Goal: Task Accomplishment & Management: Manage account settings

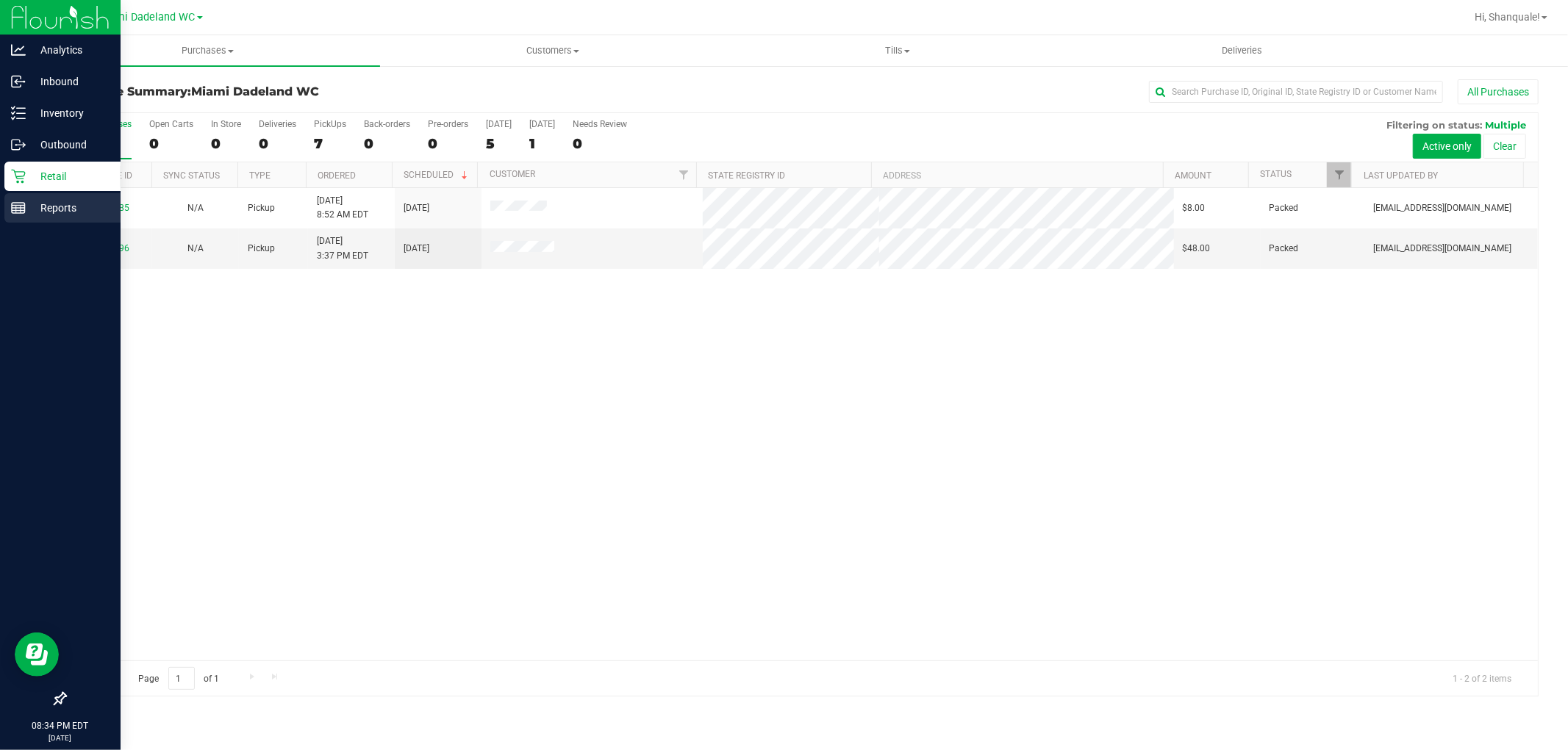
click at [20, 204] on icon at bounding box center [19, 208] width 15 height 15
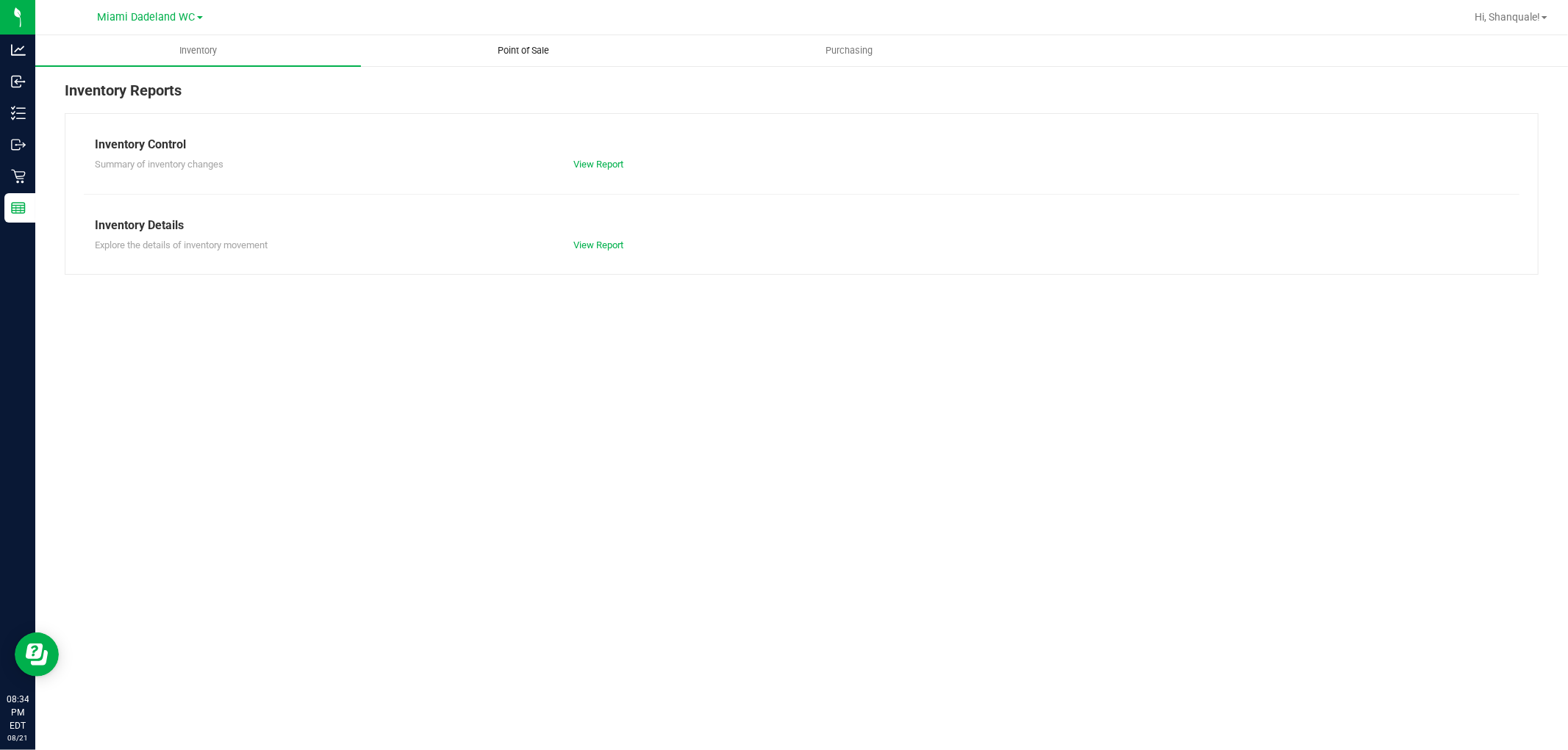
click at [552, 54] on span "Point of Sale" at bounding box center [524, 50] width 91 height 13
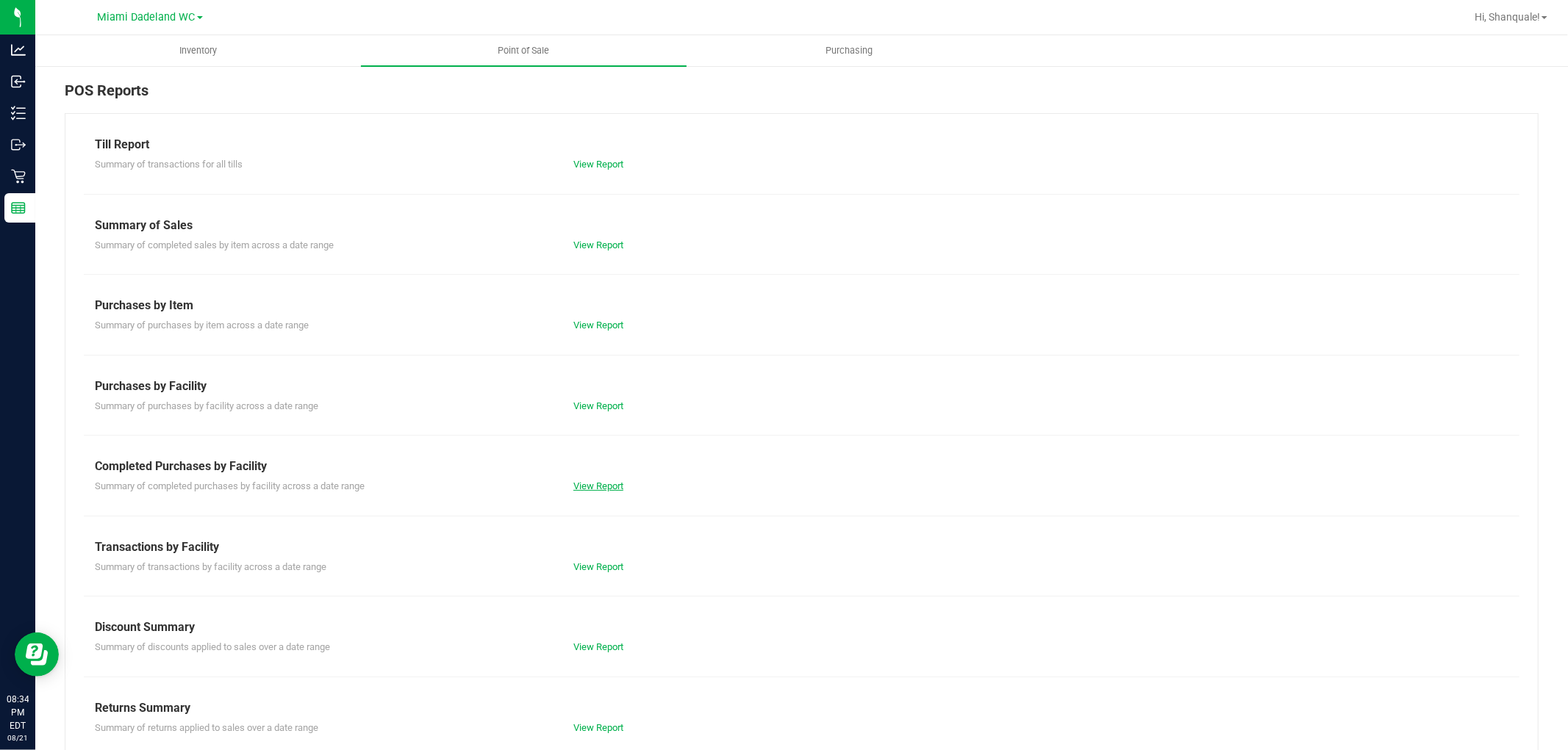
click at [604, 483] on link "View Report" at bounding box center [599, 486] width 50 height 11
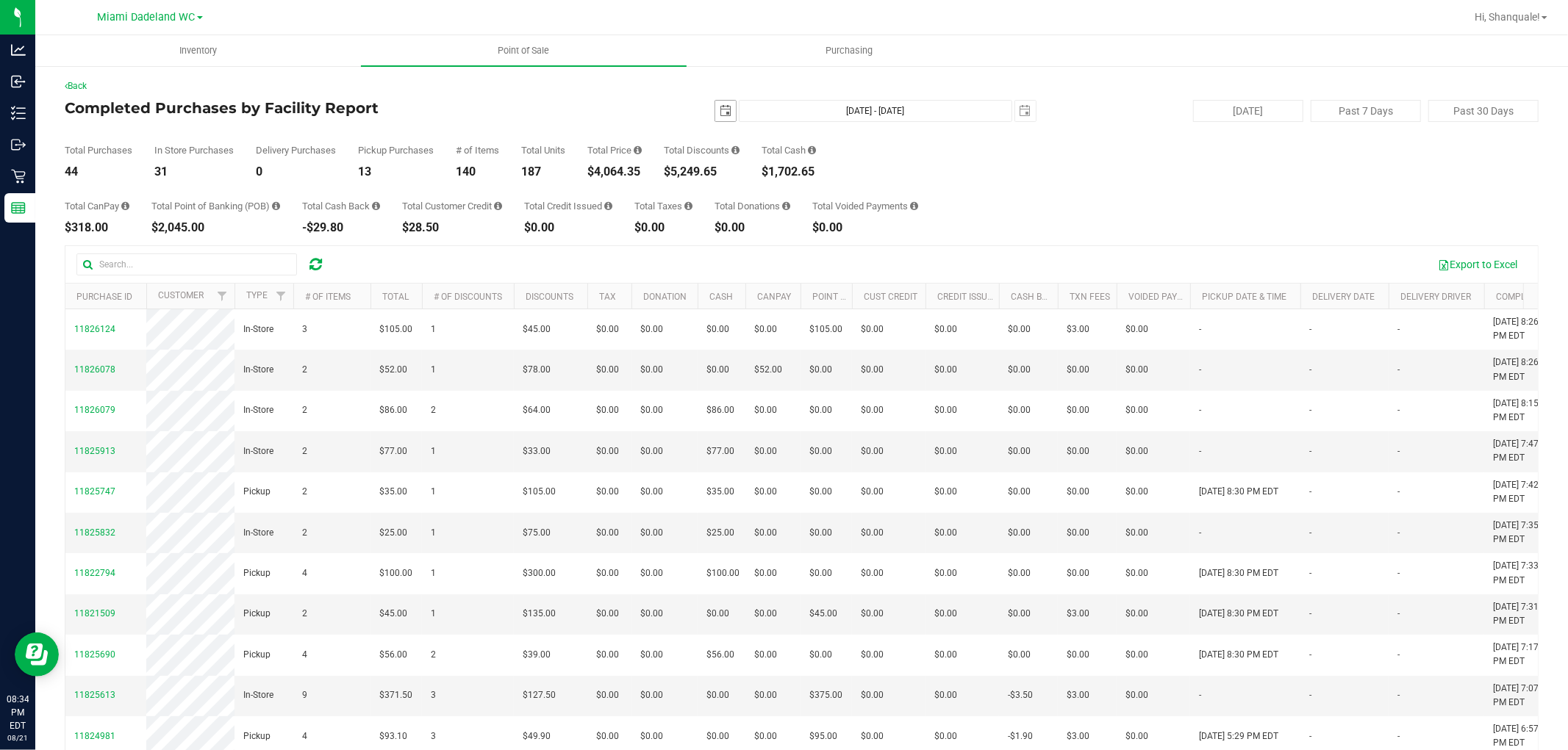
click at [720, 107] on span "select" at bounding box center [725, 111] width 12 height 12
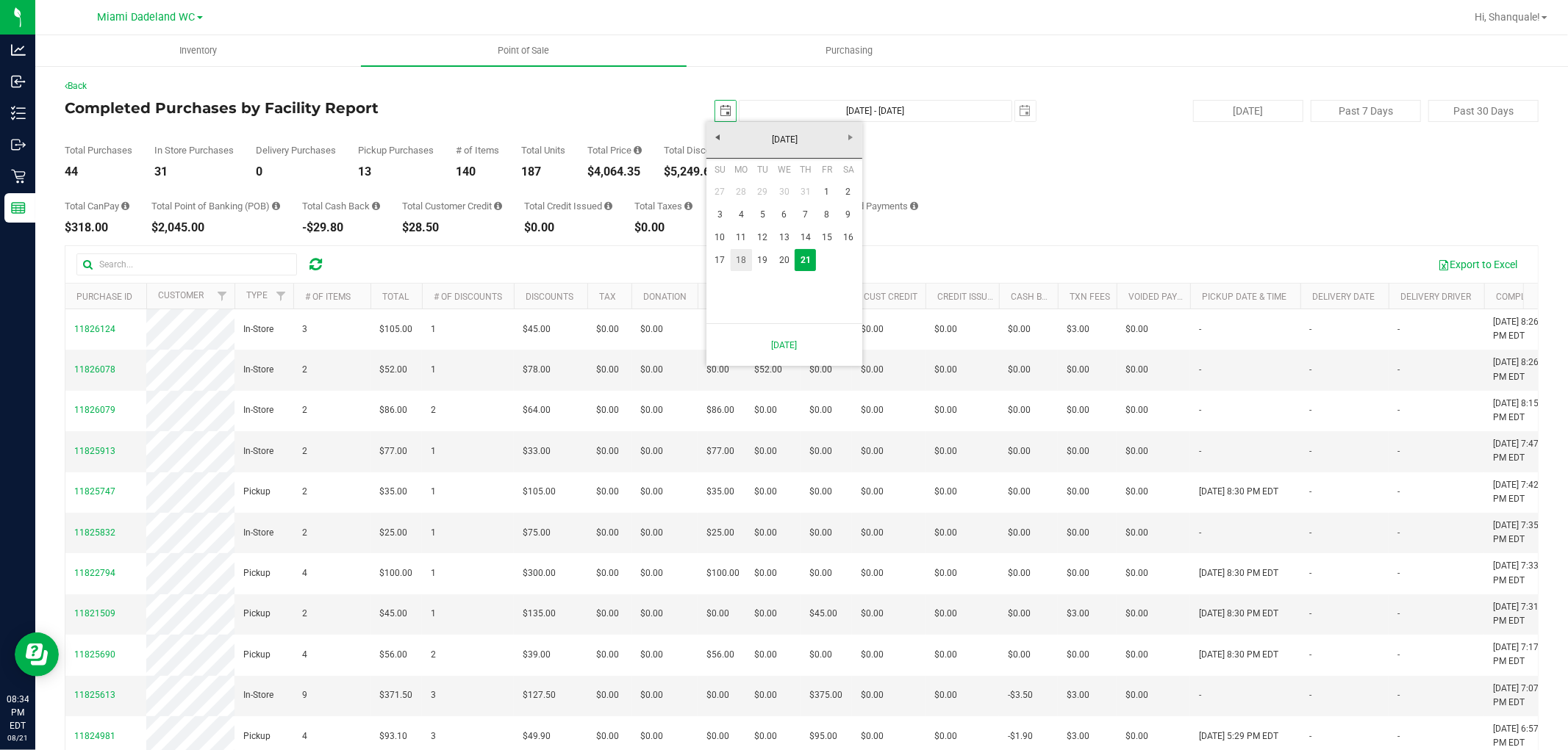
click at [733, 260] on link "18" at bounding box center [741, 261] width 21 height 22
type input "2025-08-18"
type input "Aug 18, 2025 - Aug 21, 2025"
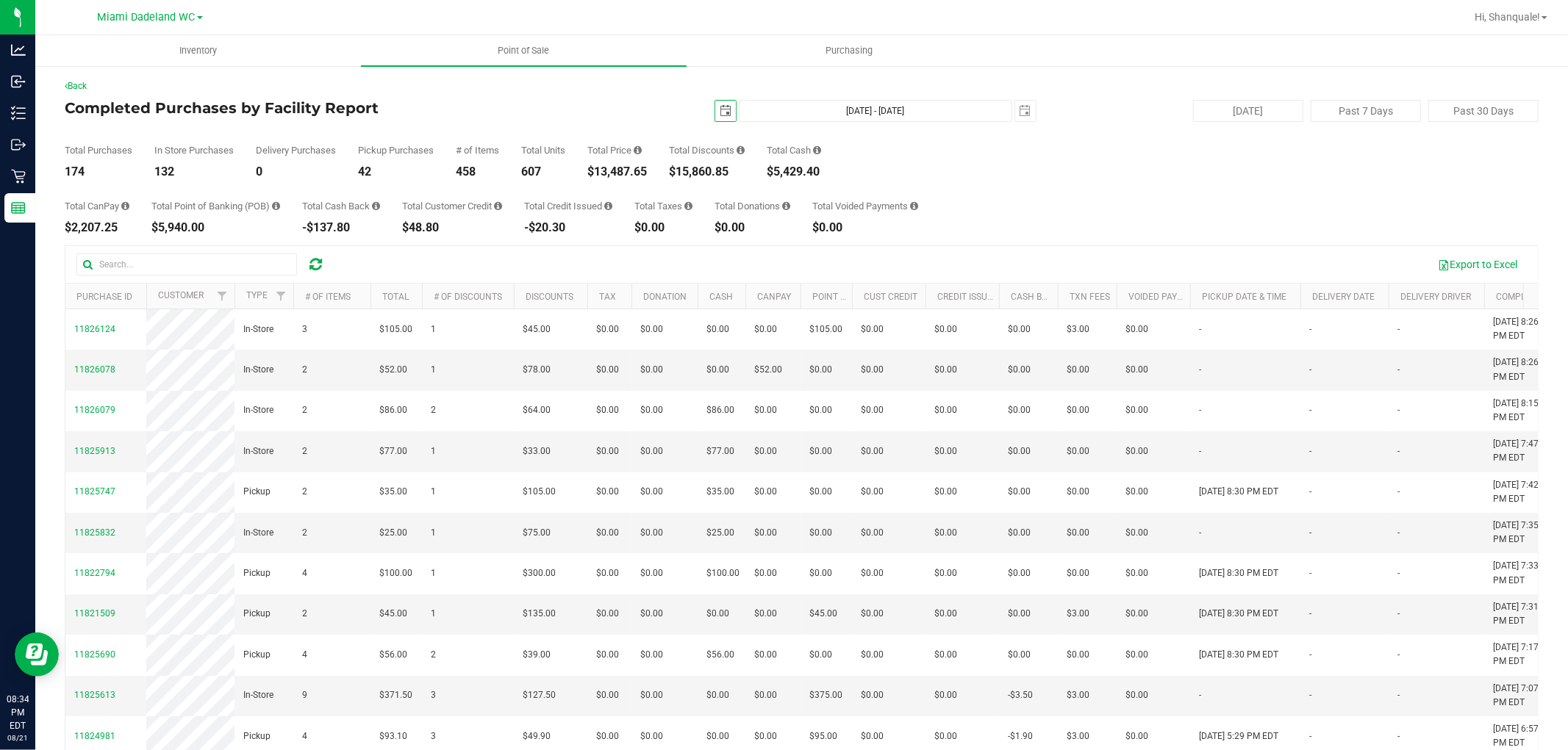
click at [720, 107] on span "select" at bounding box center [725, 111] width 12 height 12
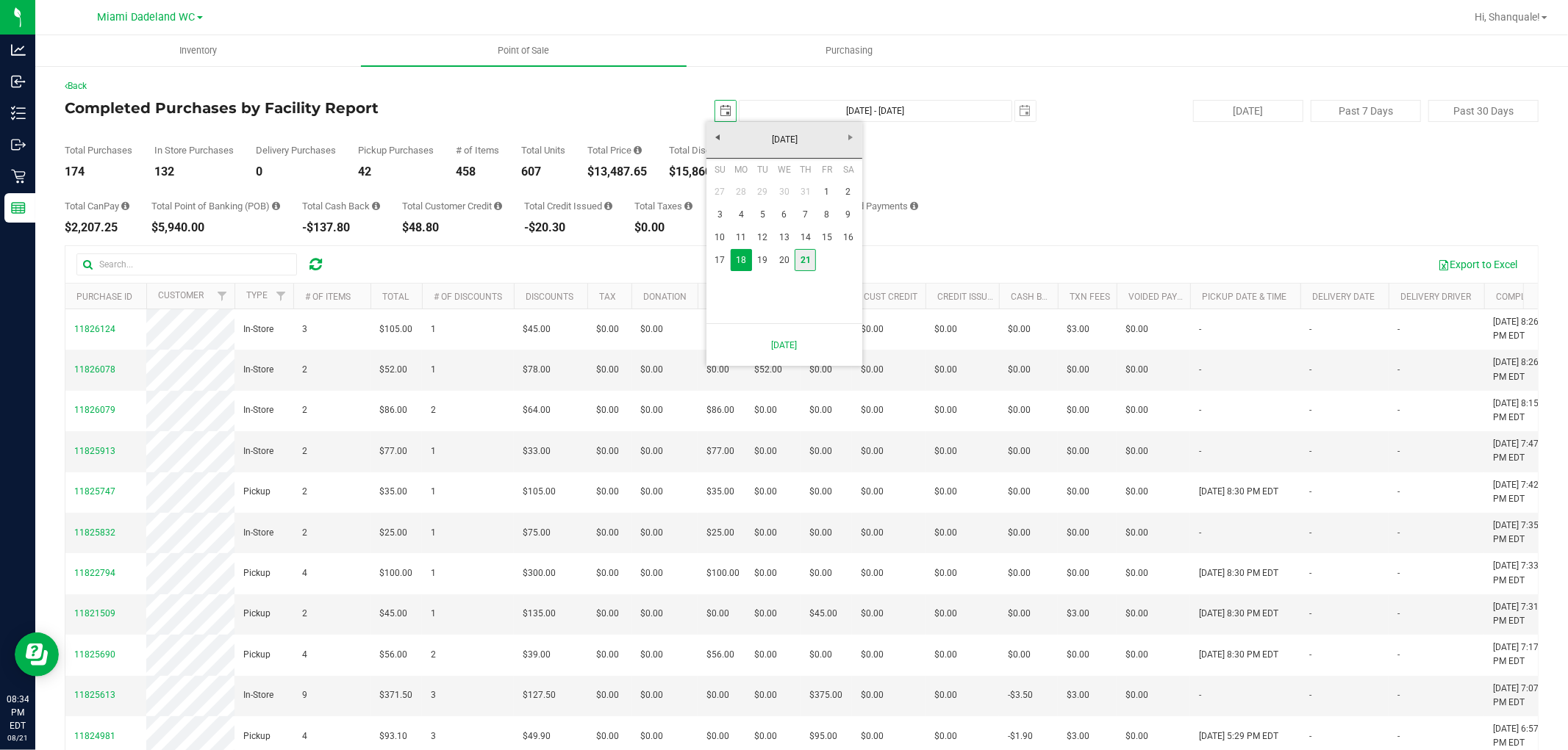
click at [805, 265] on link "21" at bounding box center [805, 261] width 21 height 22
type input "2025-08-21"
type input "Aug 21, 2025 - Aug 21, 2025"
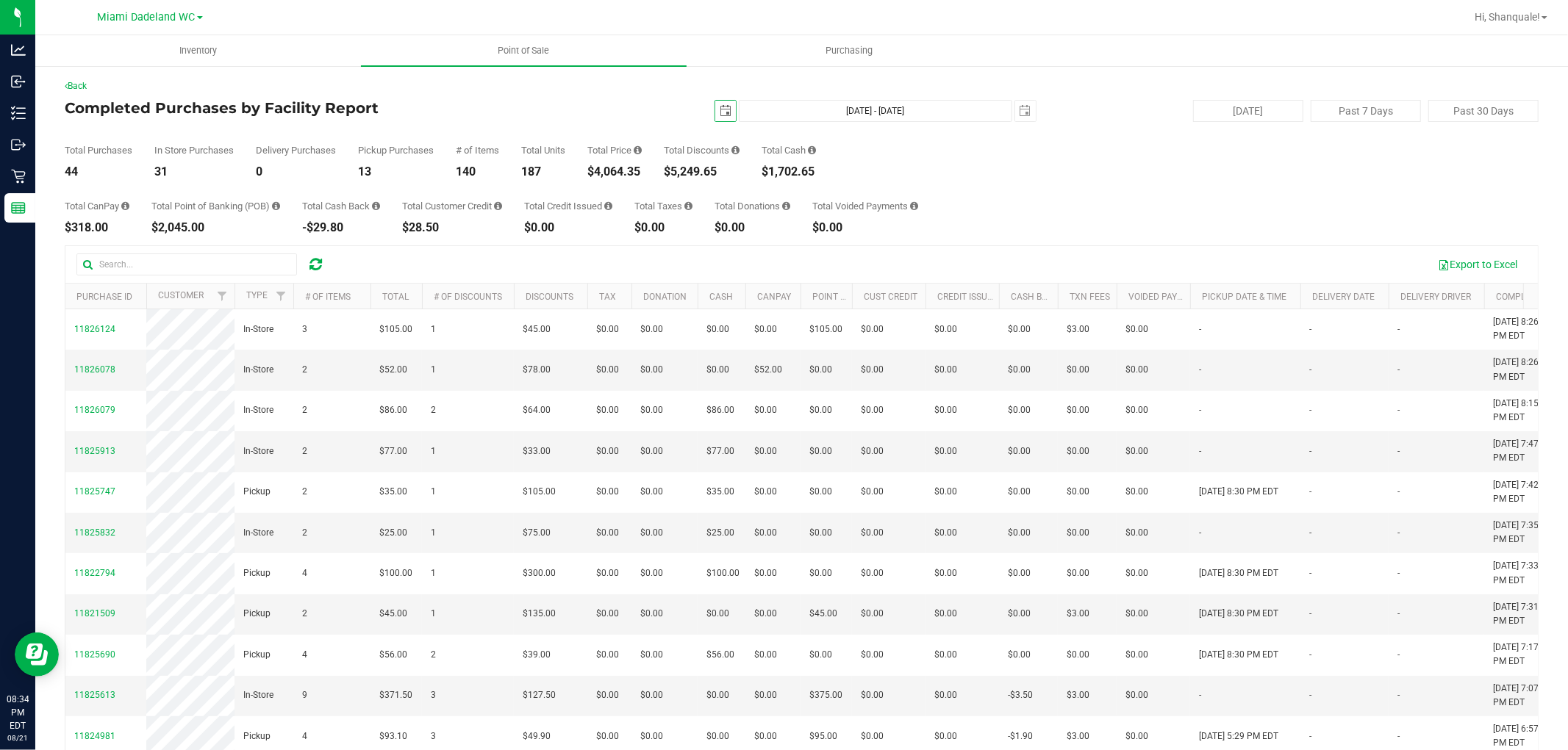
click at [720, 115] on span "select" at bounding box center [725, 111] width 12 height 12
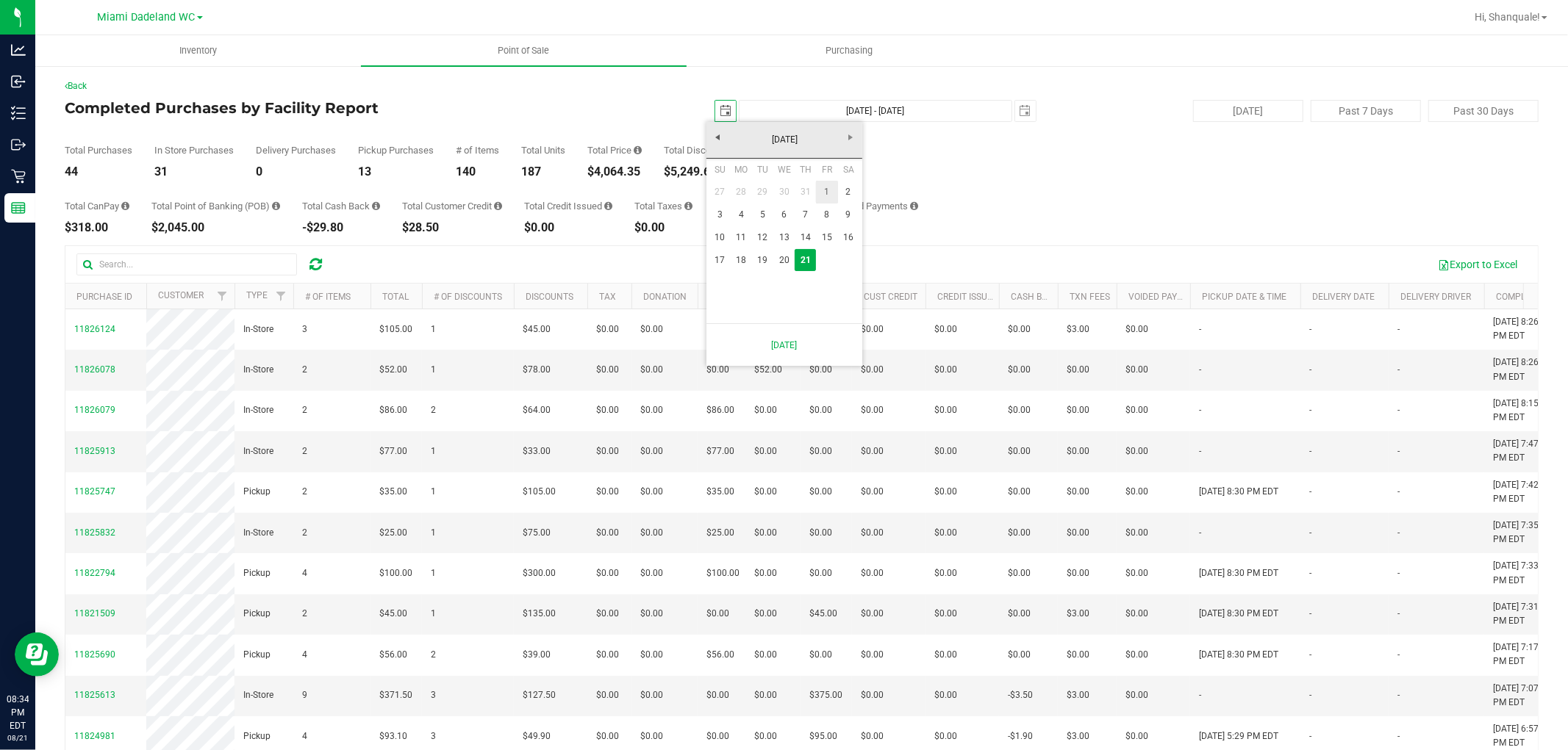
click at [831, 189] on link "1" at bounding box center [827, 192] width 21 height 22
type input "2025-08-01"
type input "Aug 1, 2025 - Aug 21, 2025"
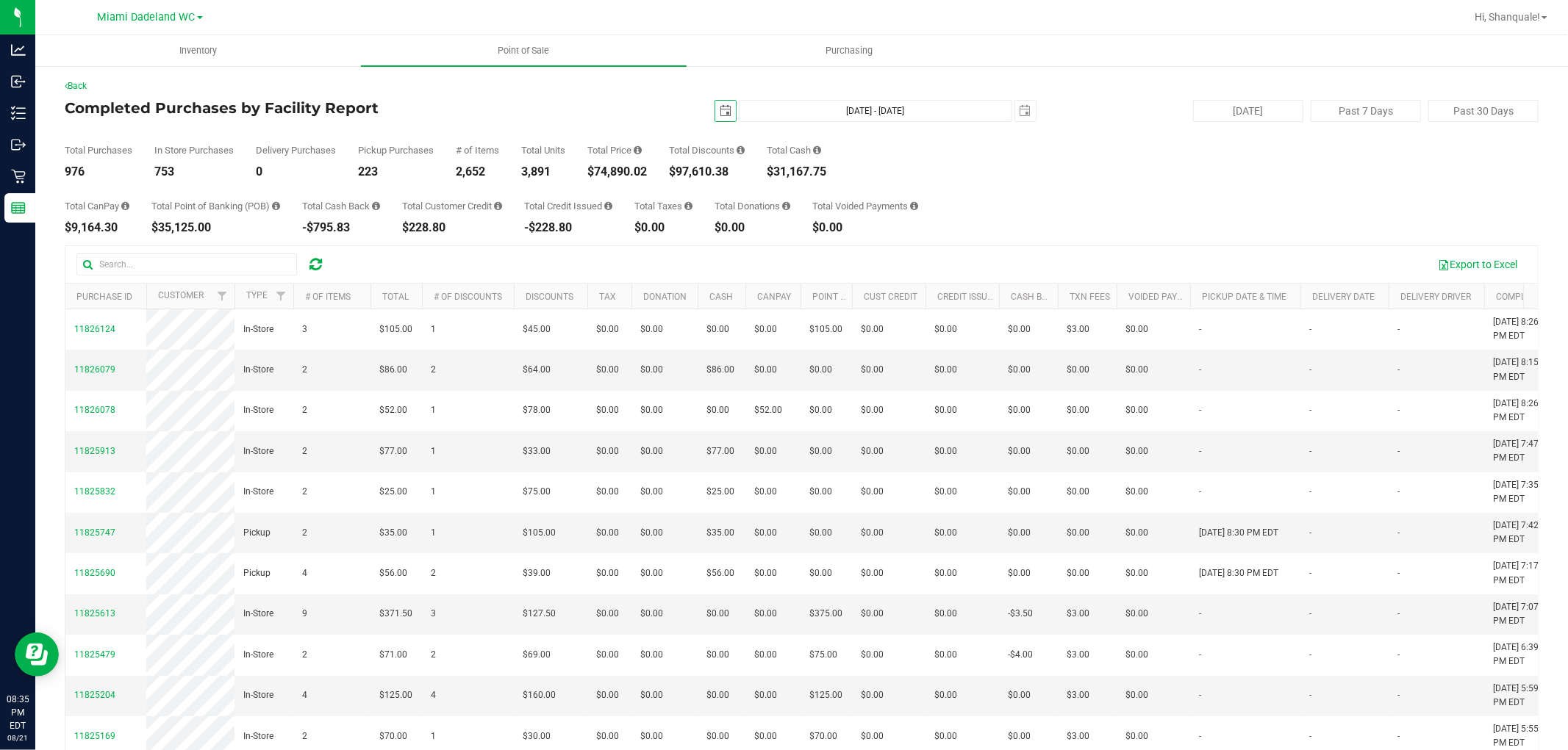
click at [720, 114] on span "select" at bounding box center [725, 111] width 12 height 12
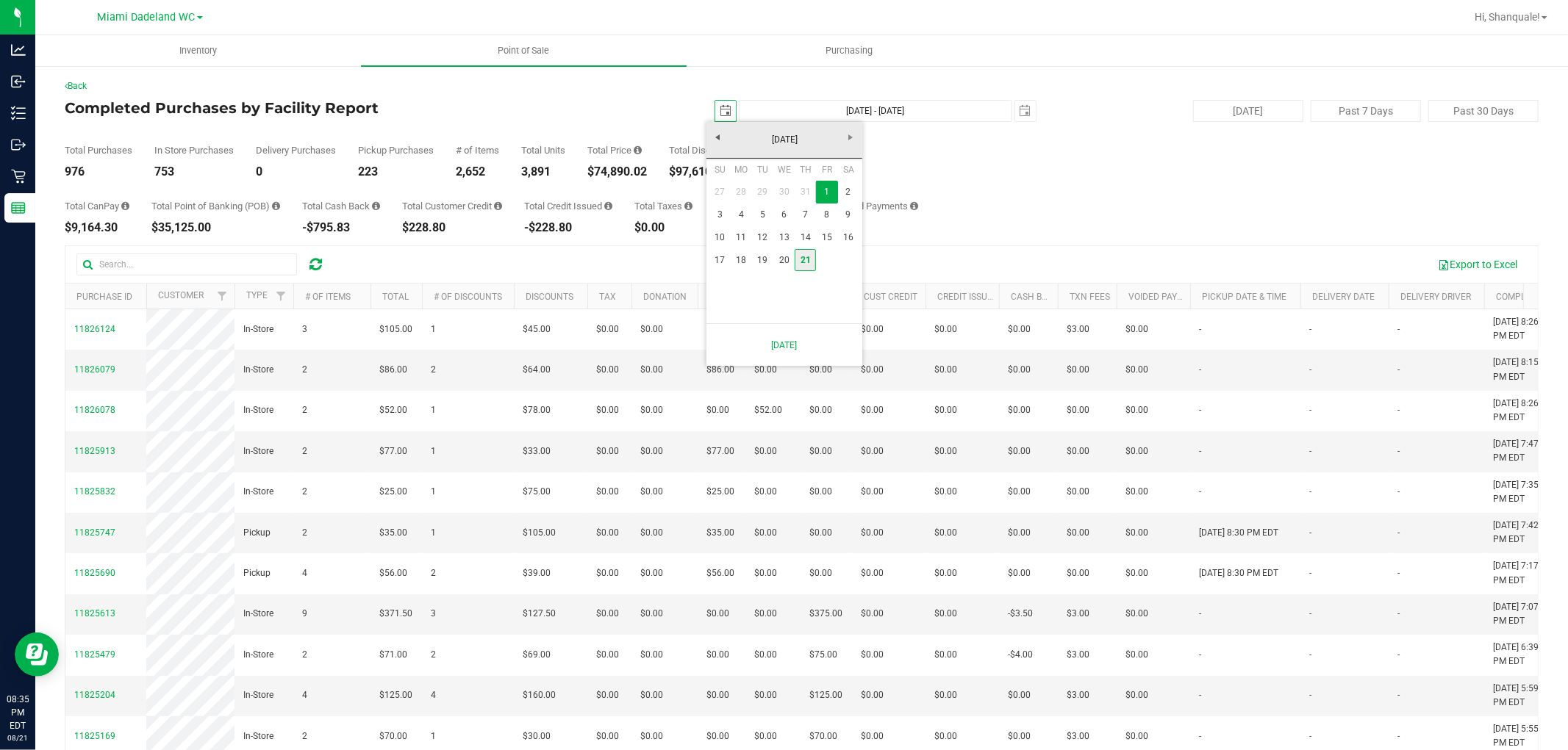
click at [802, 250] on link "21" at bounding box center [805, 261] width 21 height 22
type input "2025-08-21"
type input "Aug 21, 2025 - Aug 21, 2025"
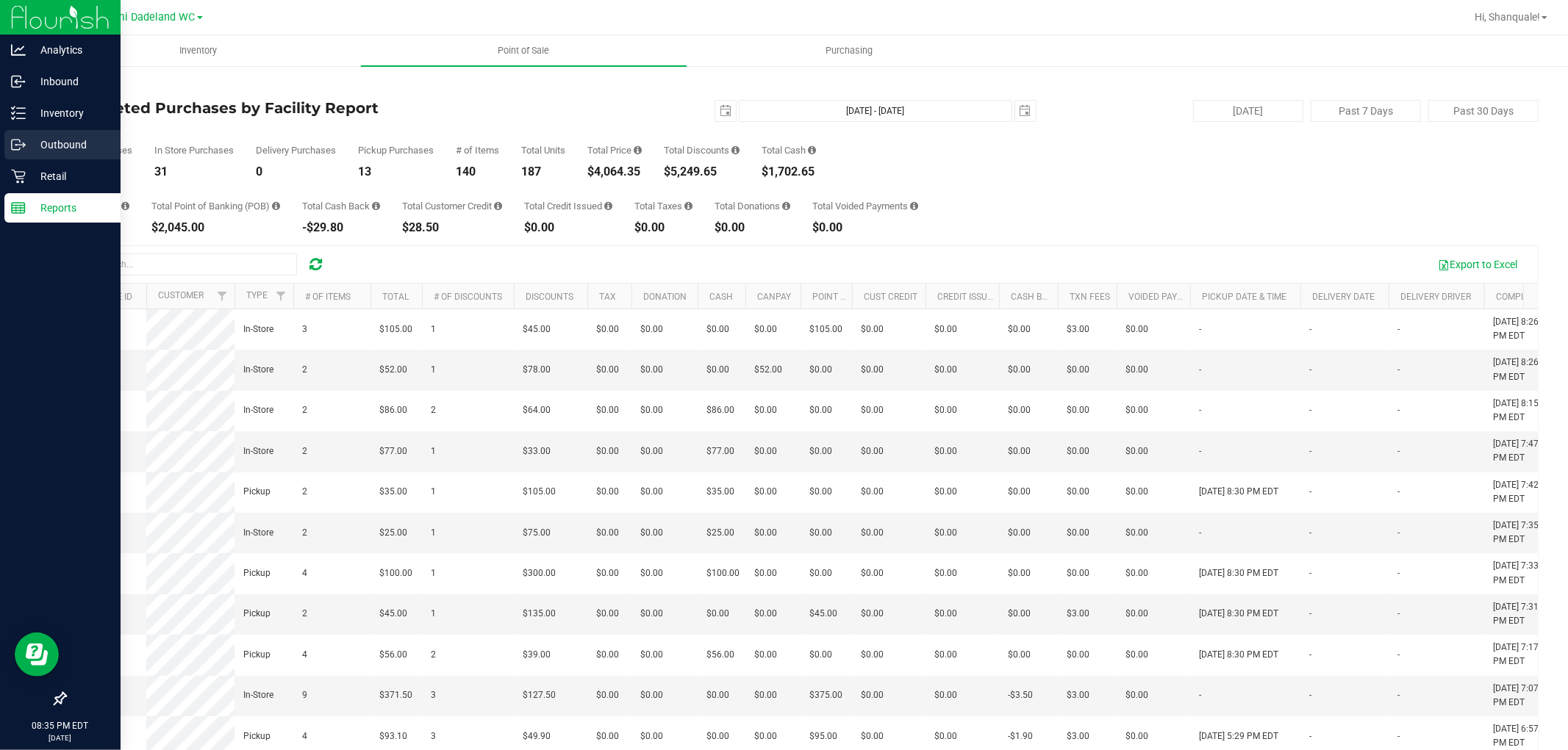
click at [15, 157] on div "Outbound" at bounding box center [62, 145] width 116 height 30
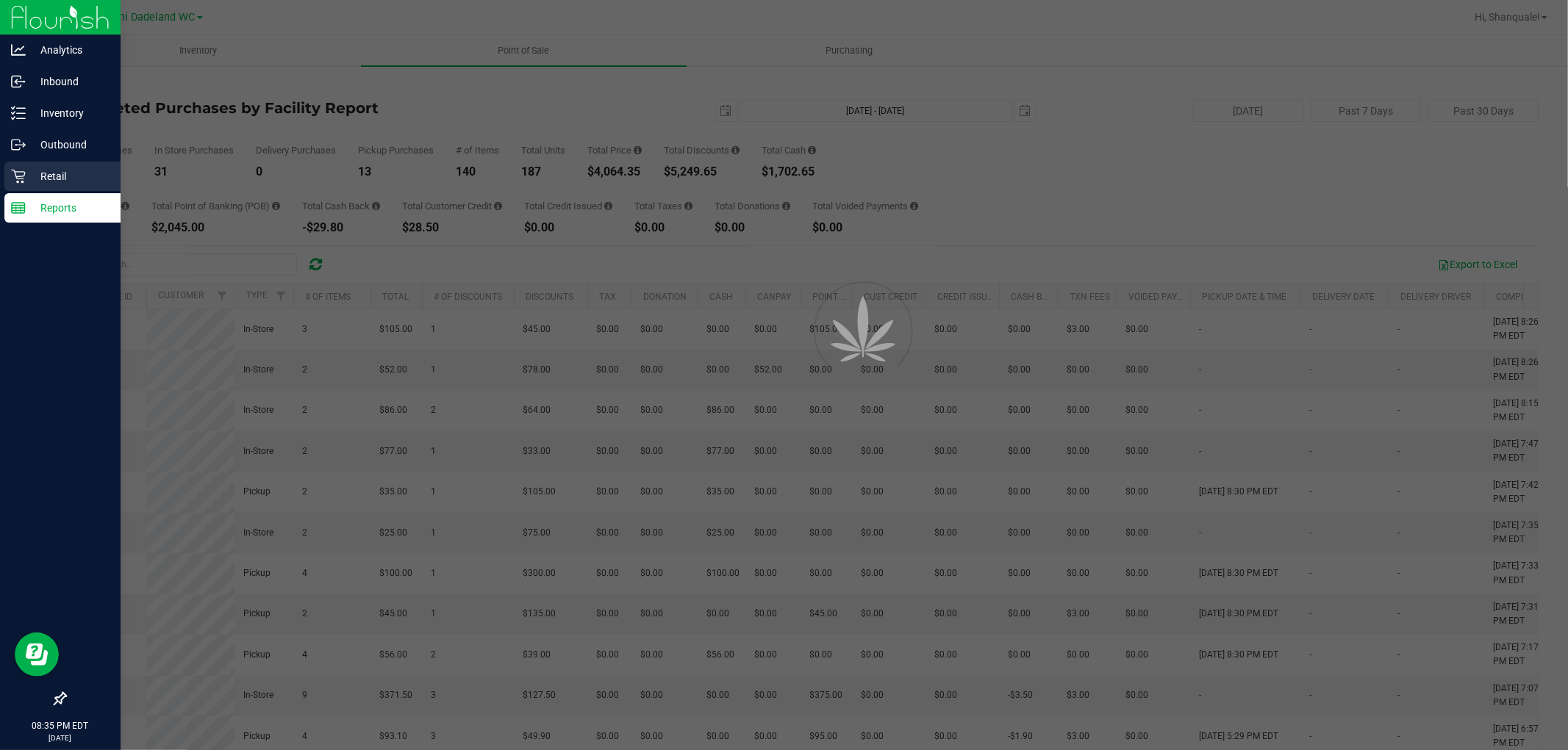
click at [34, 166] on div "Retail" at bounding box center [62, 177] width 116 height 30
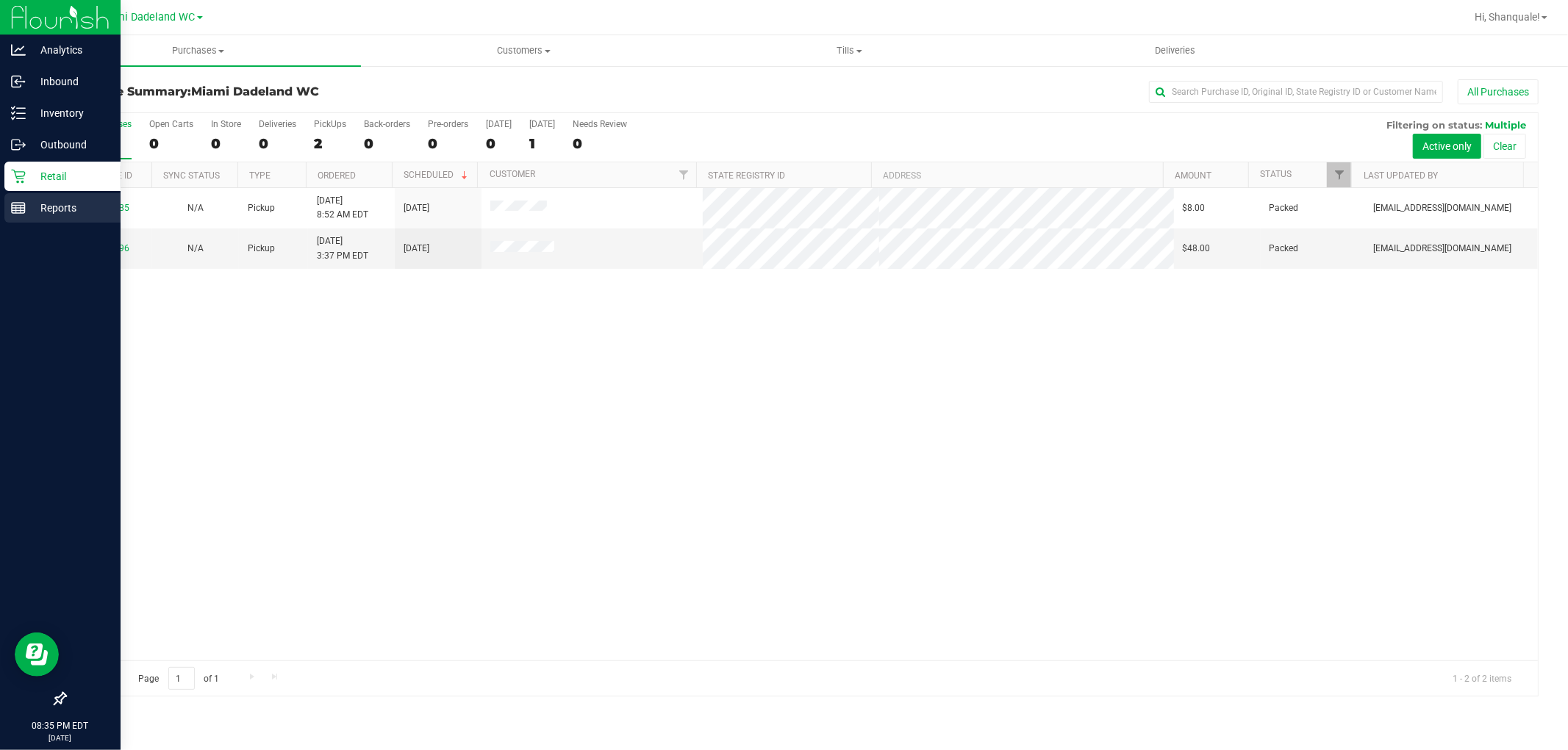
click at [40, 201] on p "Reports" at bounding box center [70, 208] width 88 height 18
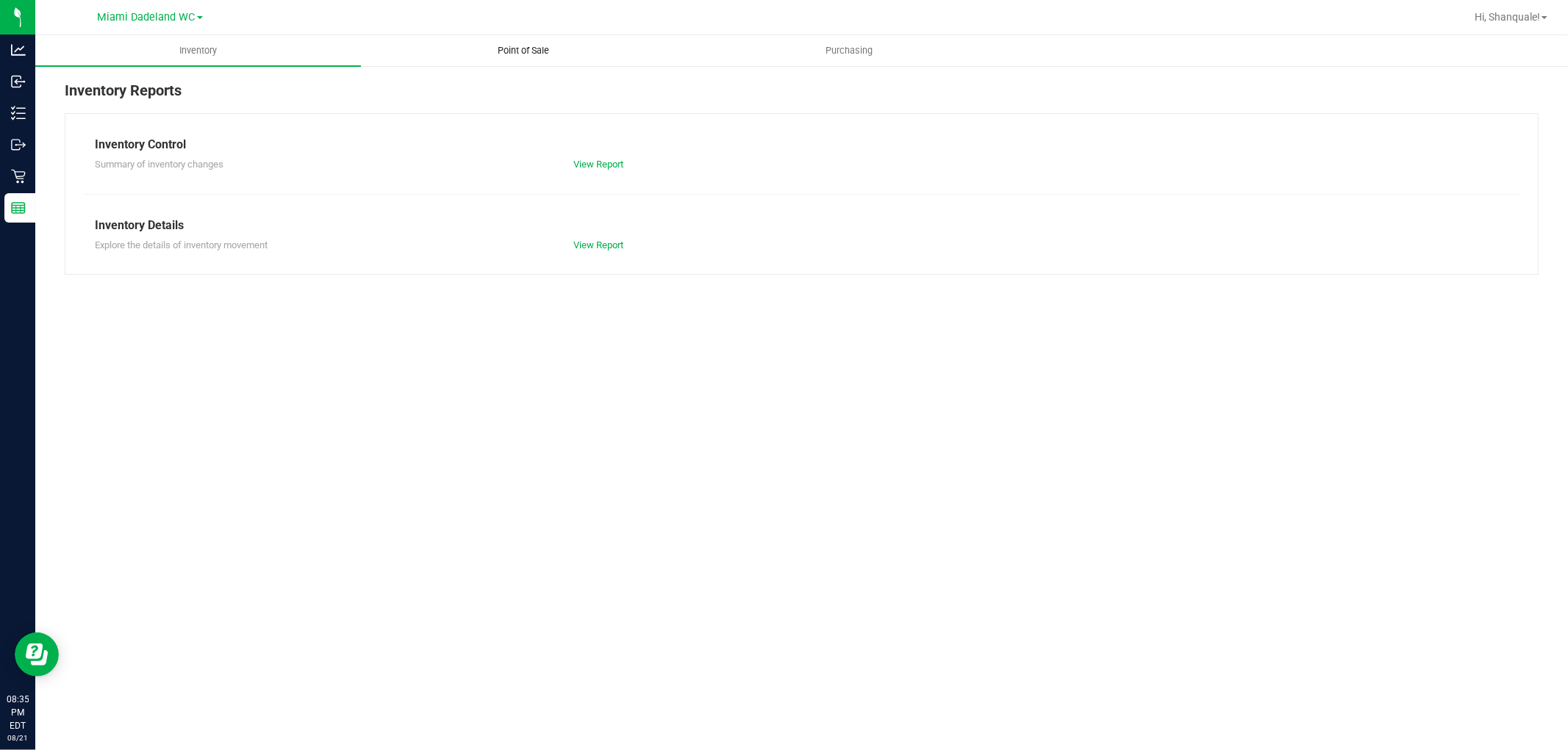
click at [547, 61] on uib-tab-heading "Point of Sale" at bounding box center [524, 51] width 324 height 30
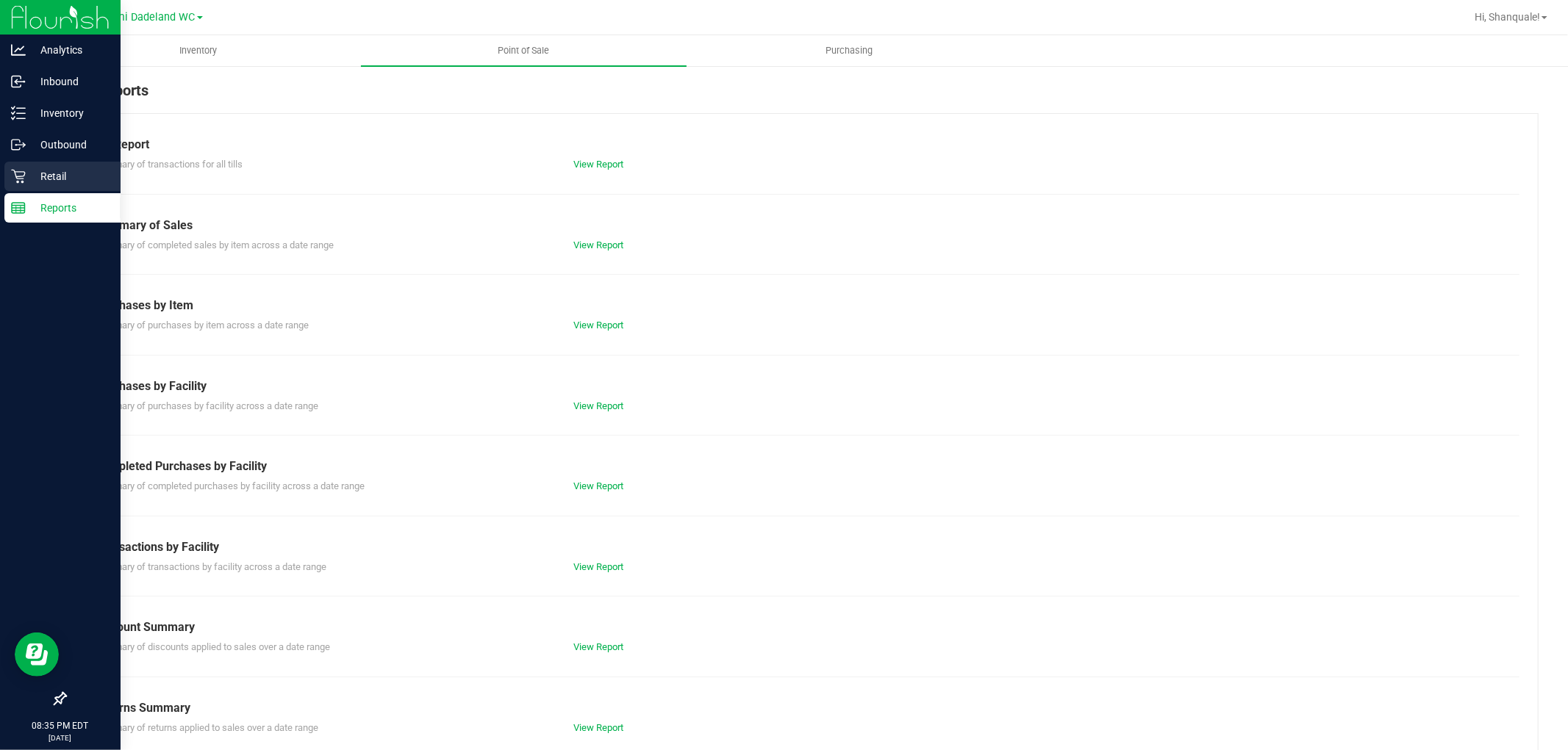
click at [83, 179] on p "Retail" at bounding box center [70, 176] width 88 height 18
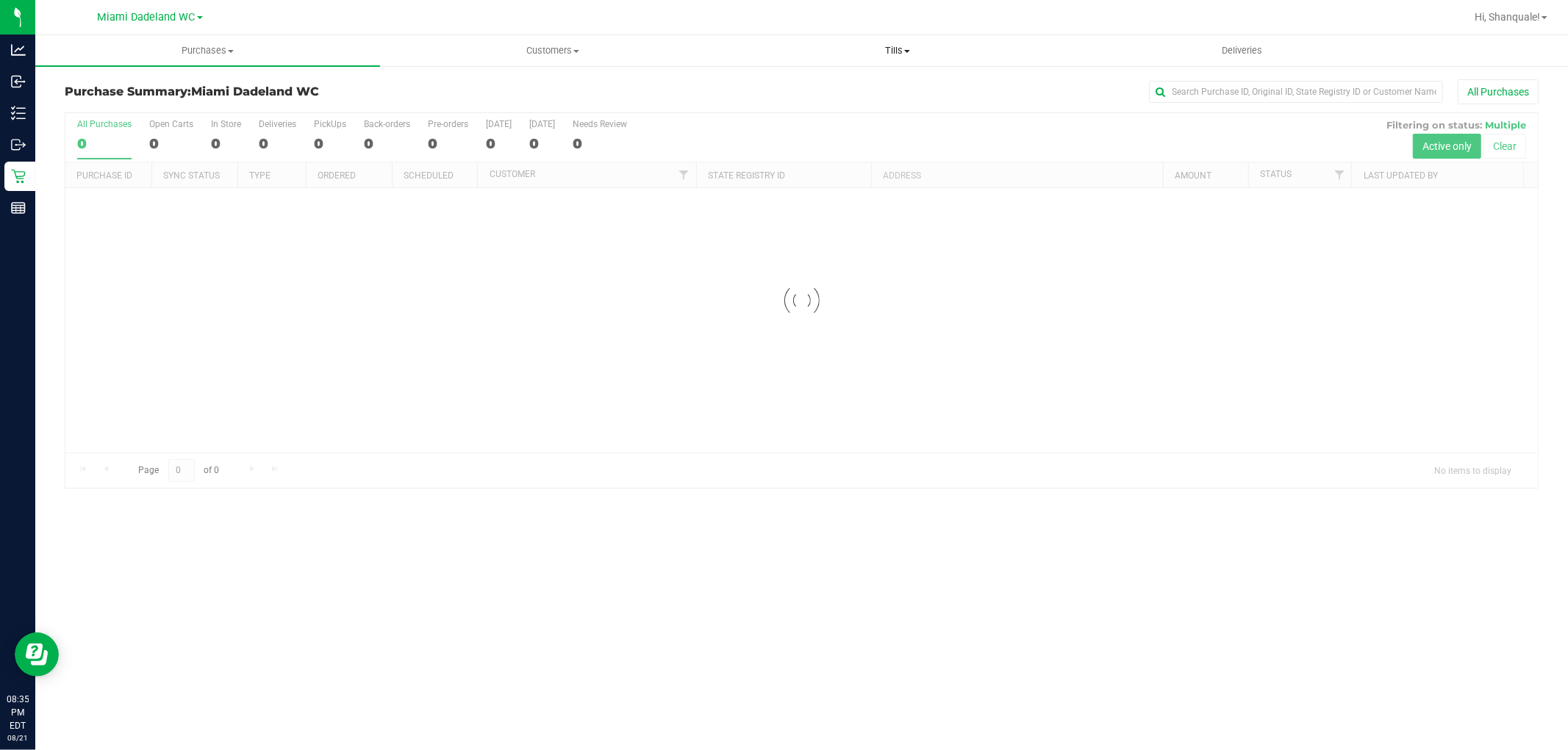
click at [879, 47] on span "Tills" at bounding box center [897, 50] width 344 height 13
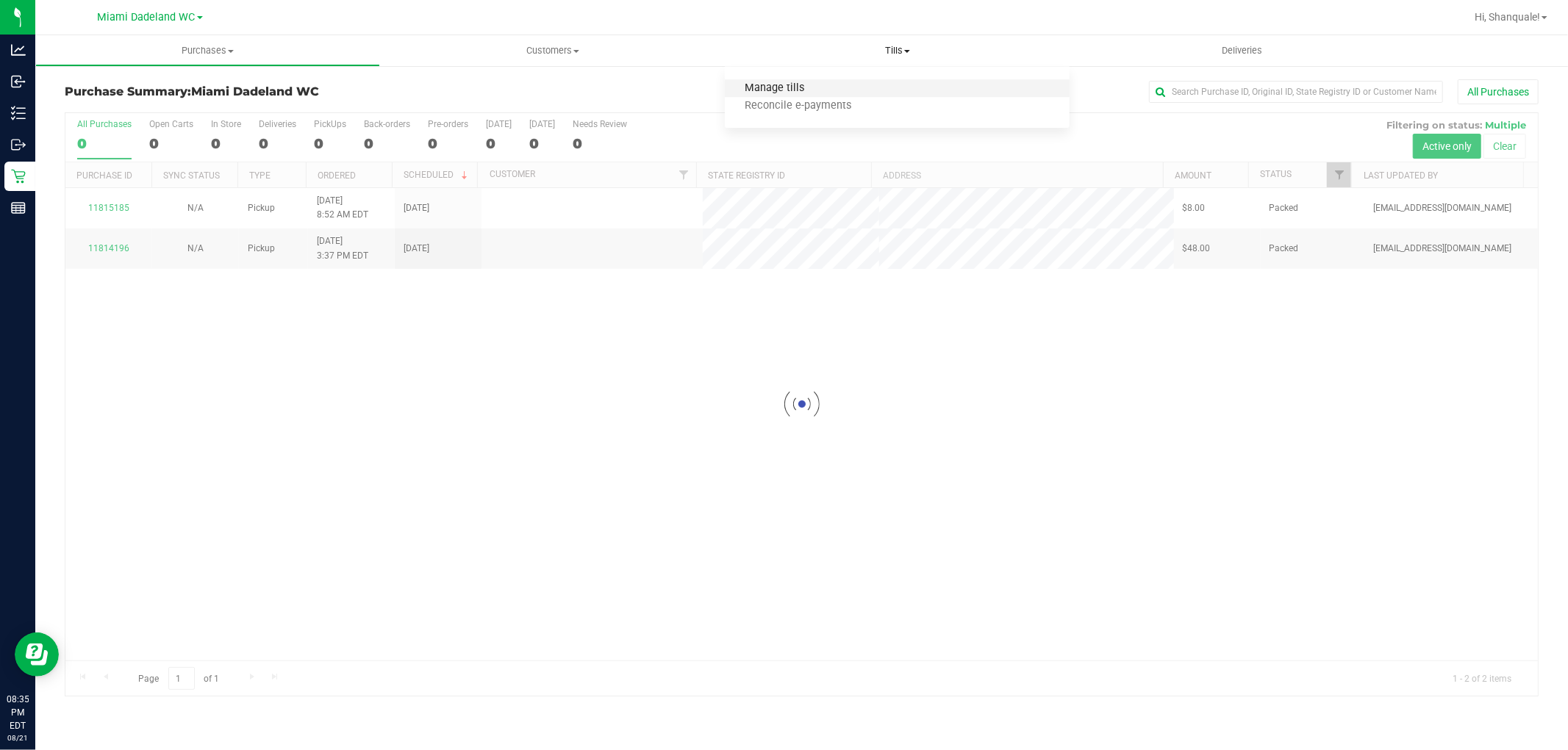
click at [818, 87] on span "Manage tills" at bounding box center [775, 87] width 100 height 12
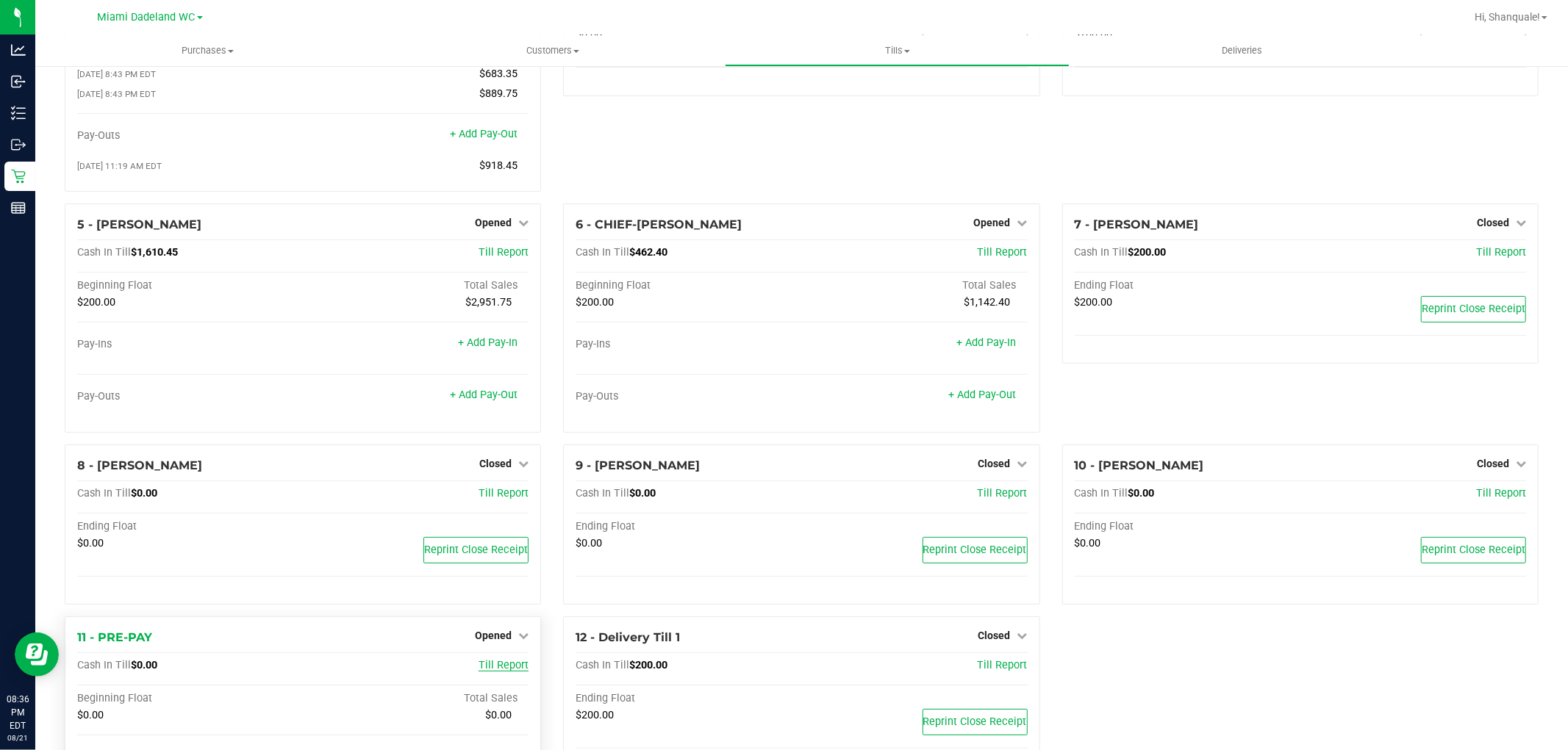
scroll to position [271, 0]
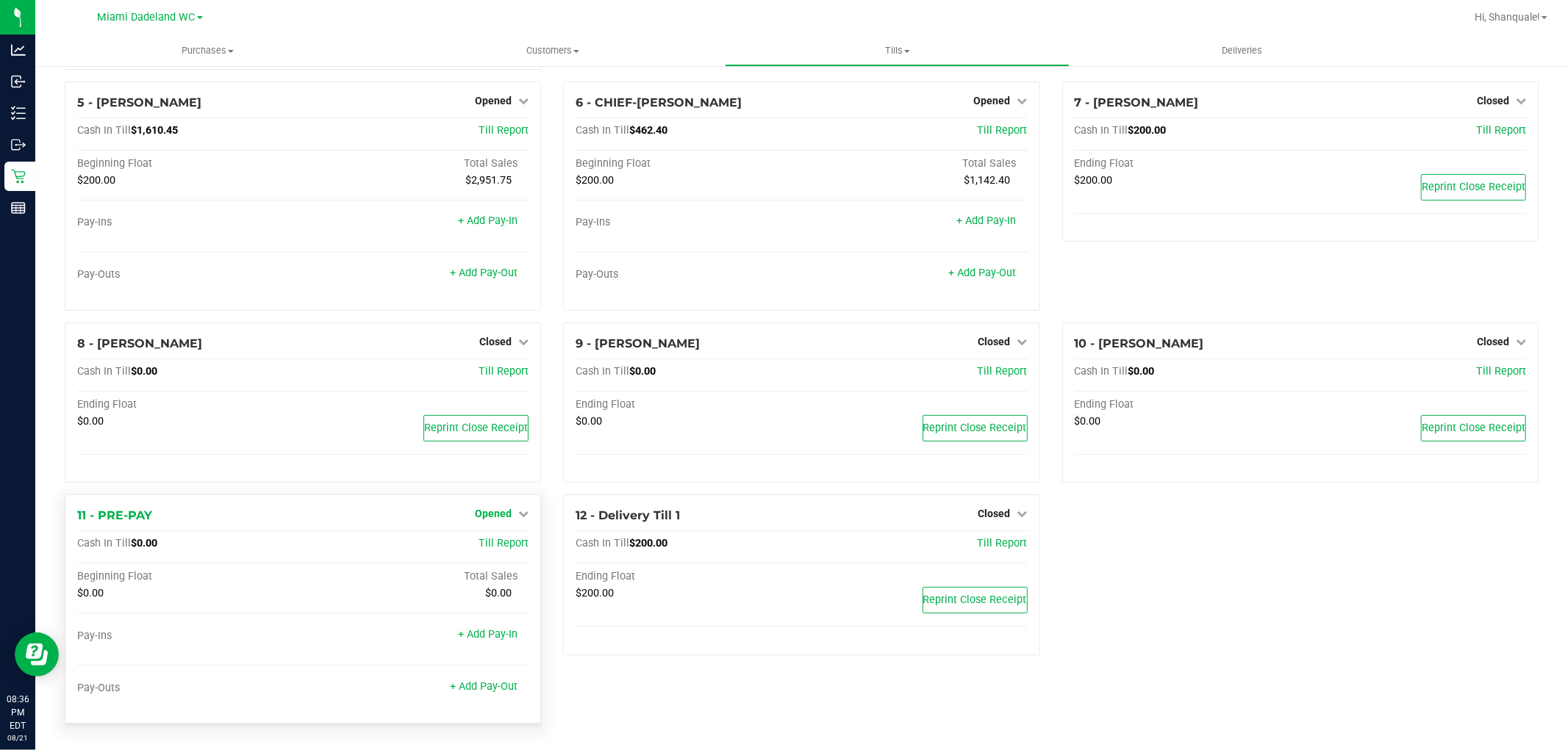
click at [479, 512] on span "Opened" at bounding box center [493, 514] width 36 height 12
click at [501, 548] on link "Close Till" at bounding box center [495, 544] width 40 height 12
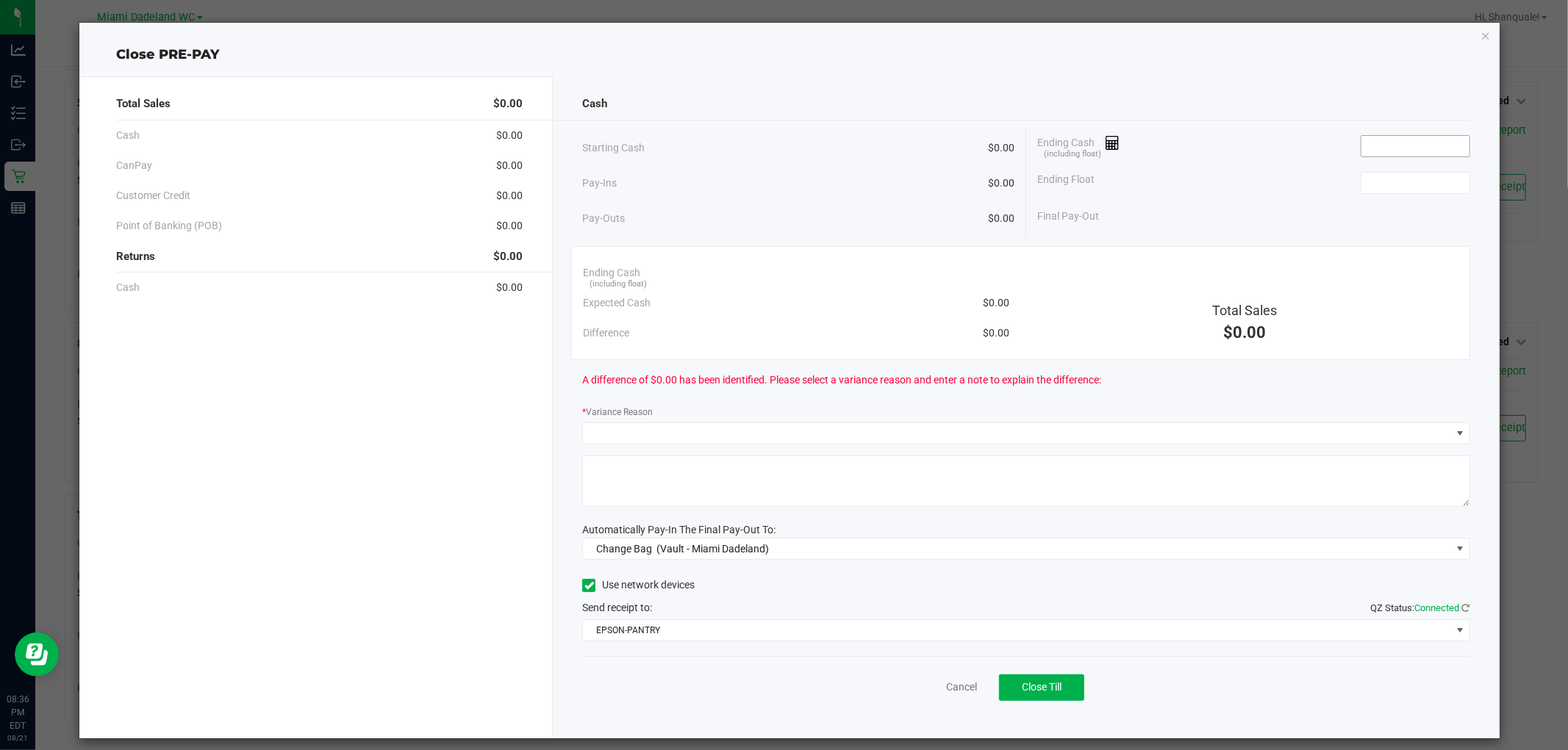
click at [1395, 143] on input at bounding box center [1416, 146] width 108 height 20
type input "2"
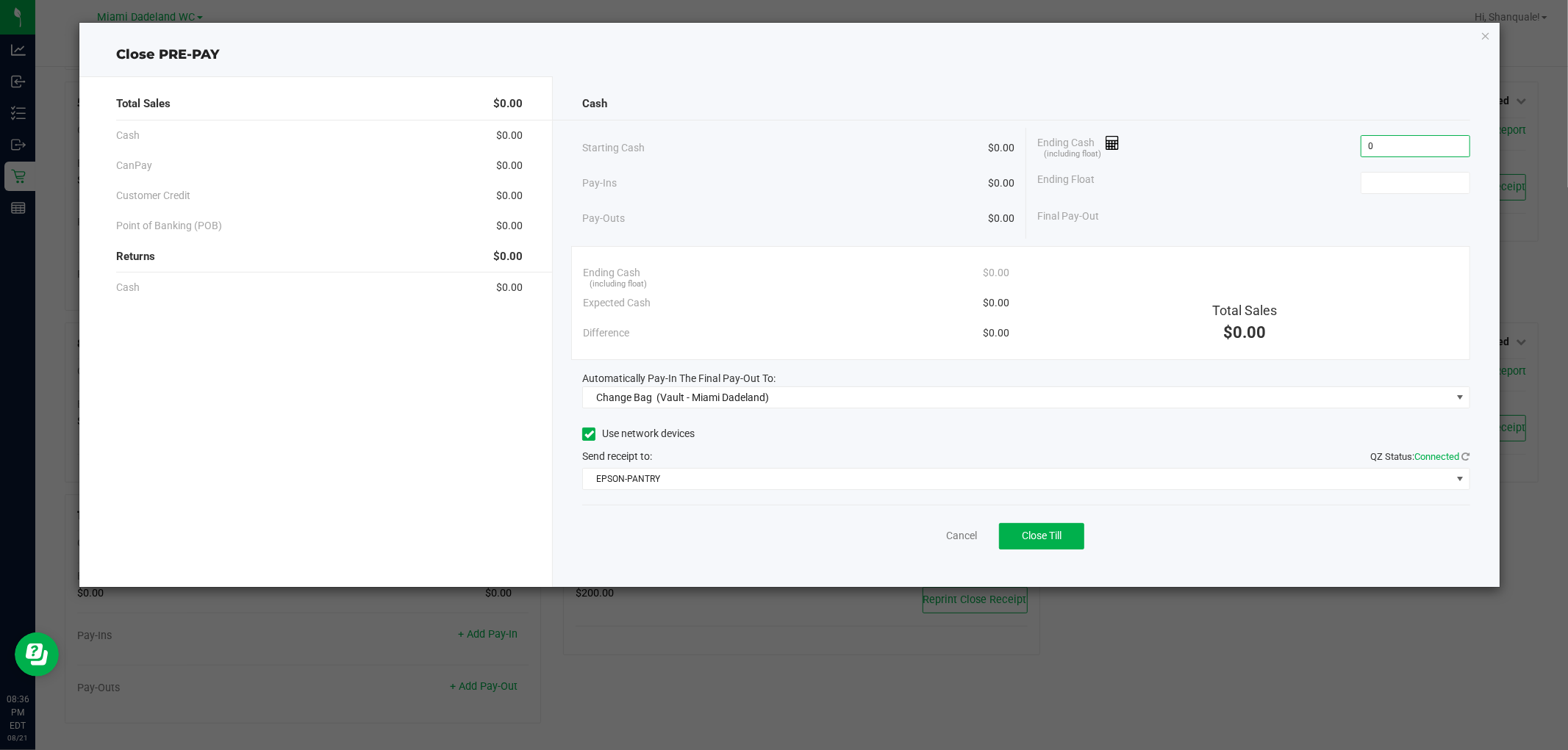
type input "$0.00"
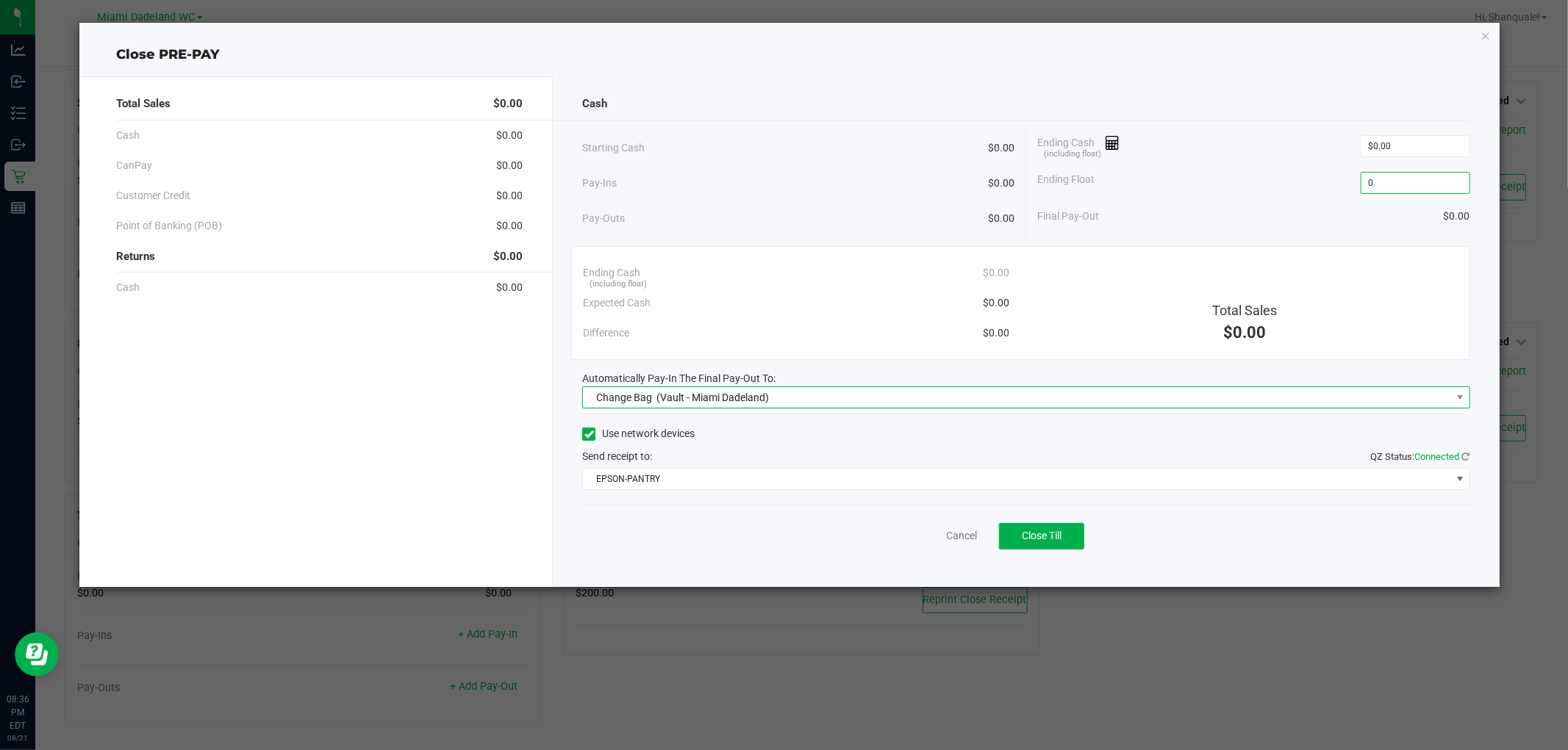
type input "$0.00"
click at [1125, 391] on span "Change Bag (Vault - Miami Dadeland)" at bounding box center [1017, 397] width 868 height 20
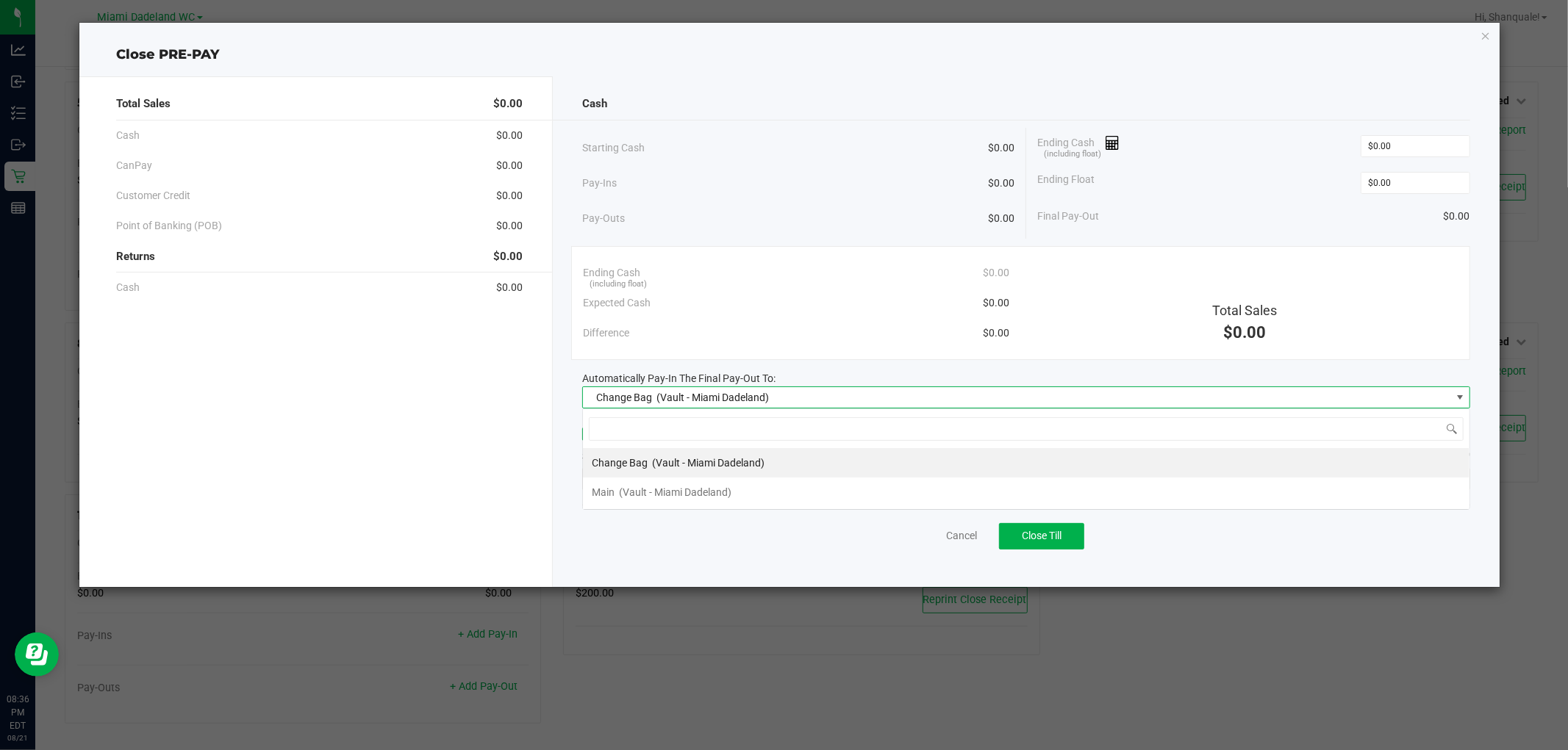
scroll to position [22, 887]
click at [787, 502] on li "Main (Vault - Miami Dadeland)" at bounding box center [1026, 492] width 886 height 30
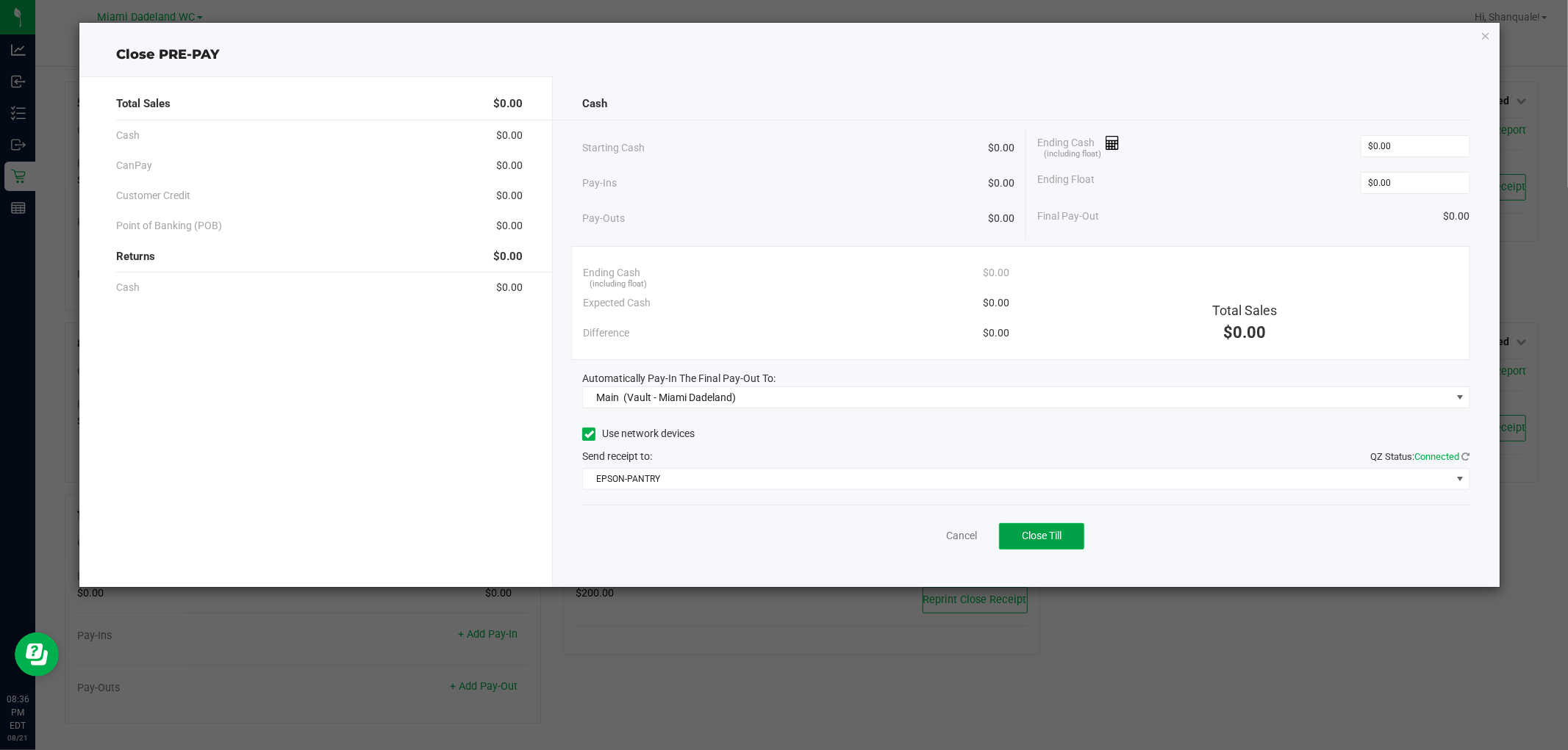
click at [1041, 534] on span "Close Till" at bounding box center [1042, 535] width 40 height 12
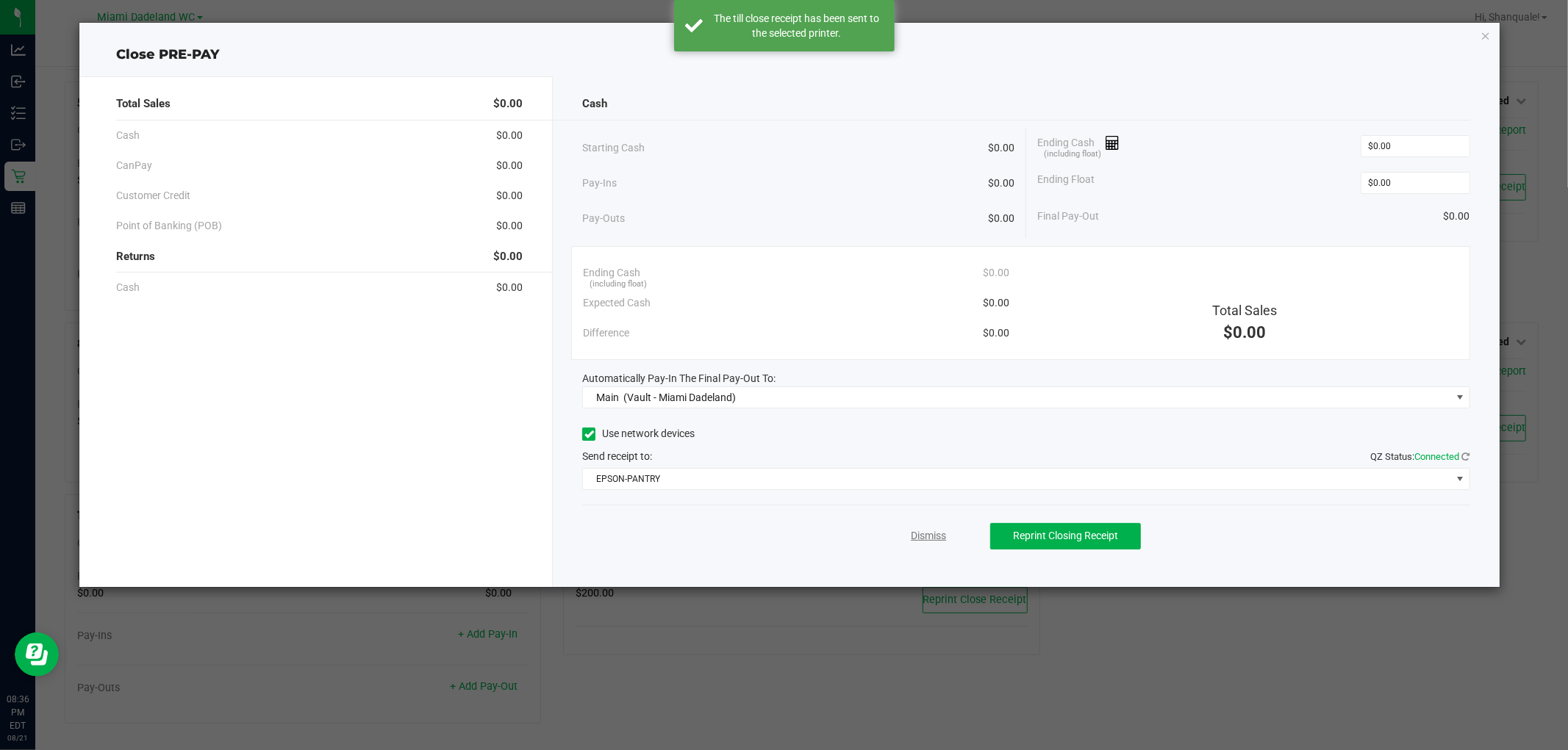
click at [928, 534] on link "Dismiss" at bounding box center [928, 536] width 35 height 16
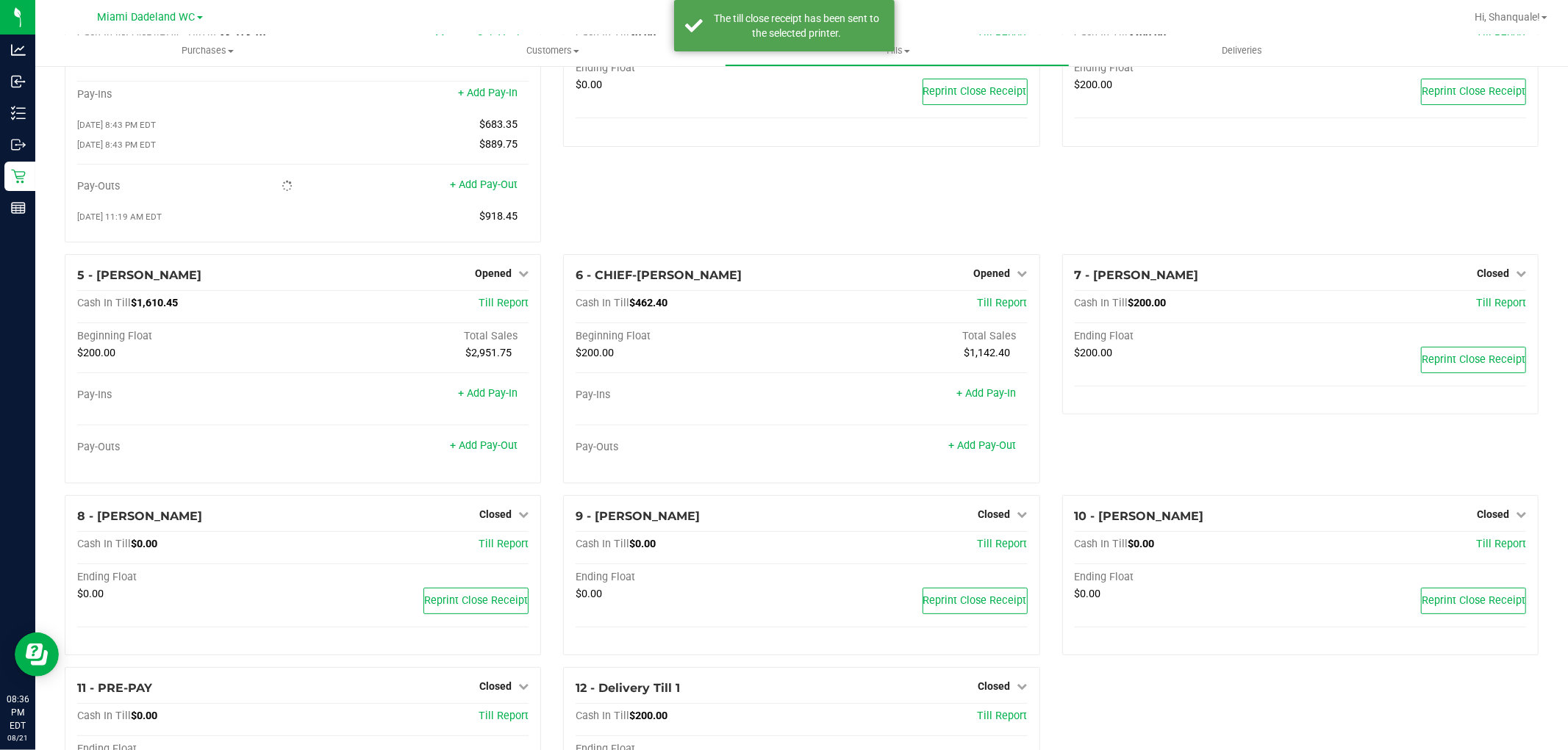
scroll to position [0, 0]
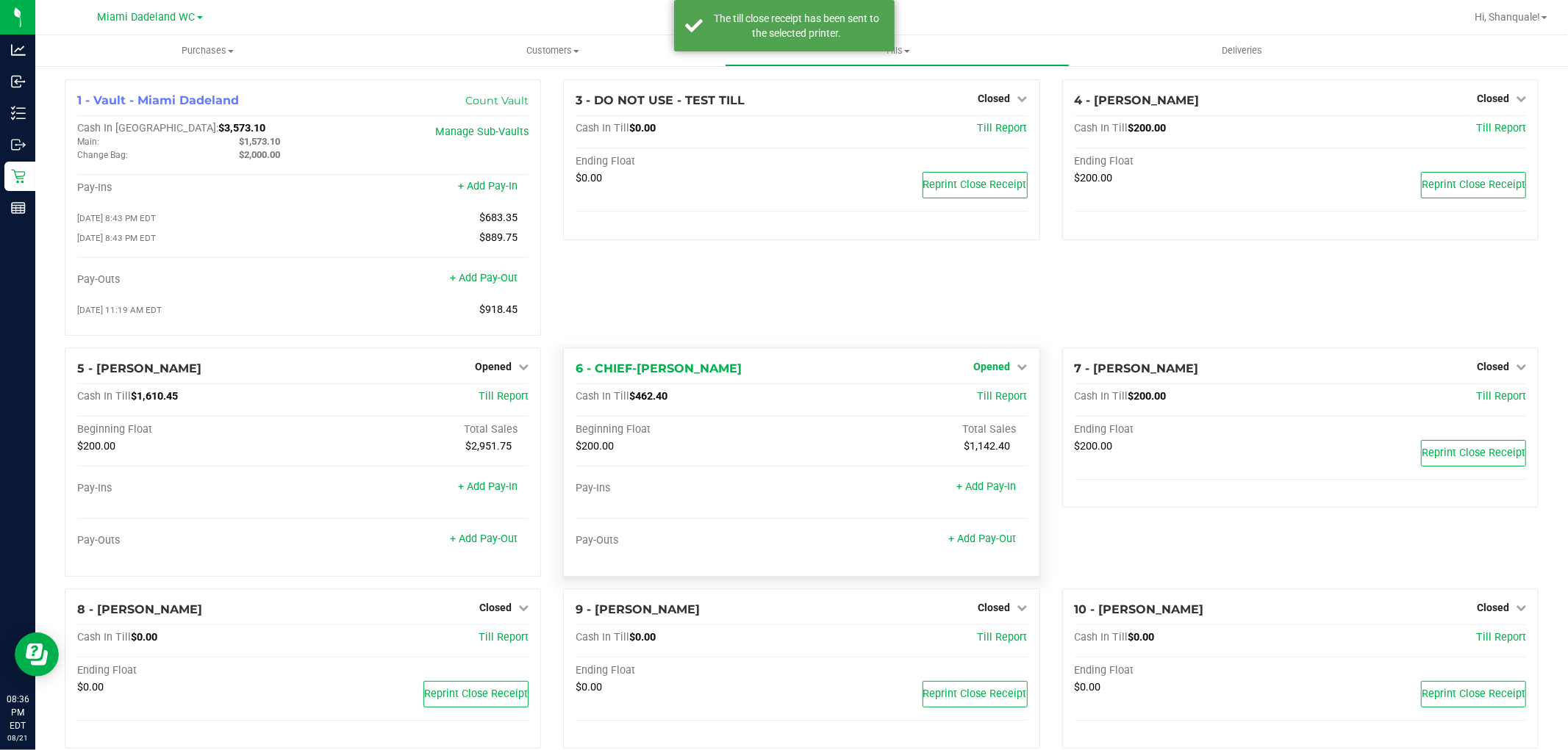
click at [979, 365] on span "Opened" at bounding box center [992, 367] width 36 height 12
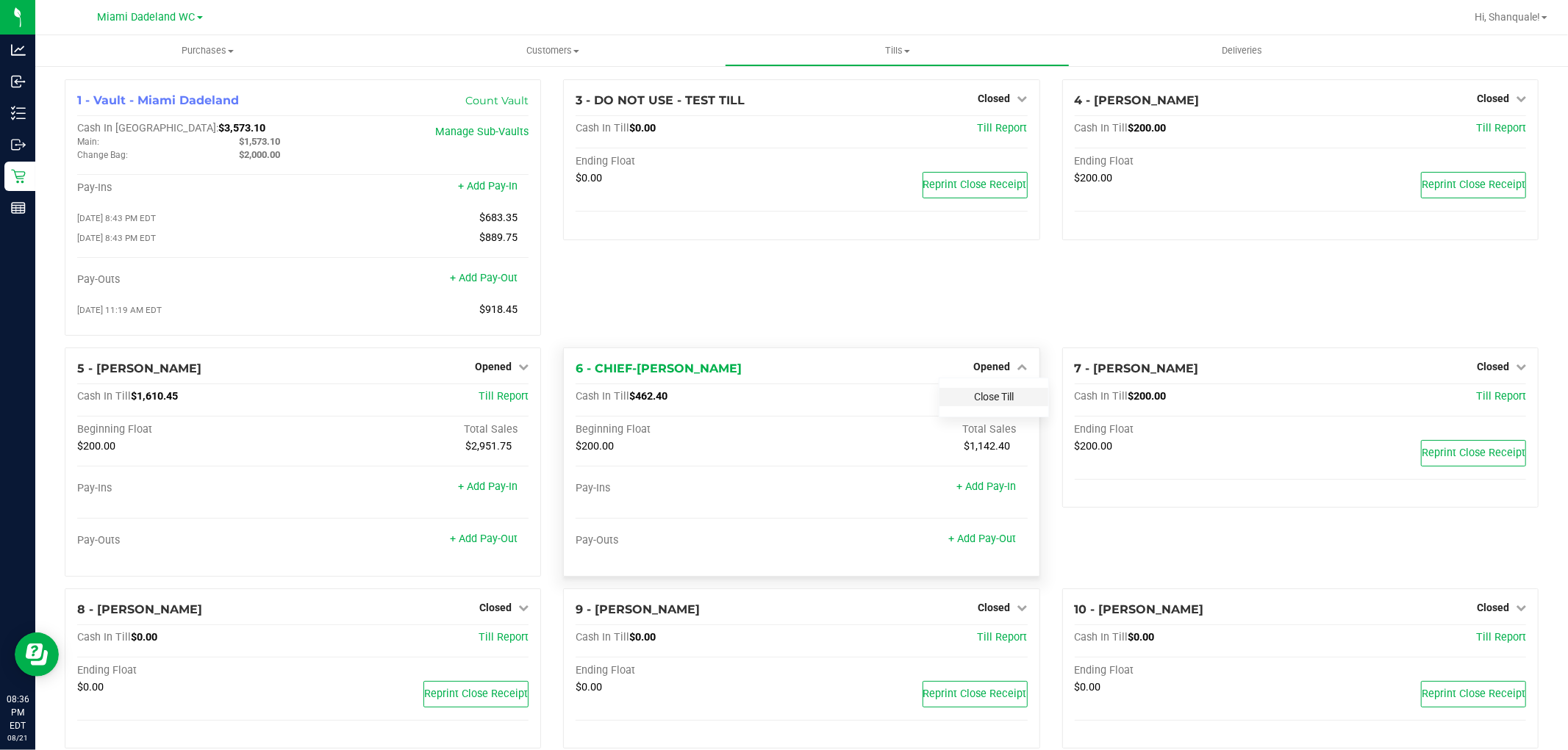
click at [994, 395] on link "Close Till" at bounding box center [994, 396] width 40 height 12
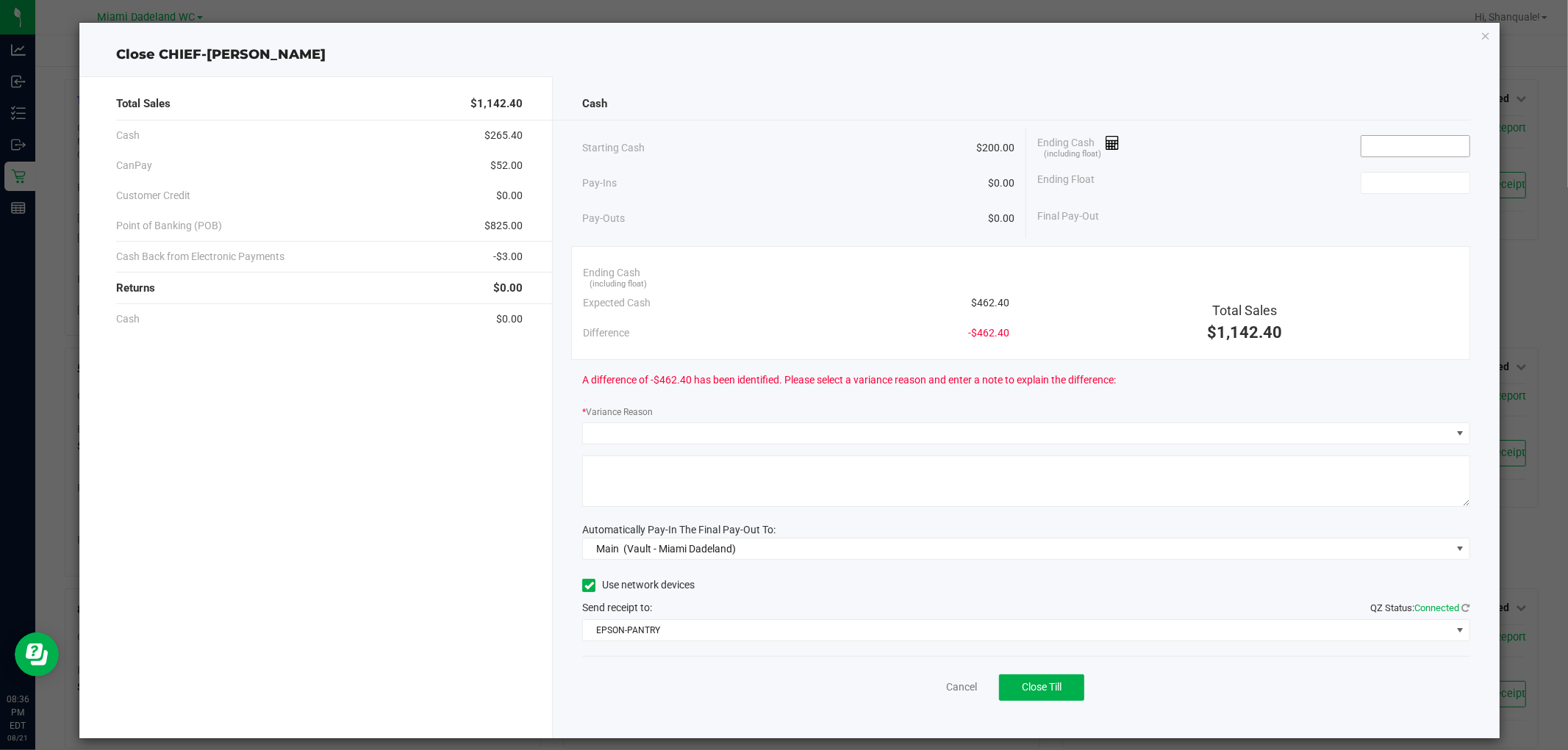
click at [1400, 141] on input at bounding box center [1416, 146] width 108 height 20
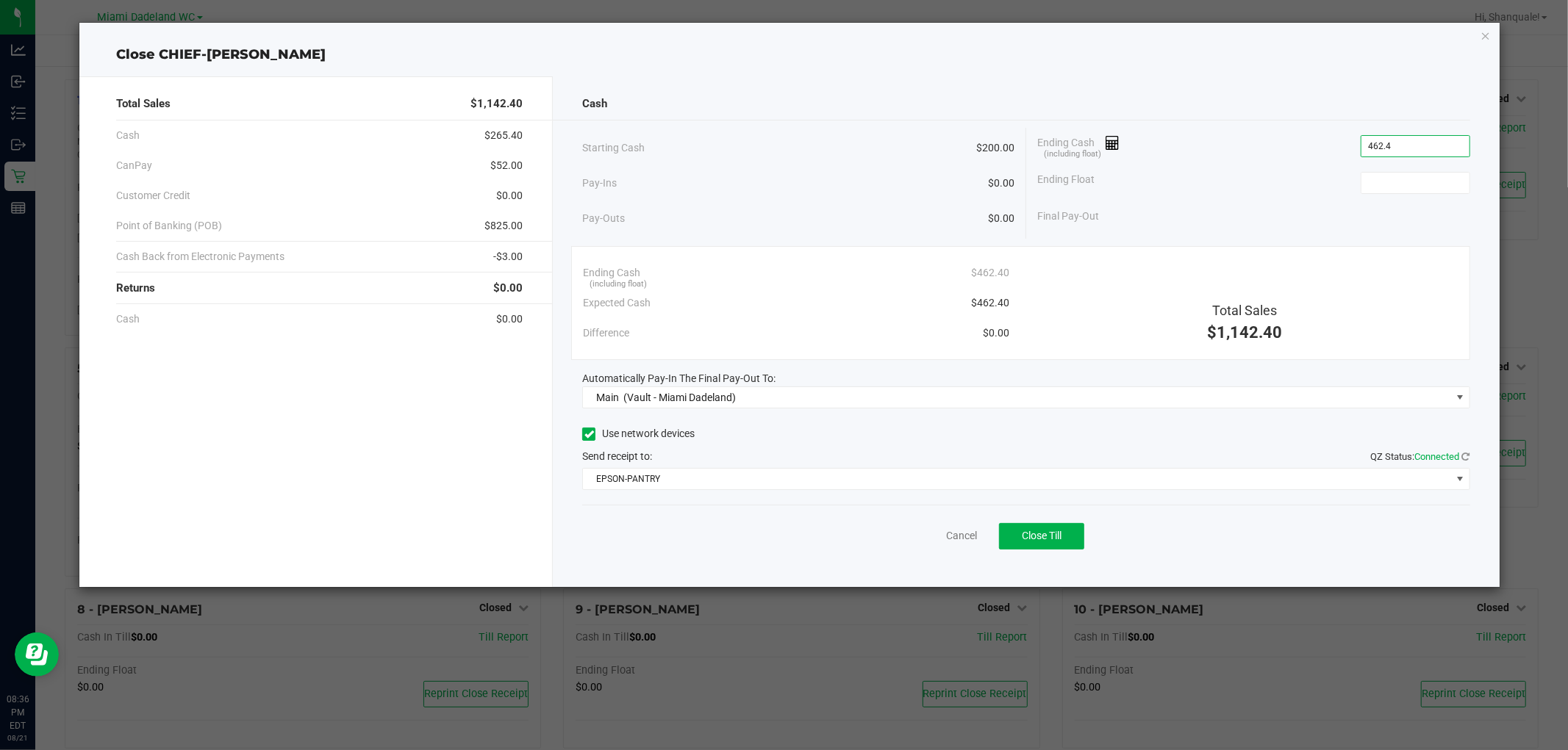
type input "$462.40"
click at [1060, 529] on span "Close Till" at bounding box center [1042, 535] width 40 height 12
type input "$200.00"
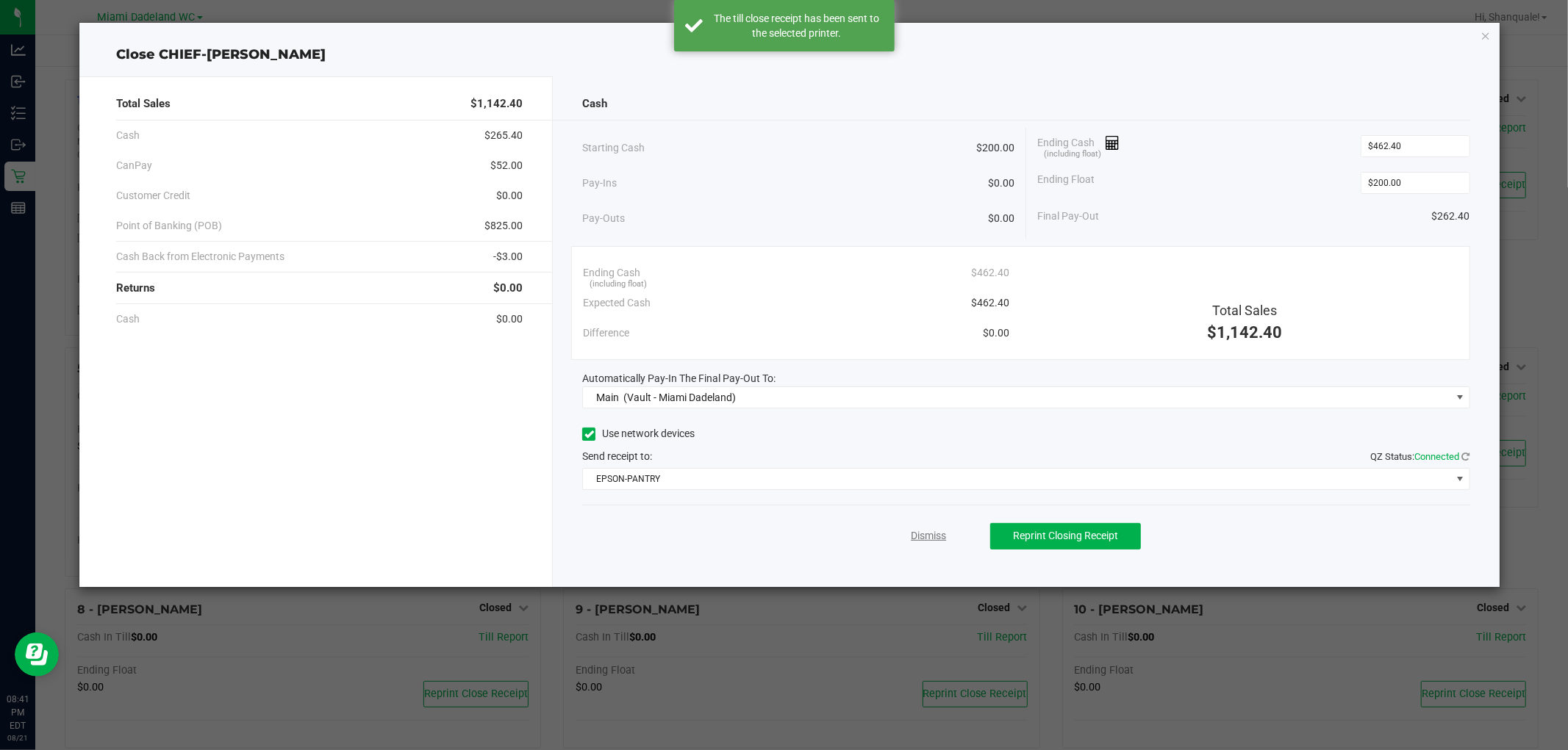
click at [936, 539] on link "Dismiss" at bounding box center [928, 536] width 35 height 16
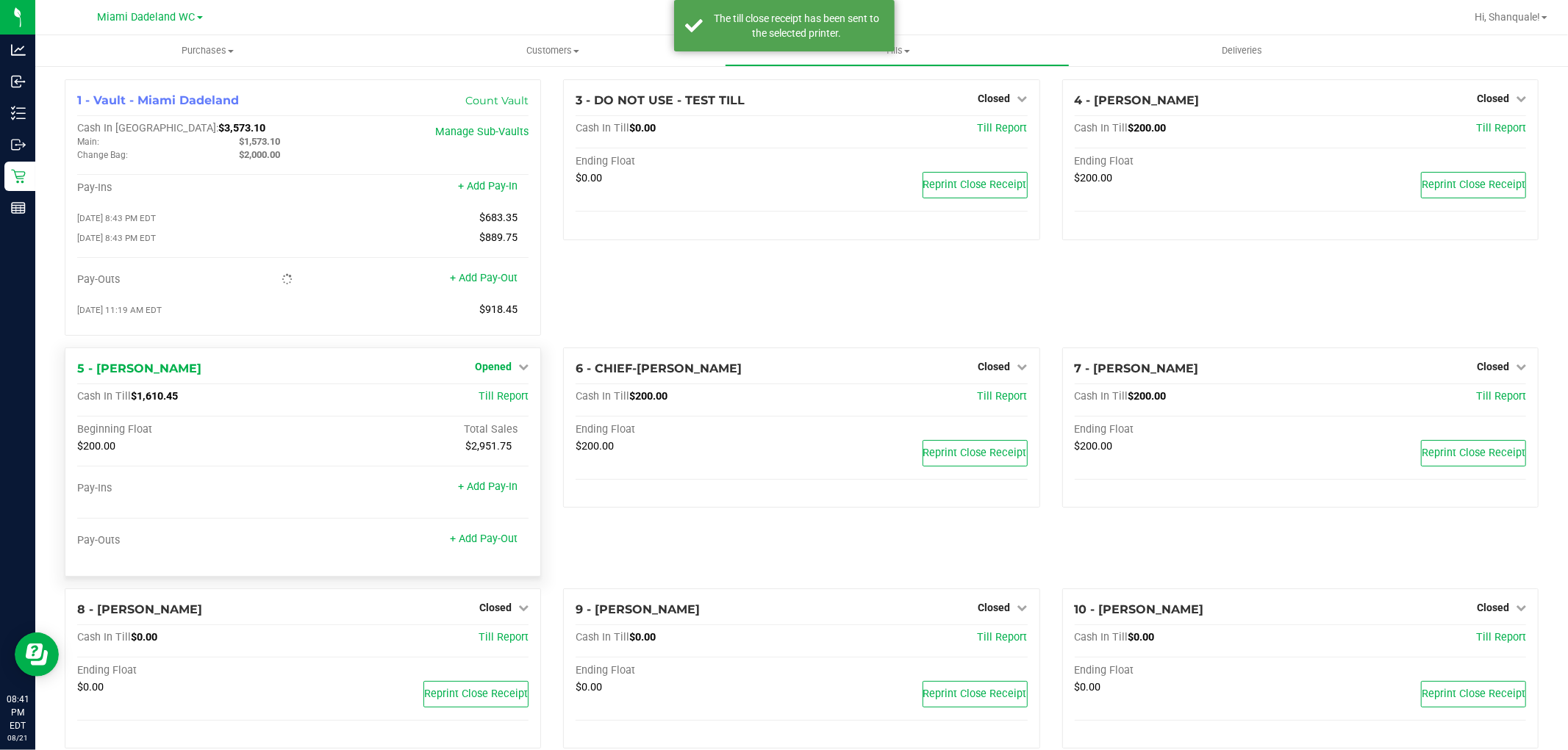
click at [506, 372] on span "Opened" at bounding box center [493, 367] width 36 height 12
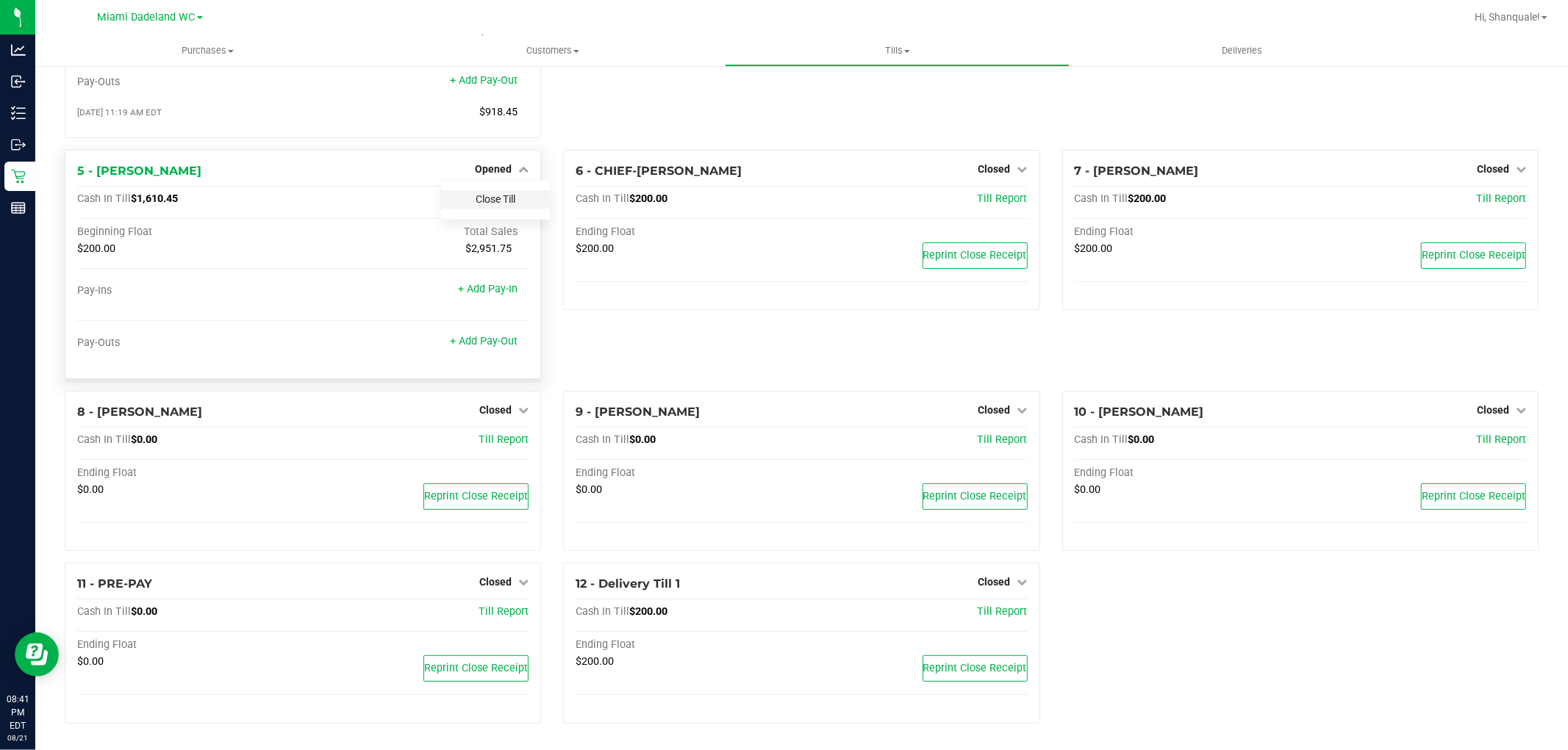
click at [506, 197] on link "Close Till" at bounding box center [495, 199] width 40 height 12
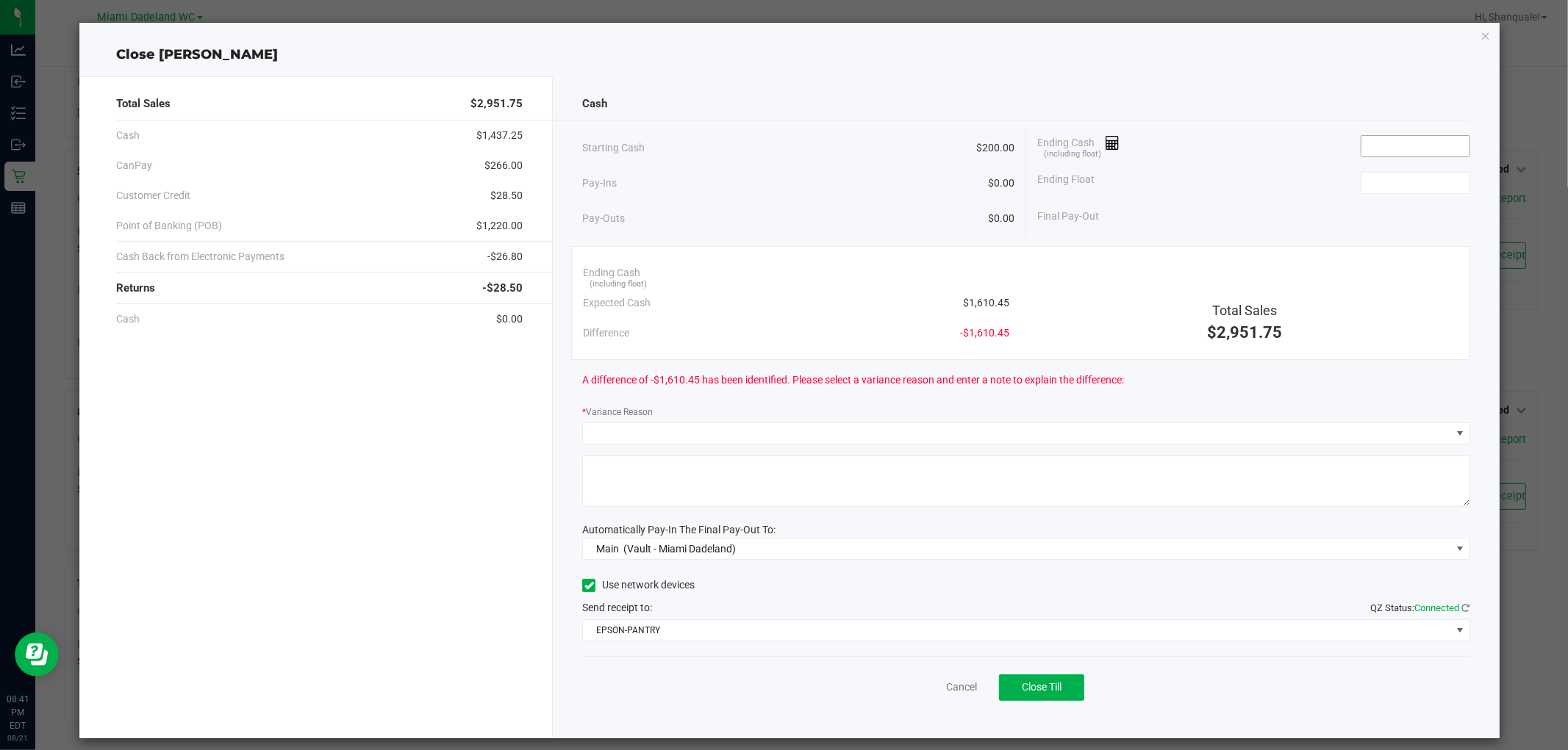
click at [1446, 141] on input at bounding box center [1416, 146] width 108 height 20
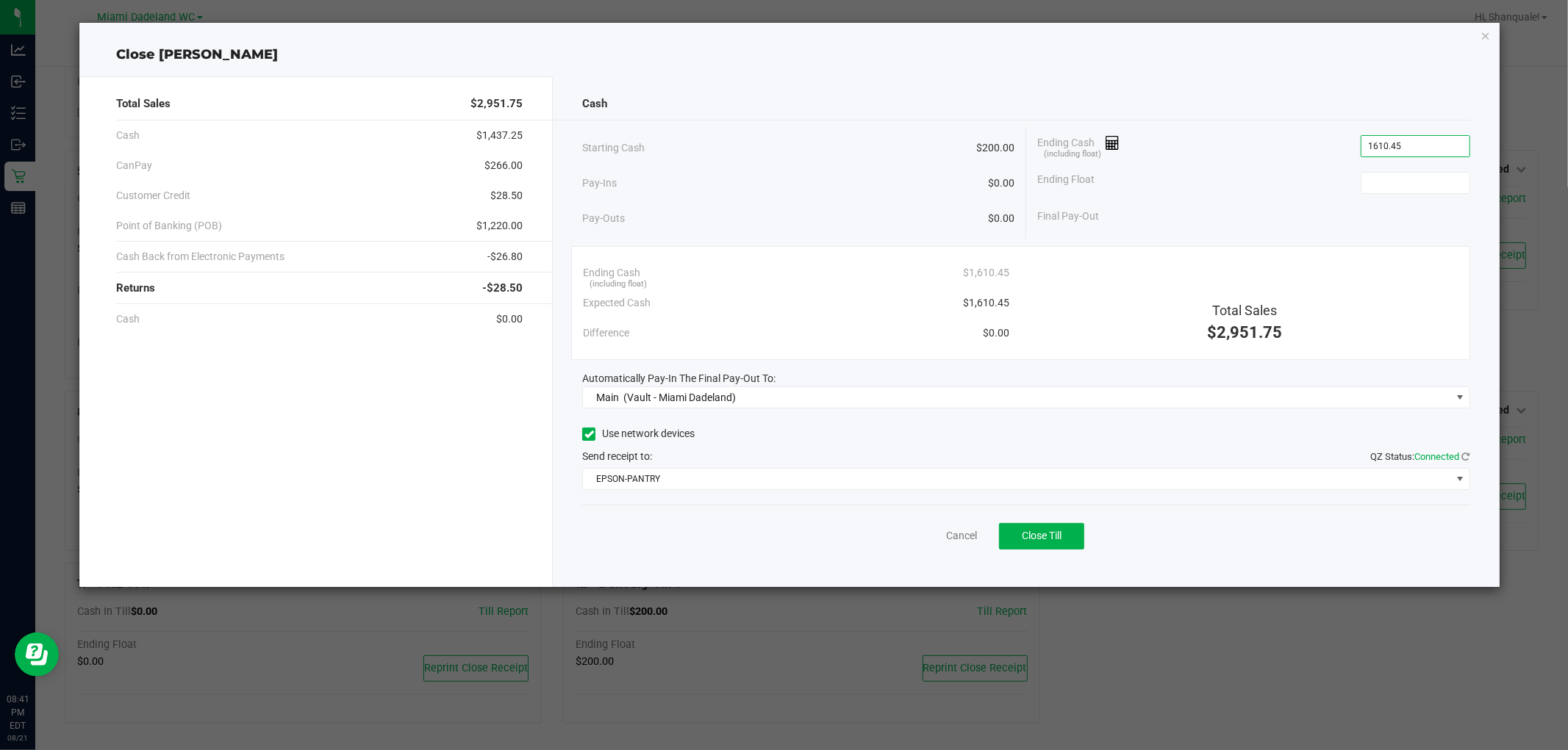
type input "$1,610.45"
click at [1057, 539] on span "Close Till" at bounding box center [1042, 535] width 40 height 12
type input "$200.00"
click at [911, 540] on link "Dismiss" at bounding box center [928, 536] width 35 height 16
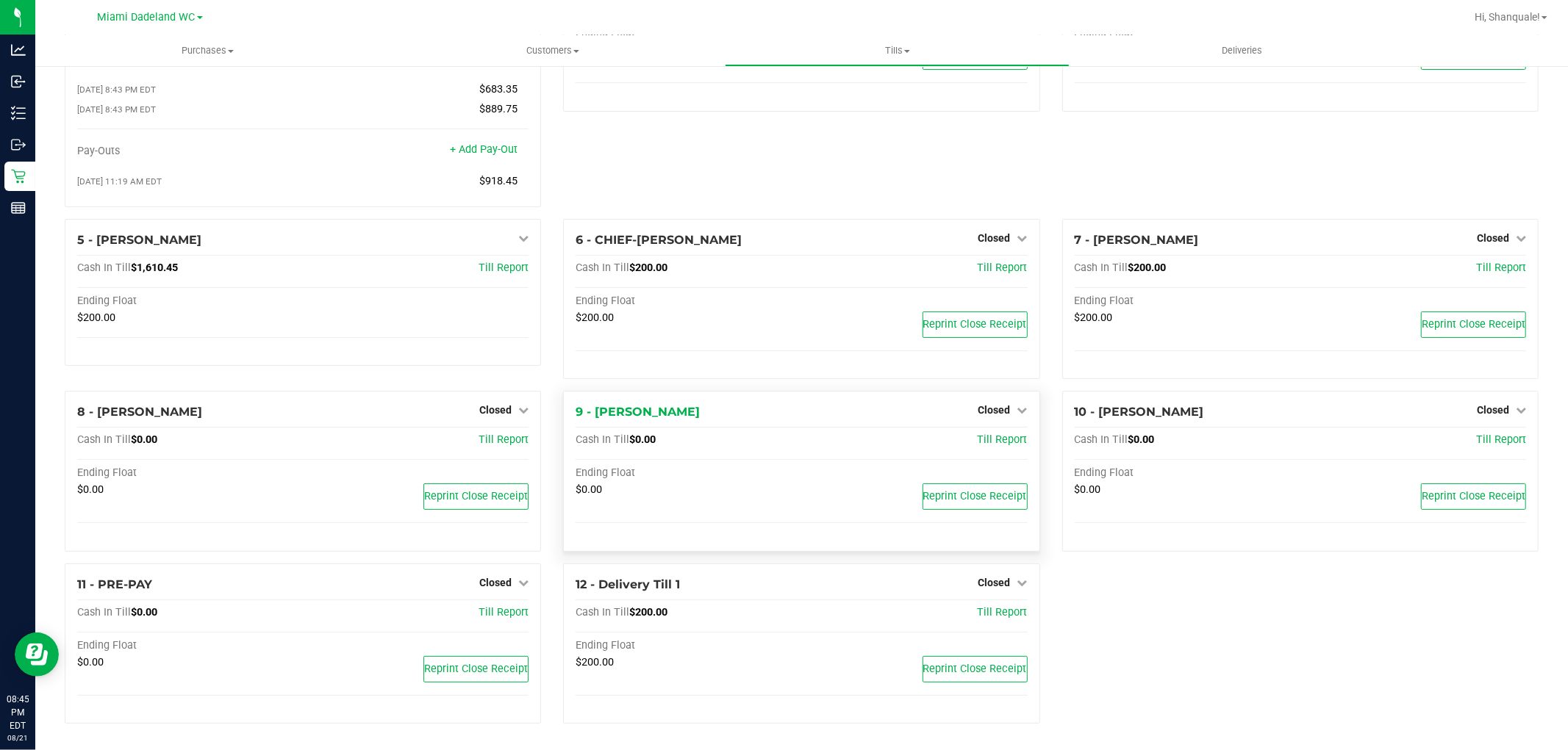
scroll to position [134, 0]
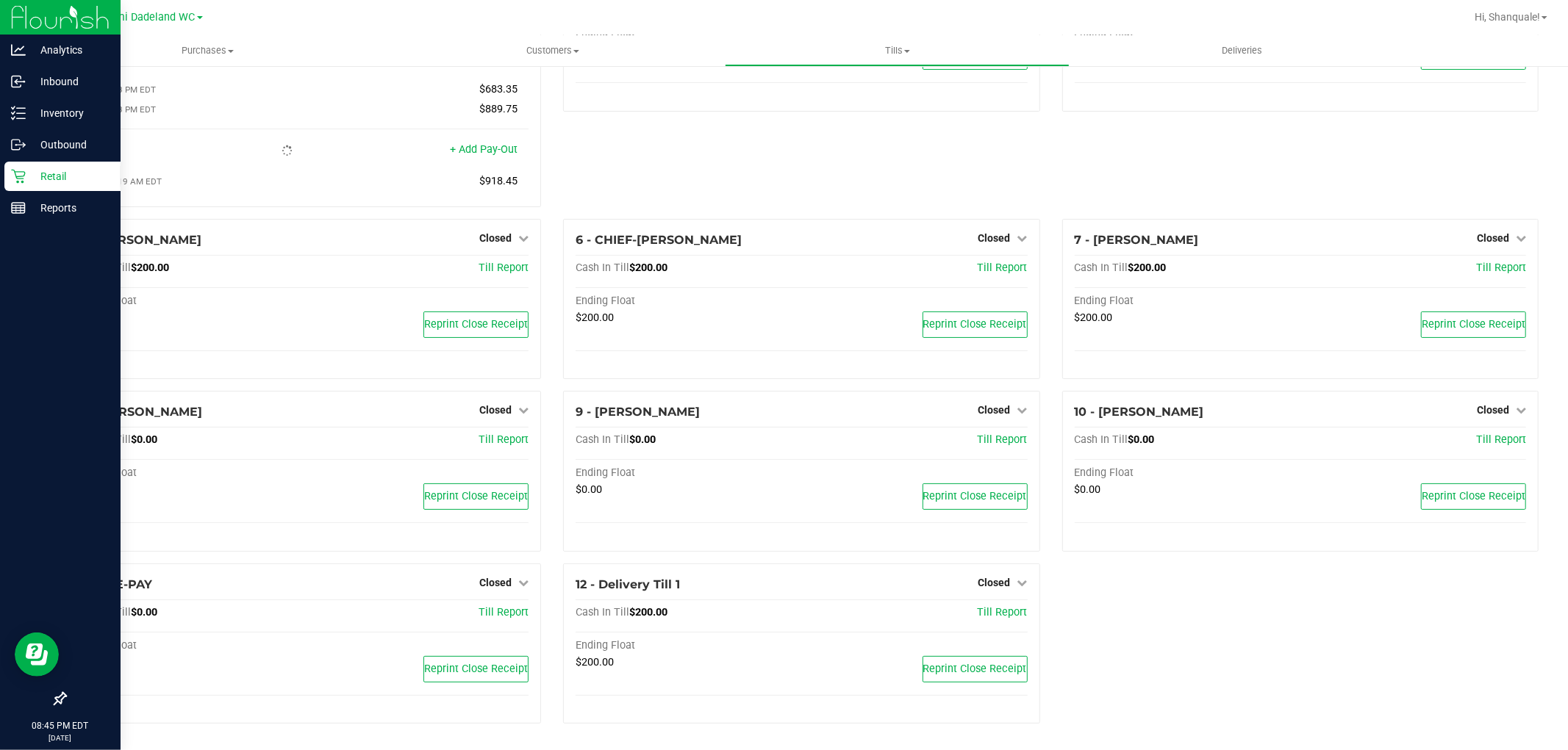
click at [55, 187] on div "Retail" at bounding box center [62, 177] width 116 height 30
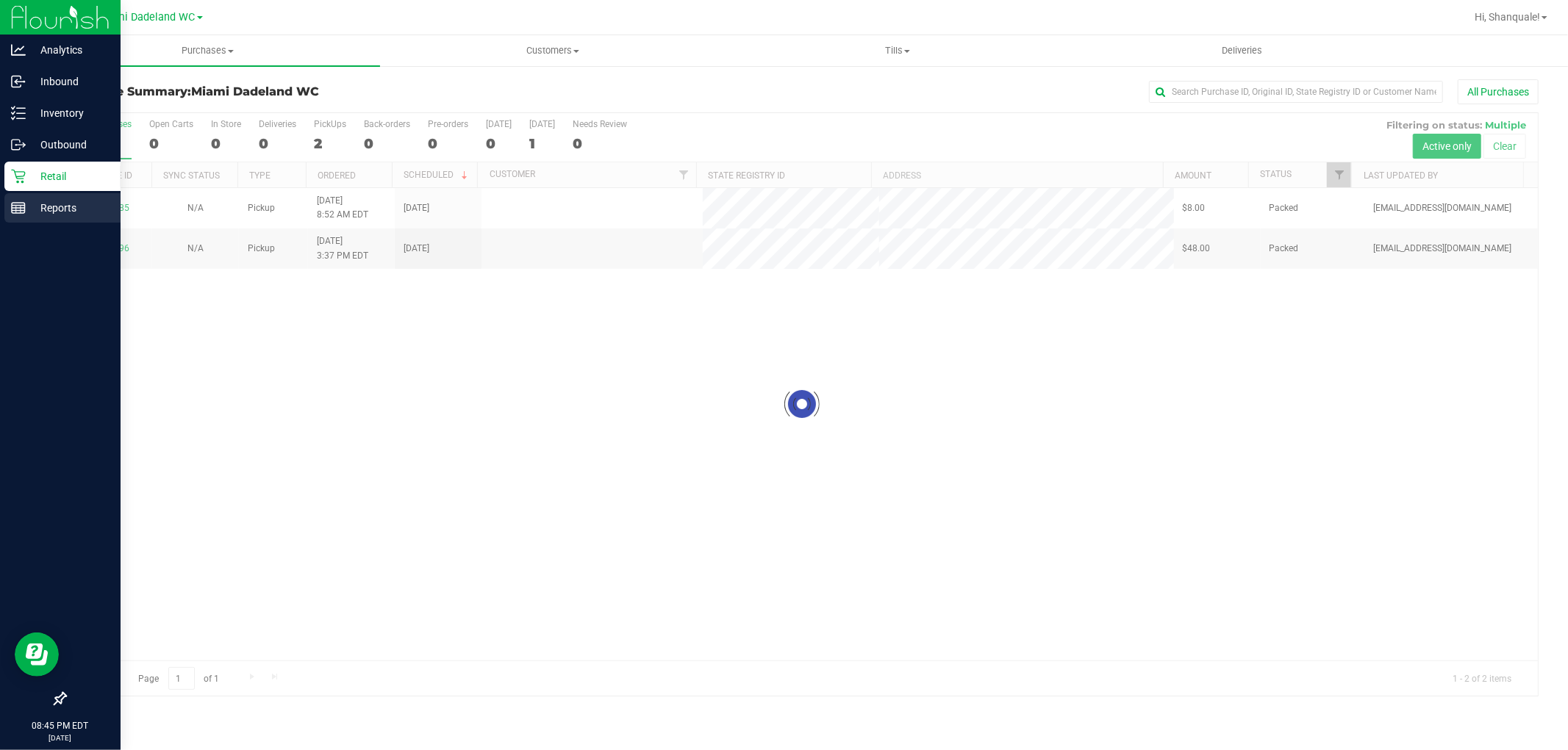
click at [22, 208] on icon at bounding box center [19, 208] width 15 height 15
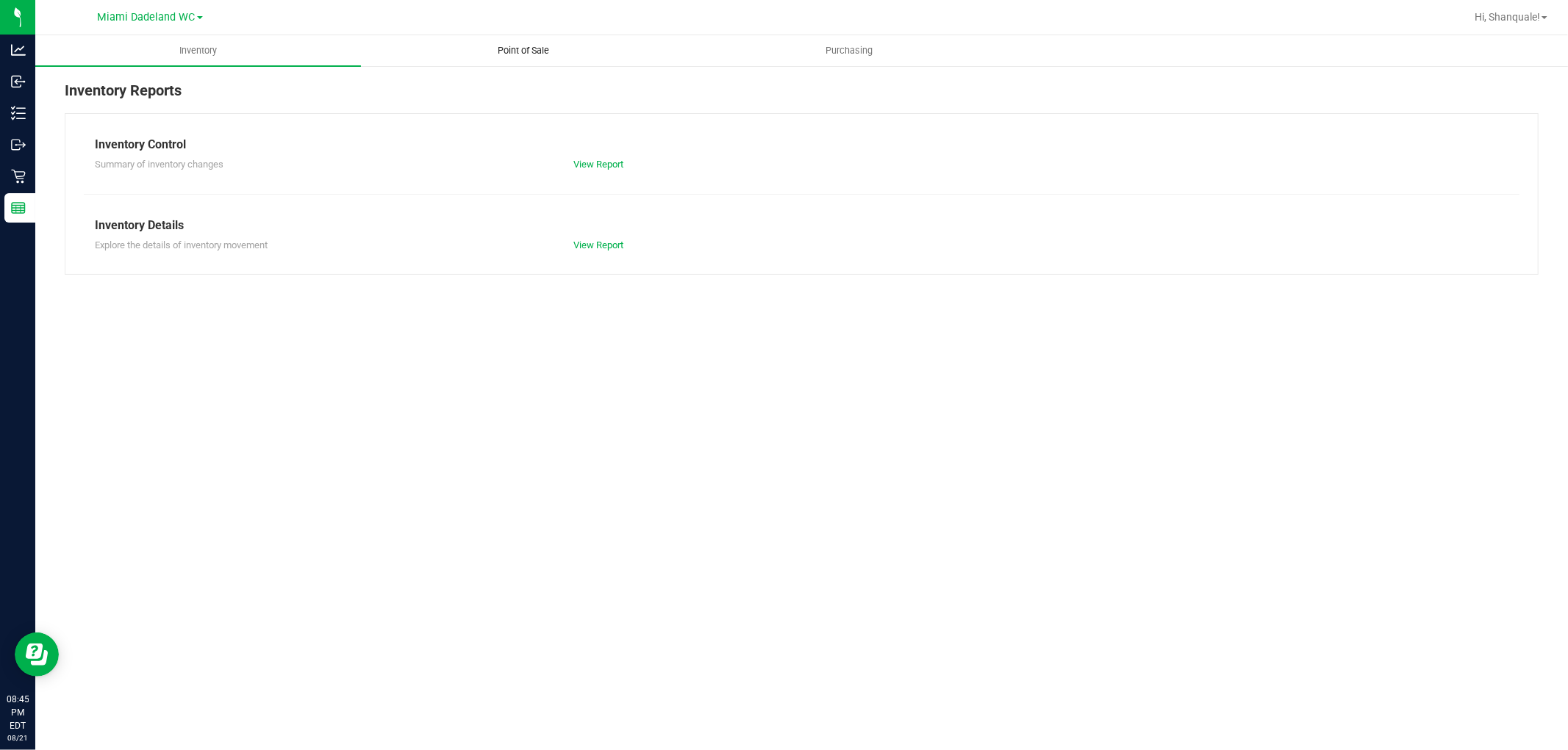
click at [566, 58] on uib-tab-heading "Point of Sale" at bounding box center [524, 51] width 324 height 30
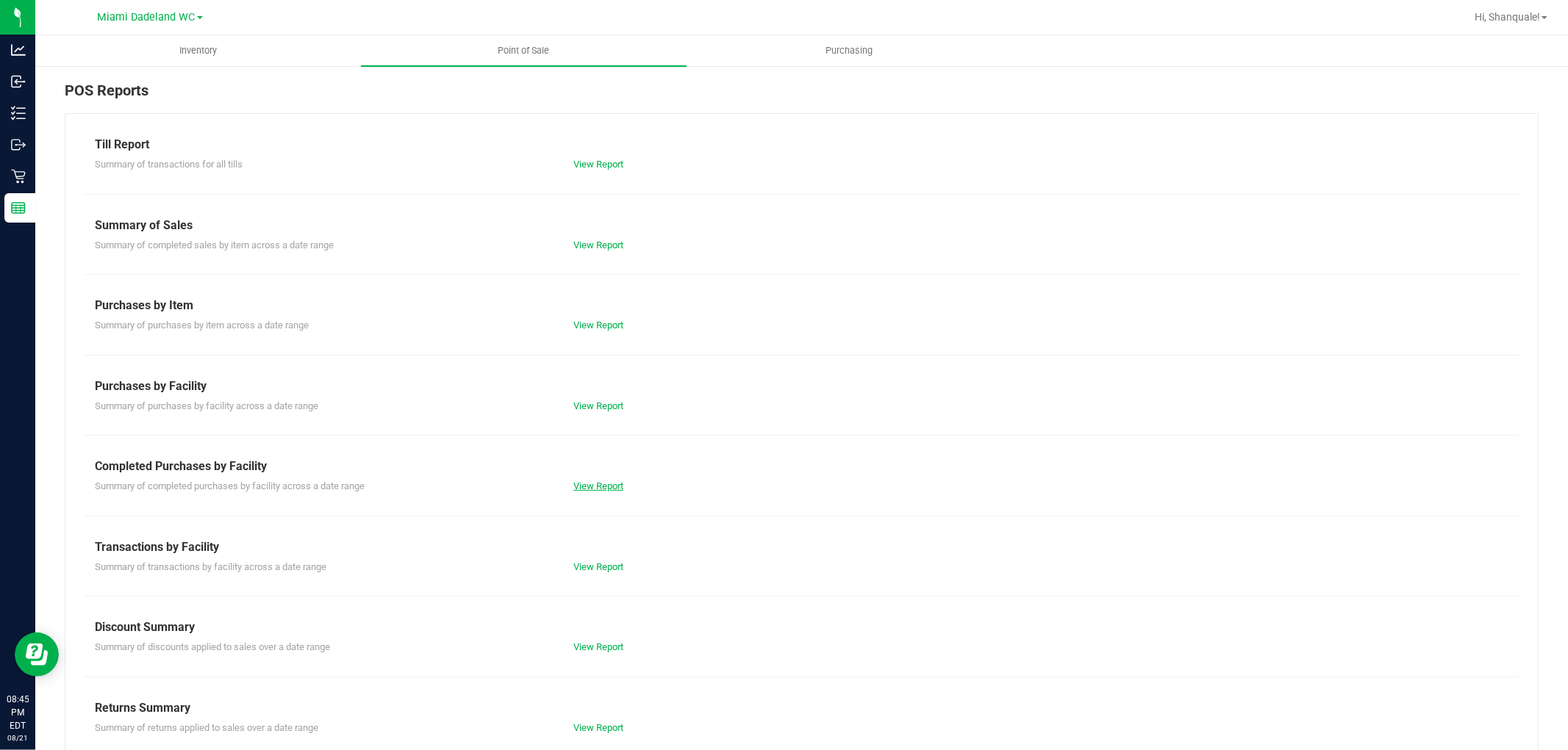
click at [600, 480] on link "View Report" at bounding box center [599, 486] width 50 height 11
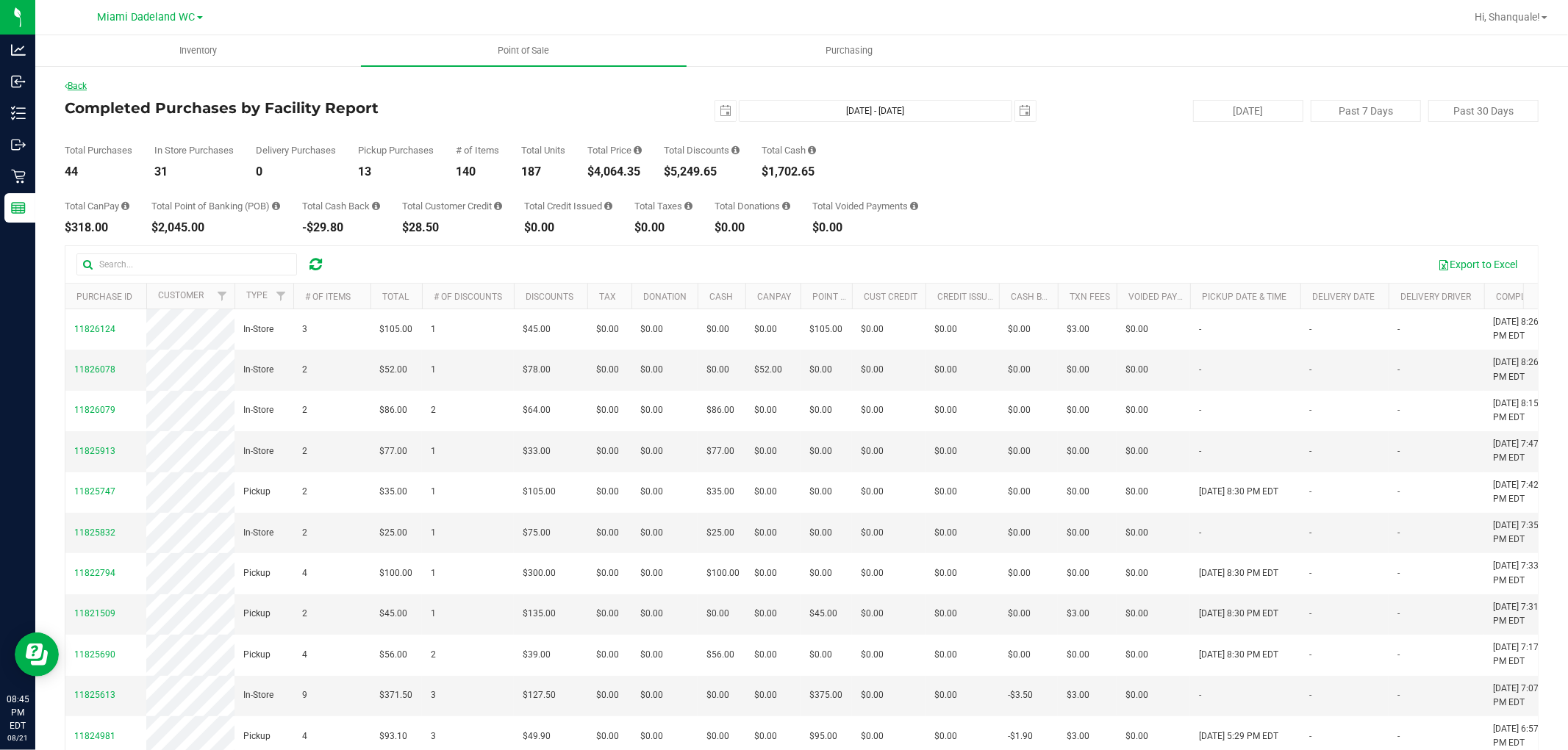
click at [86, 81] on link "Back" at bounding box center [75, 86] width 22 height 10
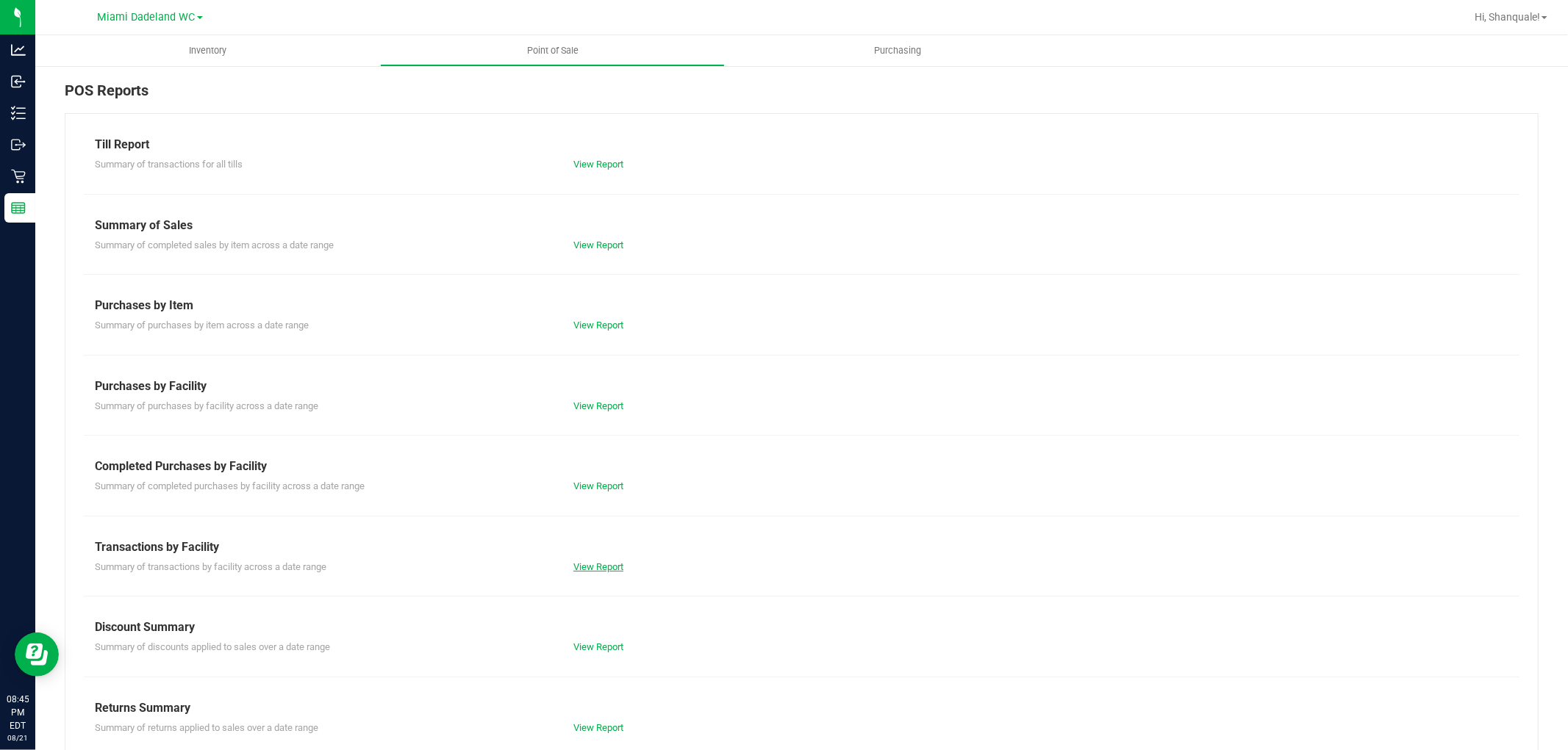
click at [604, 565] on link "View Report" at bounding box center [599, 567] width 50 height 11
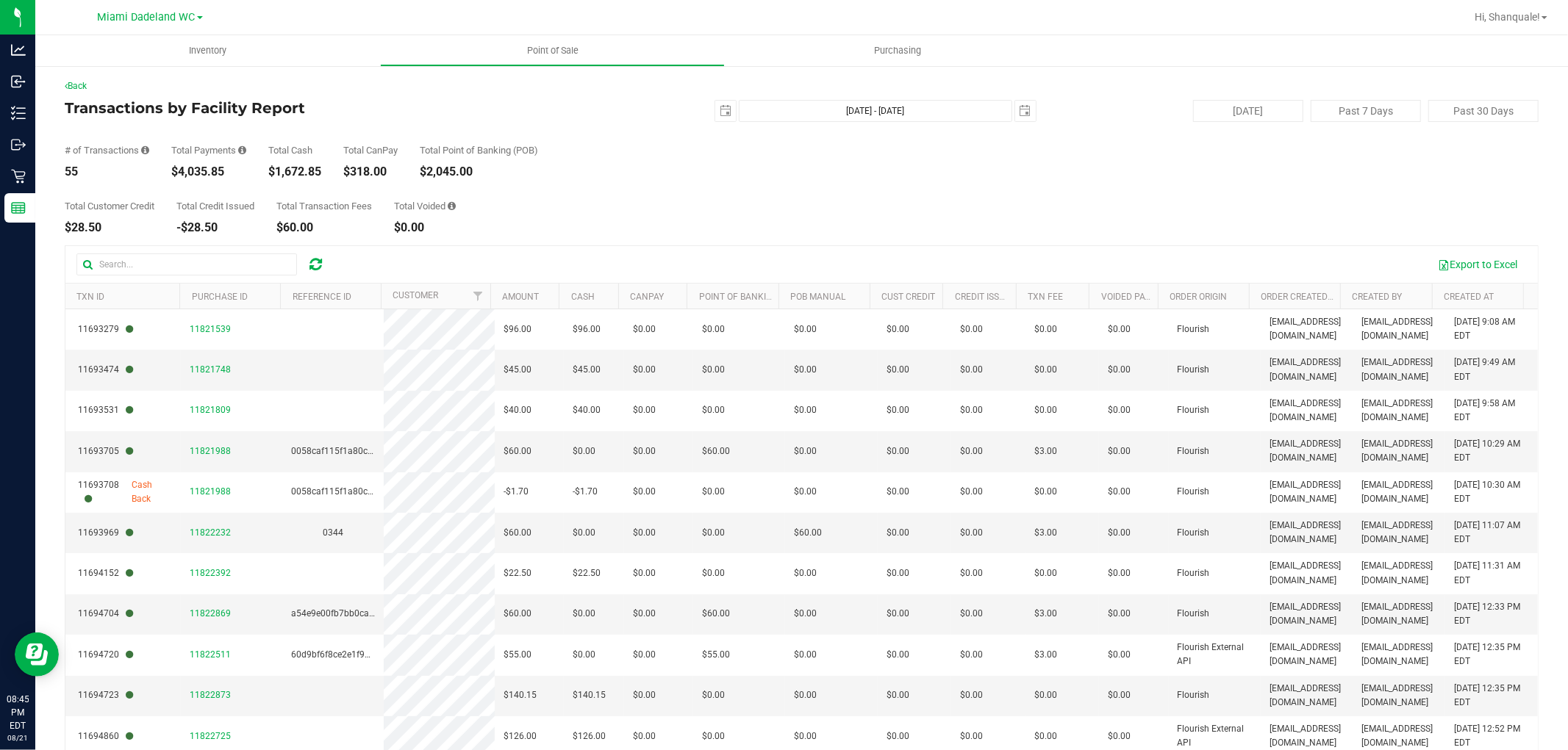
click at [891, 204] on div "Total Customer Credit $28.50 Total Credit Issued -$28.50 Total Transaction Fees…" at bounding box center [801, 206] width 1474 height 56
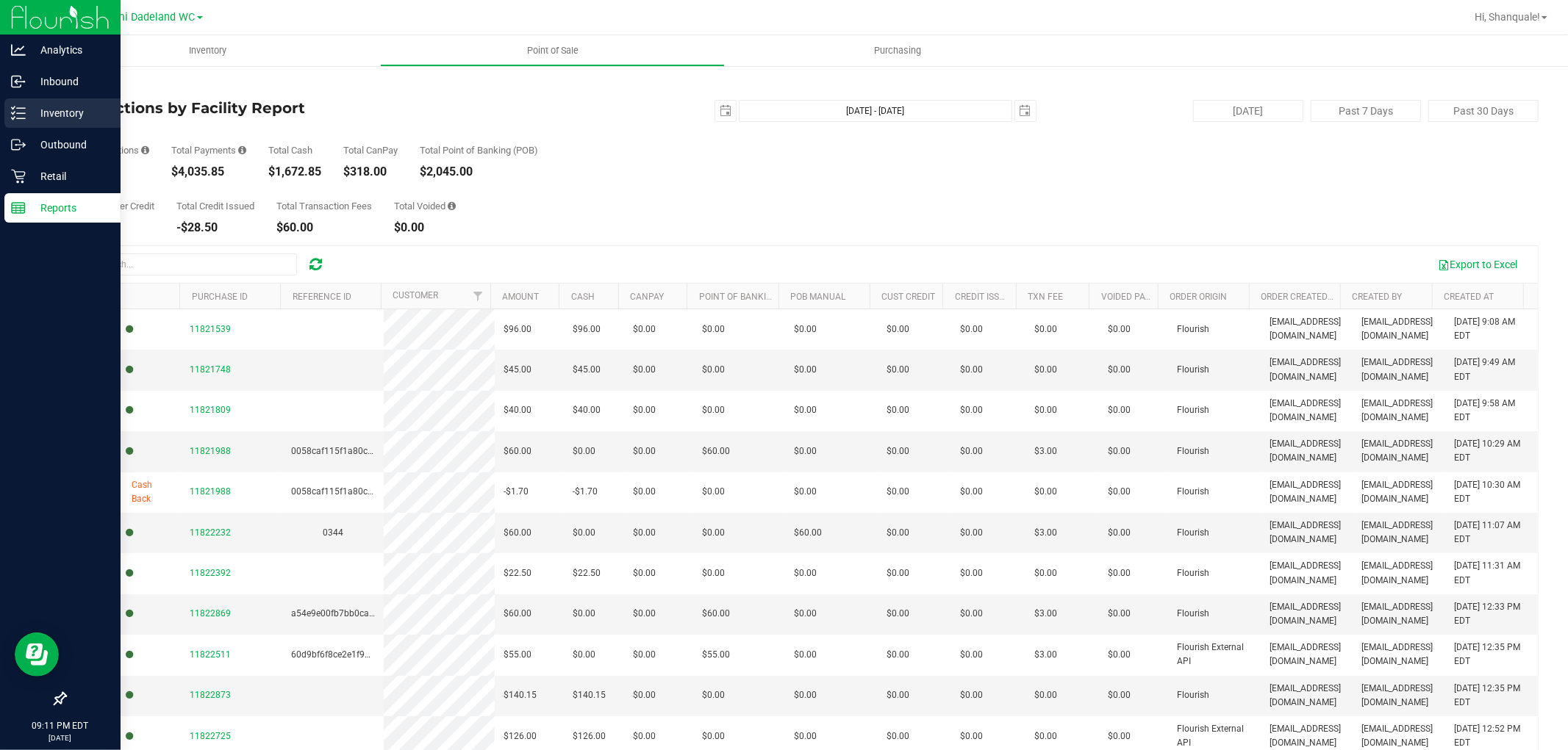
click at [33, 126] on div "Inventory" at bounding box center [62, 114] width 116 height 30
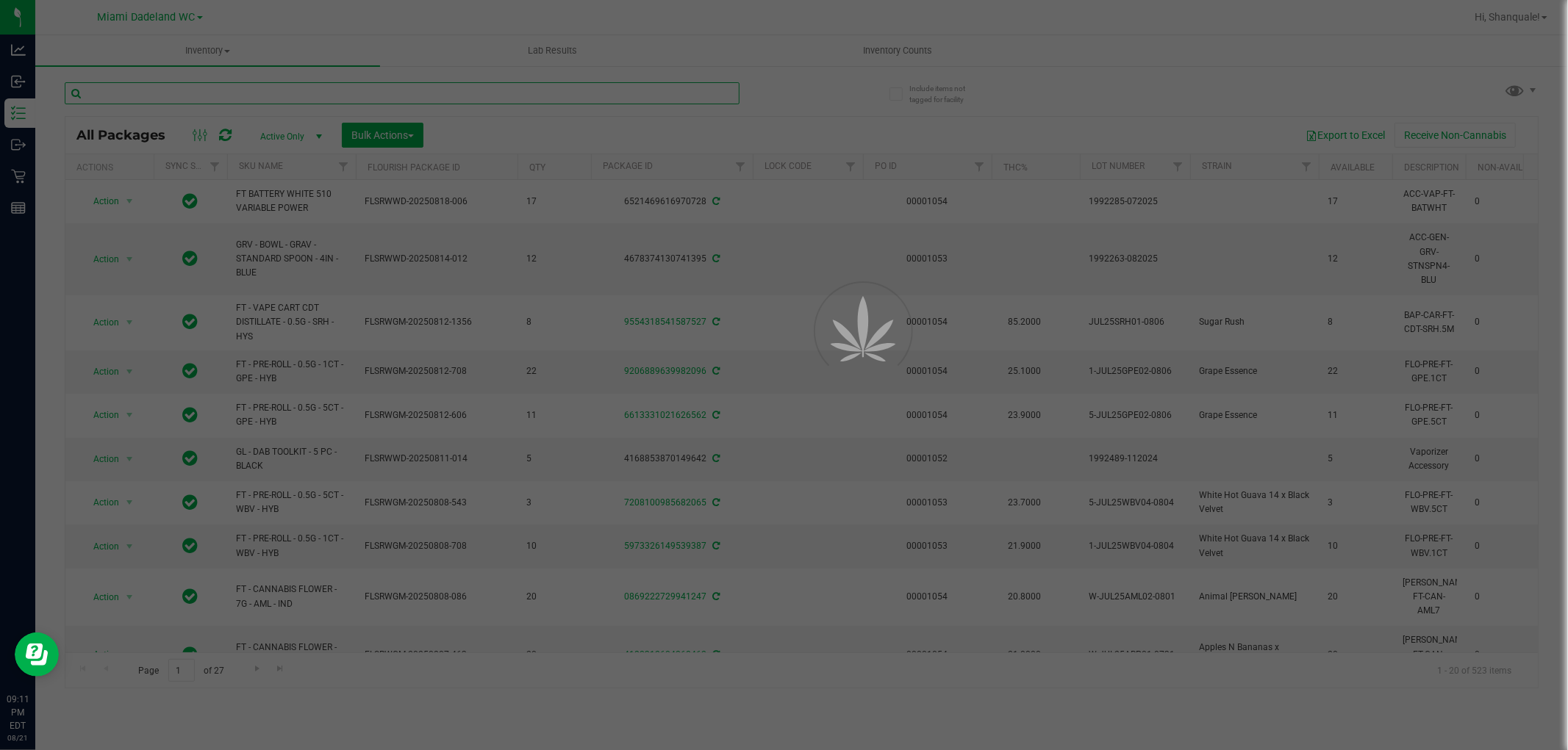
click at [265, 91] on input "text" at bounding box center [401, 93] width 675 height 22
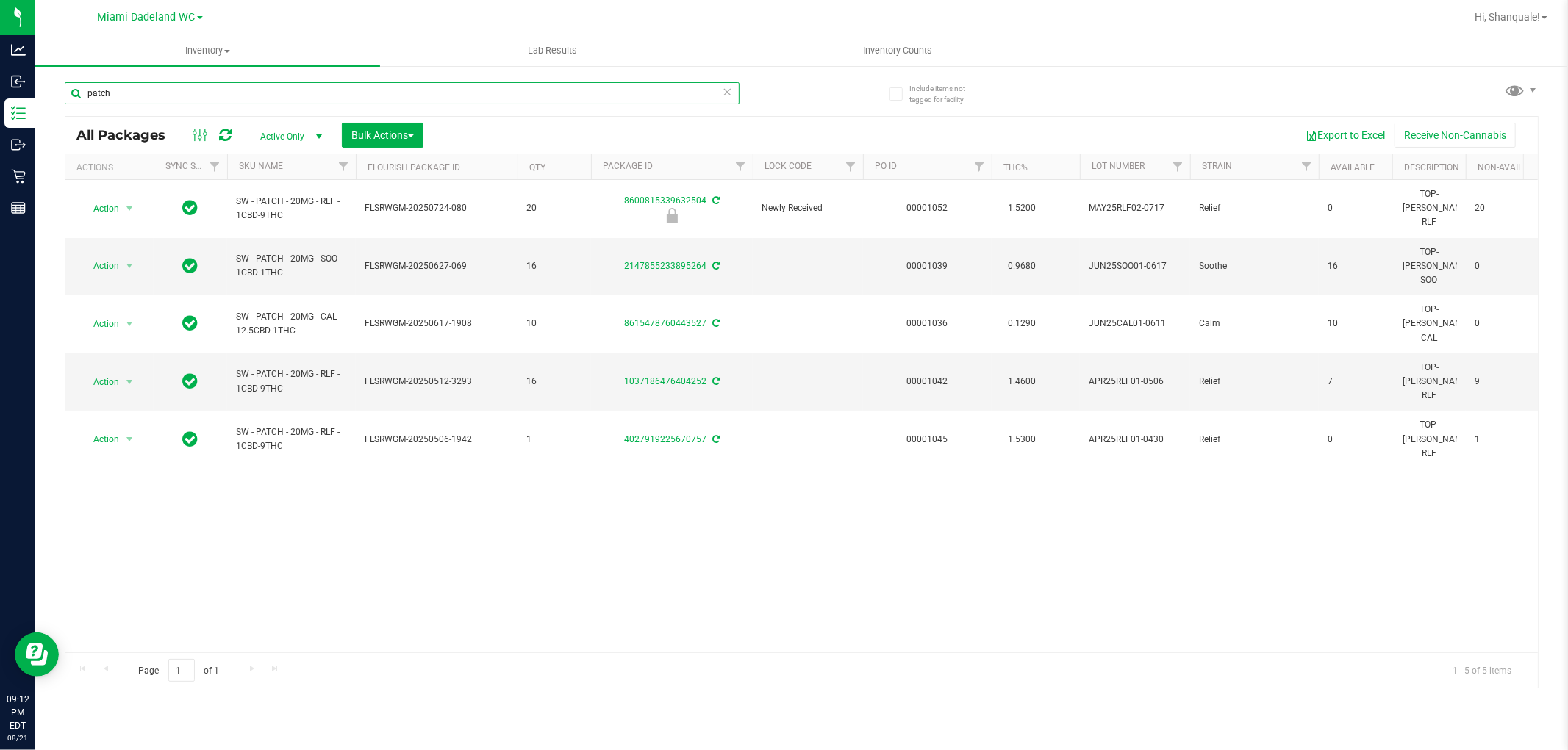
type input "patch"
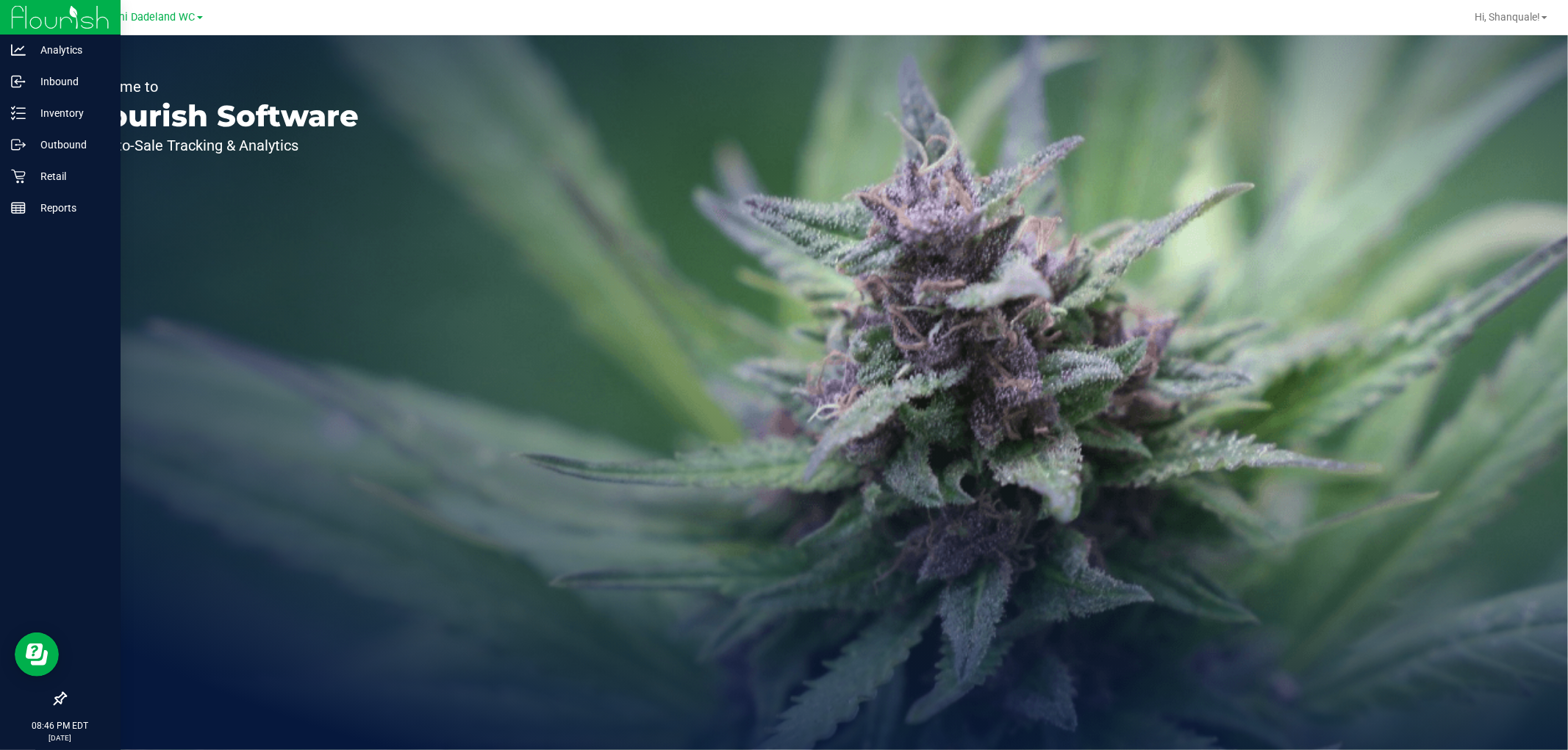
click at [2, 713] on div "08:46 PM EDT [DATE] 08/21" at bounding box center [61, 731] width 121 height 37
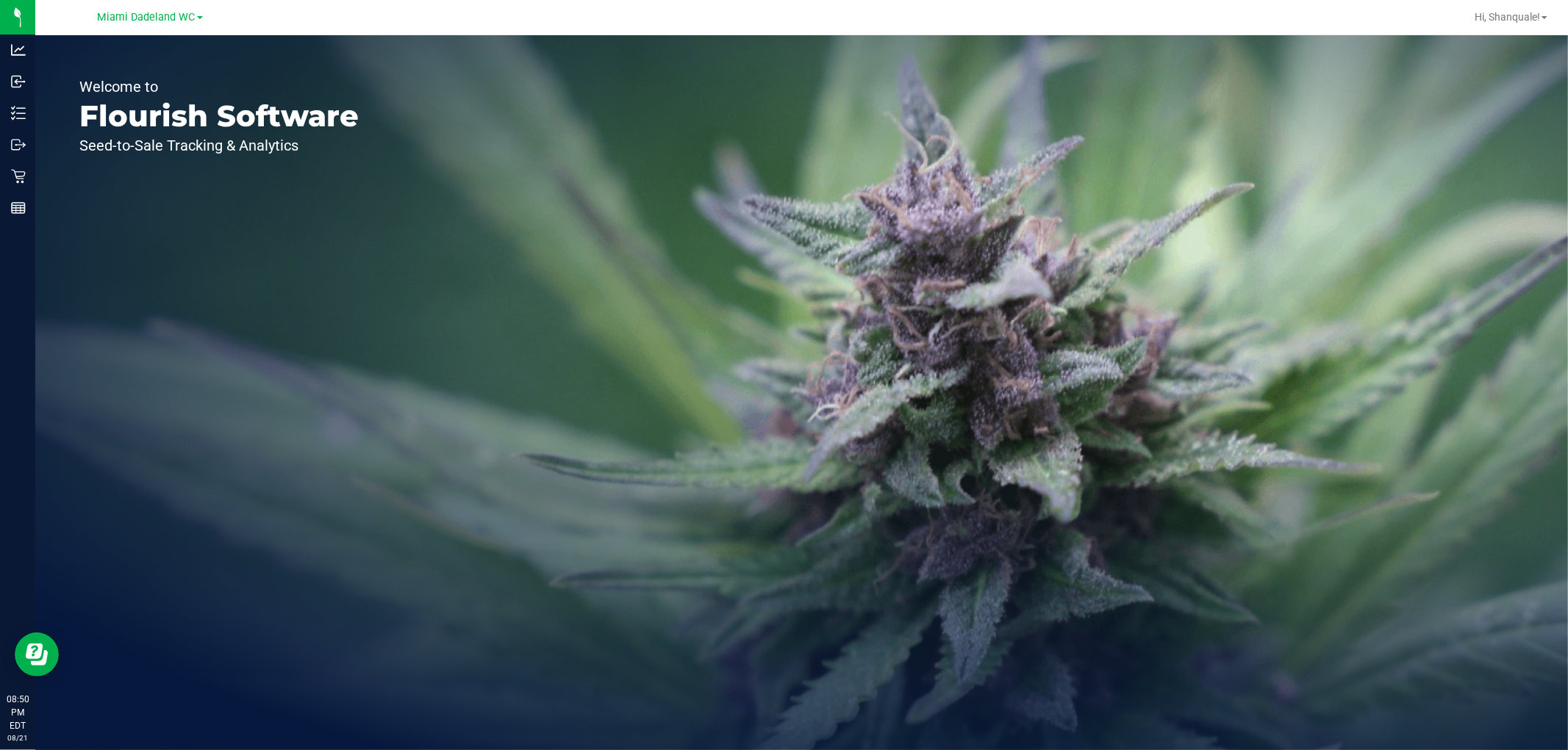
drag, startPoint x: 10, startPoint y: 166, endPoint x: 143, endPoint y: 131, distance: 137.5
click at [143, 131] on p "Flourish Software" at bounding box center [219, 116] width 279 height 30
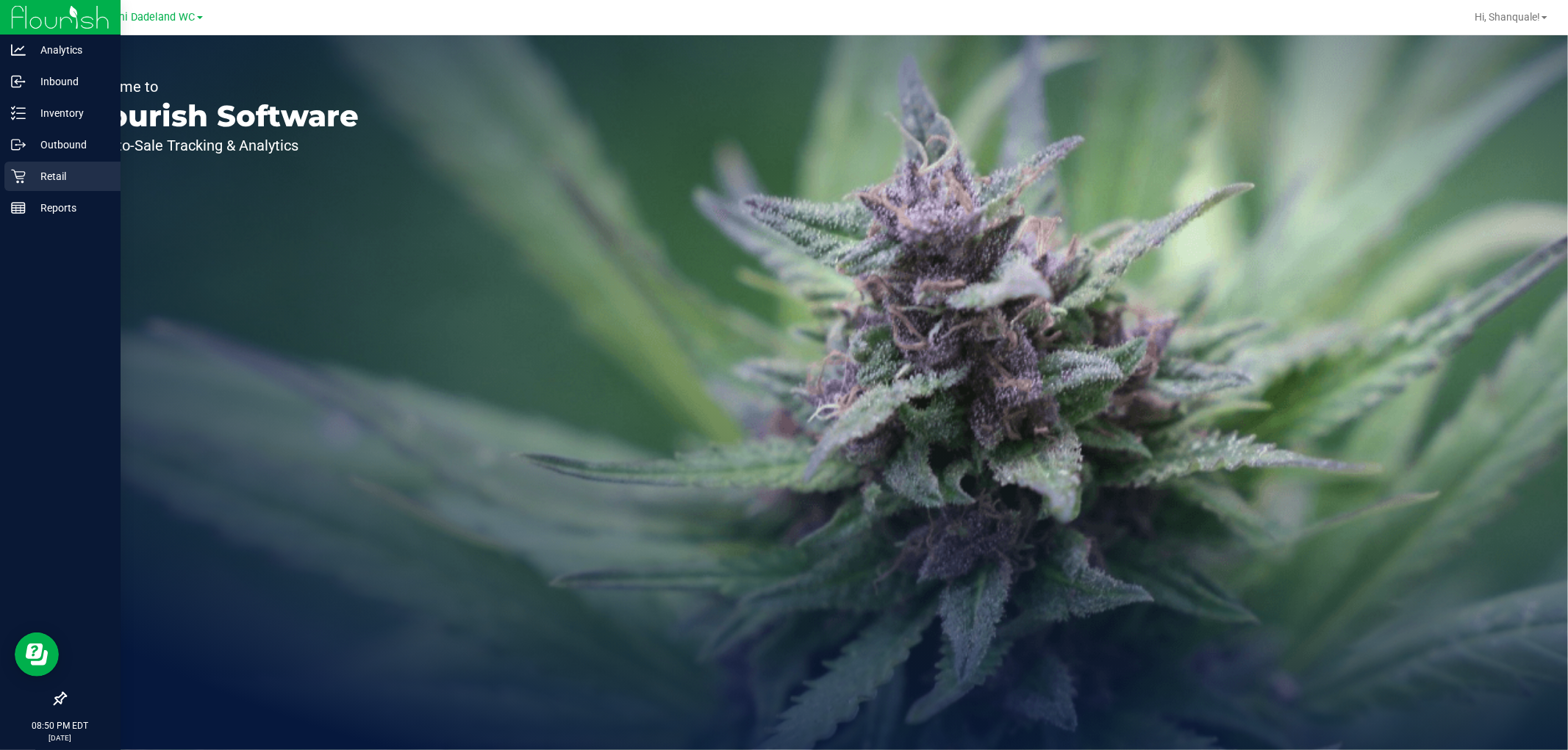
click at [8, 177] on div "Retail" at bounding box center [62, 177] width 116 height 30
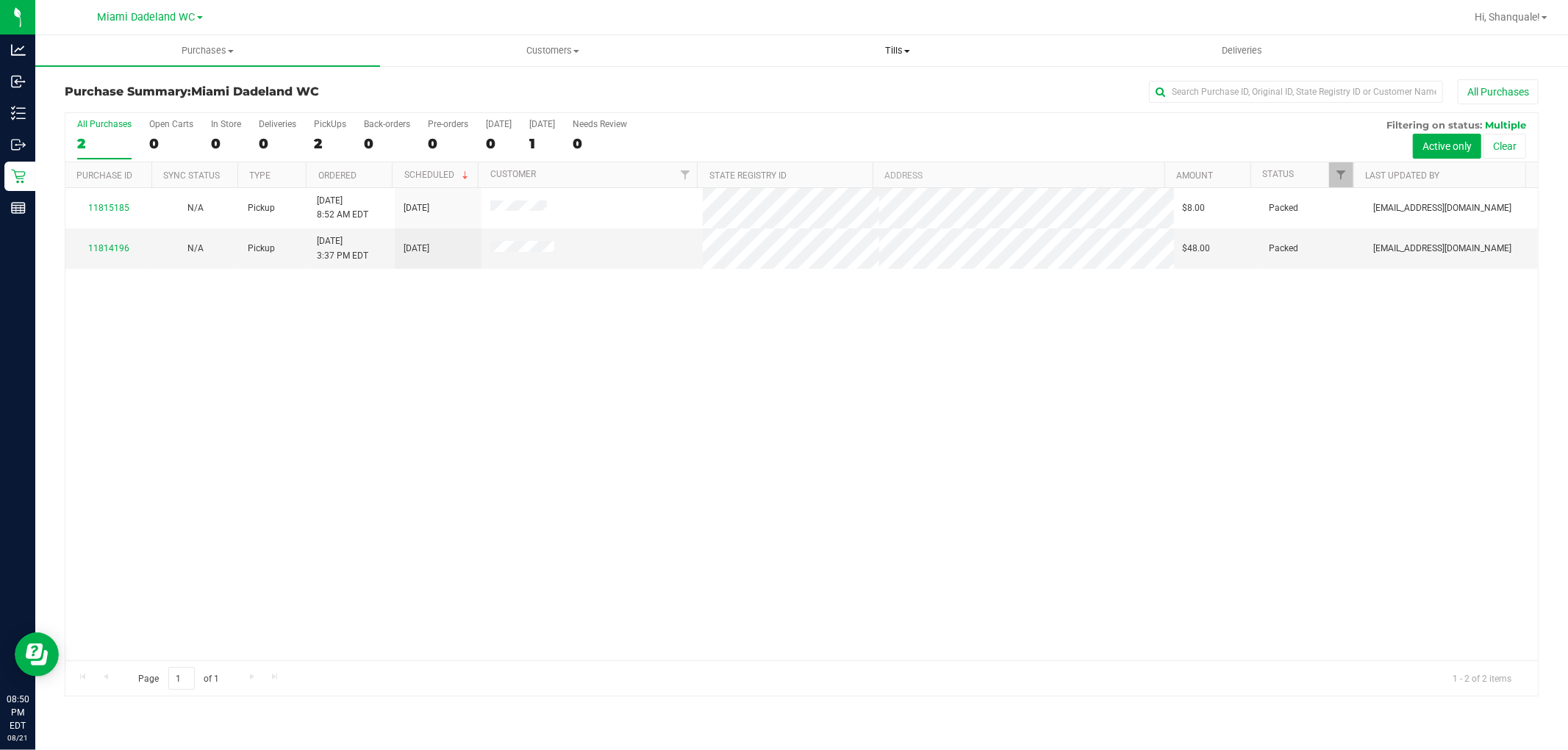
click at [900, 56] on span "Tills" at bounding box center [897, 50] width 344 height 13
drag, startPoint x: 811, startPoint y: 82, endPoint x: 761, endPoint y: 86, distance: 50.2
click at [761, 86] on span "Manage tills" at bounding box center [775, 87] width 100 height 12
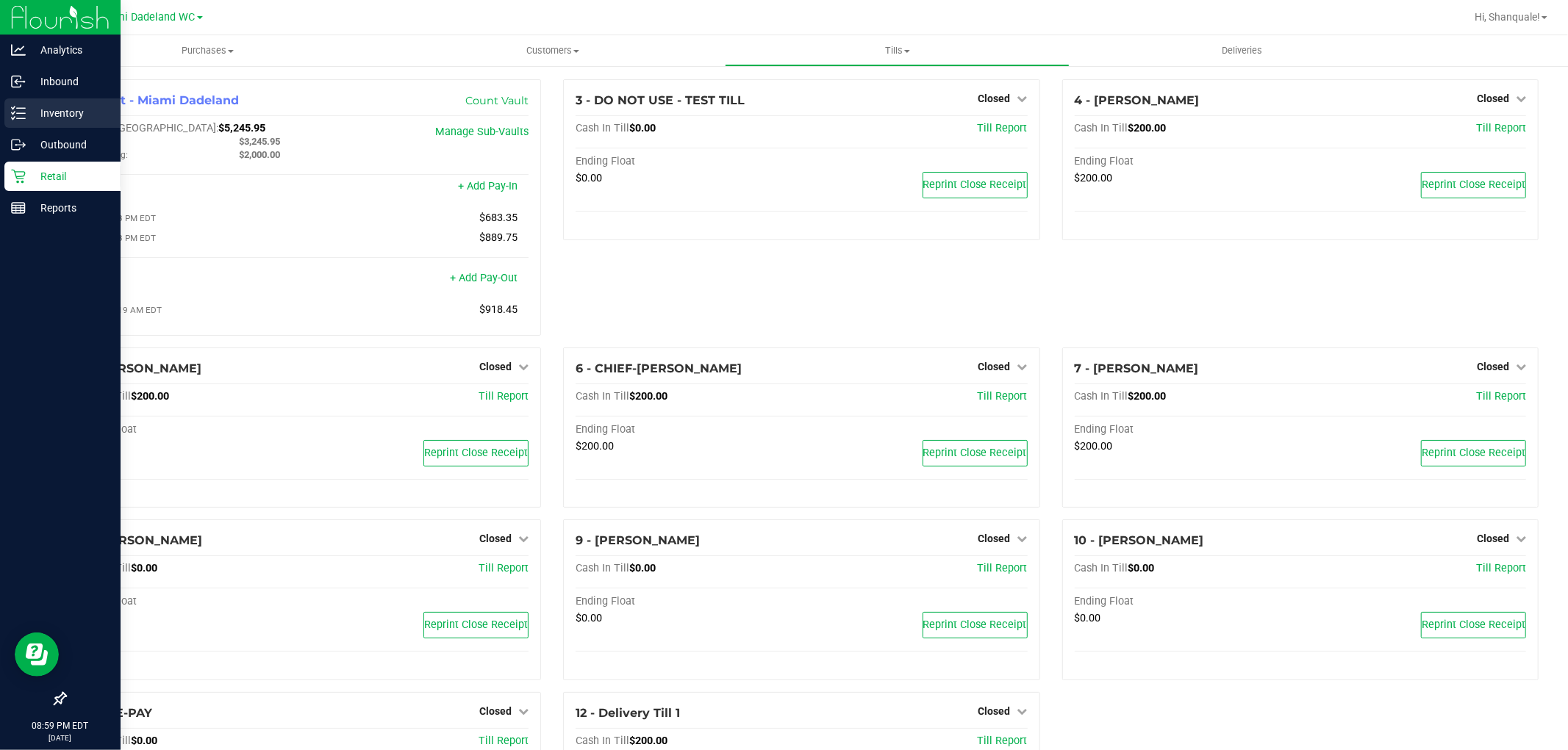
click at [57, 110] on p "Inventory" at bounding box center [70, 113] width 88 height 18
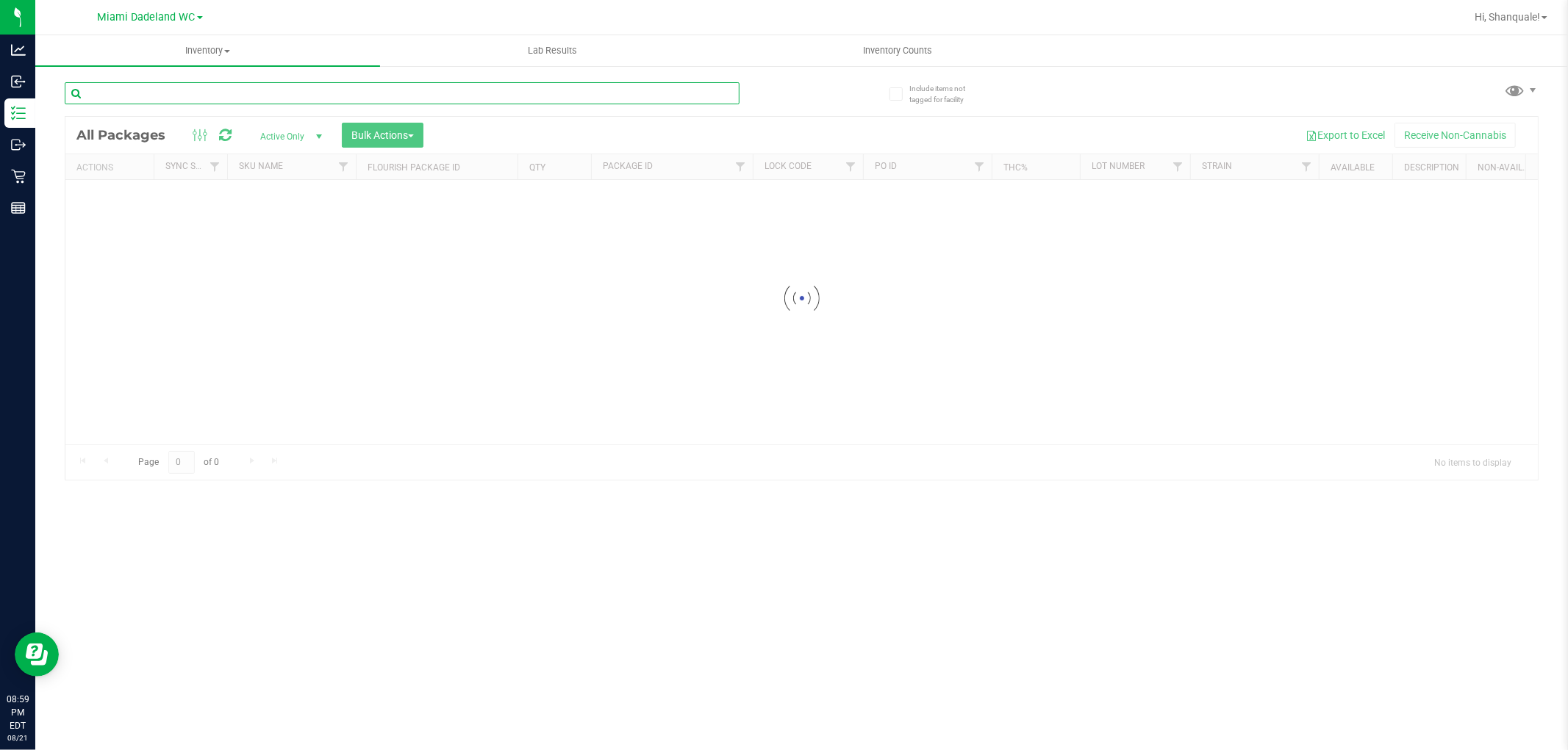
click at [277, 93] on input "text" at bounding box center [401, 93] width 675 height 22
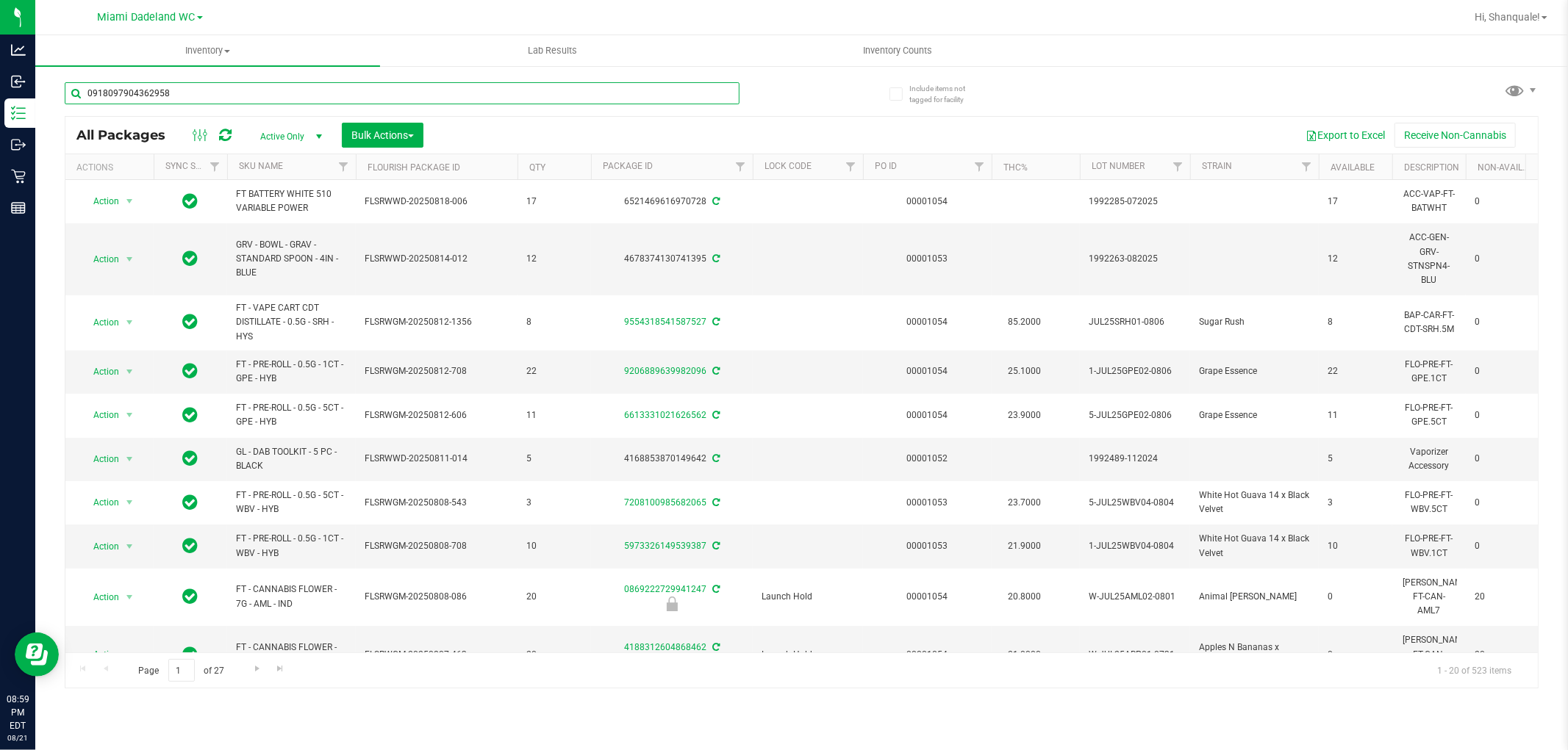
type input "0918097904362958"
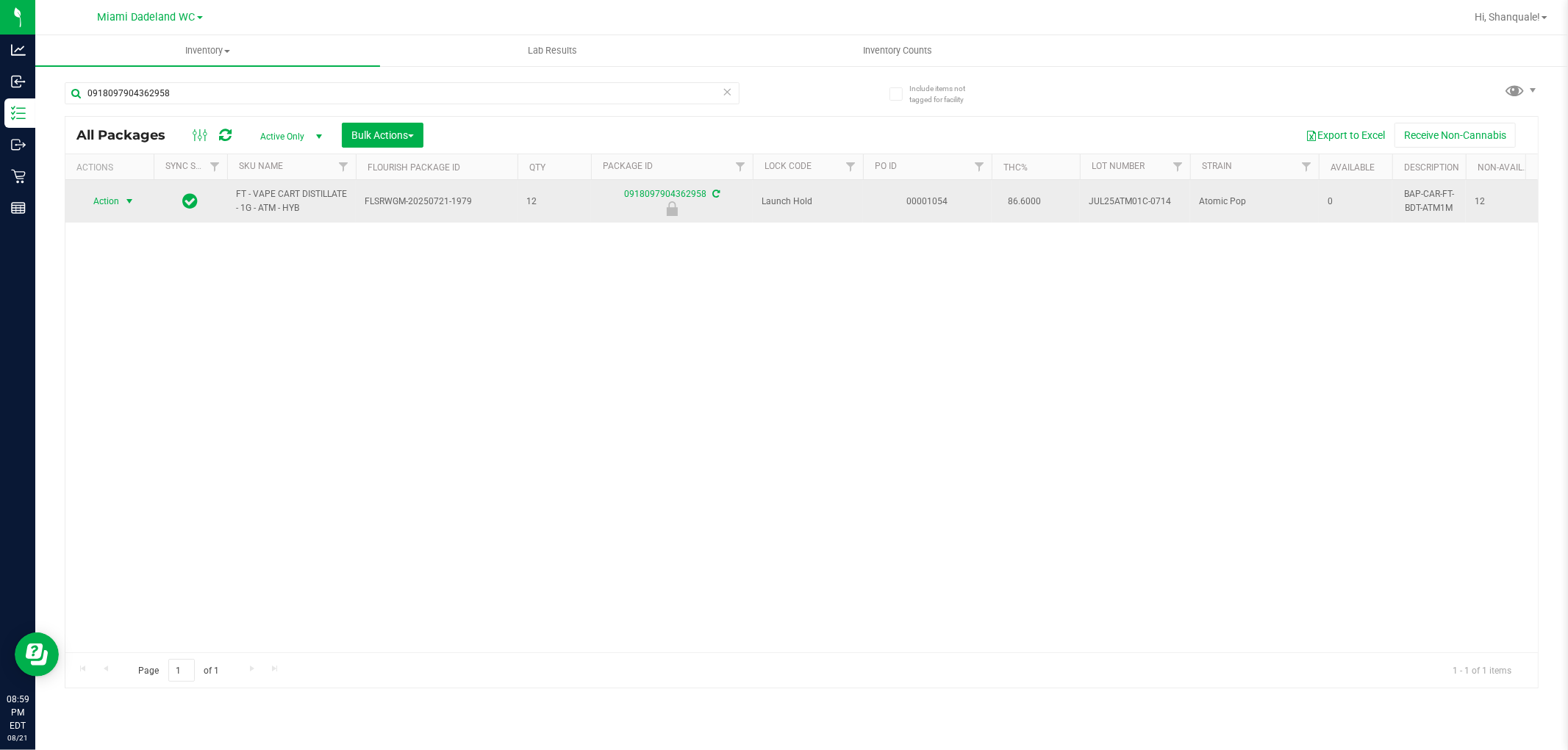
click at [121, 199] on span "select" at bounding box center [130, 201] width 19 height 20
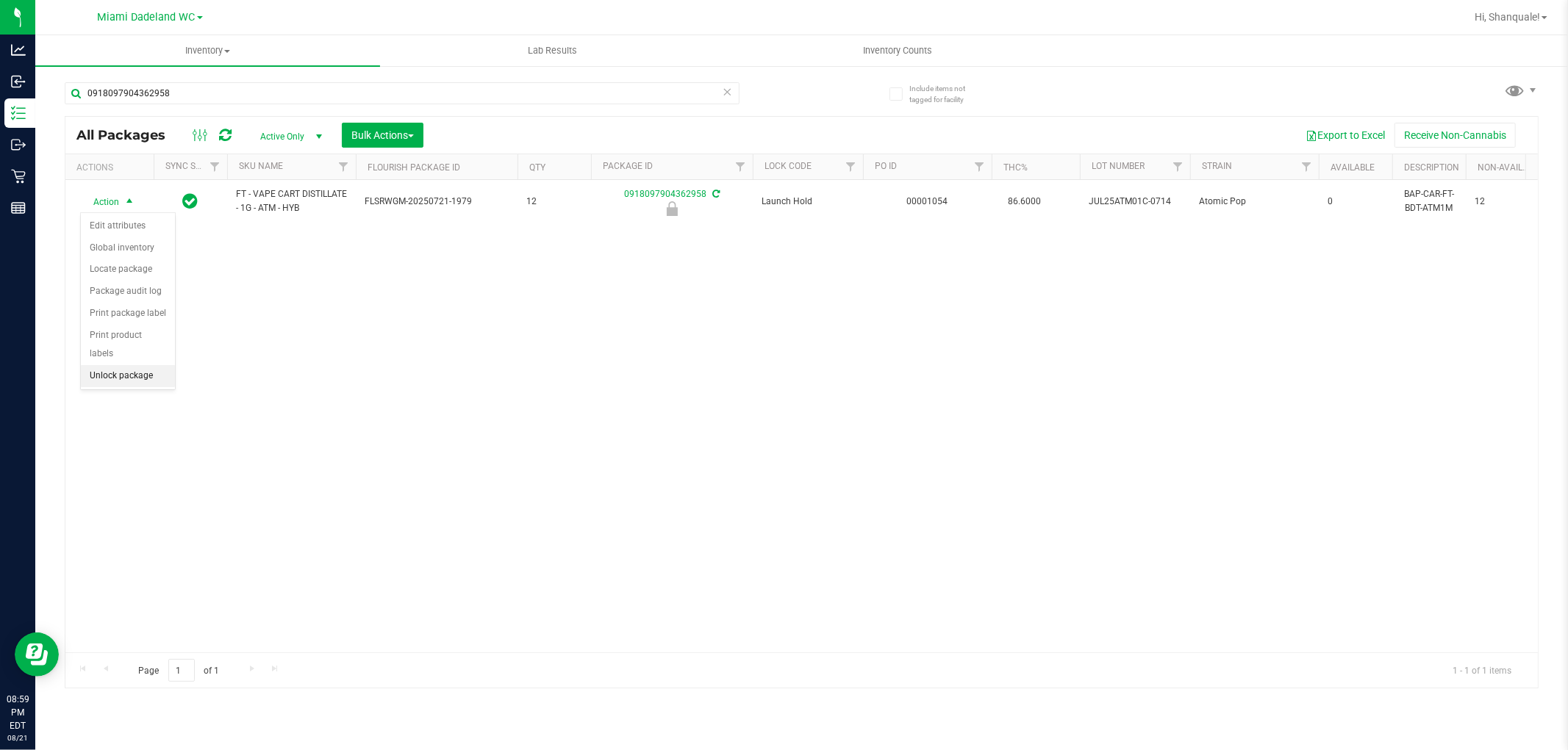
click at [142, 368] on li "Unlock package" at bounding box center [128, 376] width 94 height 22
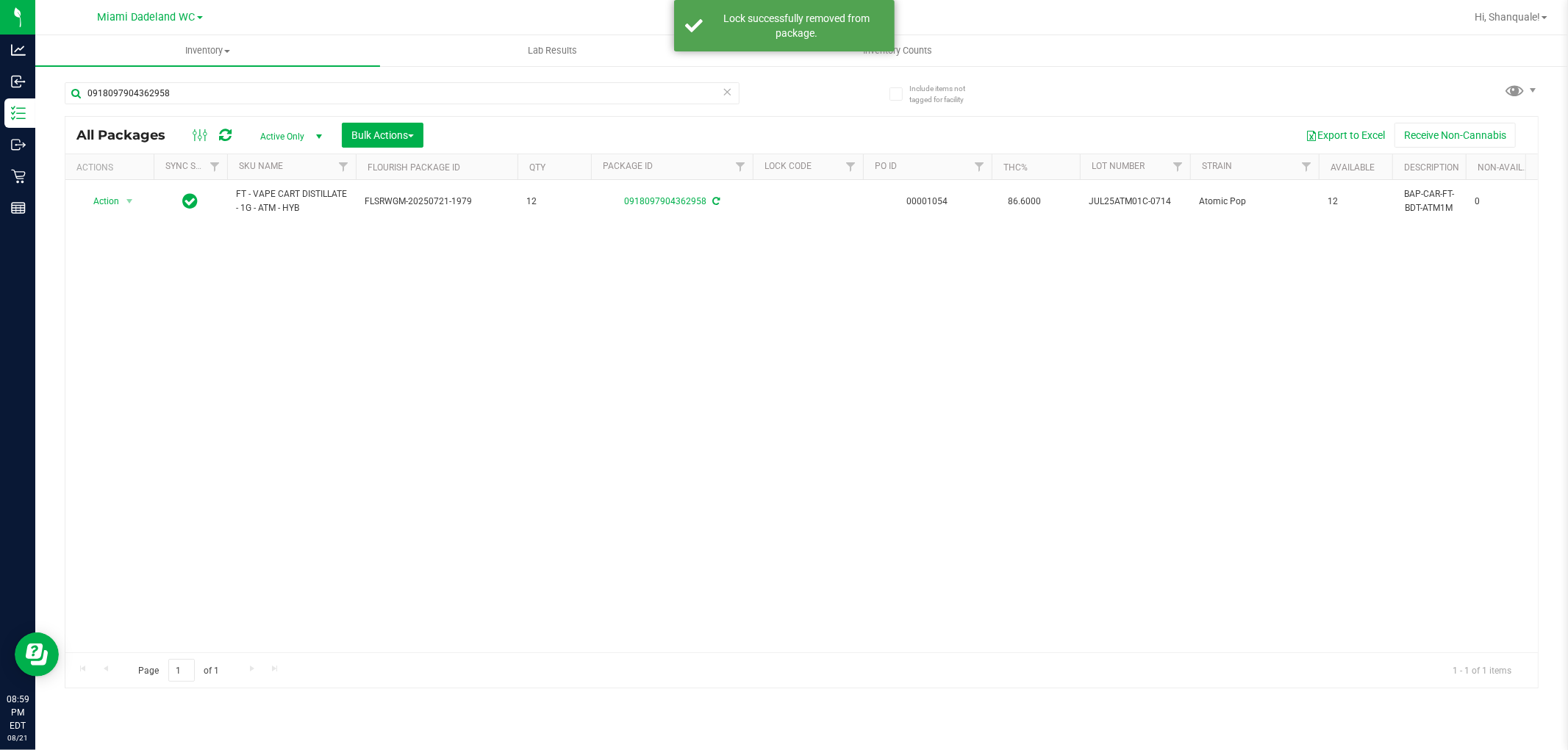
click at [723, 93] on icon at bounding box center [727, 90] width 10 height 18
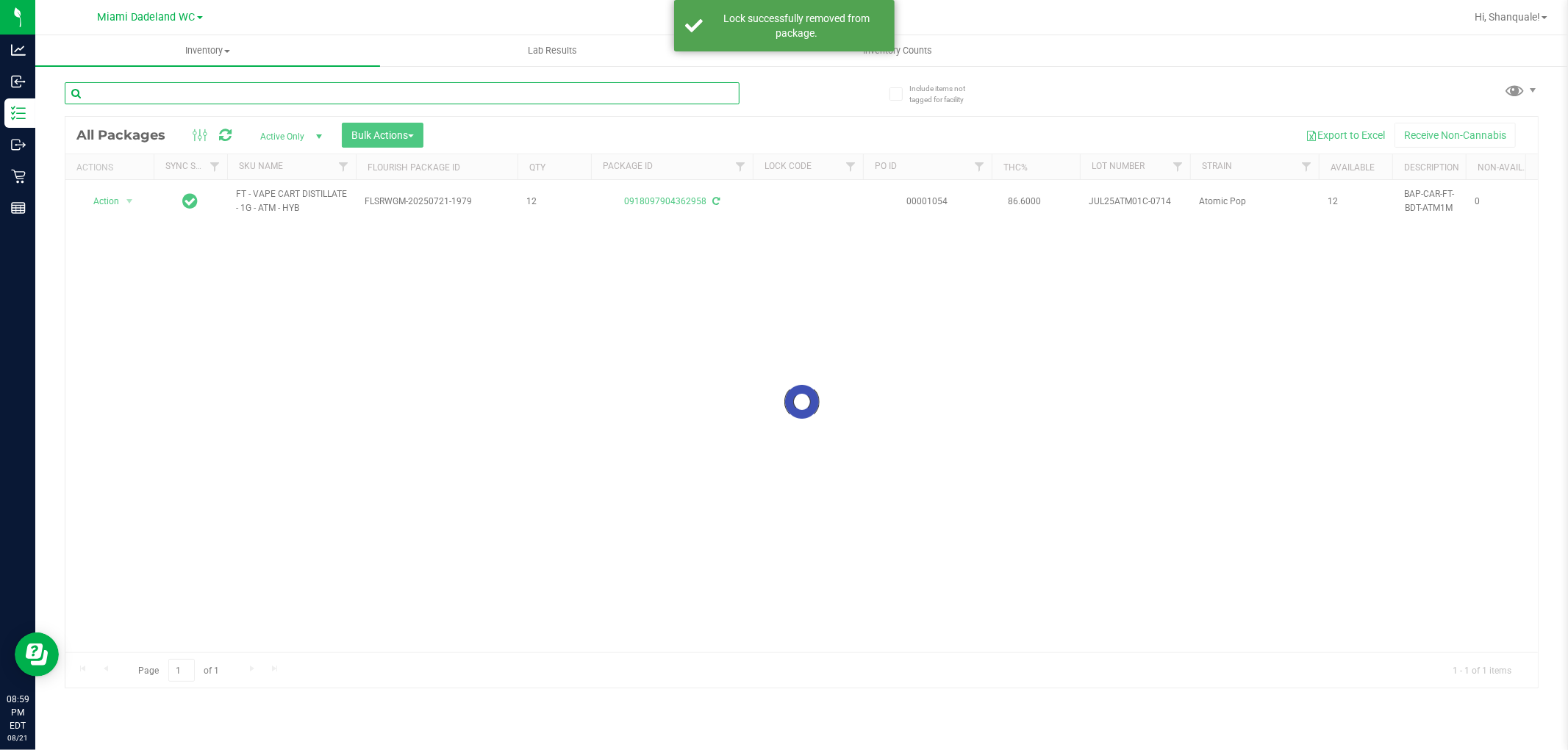
click at [692, 93] on input "text" at bounding box center [401, 93] width 675 height 22
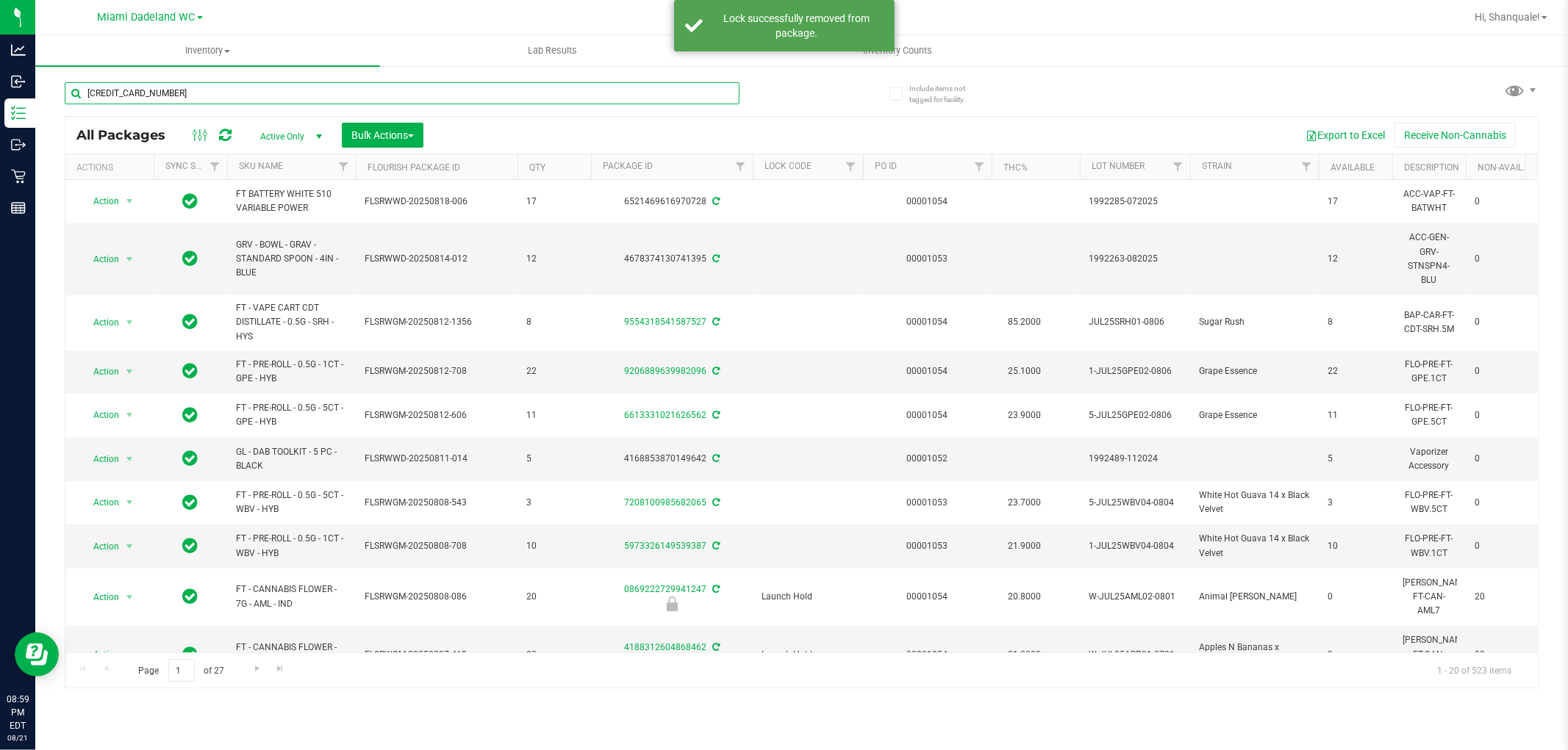
type input "[CREDIT_CARD_NUMBER]"
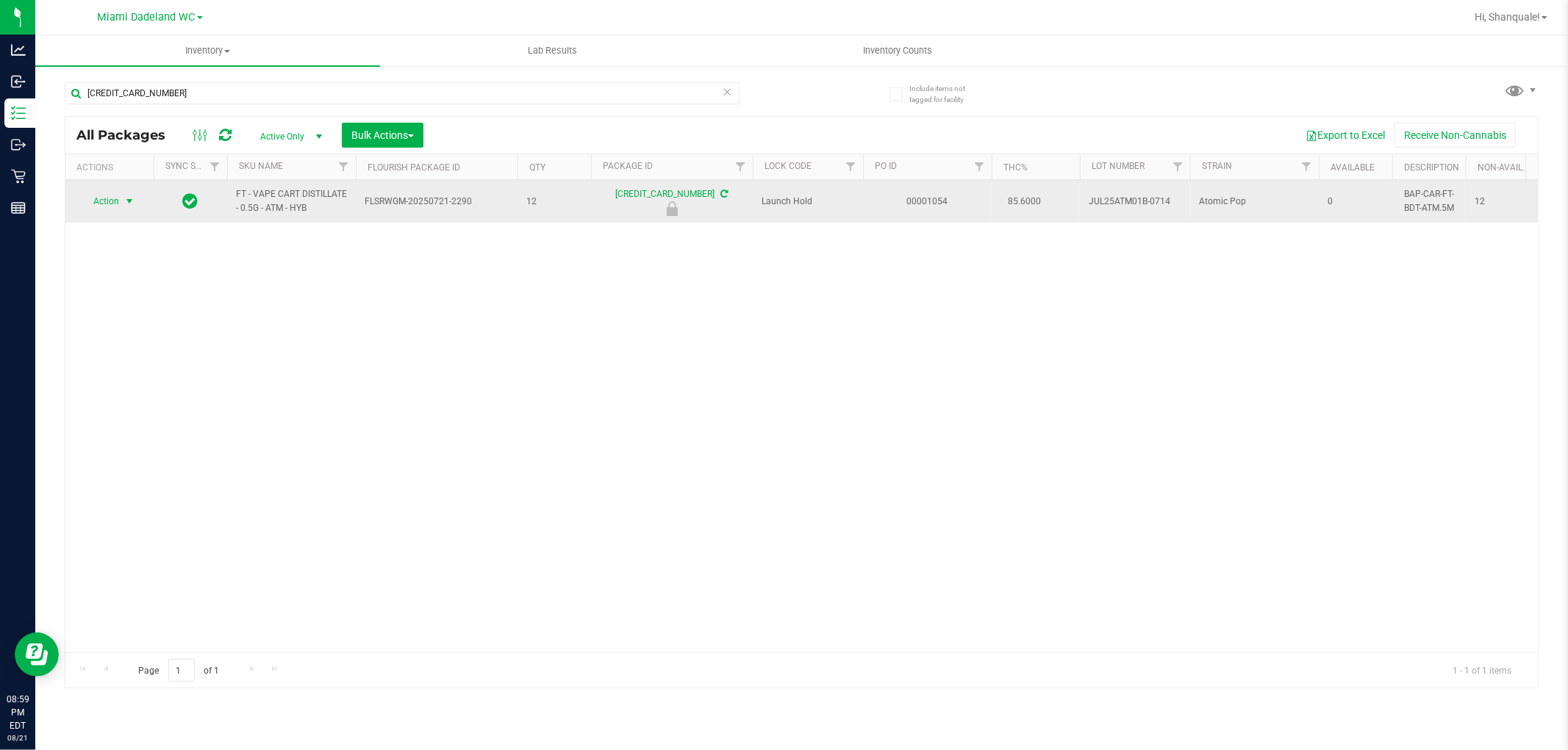
click at [100, 201] on span "Action" at bounding box center [100, 201] width 40 height 20
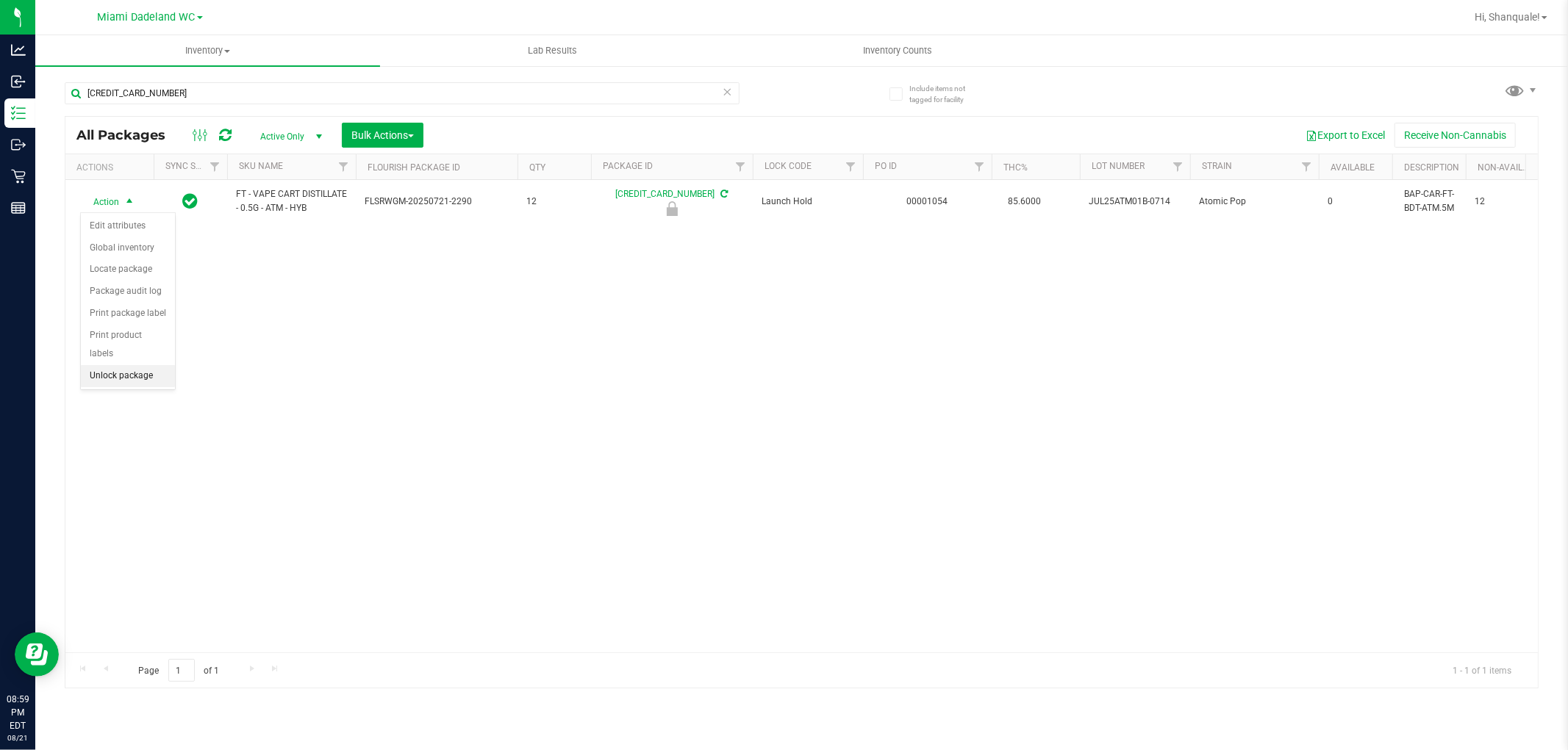
click at [149, 369] on li "Unlock package" at bounding box center [128, 376] width 94 height 22
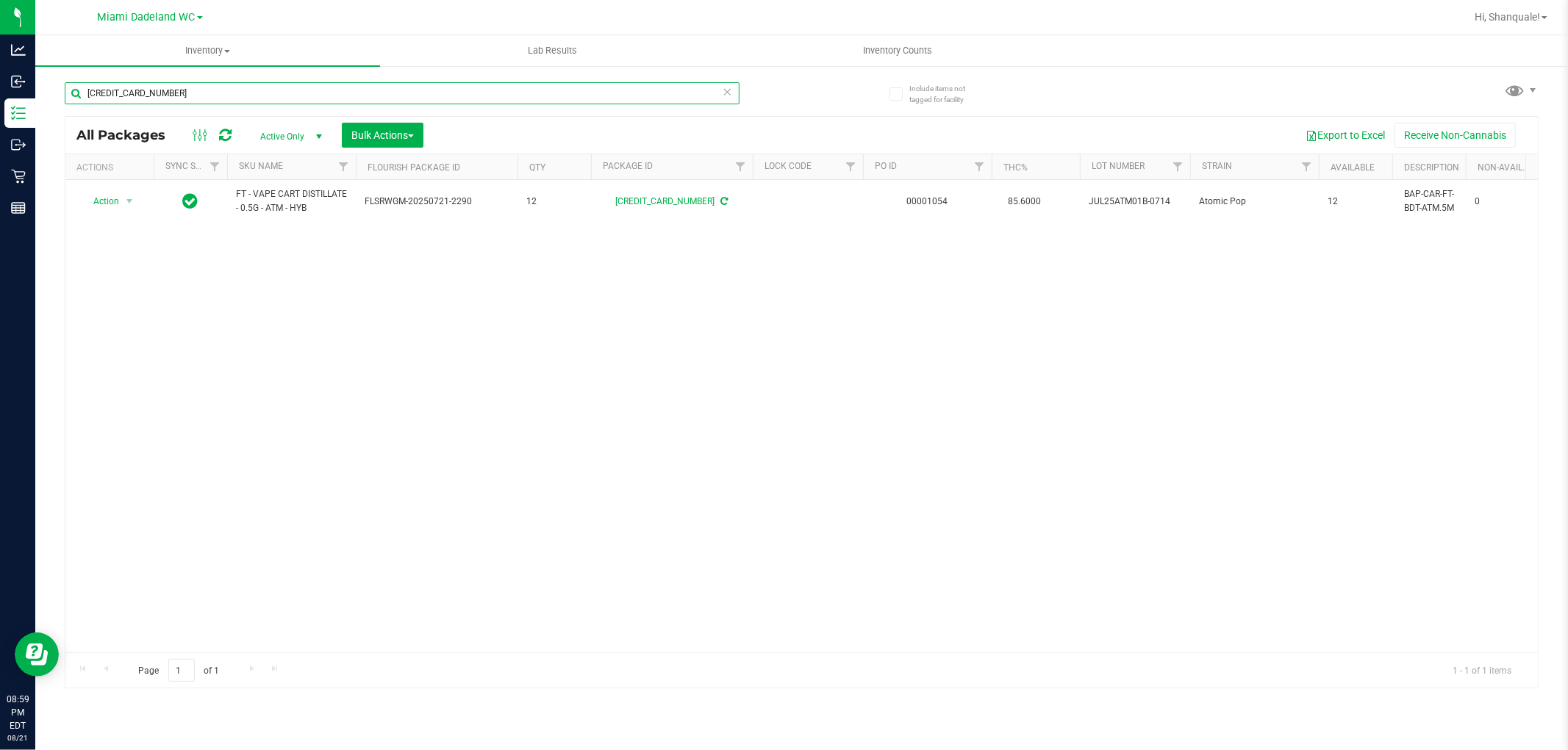
click at [219, 94] on input "[CREDIT_CARD_NUMBER]" at bounding box center [401, 93] width 675 height 22
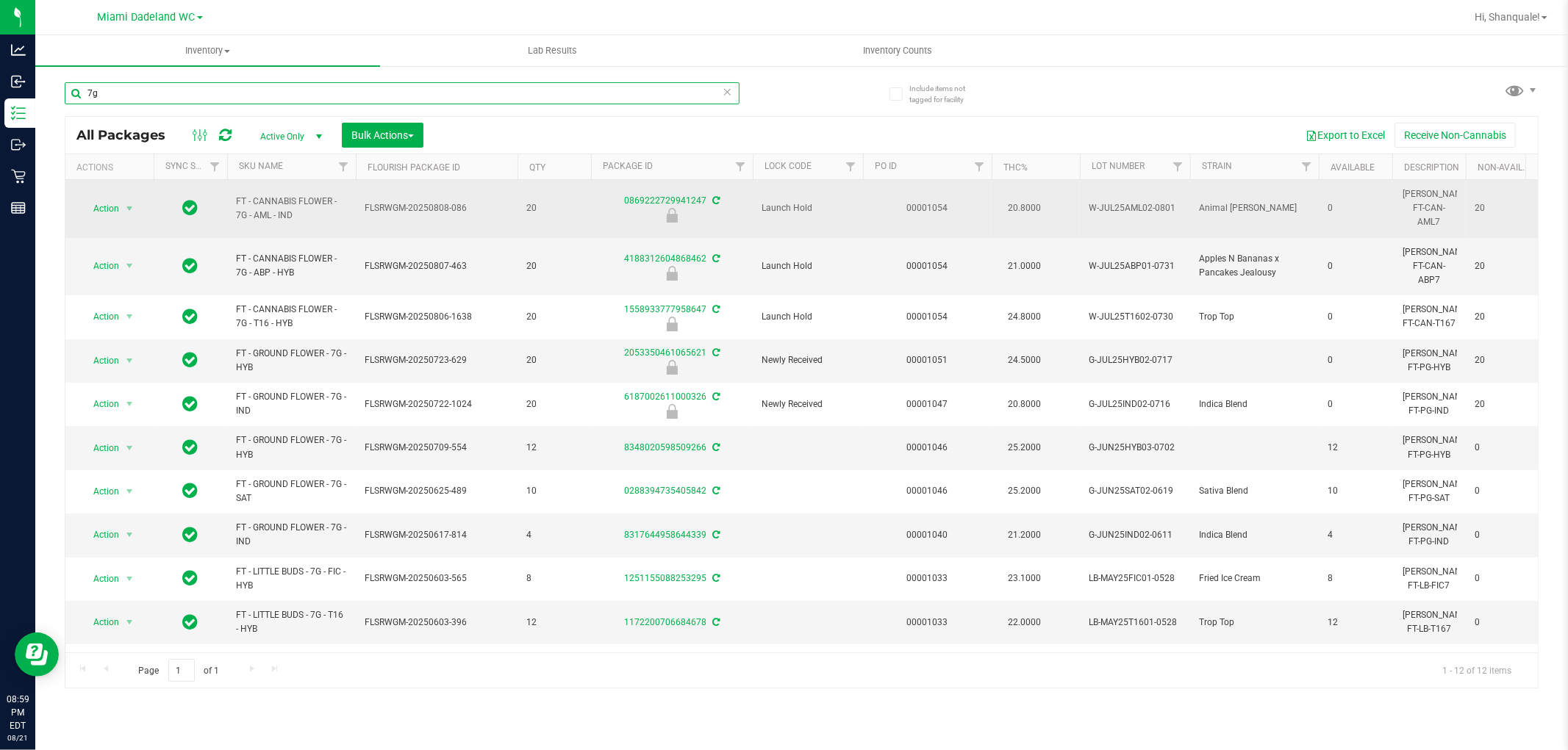
type input "7g"
click at [267, 200] on span "FT - CANNABIS FLOWER - 7G - AML - IND" at bounding box center [291, 208] width 111 height 28
drag, startPoint x: 225, startPoint y: 192, endPoint x: 250, endPoint y: 213, distance: 32.6
click at [250, 213] on tr "Action Action Edit attributes Global inventory Locate package Package audit log…" at bounding box center [1282, 208] width 2434 height 58
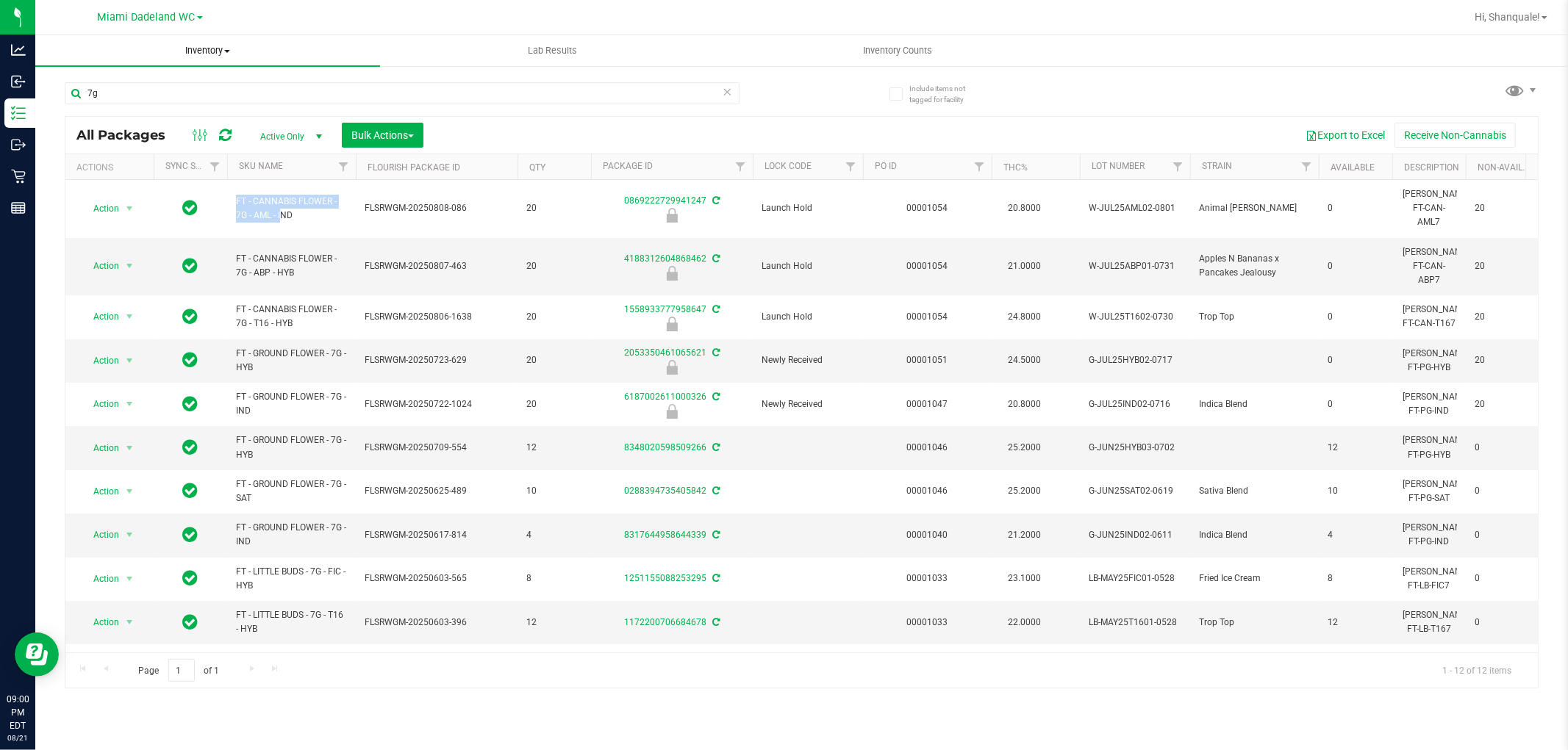
copy tr "FT - CANNABIS FLOWER - 7G"
click at [157, 96] on input "7g" at bounding box center [401, 93] width 675 height 22
paste input "FT - CANNABIS FLOWER - 7G"
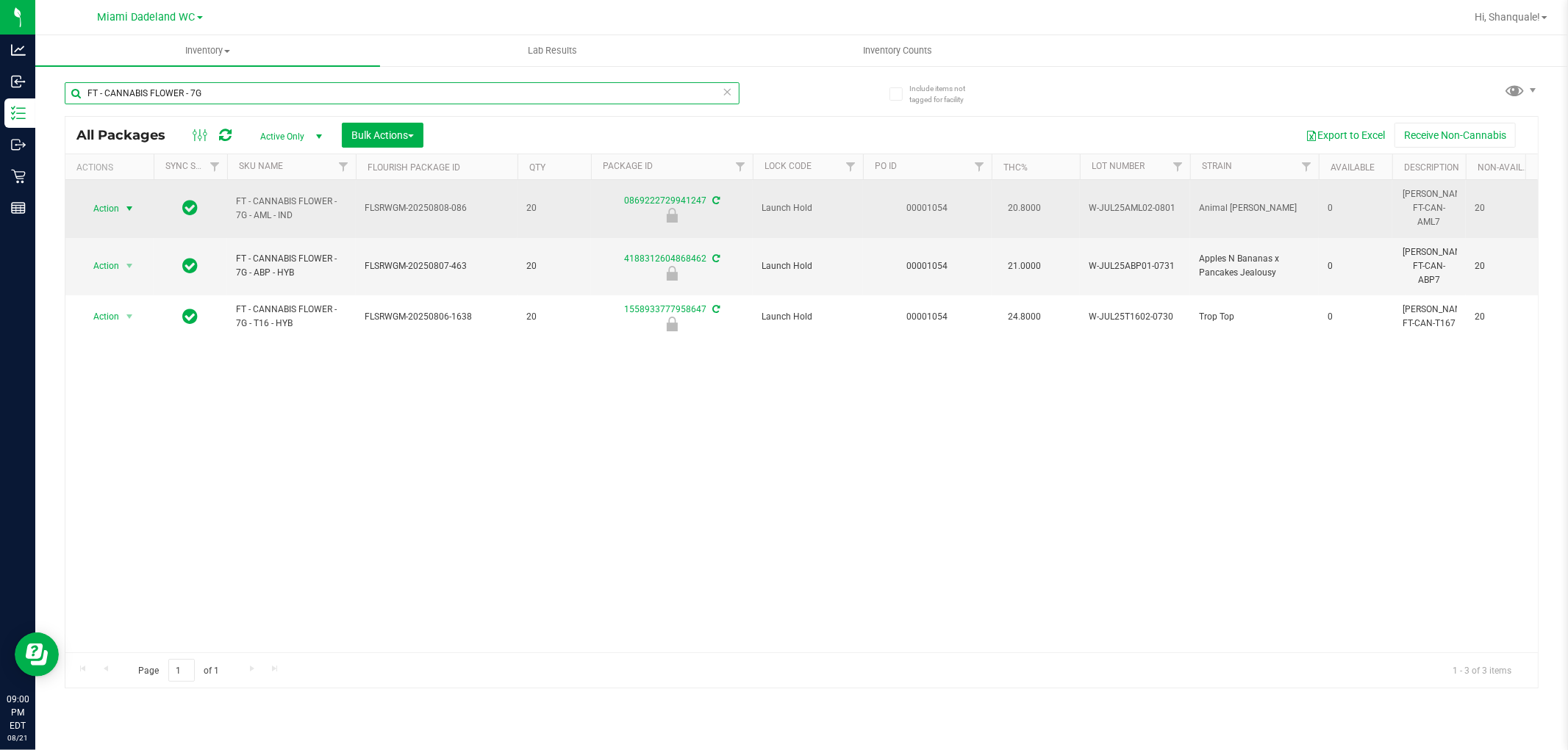
type input "FT - CANNABIS FLOWER - 7G"
click at [100, 199] on span "Action" at bounding box center [100, 208] width 40 height 20
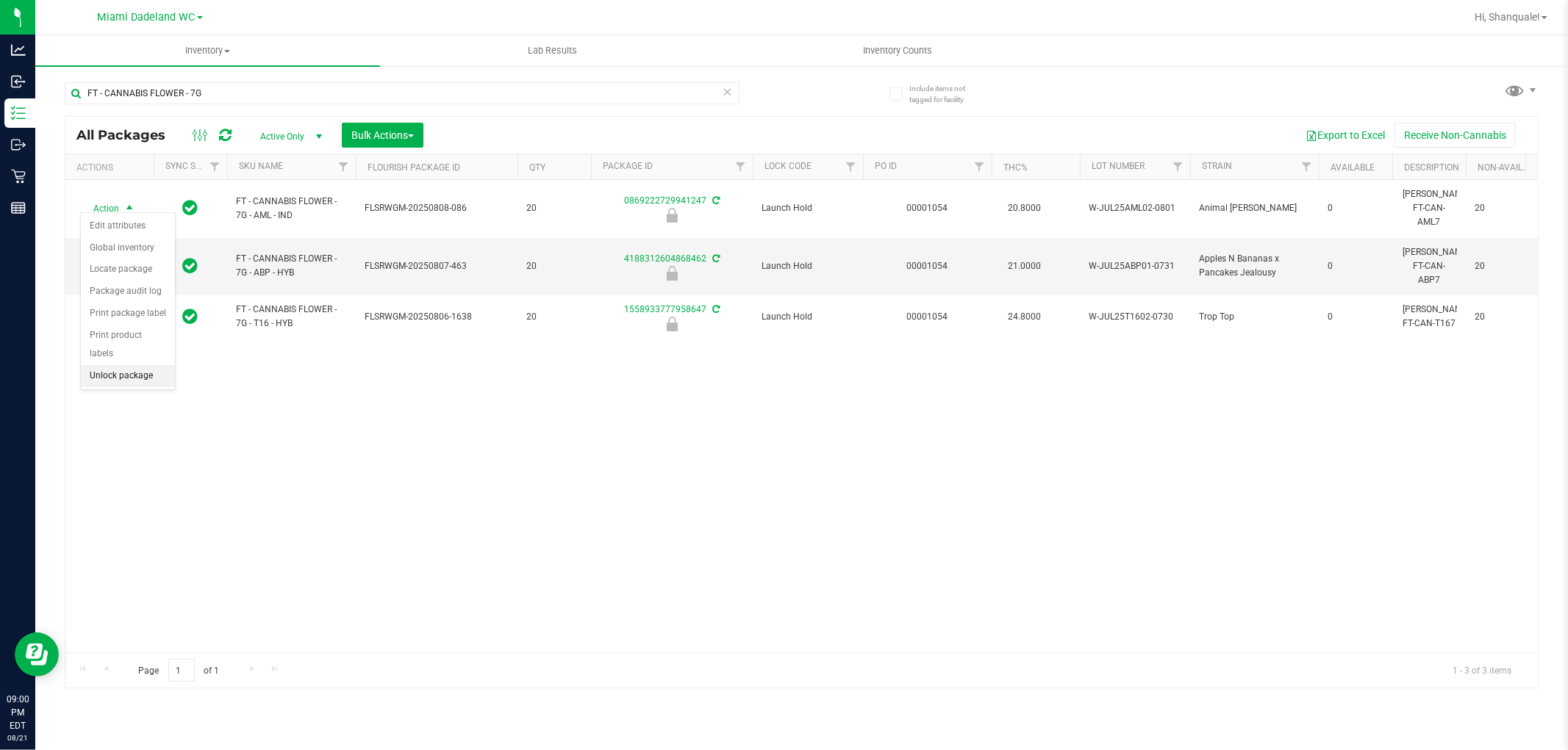
click at [155, 383] on li "Unlock package" at bounding box center [128, 376] width 94 height 22
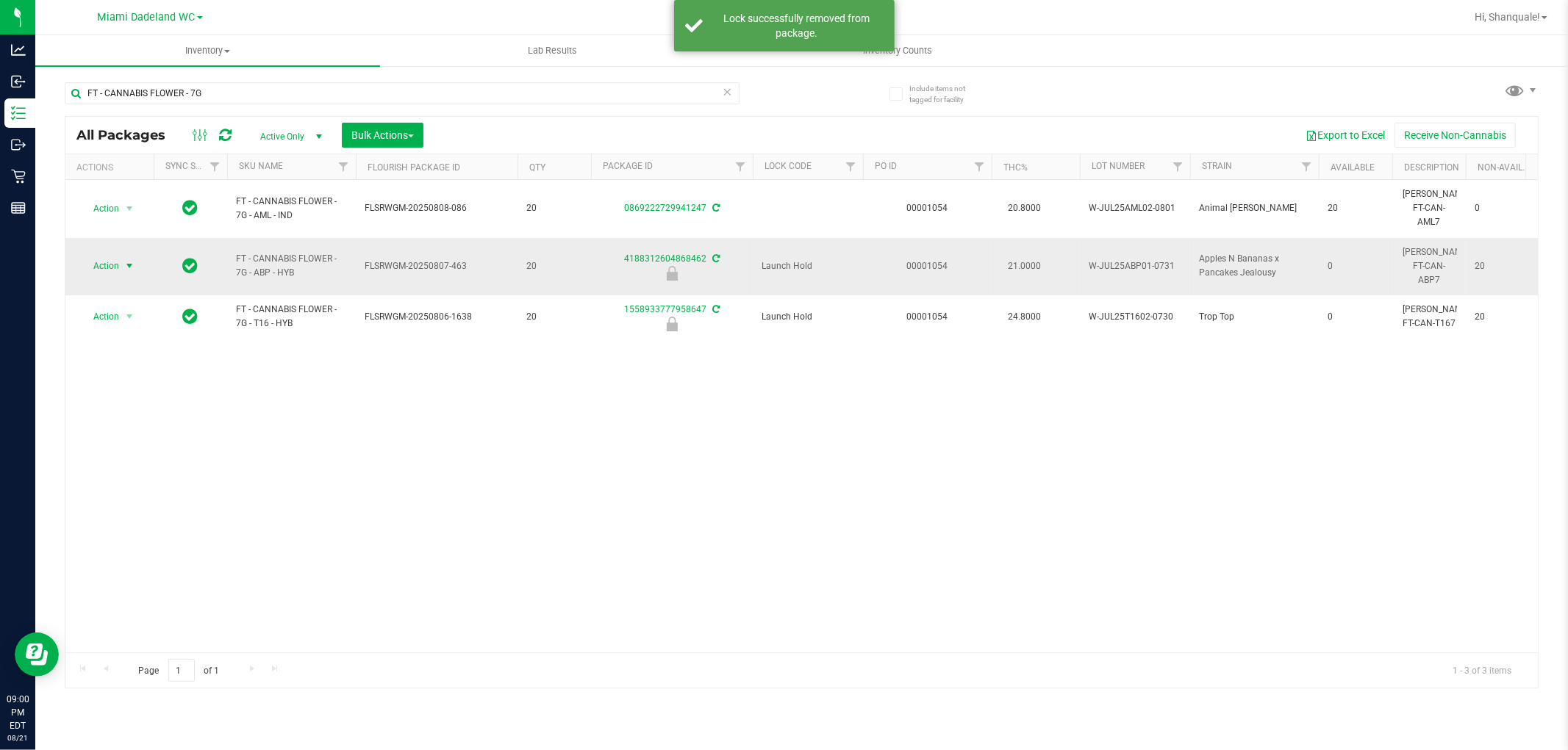
click at [114, 256] on span "Action" at bounding box center [100, 266] width 40 height 20
click at [119, 424] on li "Unlock package" at bounding box center [128, 425] width 94 height 22
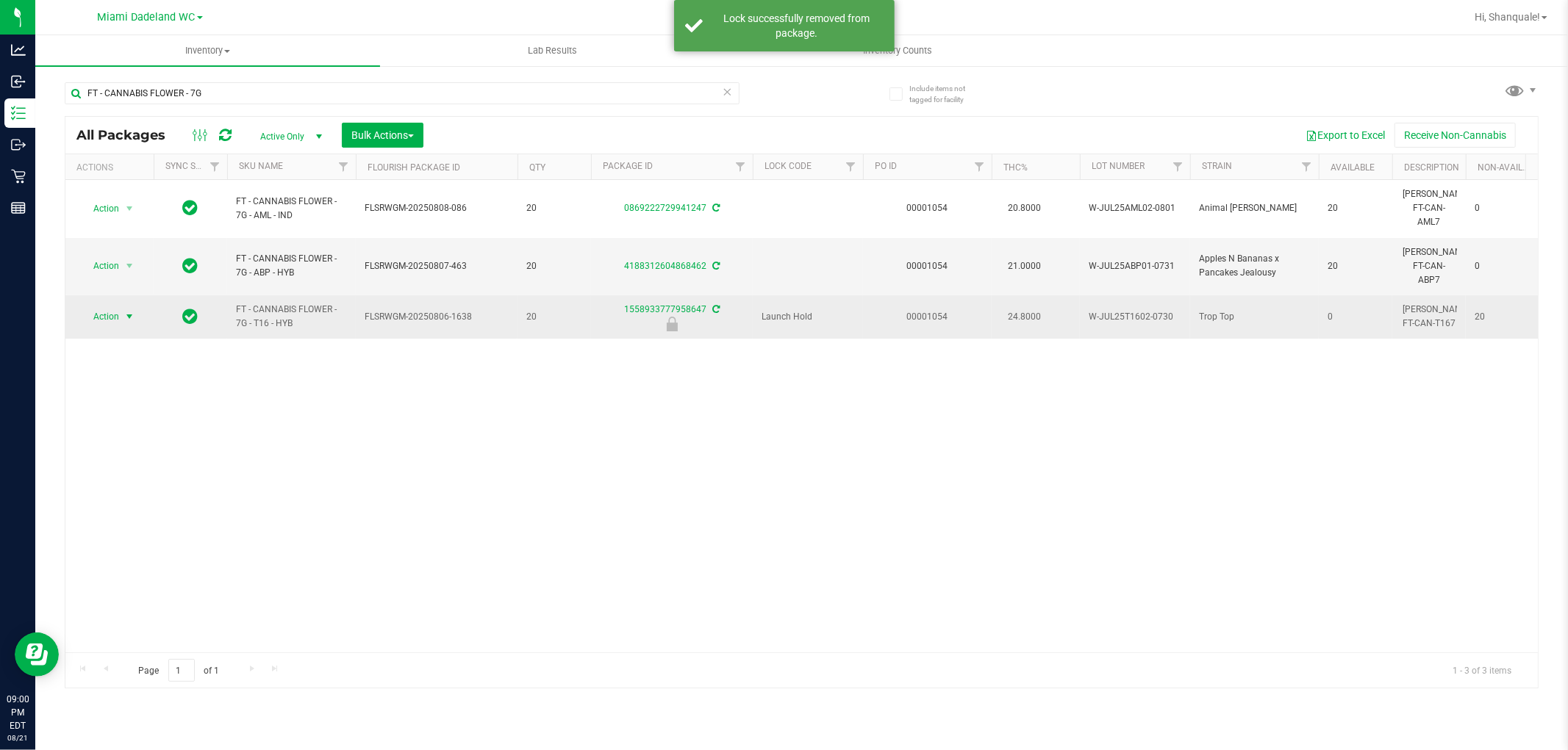
click at [124, 311] on span "select" at bounding box center [129, 316] width 12 height 12
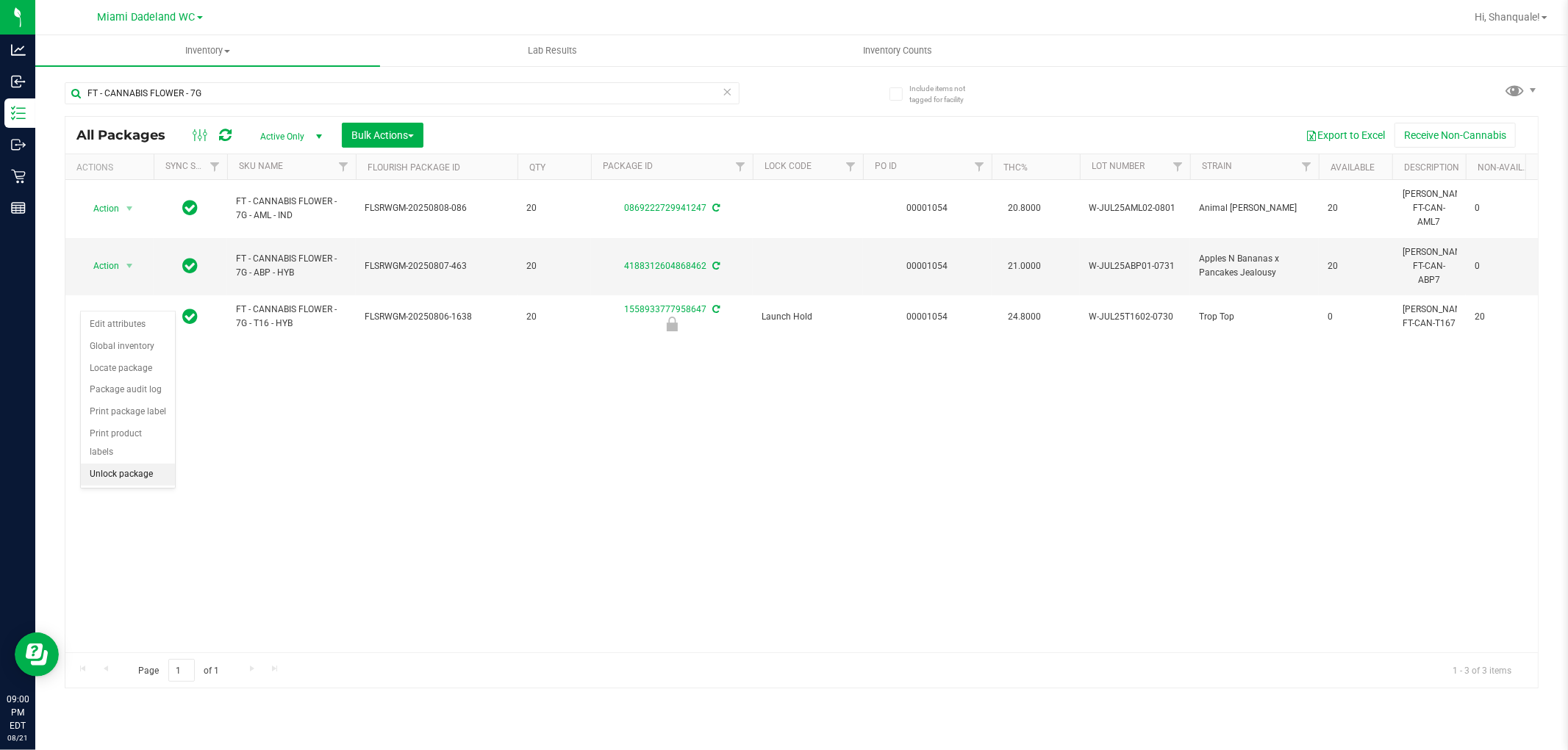
click at [124, 474] on li "Unlock package" at bounding box center [128, 475] width 94 height 22
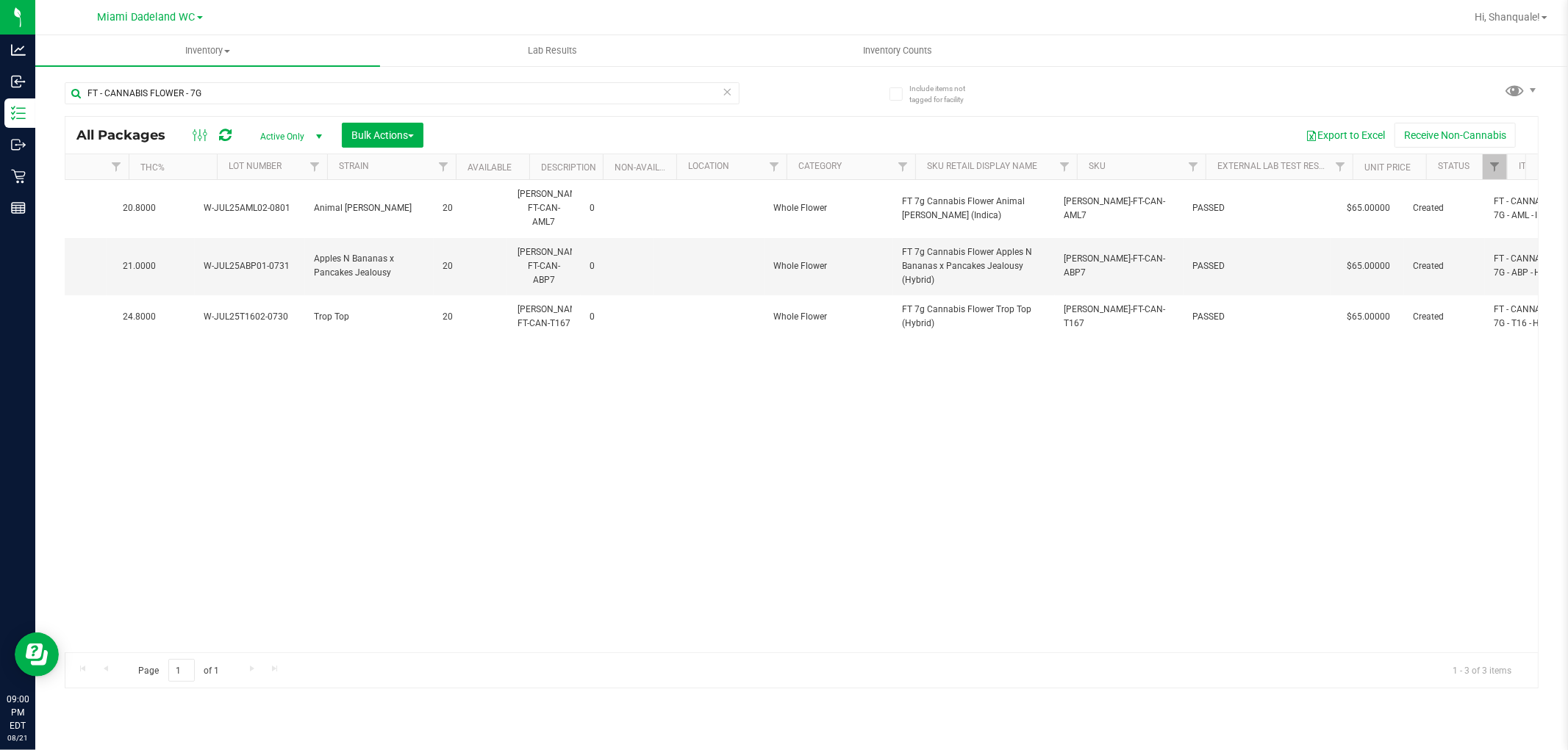
scroll to position [0, 950]
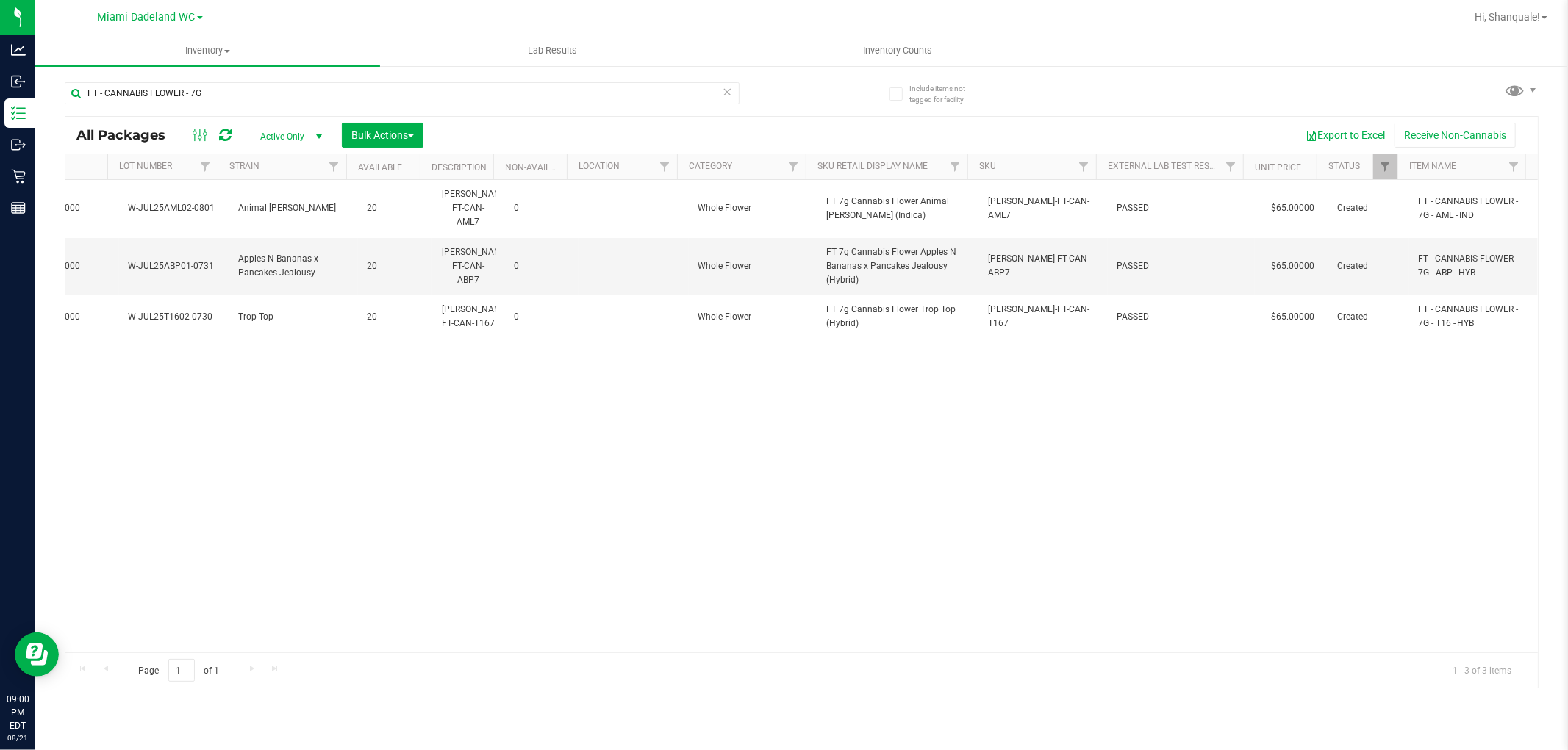
drag, startPoint x: 1157, startPoint y: 422, endPoint x: 391, endPoint y: 525, distance: 772.9
click at [391, 526] on div "Action Action Adjust qty Create package Edit attributes Global inventory Locate…" at bounding box center [802, 416] width 1473 height 473
click at [723, 93] on icon at bounding box center [727, 90] width 10 height 18
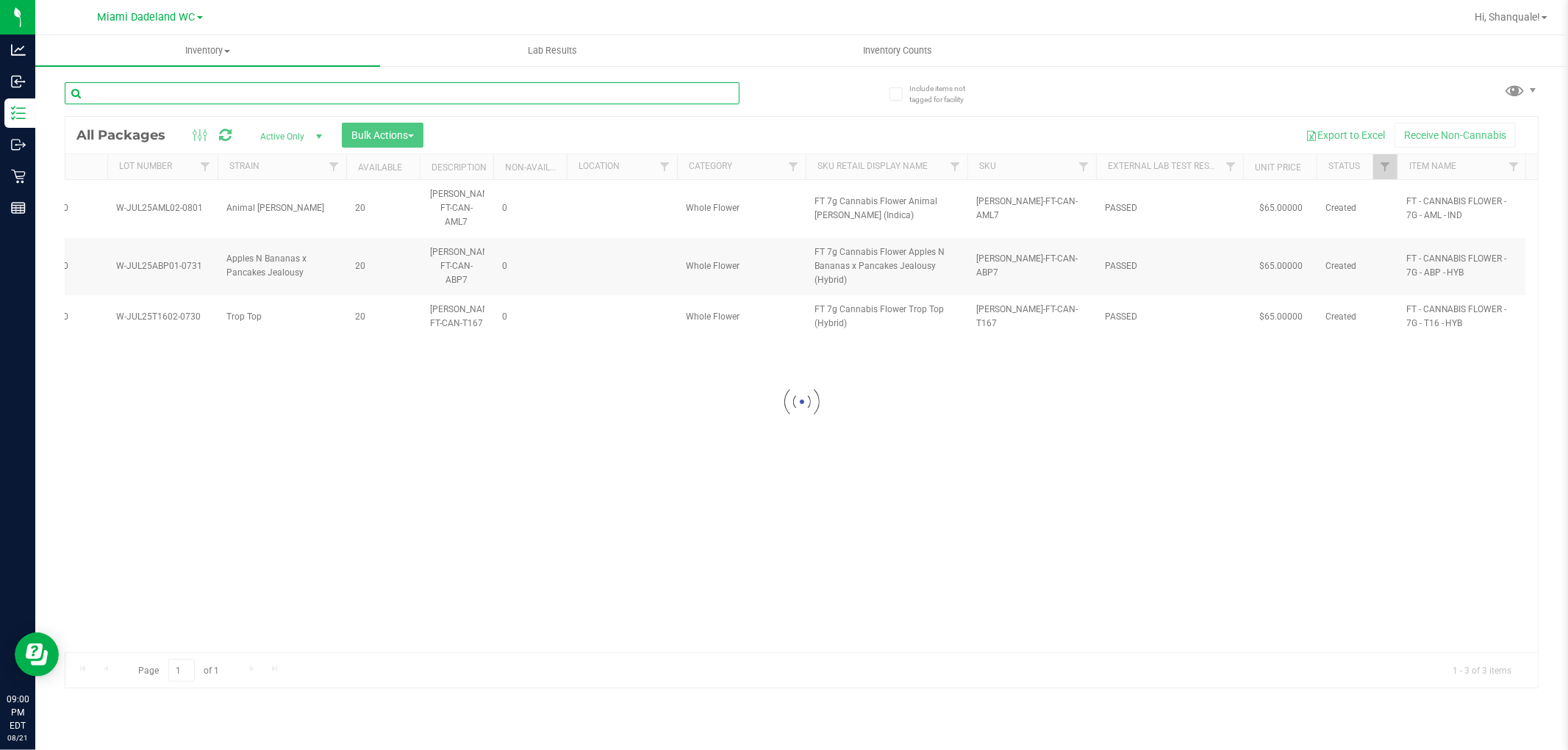
click at [704, 93] on input "text" at bounding box center [401, 93] width 675 height 22
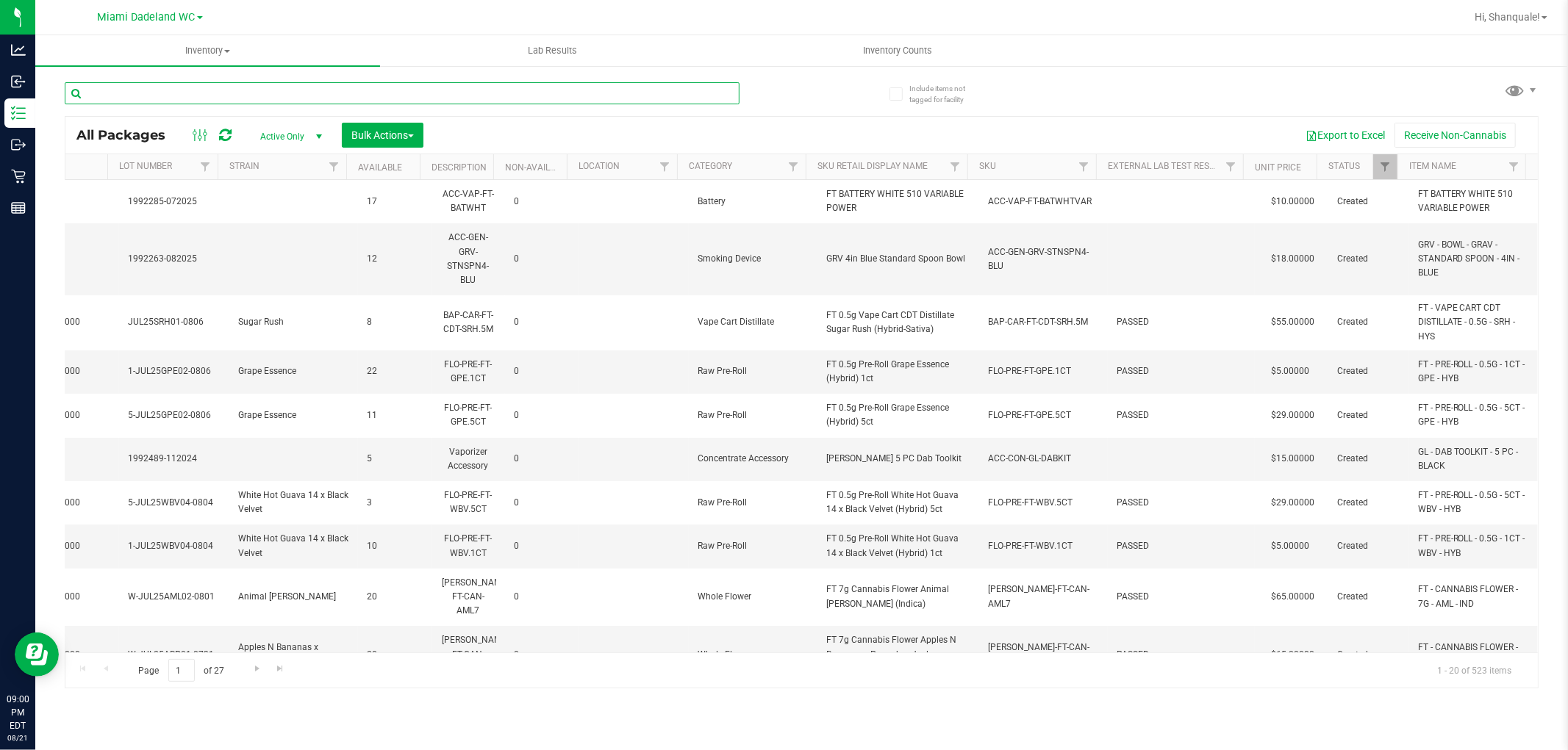
click at [704, 93] on input "text" at bounding box center [401, 93] width 675 height 22
click at [897, 49] on span "Inventory Counts" at bounding box center [898, 50] width 109 height 13
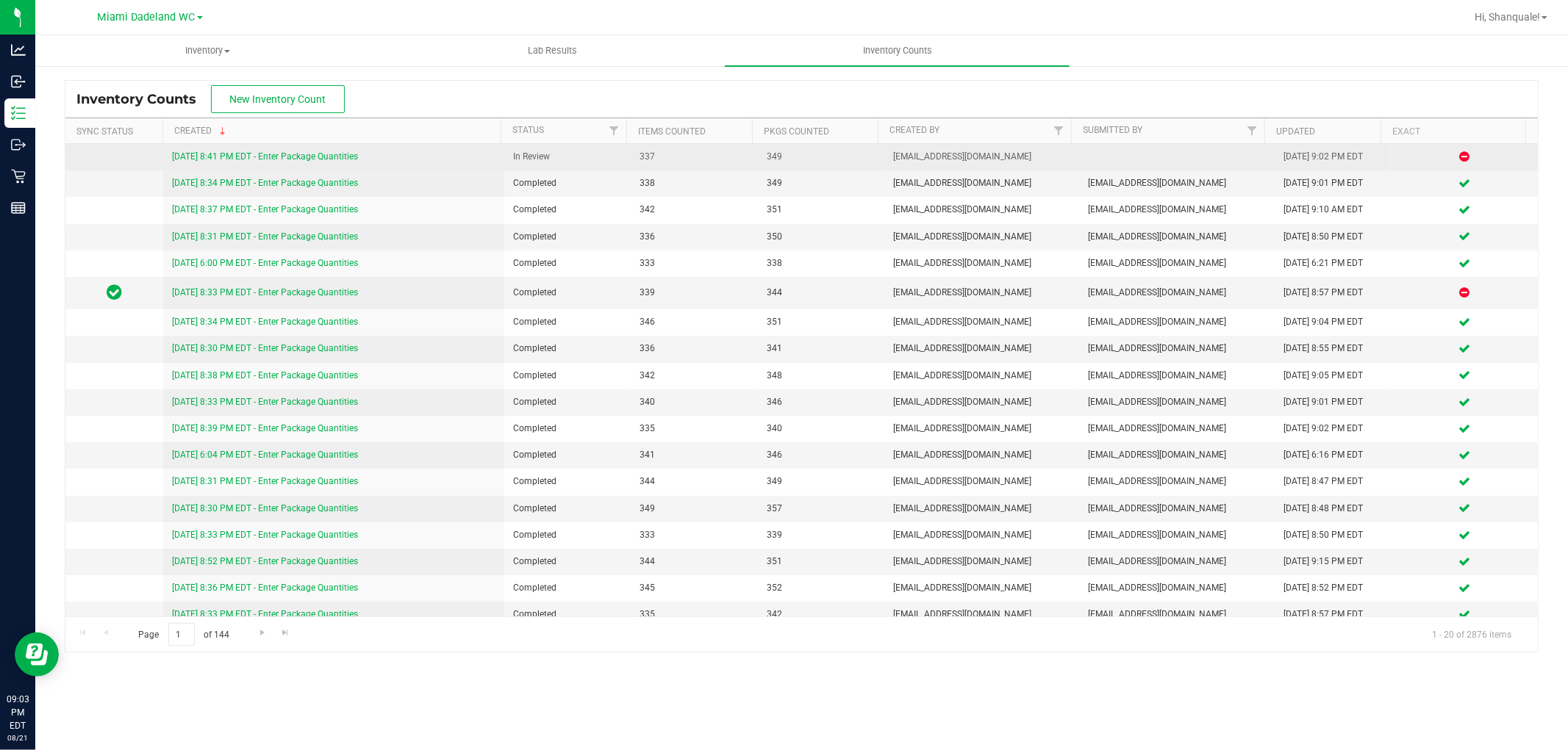
click at [322, 152] on link "[DATE] 8:41 PM EDT - Enter Package Quantities" at bounding box center [265, 156] width 186 height 10
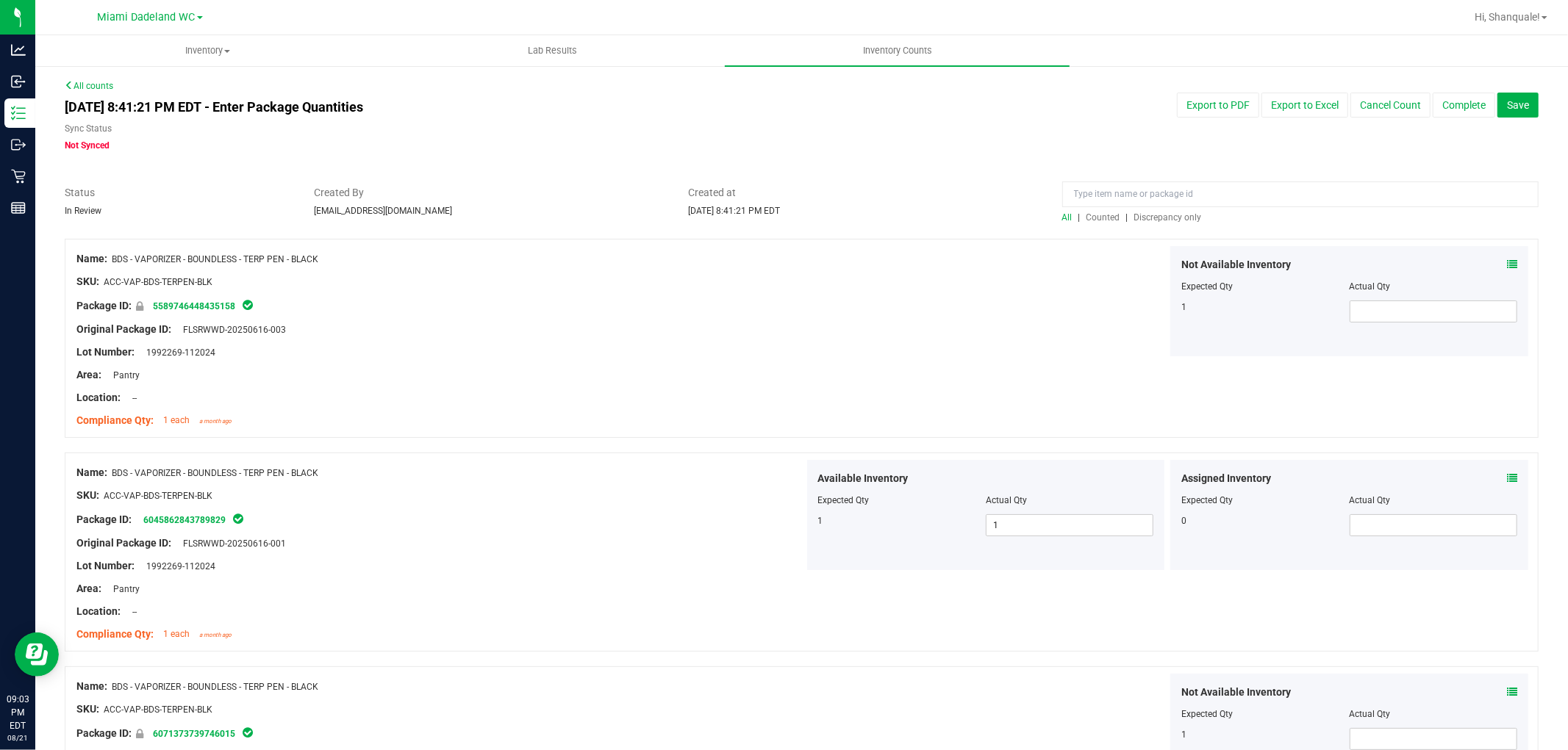
click at [1170, 215] on span "Discrepancy only" at bounding box center [1169, 217] width 68 height 10
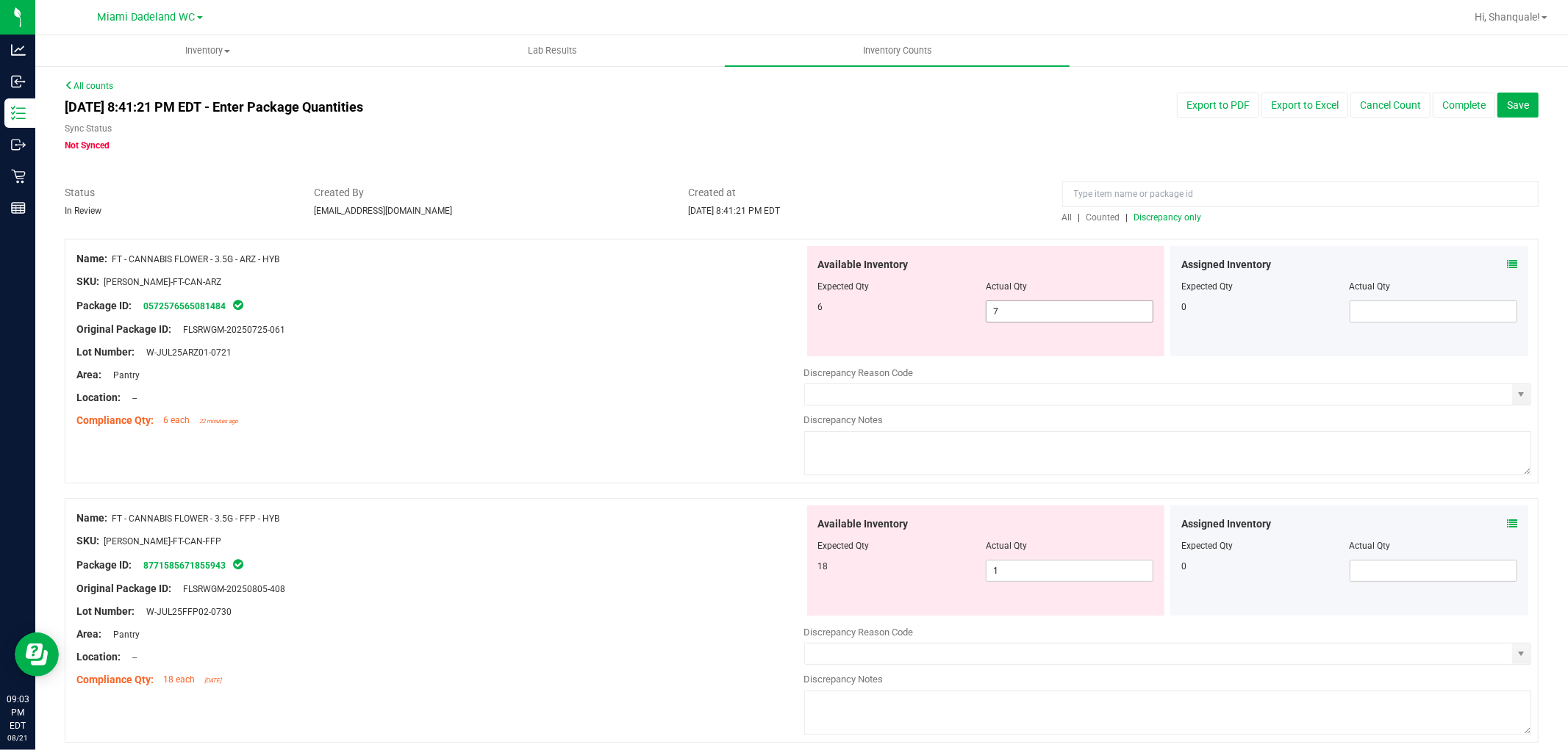
click at [1088, 309] on span "7 7" at bounding box center [1070, 312] width 168 height 22
type input "6"
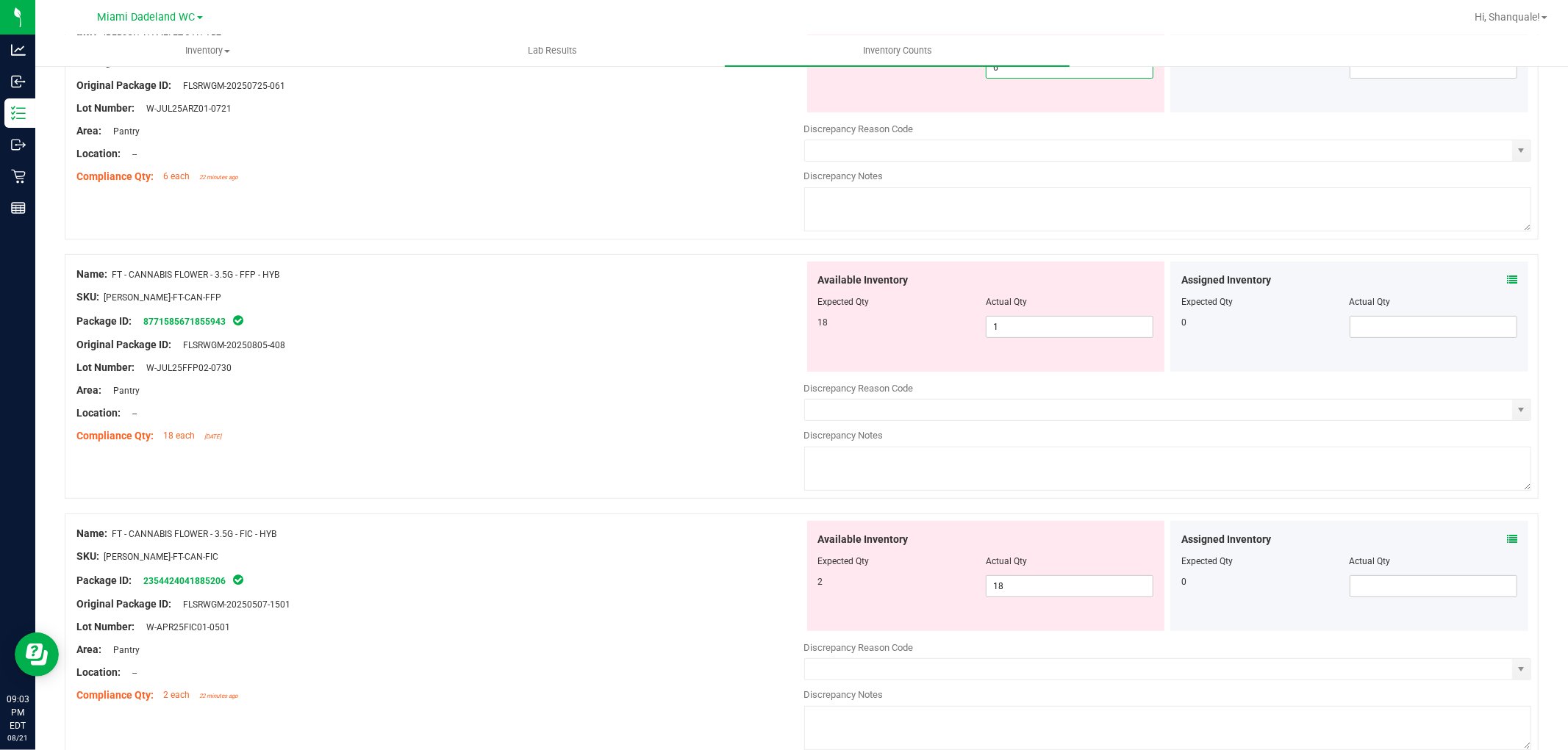
scroll to position [245, 0]
type input "6"
click at [1092, 327] on div "Available Inventory Expected Qty Actual Qty 18 1 1" at bounding box center [1169, 377] width 728 height 233
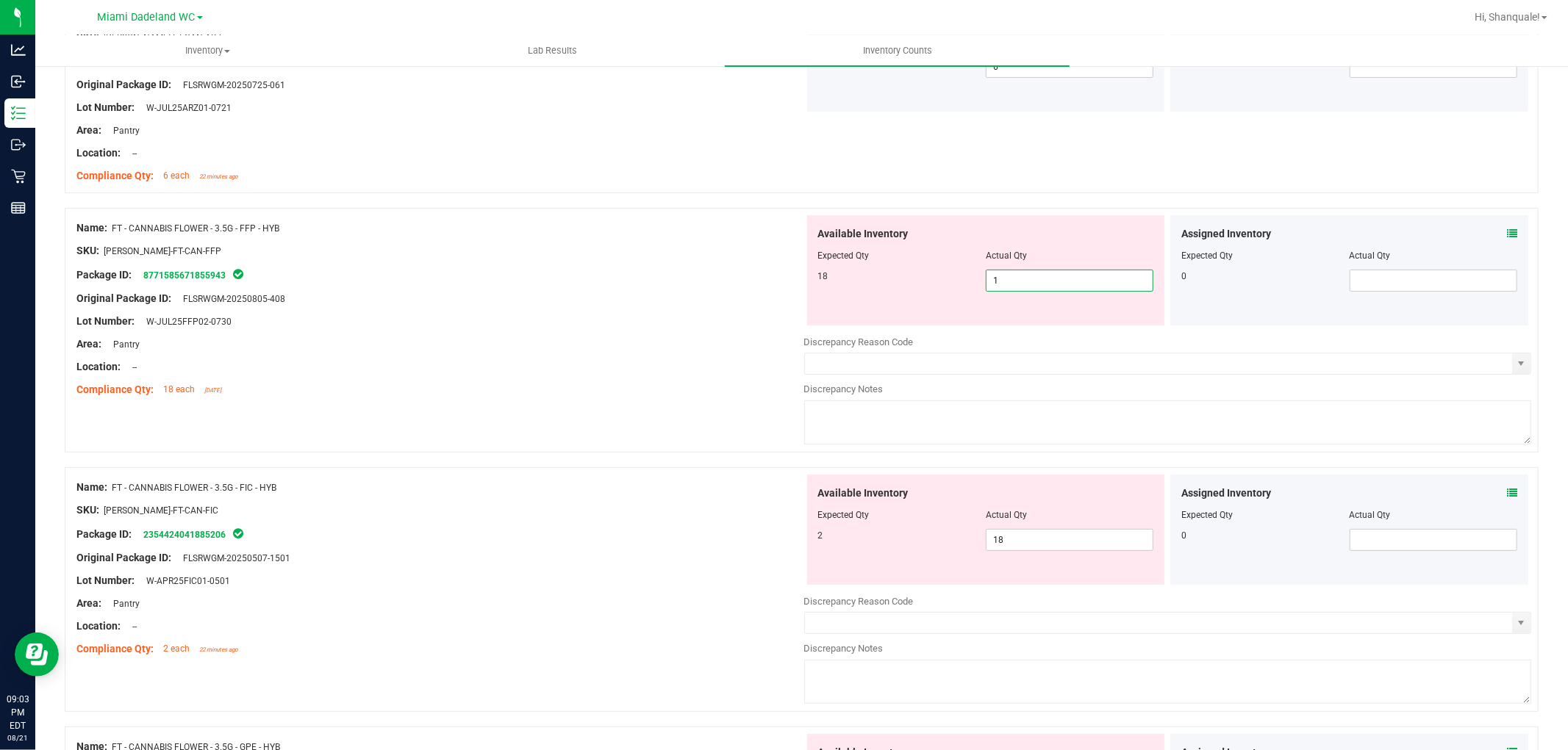
type input "18"
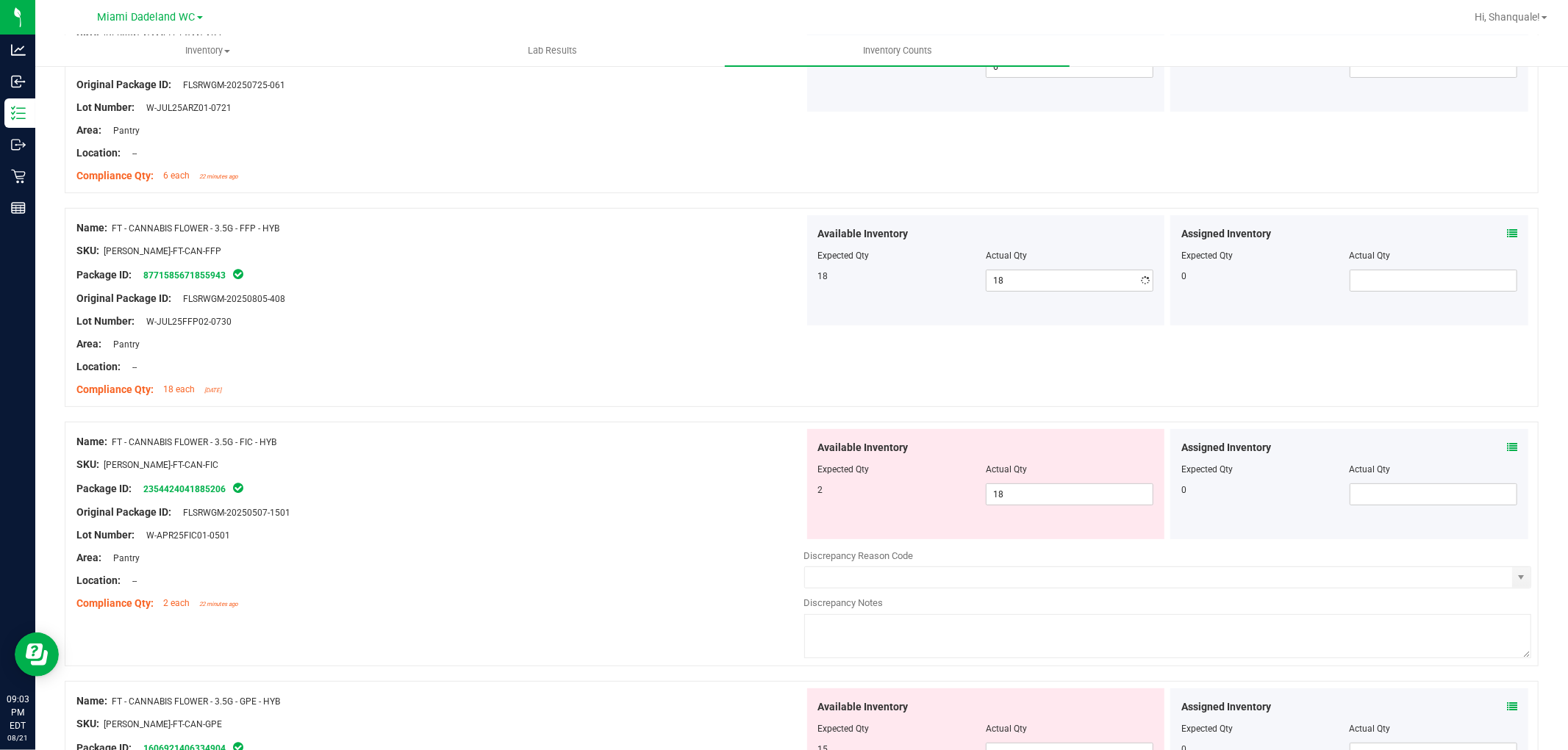
click at [642, 278] on div "Package ID: 8771585671855943" at bounding box center [440, 275] width 728 height 18
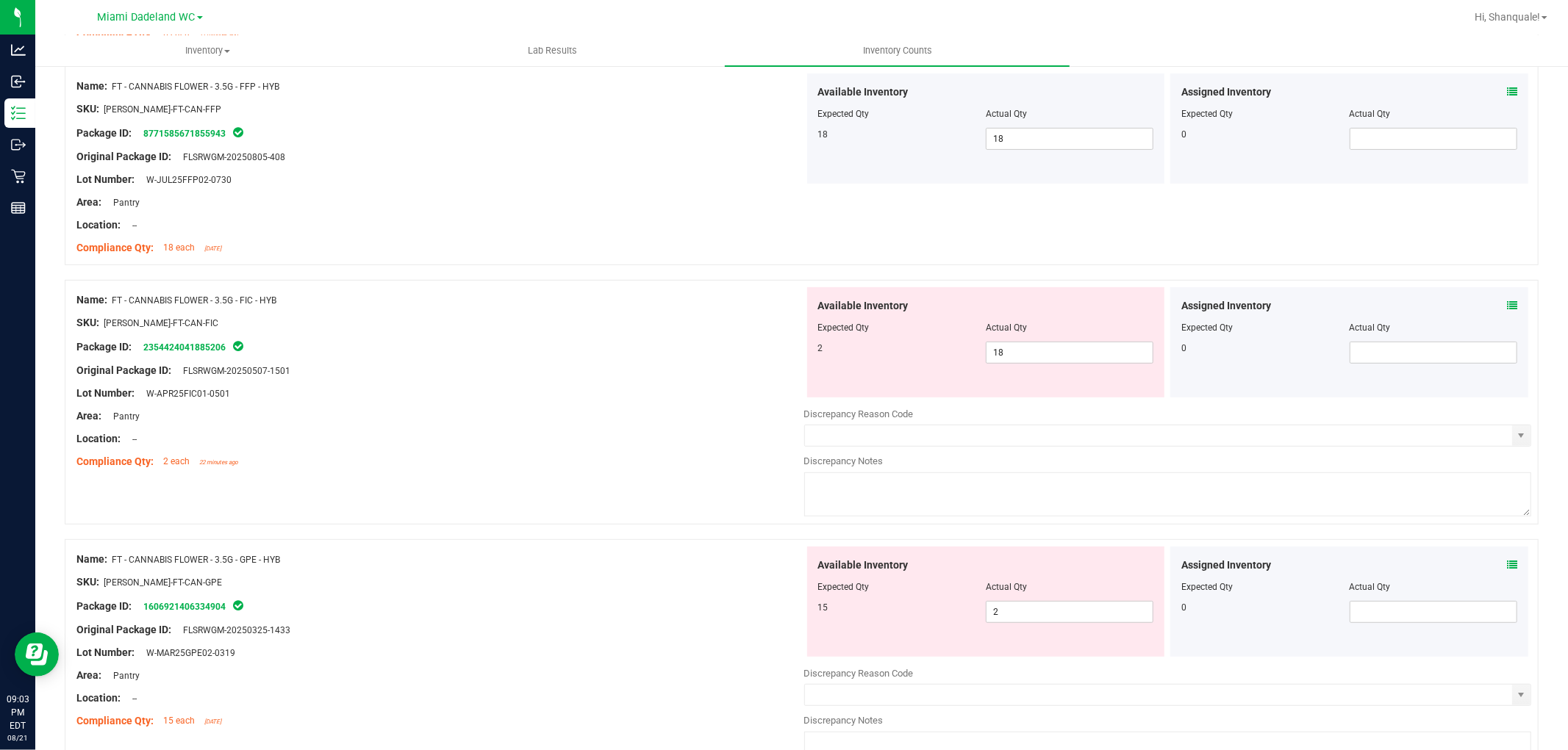
scroll to position [408, 0]
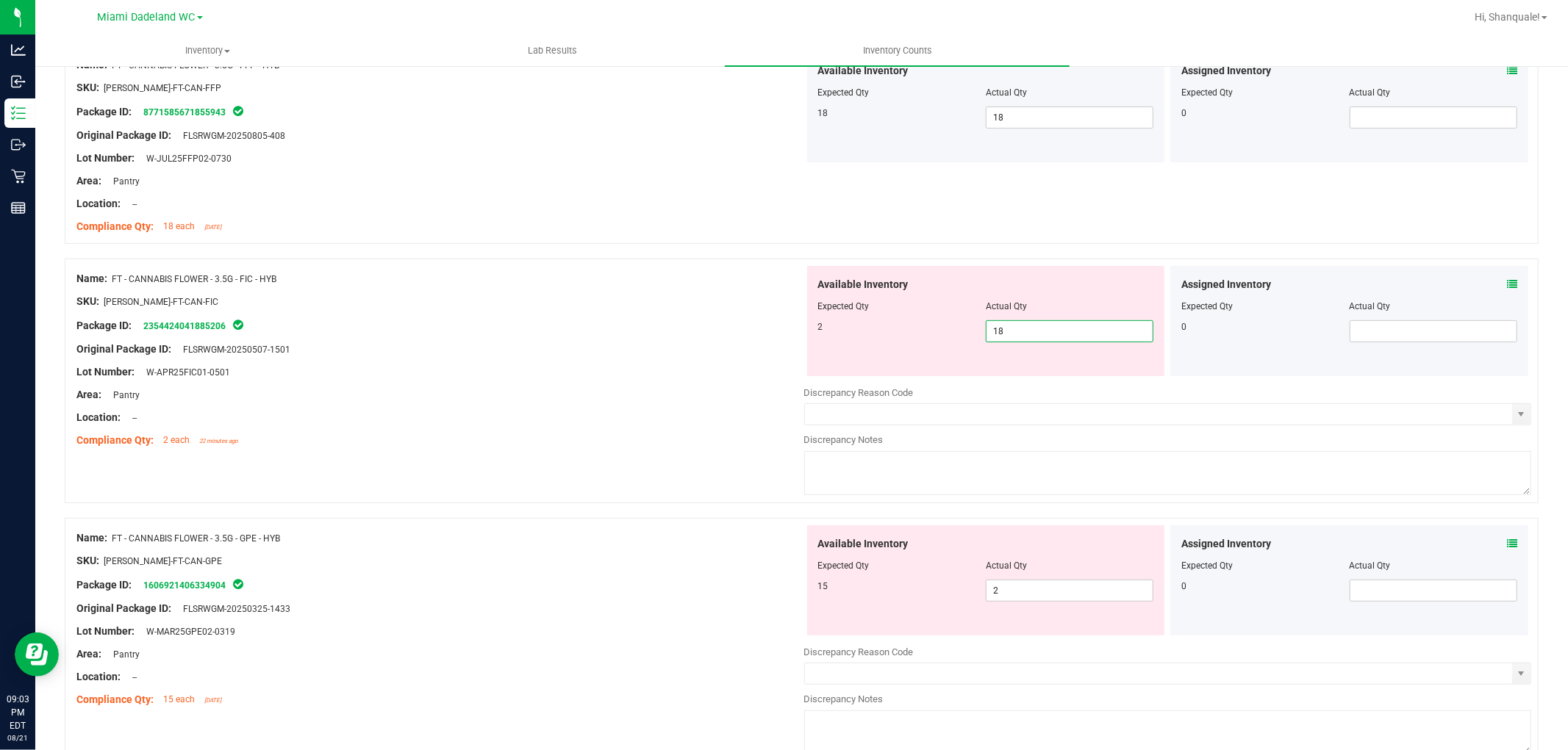
drag, startPoint x: 1067, startPoint y: 328, endPoint x: 1045, endPoint y: 336, distance: 23.4
click at [1045, 336] on input "18" at bounding box center [1070, 331] width 166 height 20
type input "1"
type input "2"
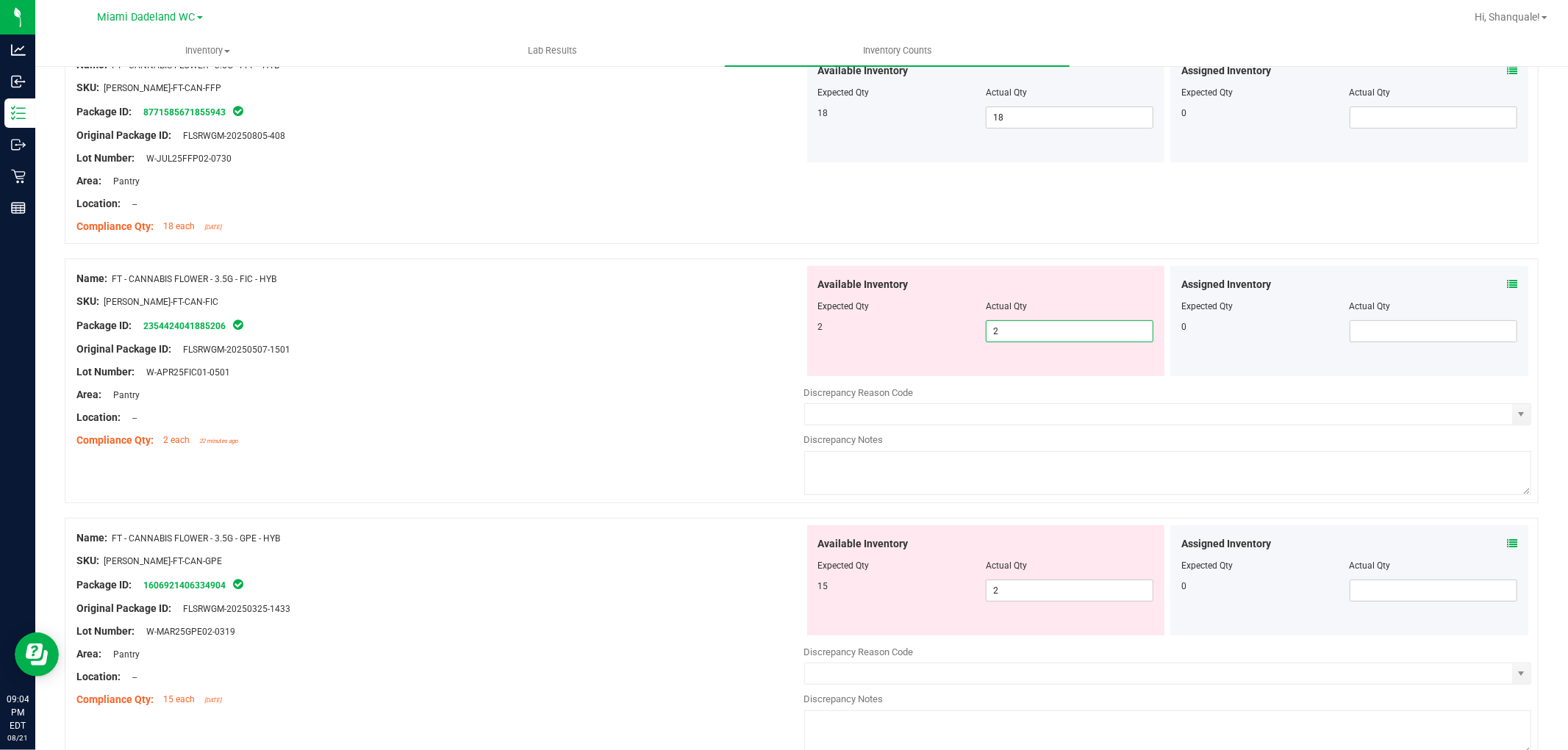
click at [739, 345] on div "Original Package ID: FLSRWGM-20250507-1501" at bounding box center [440, 349] width 728 height 16
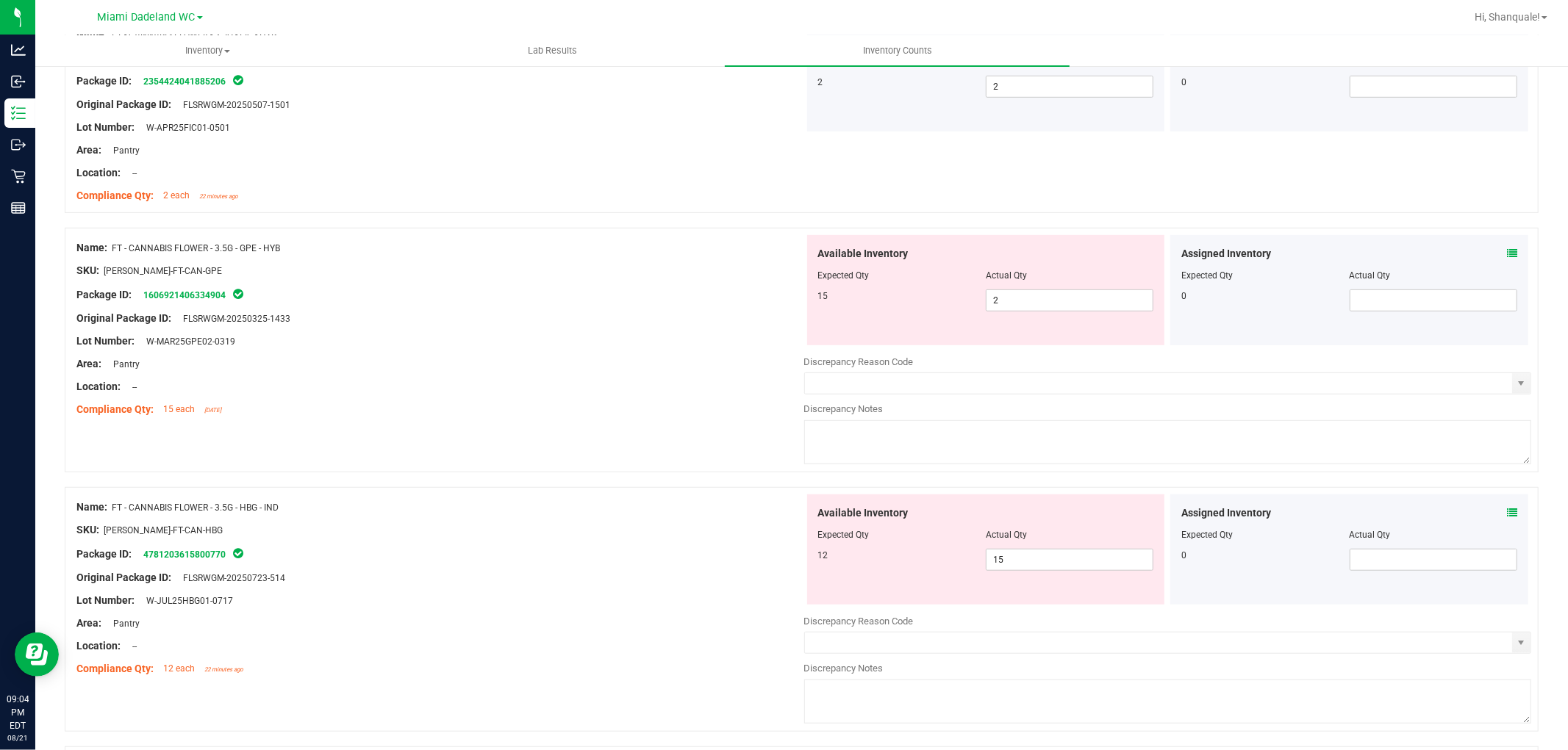
scroll to position [489, 0]
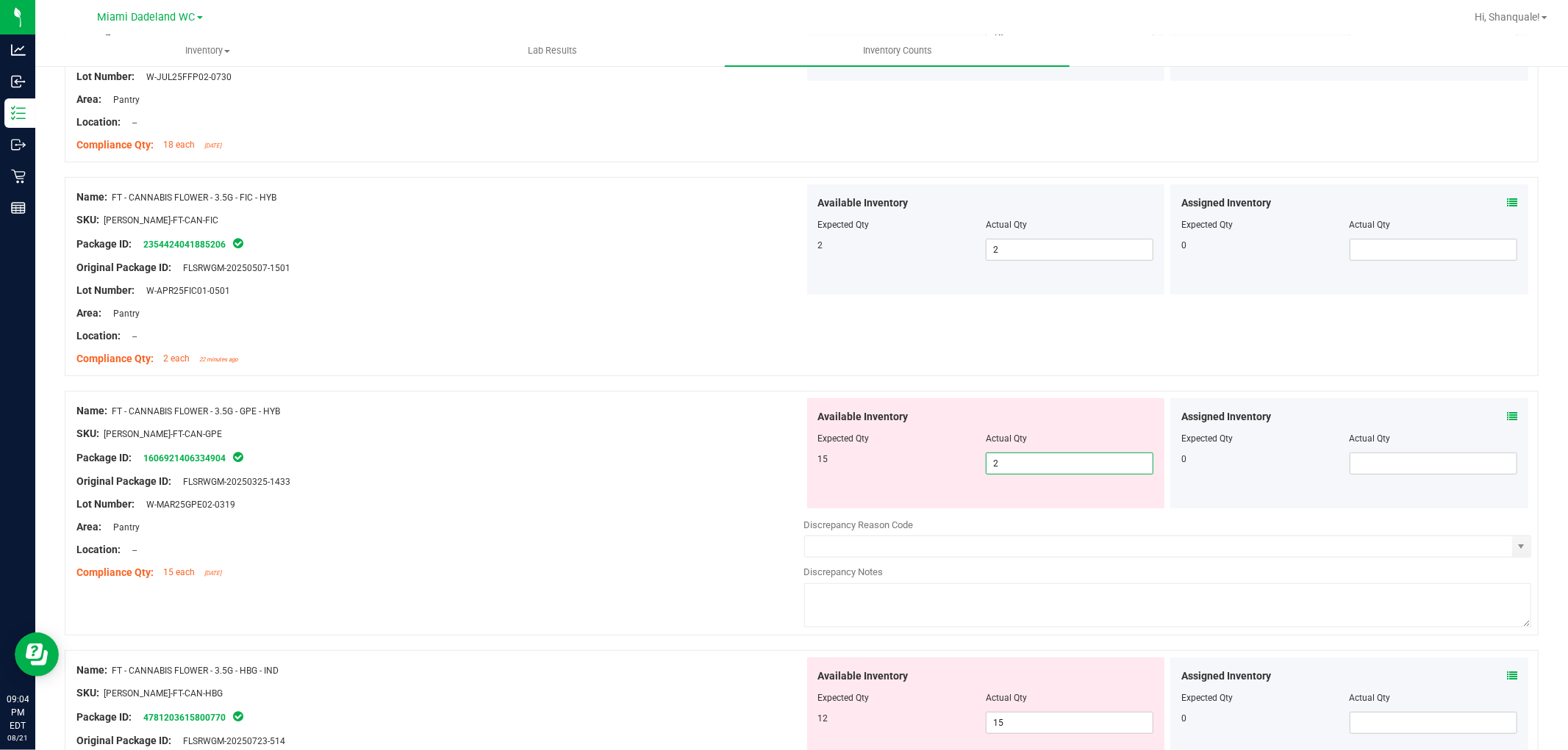
click at [1081, 473] on span "2 2" at bounding box center [1070, 463] width 168 height 22
type input "15"
click at [743, 446] on div at bounding box center [440, 446] width 728 height 7
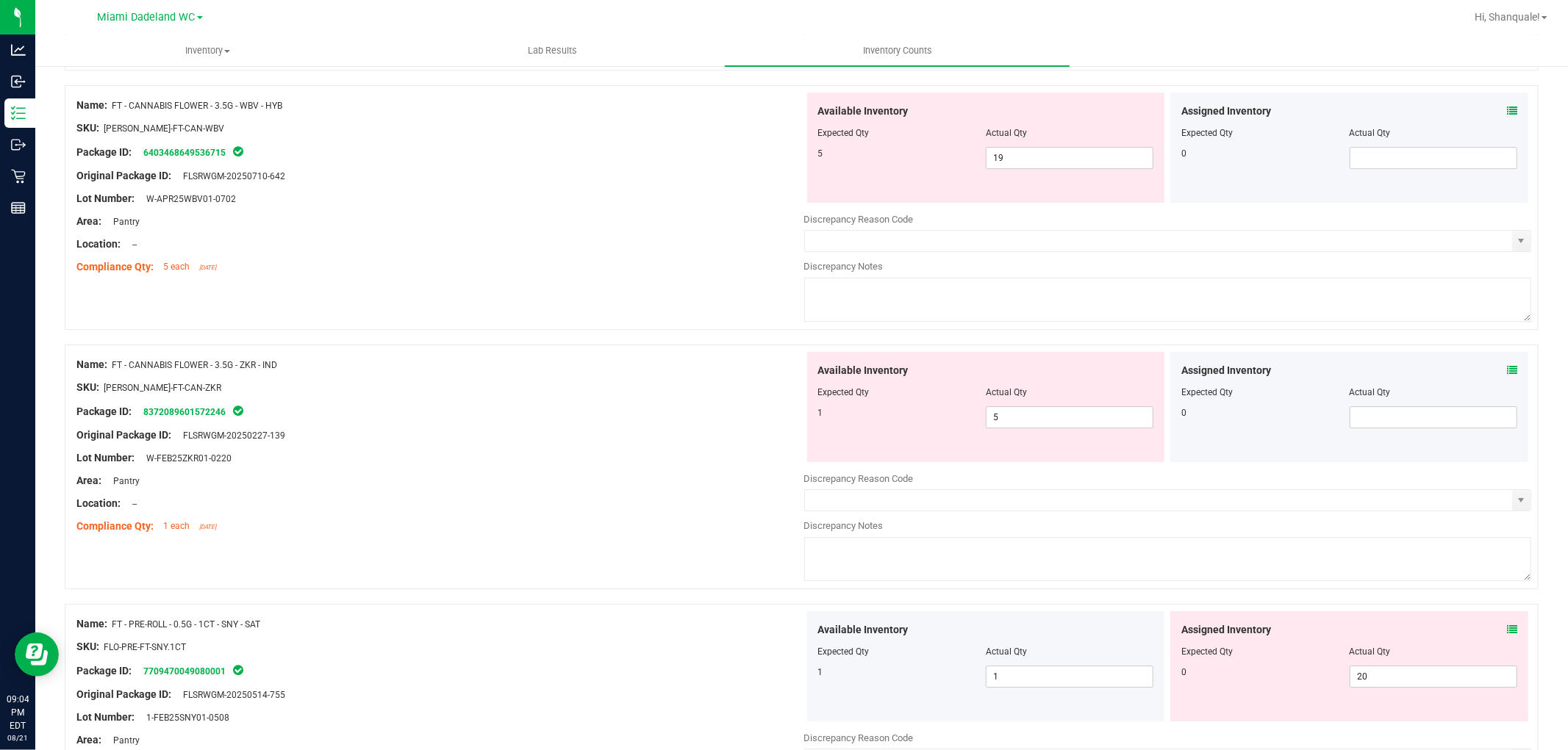
scroll to position [4558, 0]
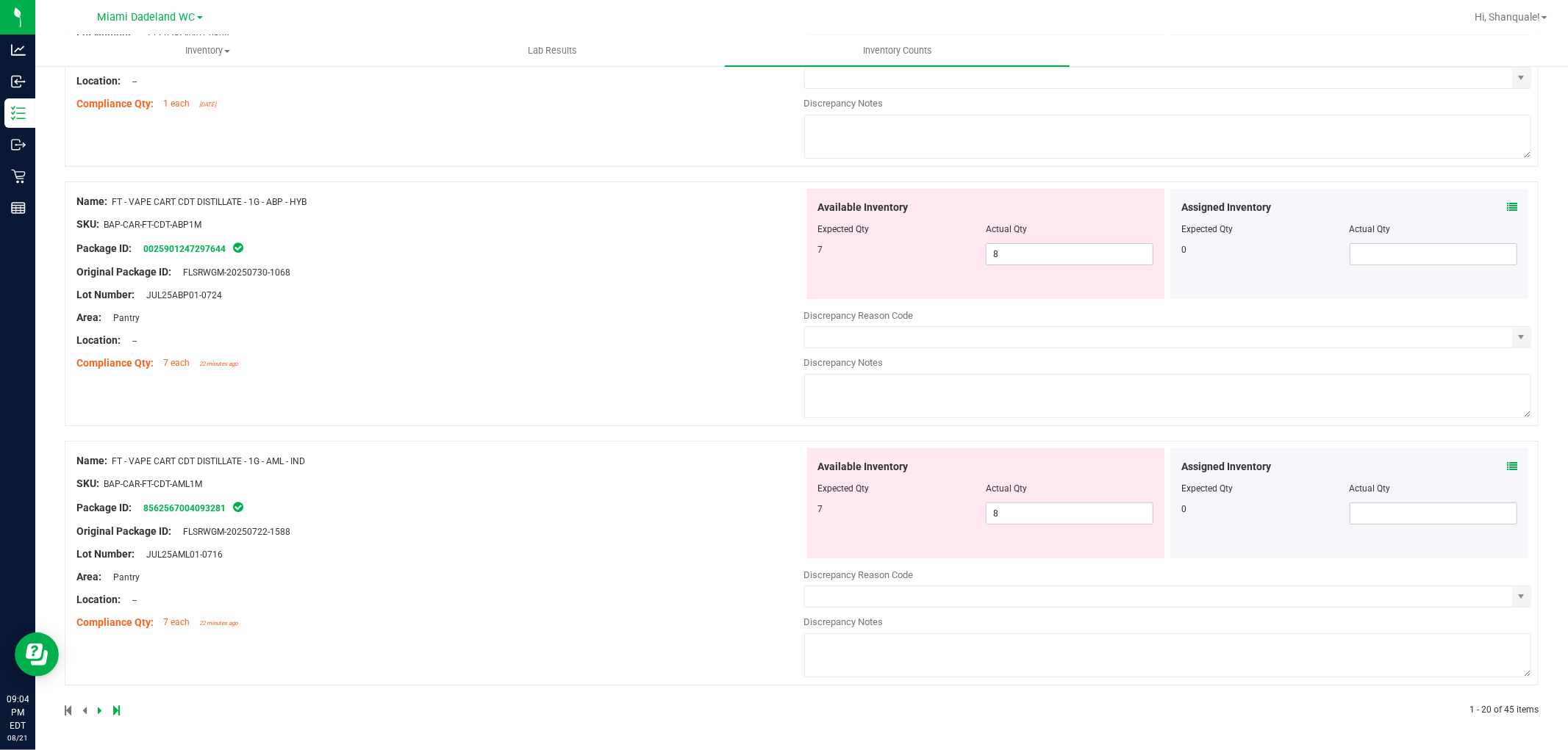
click at [105, 715] on div at bounding box center [433, 711] width 737 height 13
click at [114, 707] on icon at bounding box center [116, 710] width 7 height 8
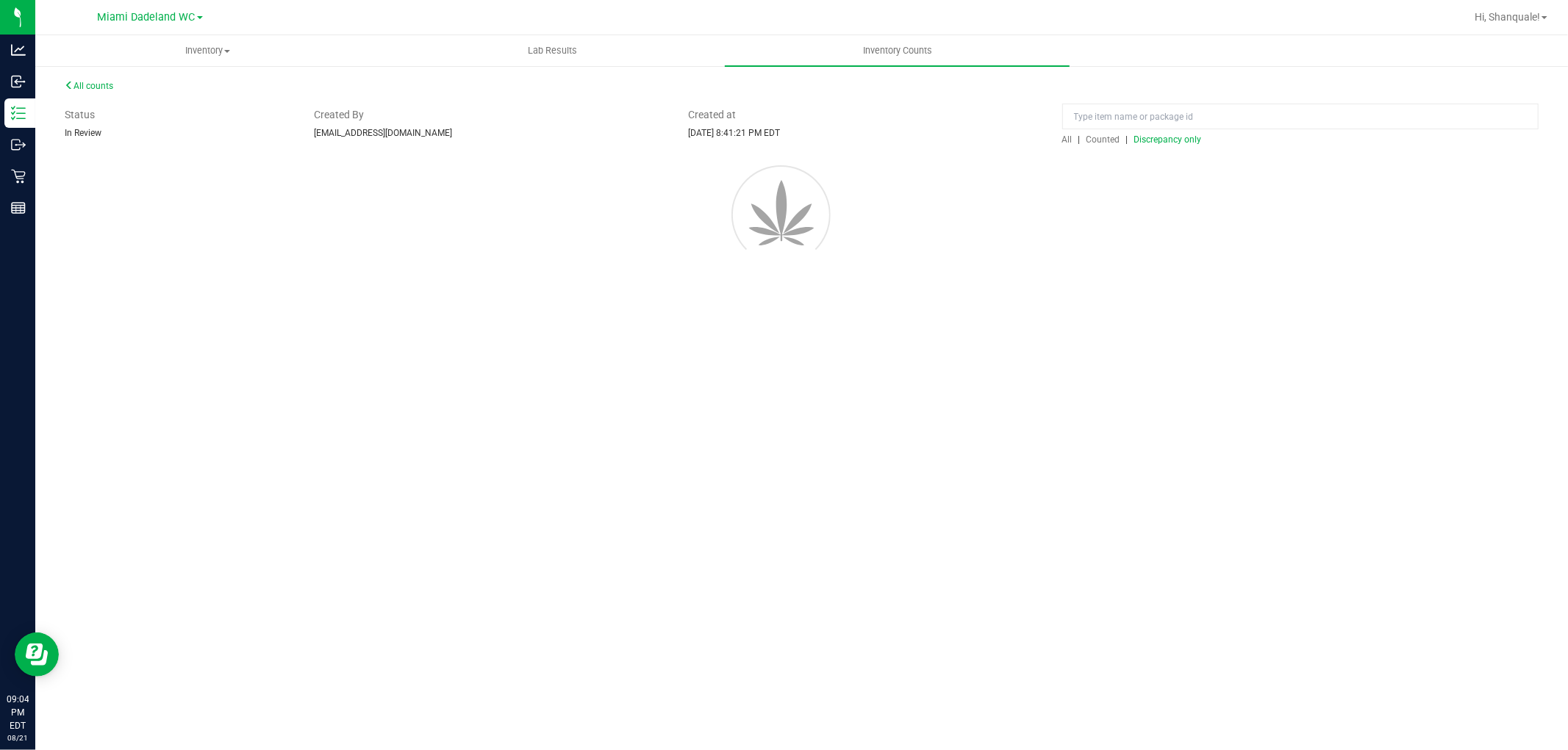
scroll to position [0, 0]
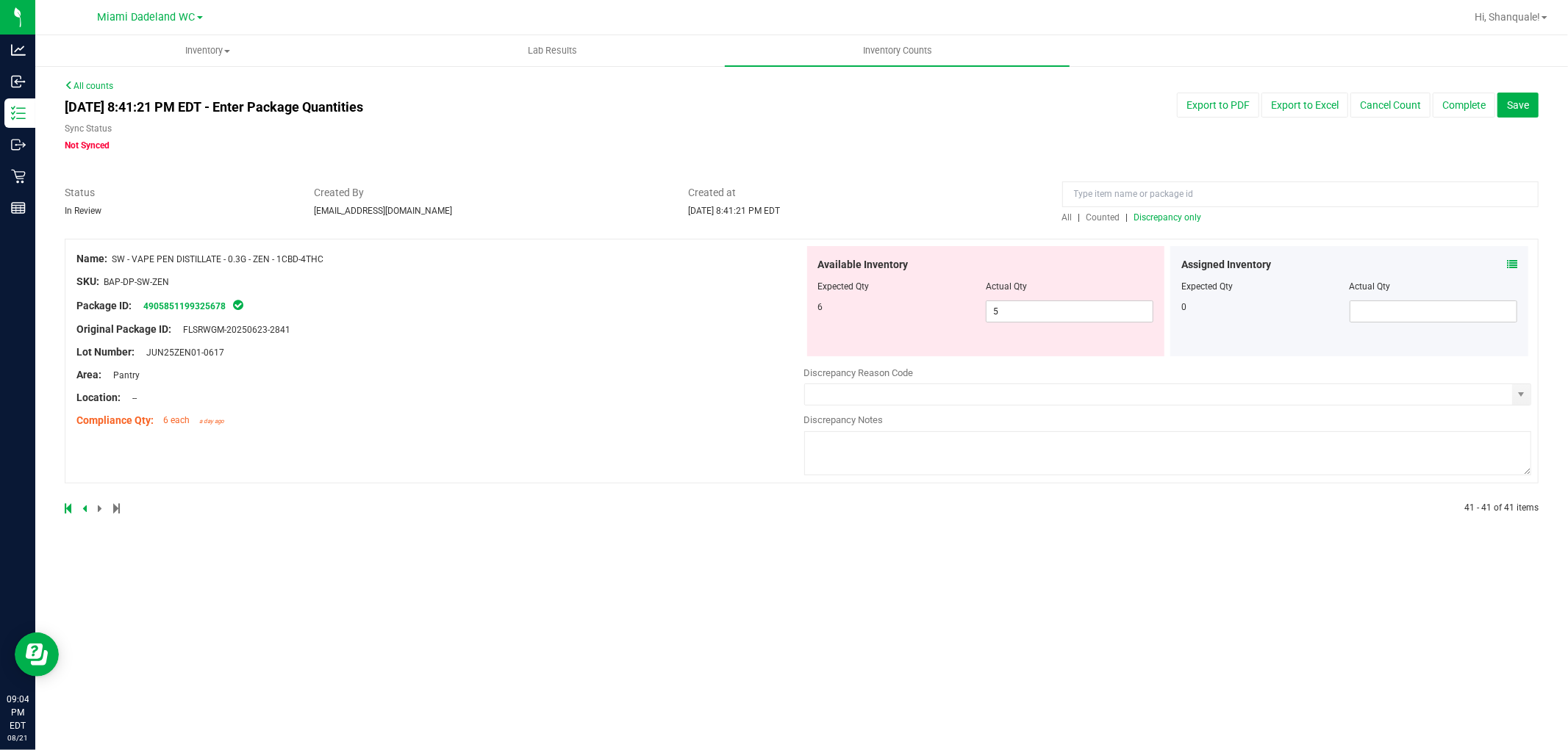
click at [84, 504] on icon at bounding box center [84, 508] width 5 height 8
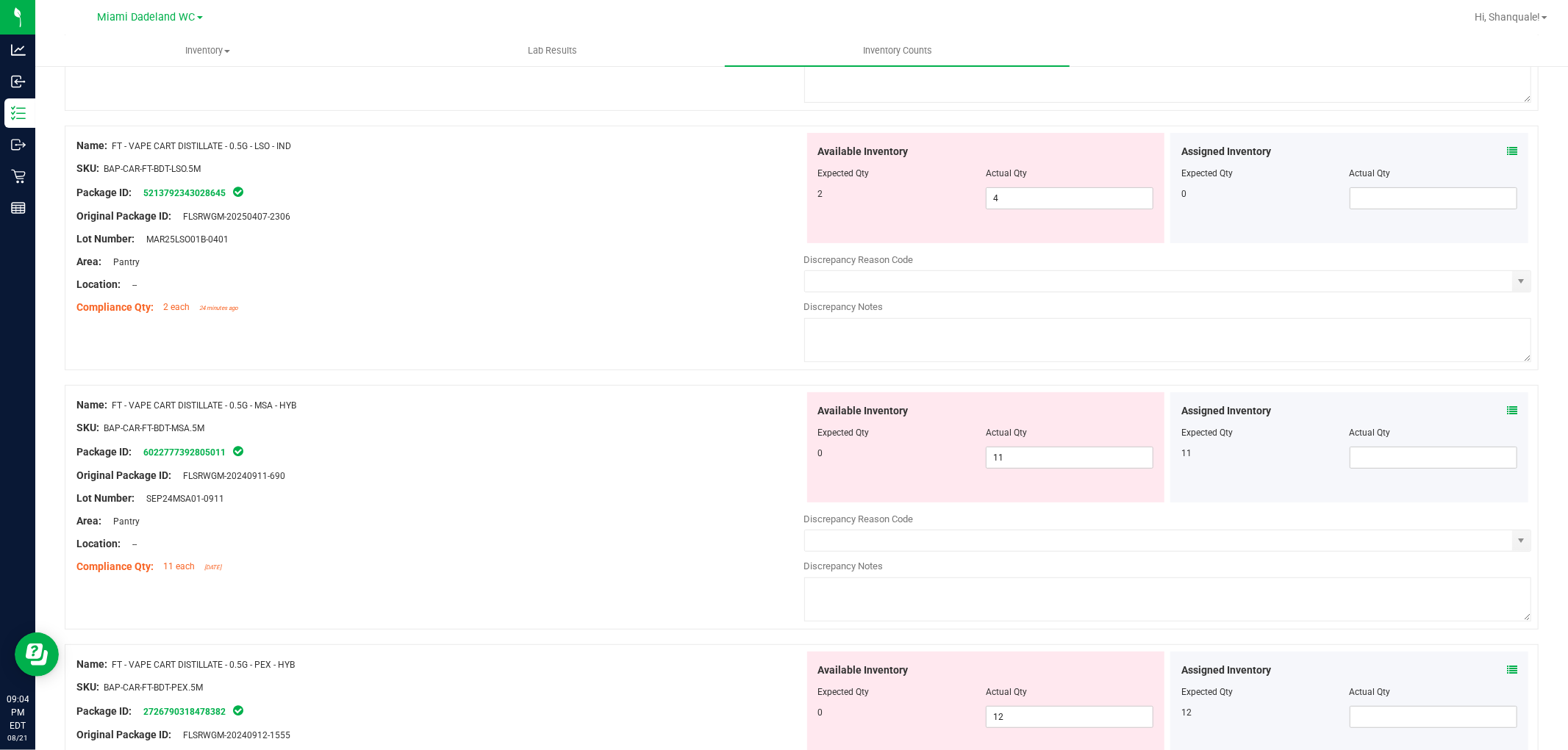
scroll to position [652, 0]
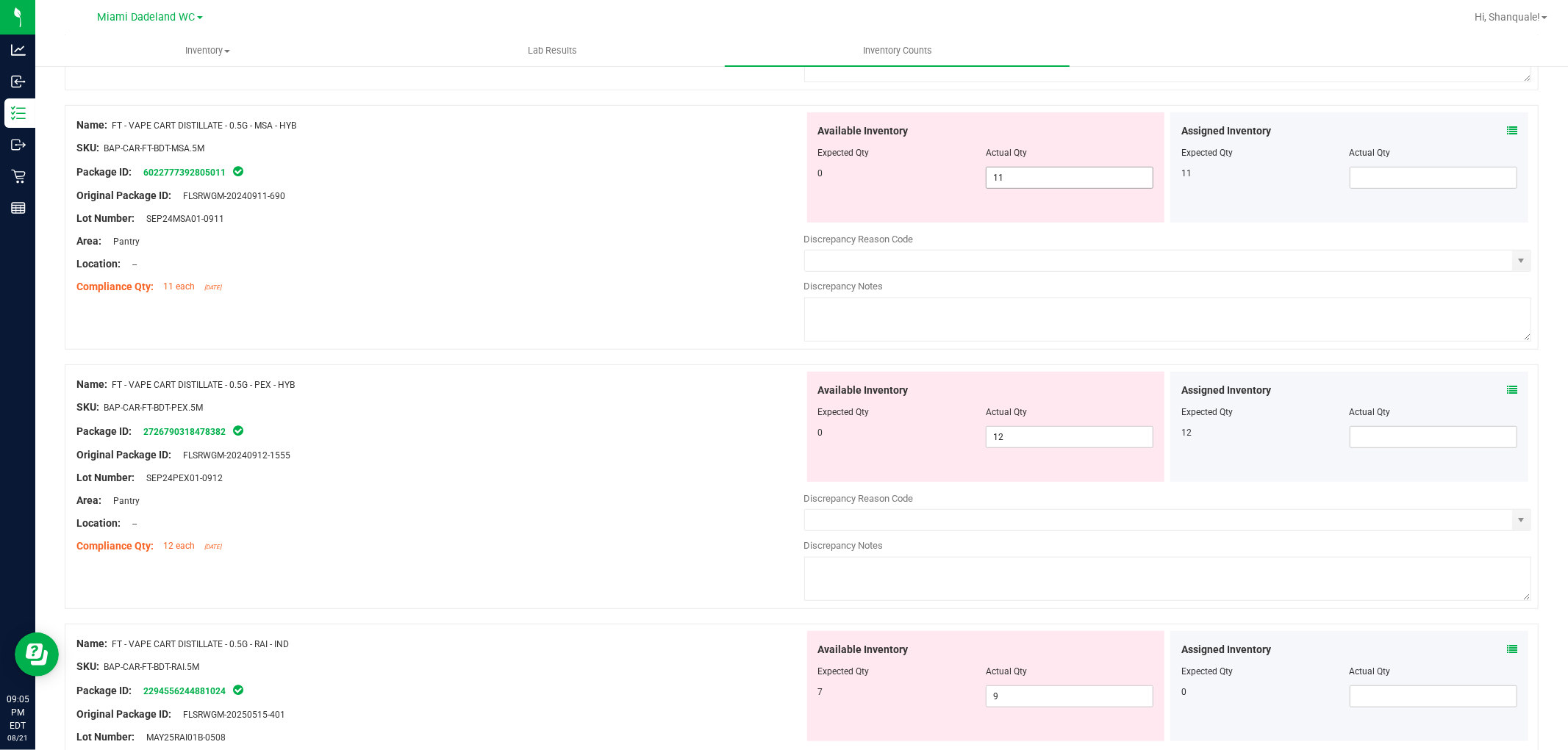
click at [1091, 173] on span "11 11" at bounding box center [1070, 178] width 168 height 22
type input "1"
type input "0"
click at [1134, 447] on div "Available Inventory Expected Qty Actual Qty 0 12 12" at bounding box center [1169, 489] width 728 height 233
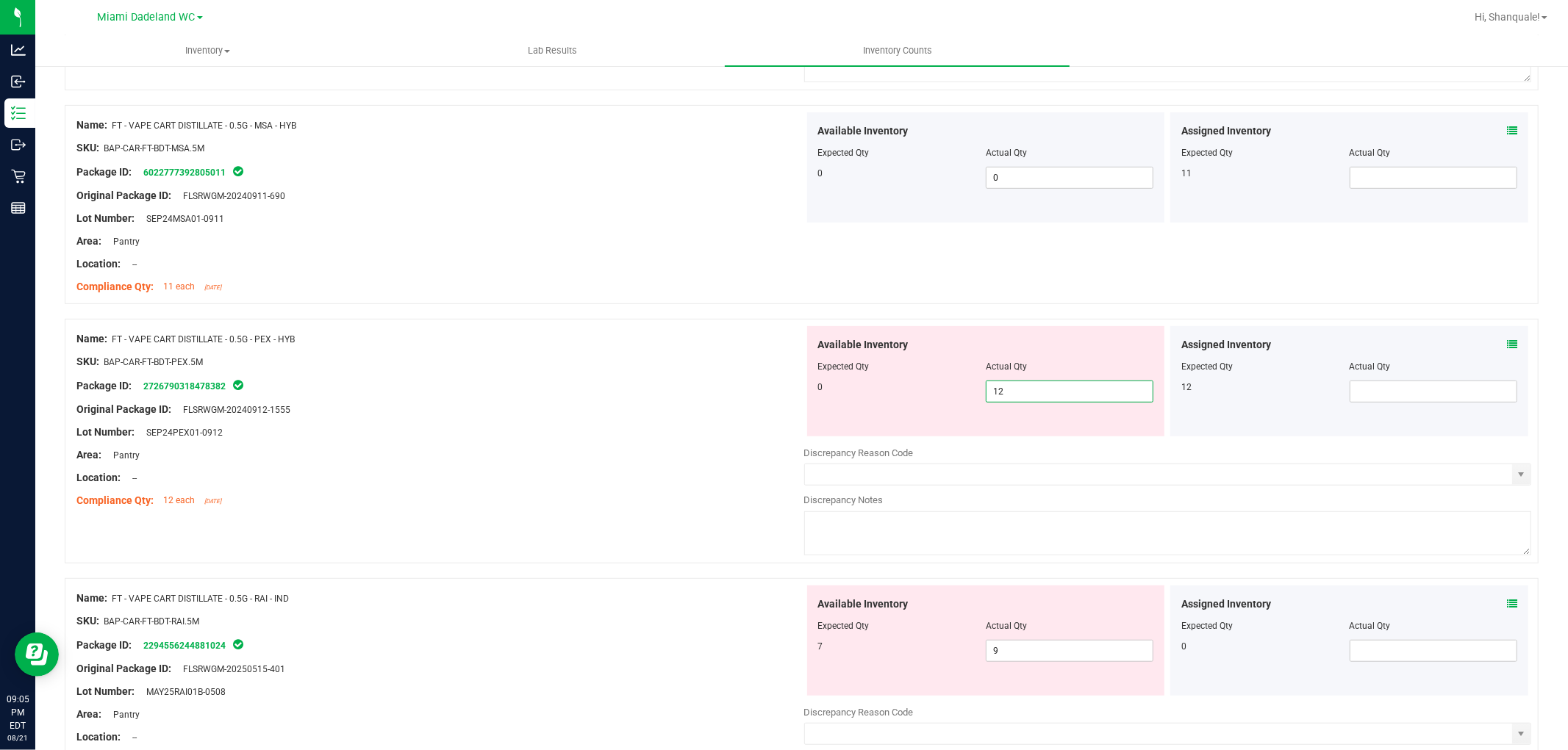
type input "1"
type input "0"
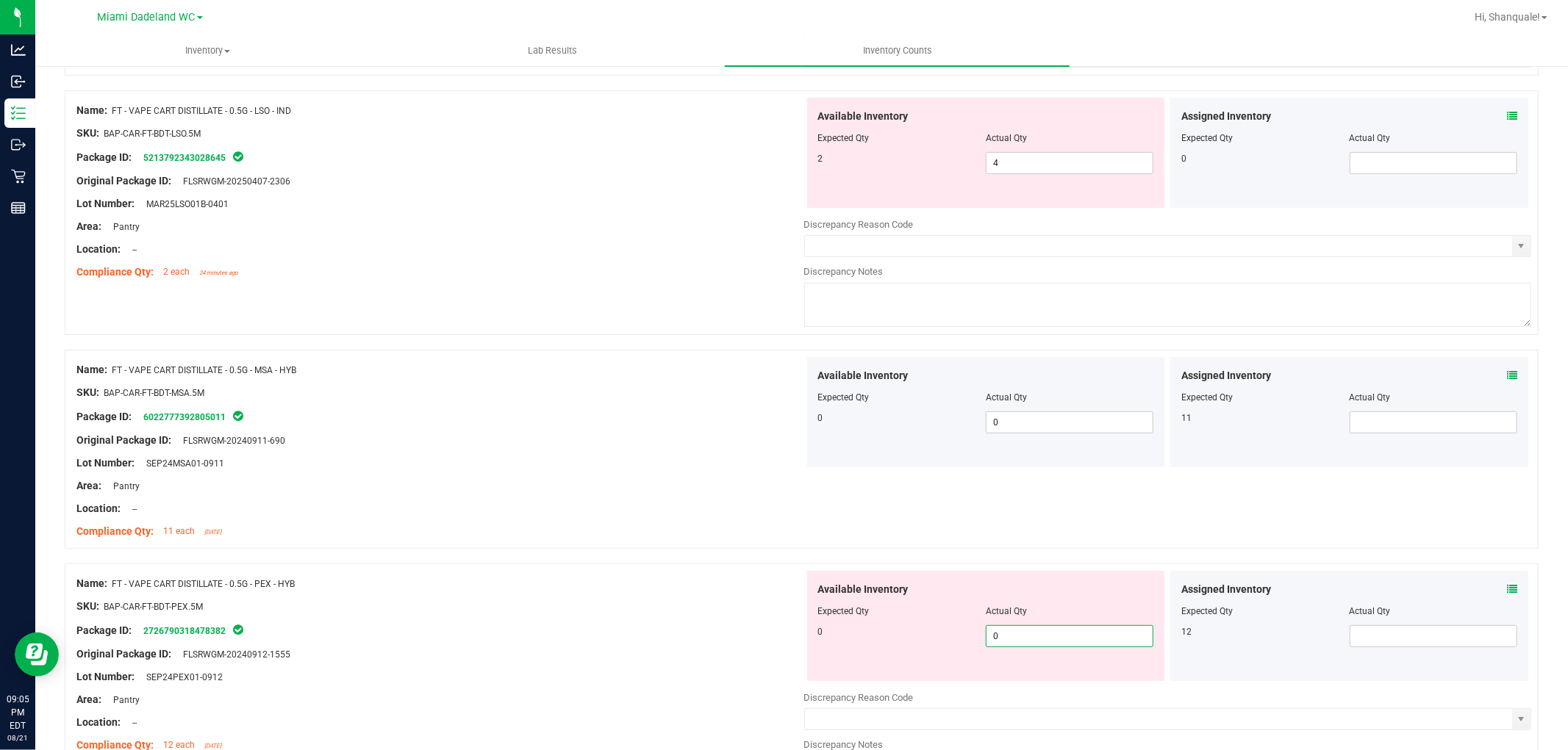
type input "0"
click at [1238, 548] on div "Name: FT - VAPE CART DISTILLATE - 0.5G - MSA - HYB SKU: BAP-CAR-FT-BDT-MSA.5M P…" at bounding box center [801, 449] width 1474 height 199
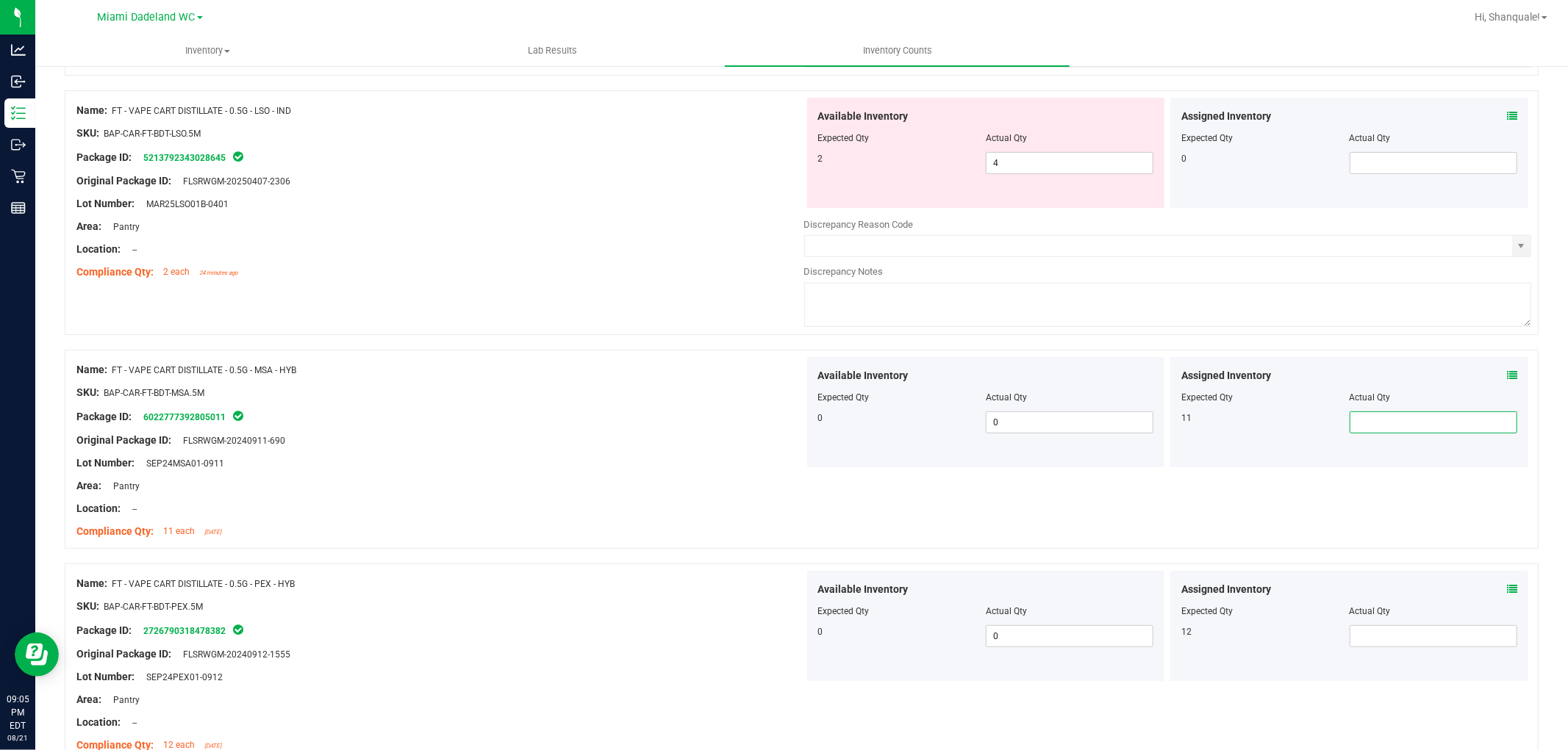
click at [1458, 421] on span at bounding box center [1434, 422] width 168 height 22
type input "11"
click at [1453, 637] on span at bounding box center [1434, 636] width 168 height 22
type input "12"
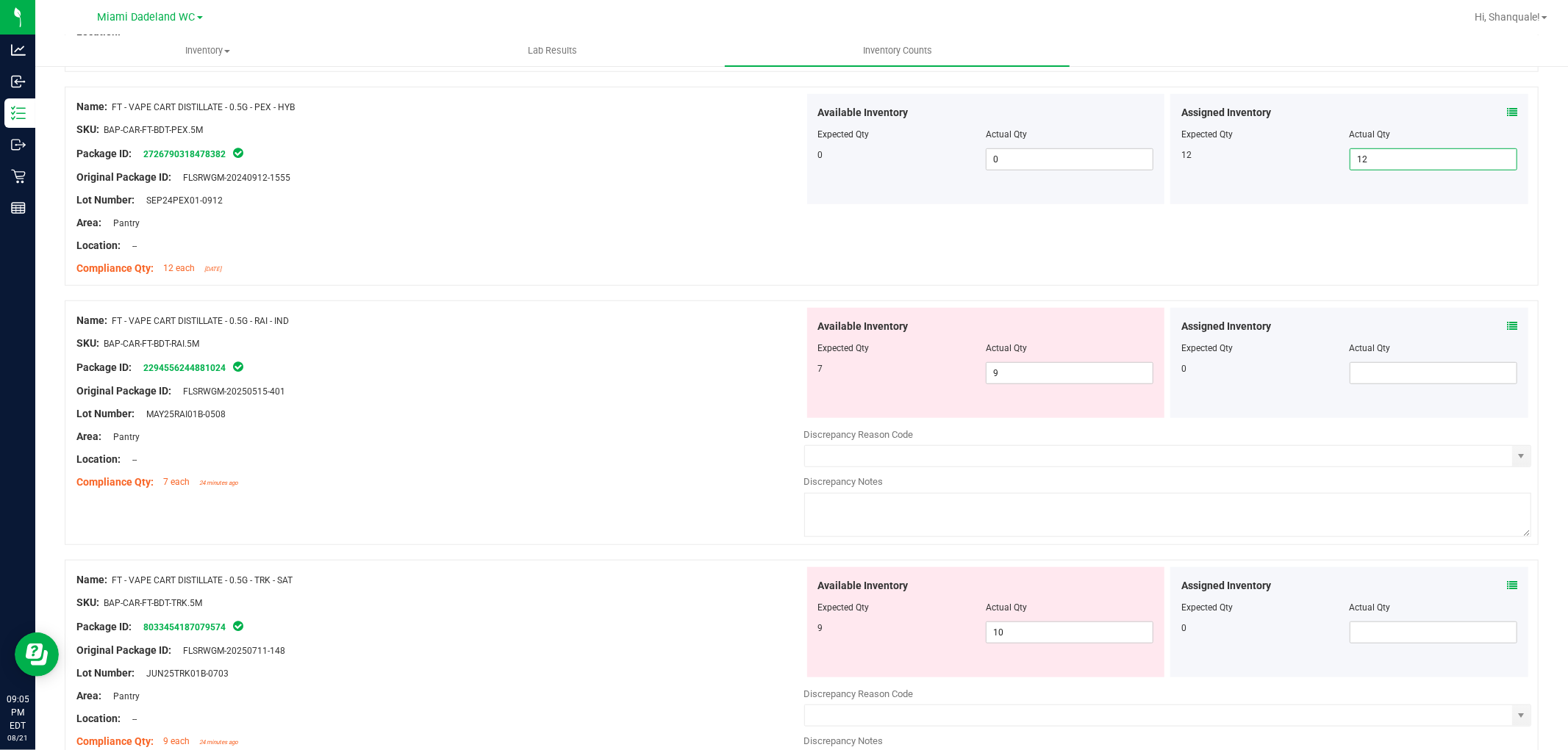
scroll to position [1225, 0]
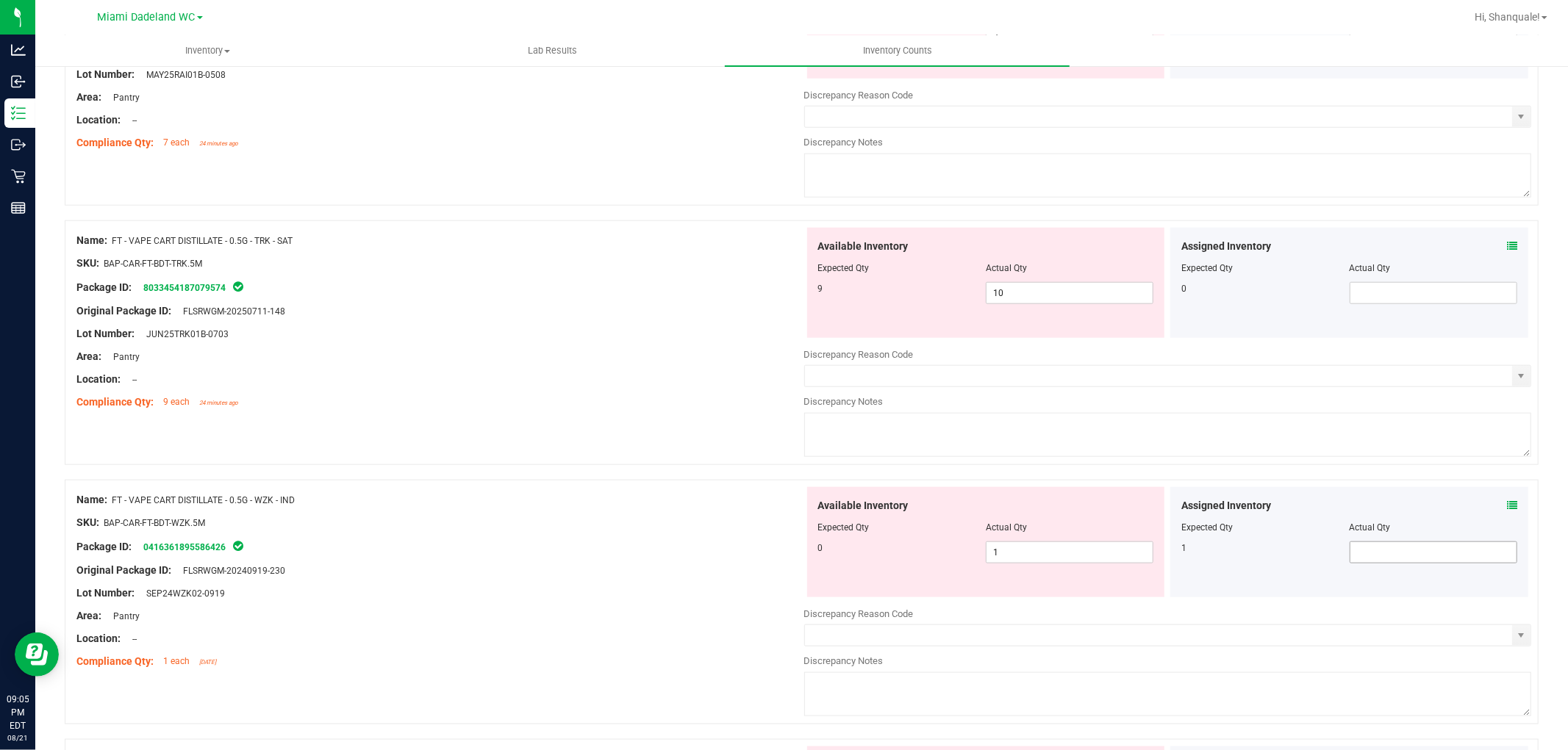
type input "12"
click at [1442, 555] on span at bounding box center [1434, 553] width 168 height 22
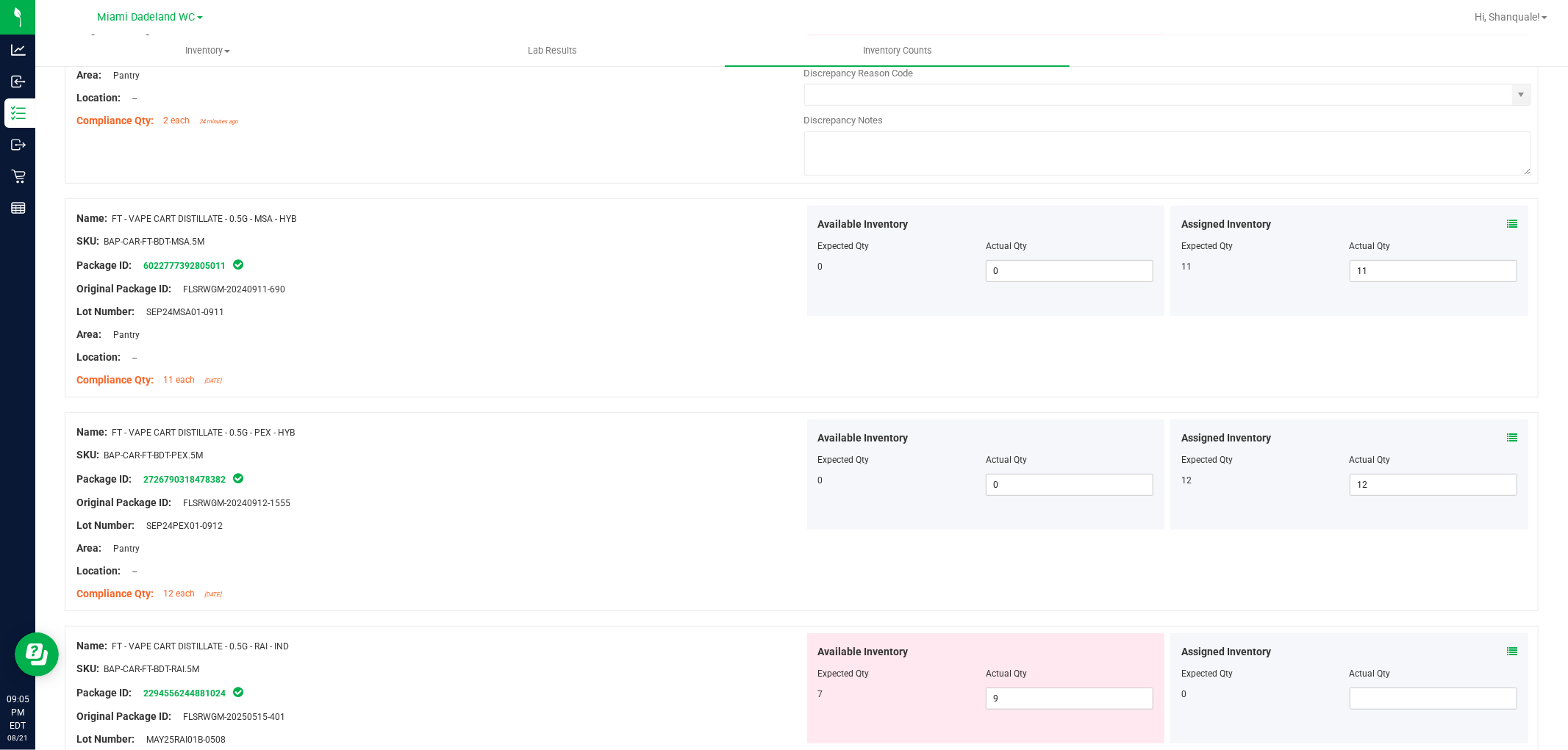
scroll to position [327, 0]
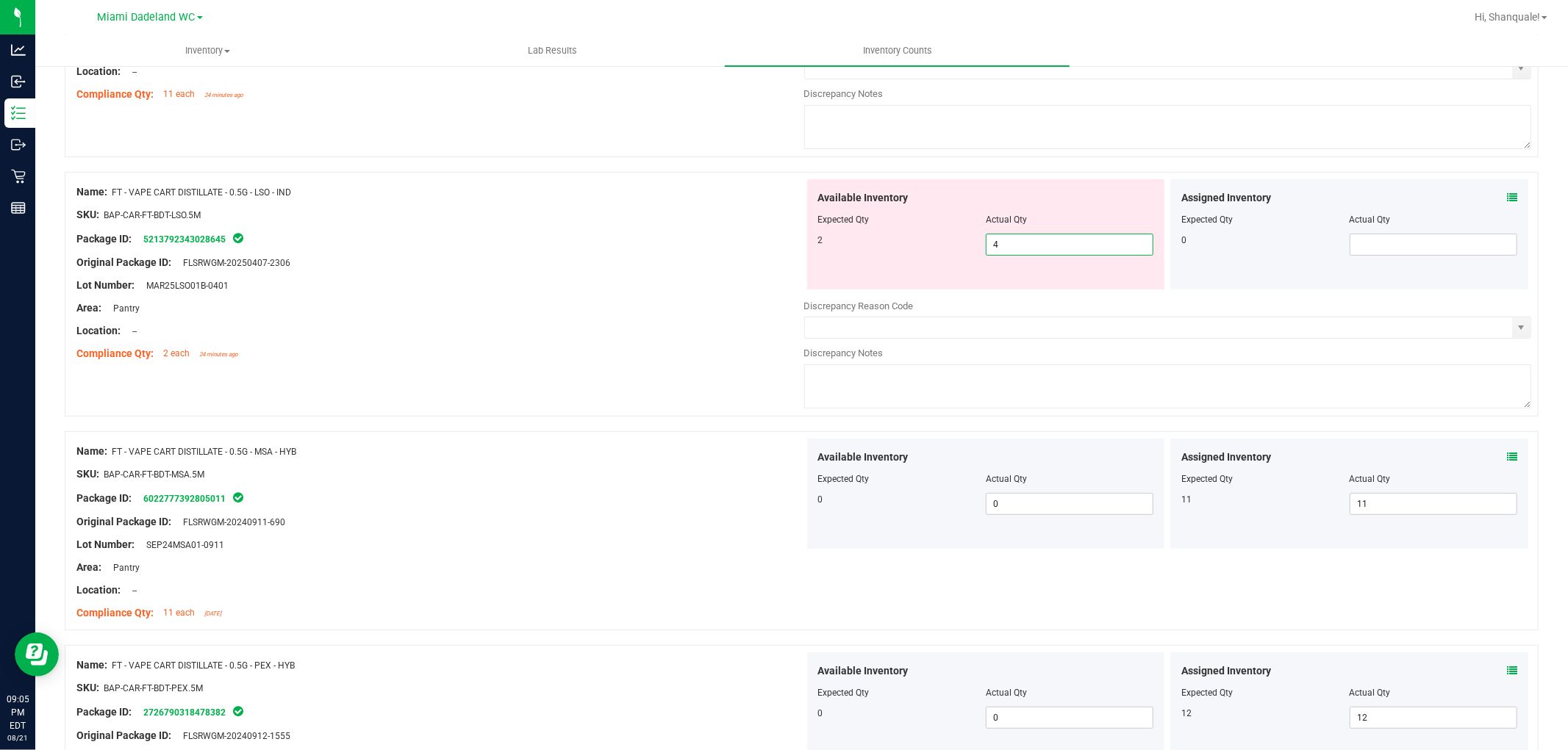
click at [1079, 237] on span "4 4" at bounding box center [1070, 245] width 168 height 22
type input "2"
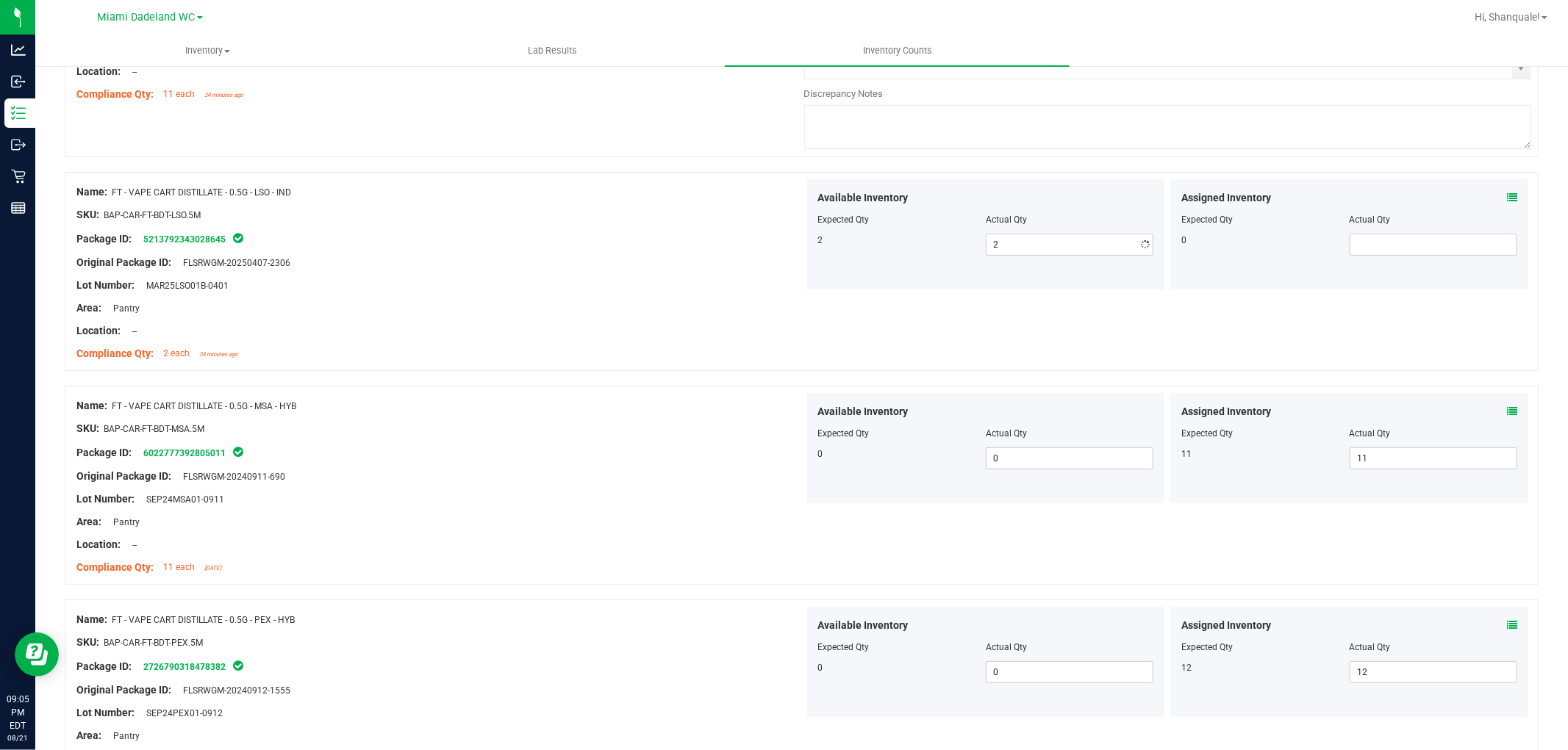
click at [473, 232] on div "Package ID: 5213792343028645" at bounding box center [440, 238] width 728 height 18
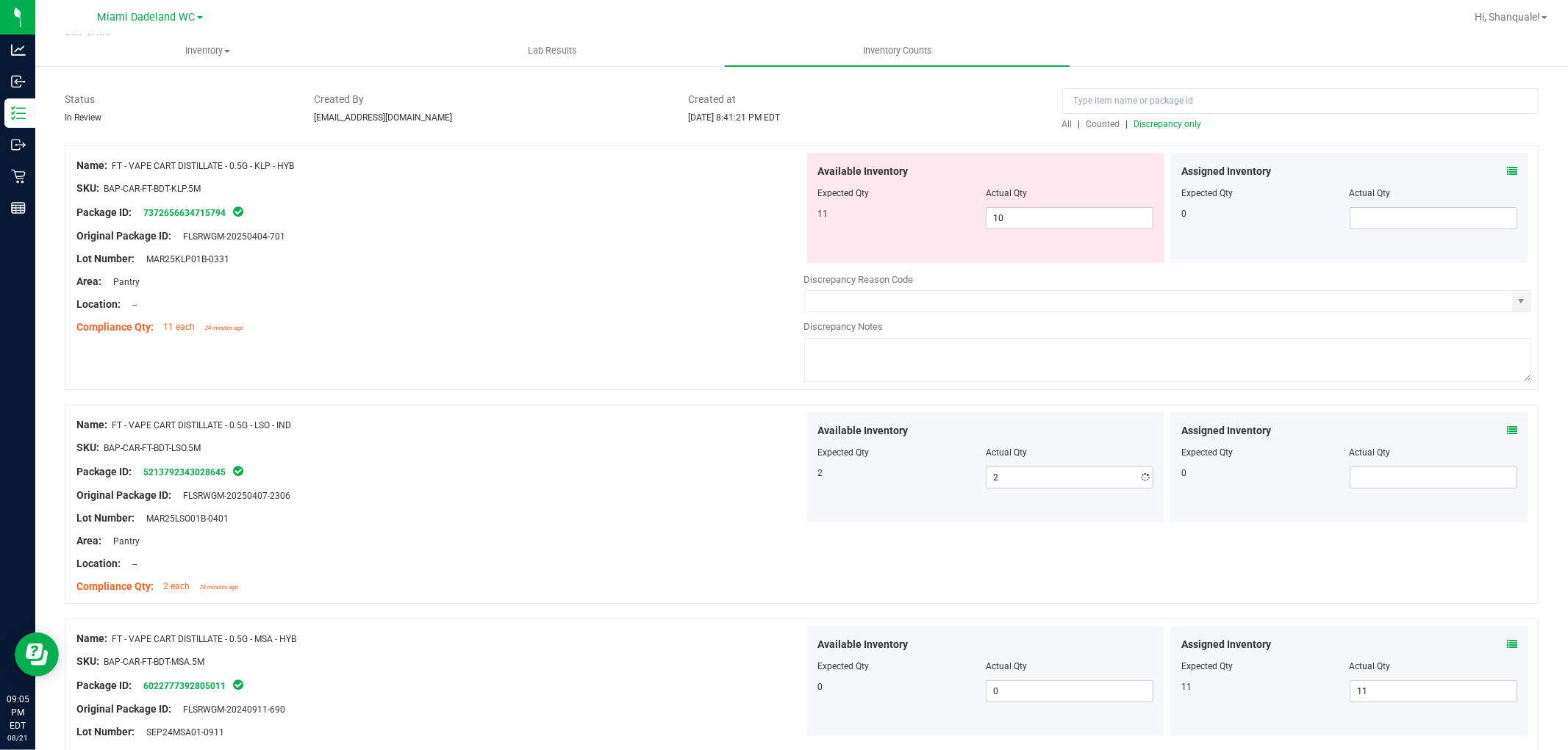
scroll to position [0, 0]
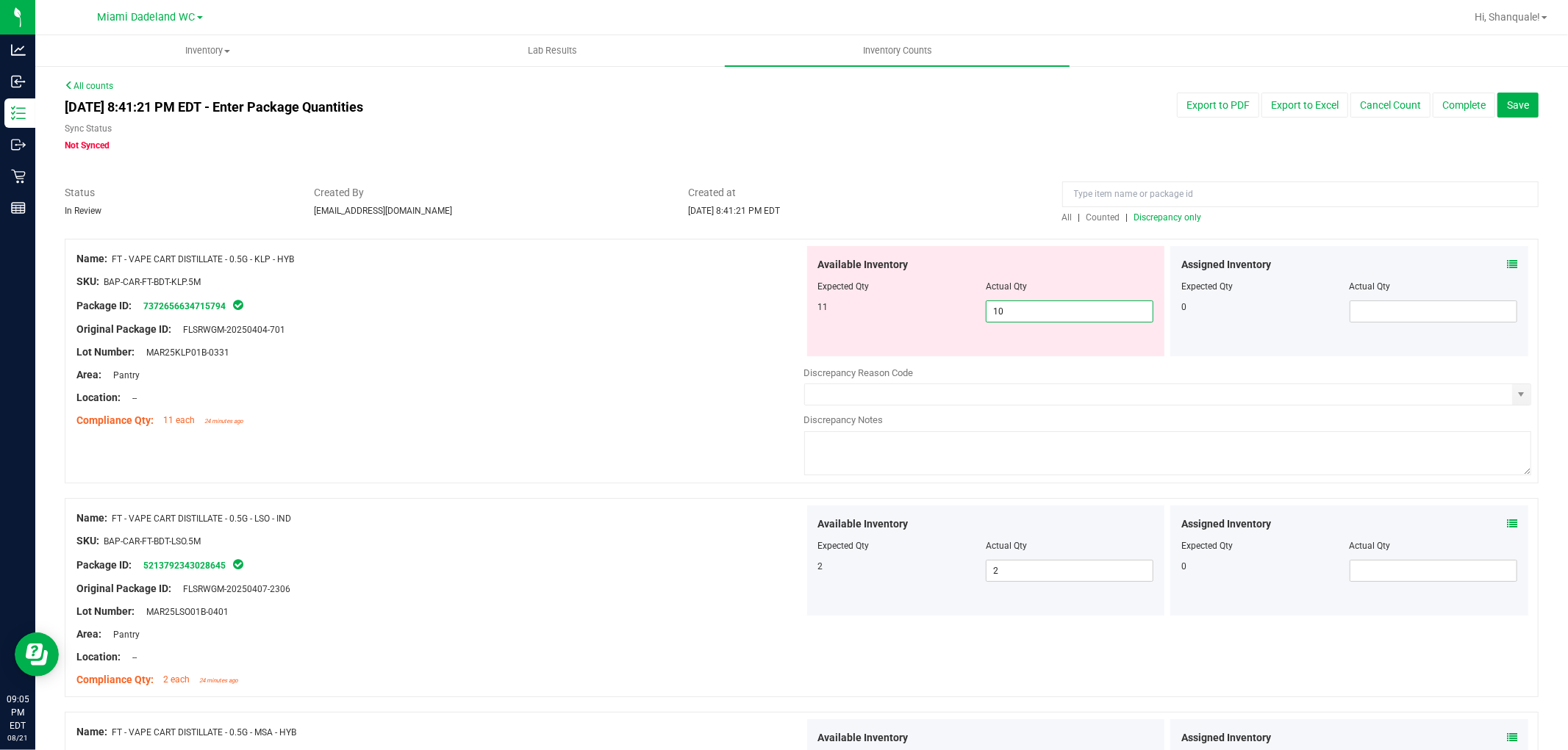
click at [1112, 301] on span "10 10" at bounding box center [1070, 312] width 168 height 22
type input "11"
click at [708, 426] on div "Compliance Qty: 11 each 24 minutes ago" at bounding box center [440, 421] width 728 height 16
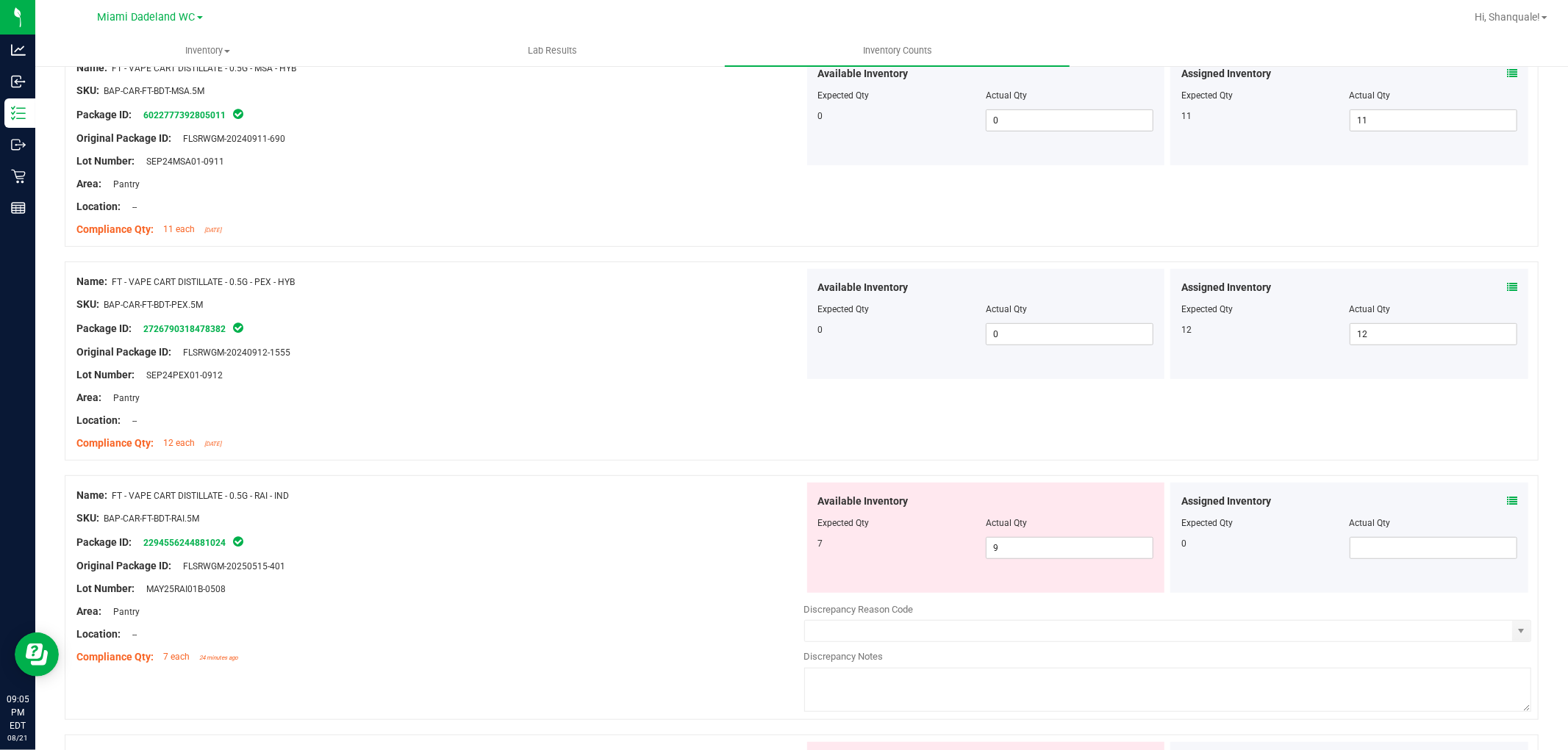
scroll to position [652, 0]
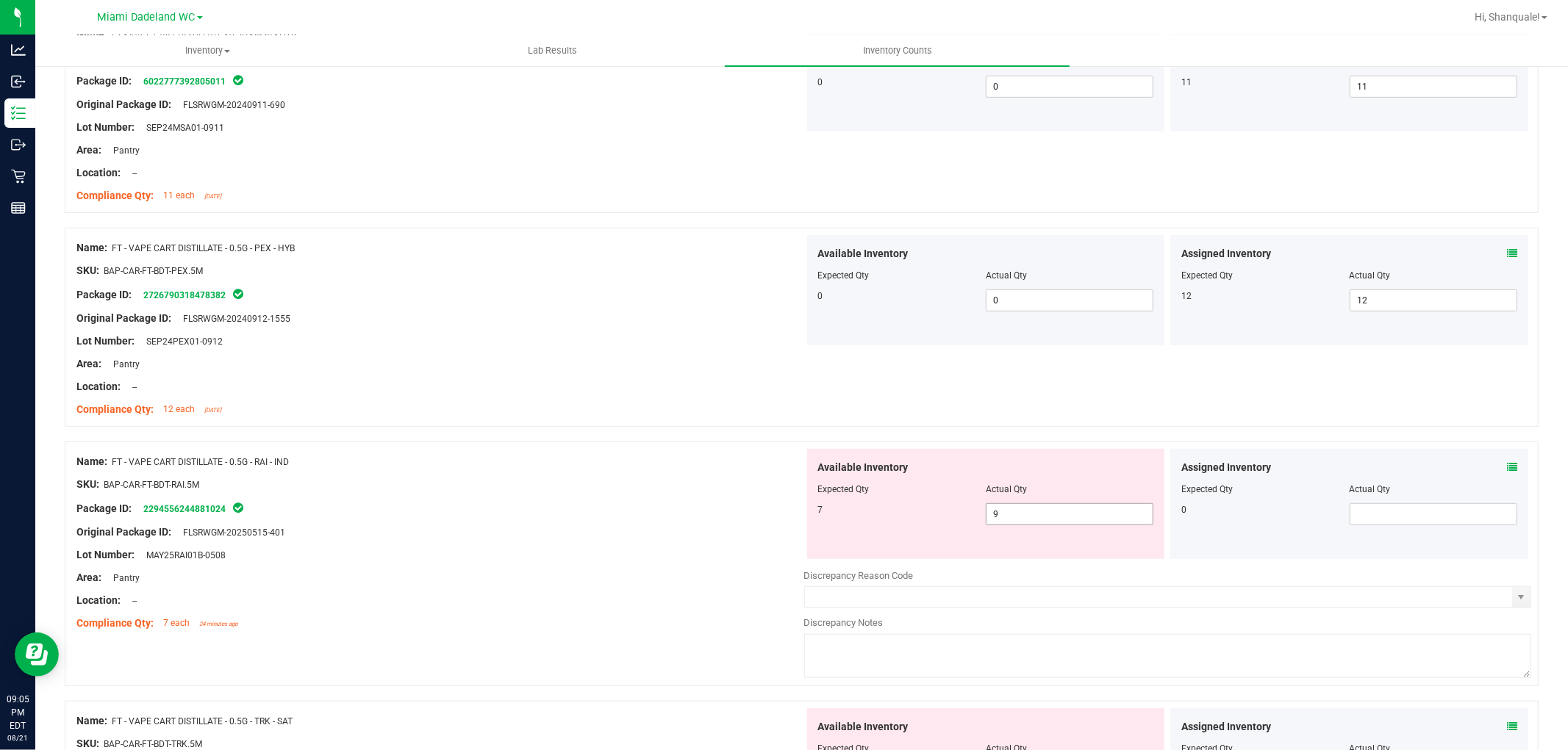
click at [1017, 522] on span "9 9" at bounding box center [1070, 515] width 168 height 22
type input "7"
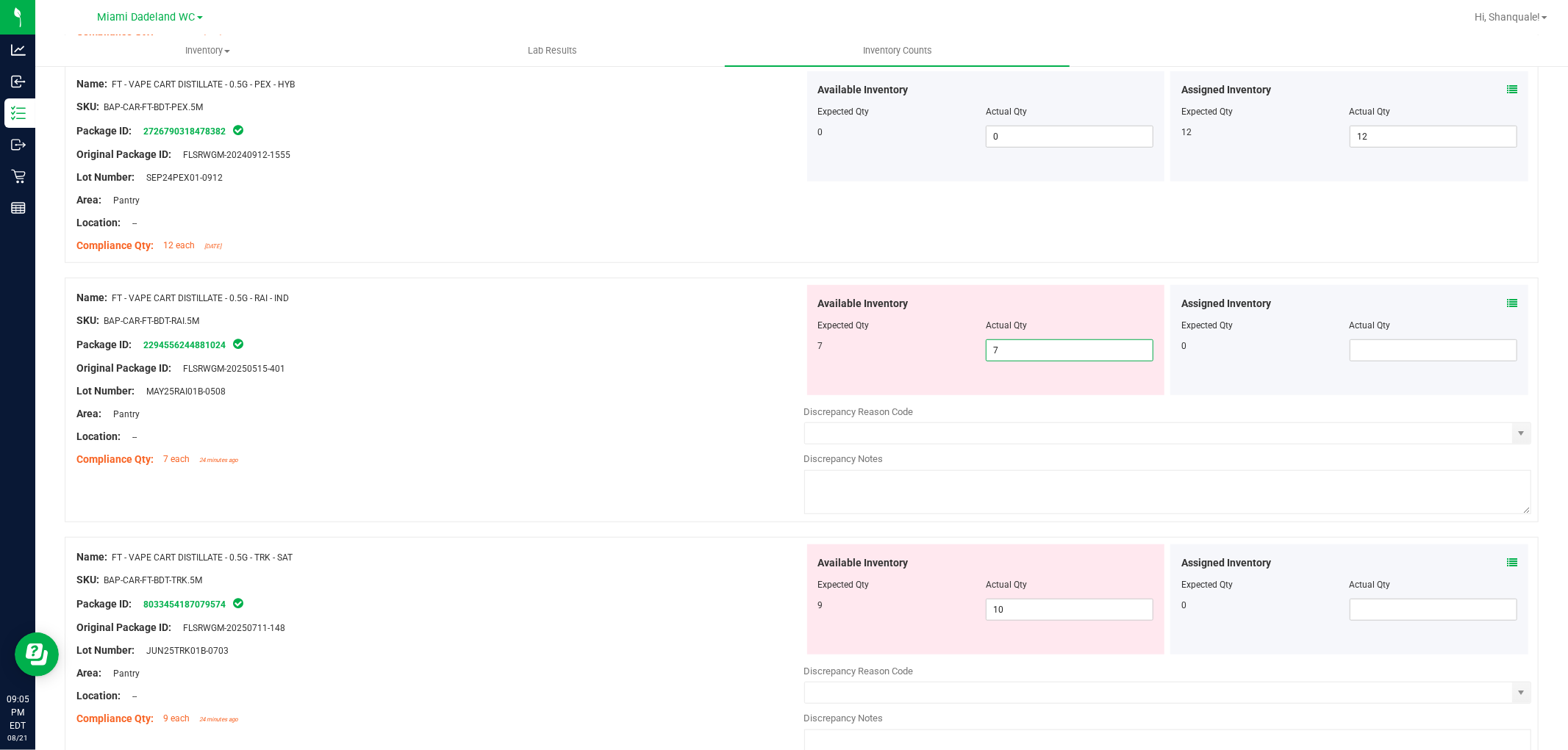
type input "7"
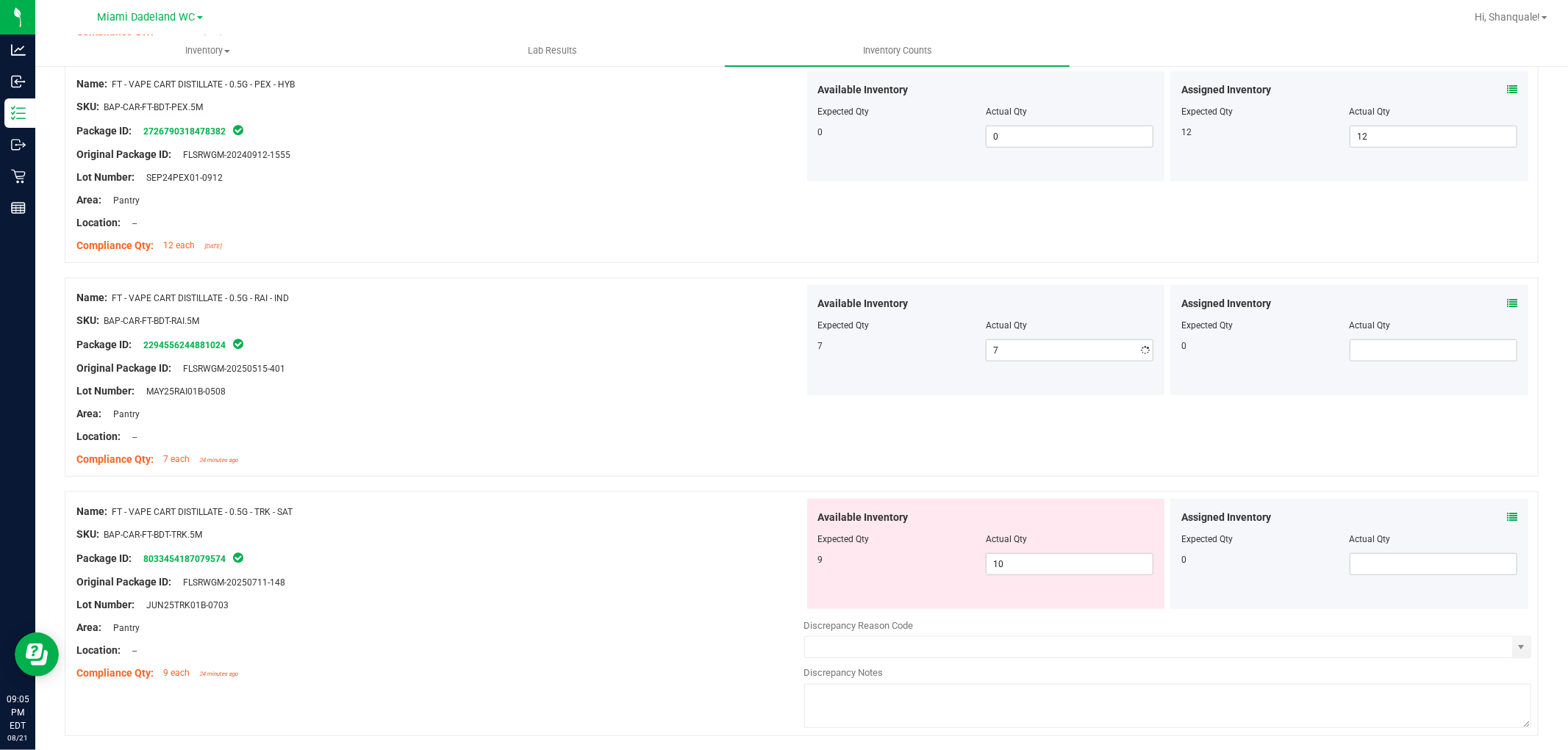
click at [657, 392] on div "Lot Number: MAY25RAI01B-0508" at bounding box center [440, 391] width 728 height 16
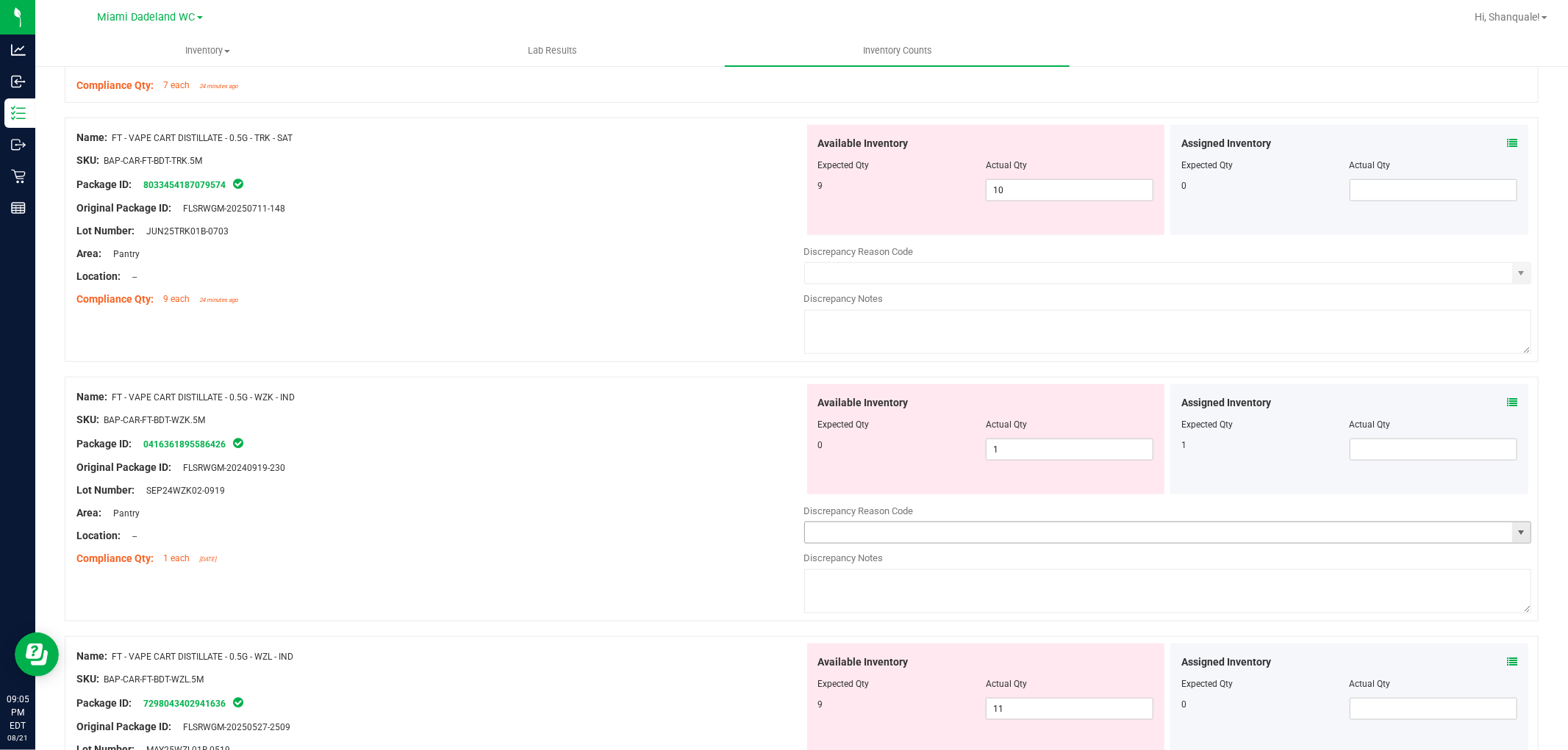
scroll to position [1225, 0]
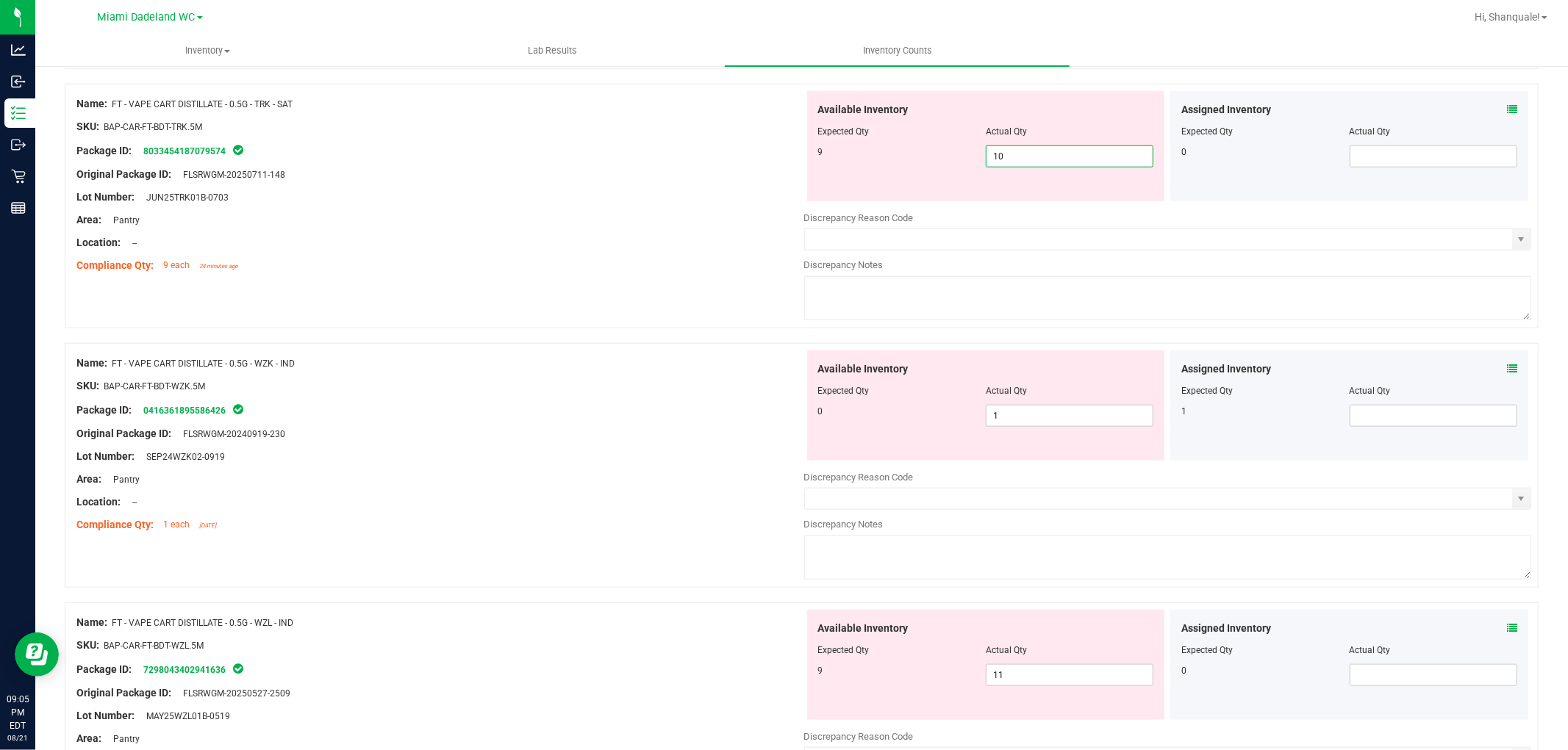
click at [1127, 159] on span "10 10" at bounding box center [1070, 156] width 168 height 22
type input "1"
type input "9"
click at [699, 290] on div "Name: FT - VAPE CART DISTILLATE - 0.5G - TRK - SAT SKU: BAP-CAR-FT-BDT-TRK.5M P…" at bounding box center [801, 213] width 1474 height 260
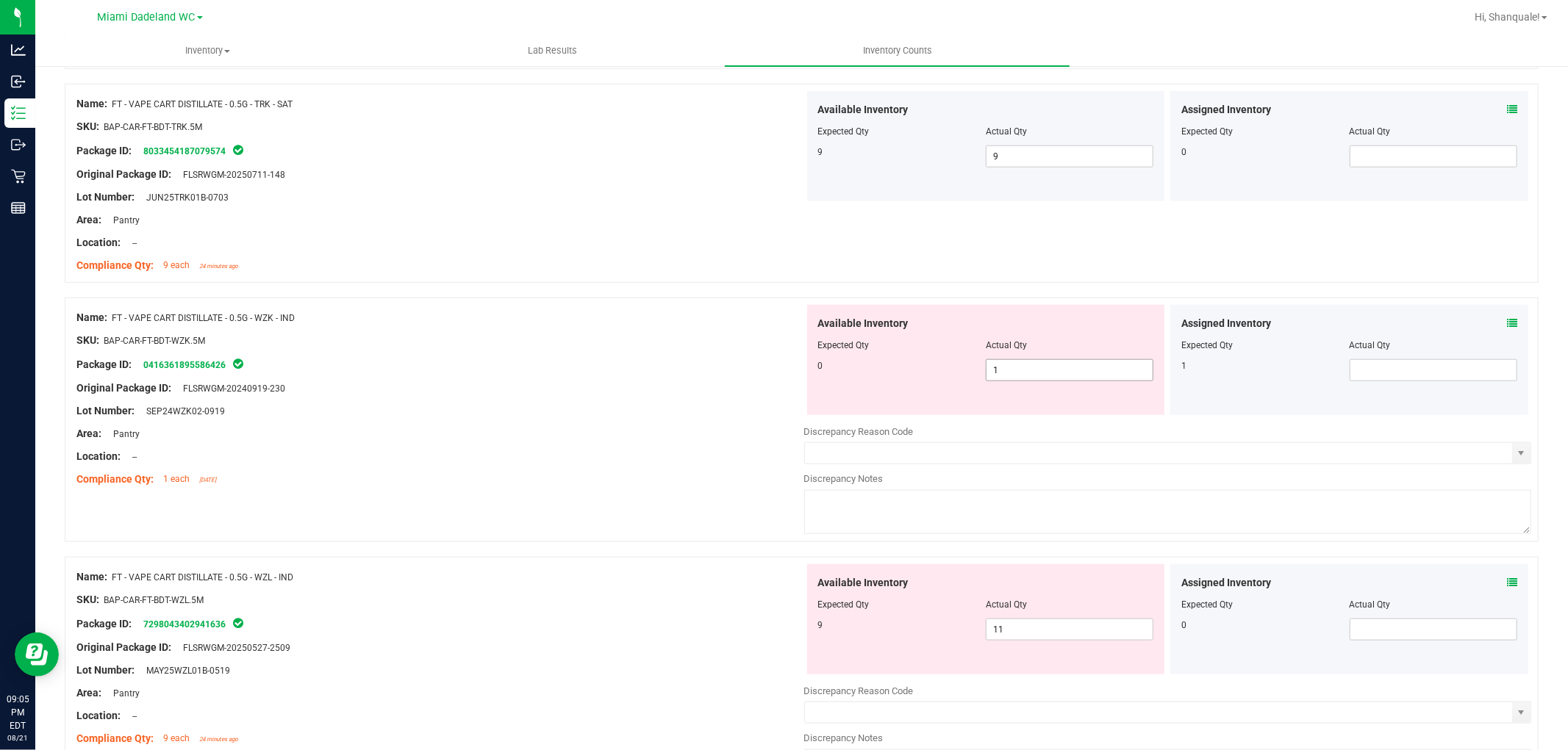
click at [1101, 371] on span "1 1" at bounding box center [1070, 370] width 168 height 22
type input "0"
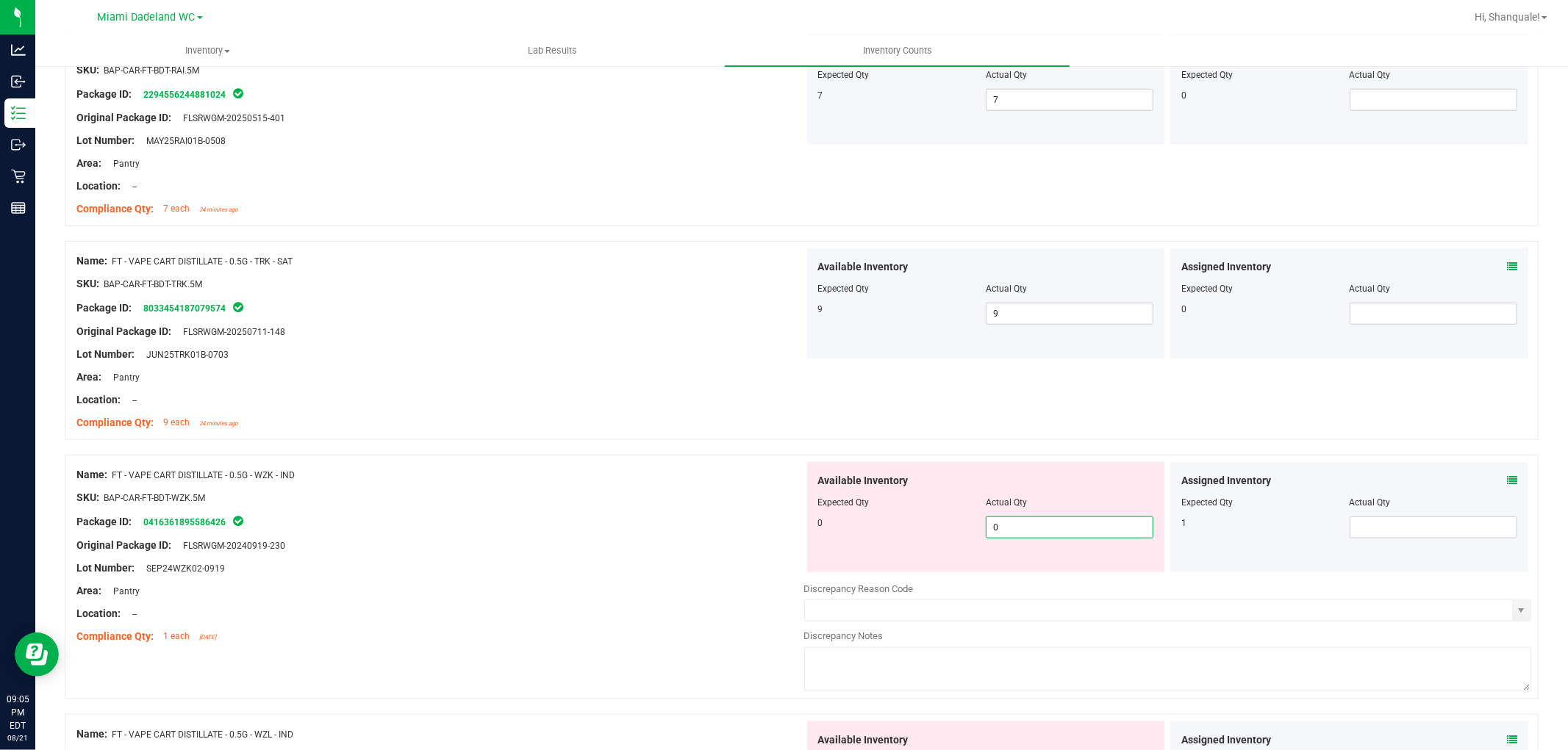
scroll to position [898, 0]
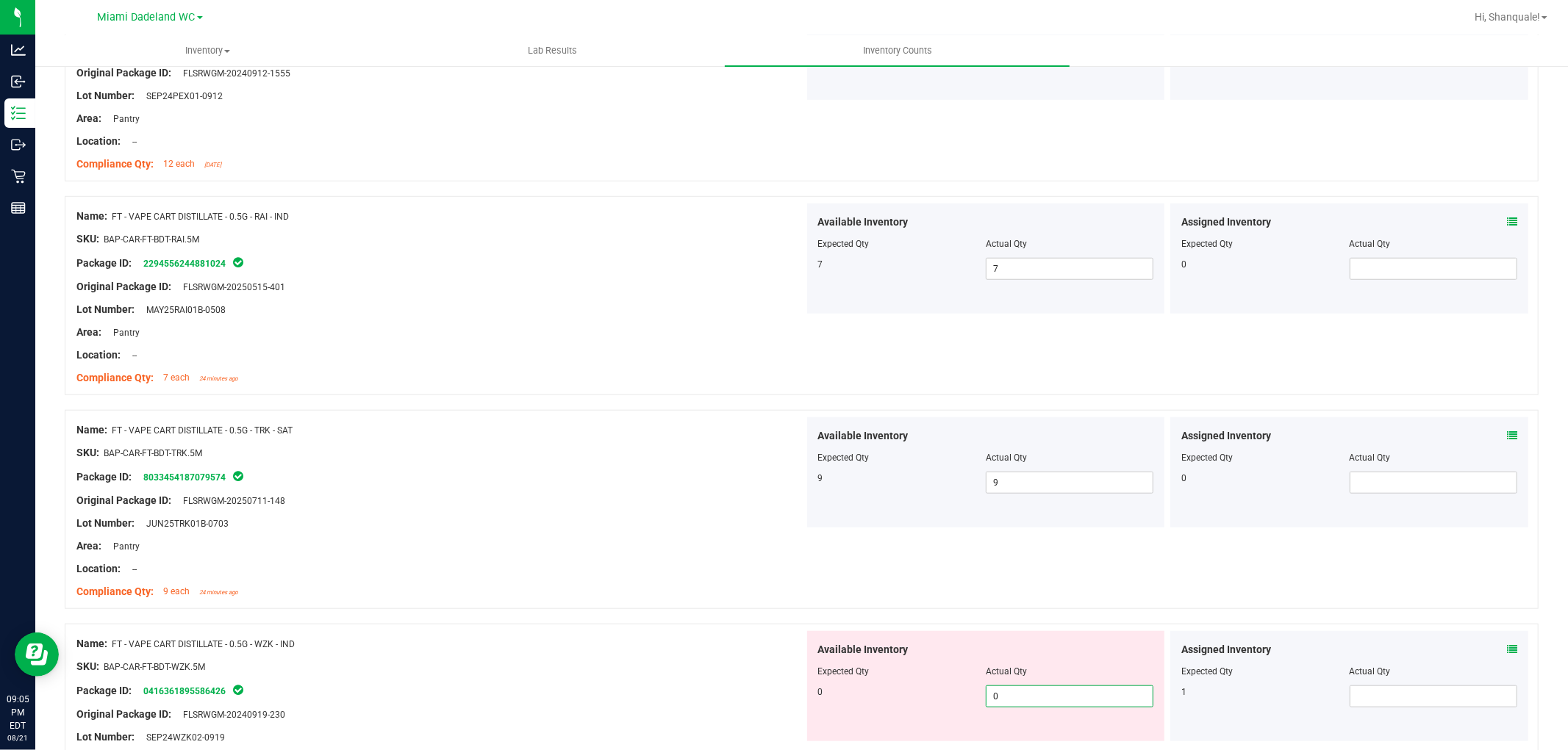
type input "0"
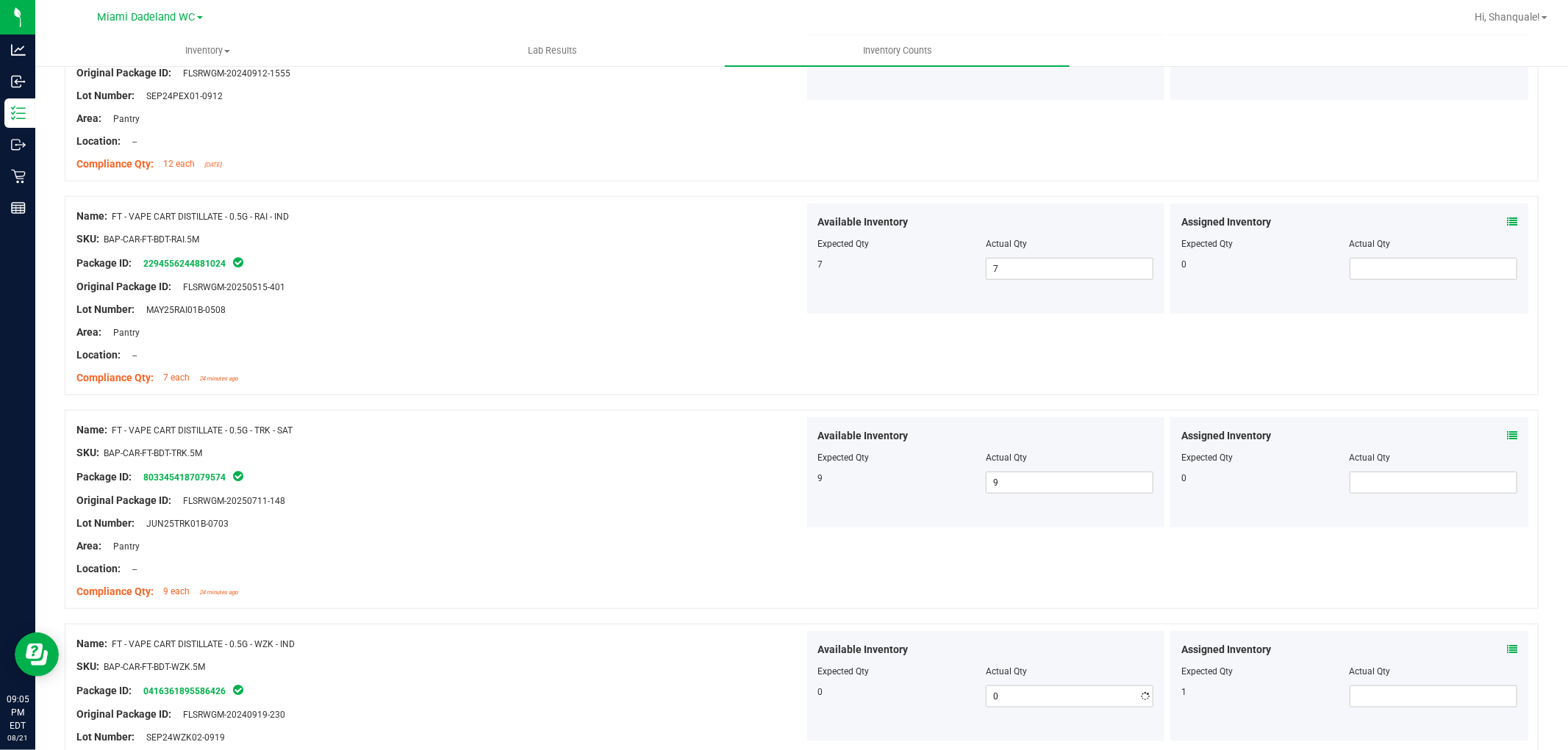
click at [1264, 613] on div at bounding box center [801, 617] width 1474 height 15
click at [1422, 701] on span at bounding box center [1434, 697] width 168 height 22
type input "1"
click at [766, 549] on div "Area: Pantry" at bounding box center [440, 546] width 728 height 16
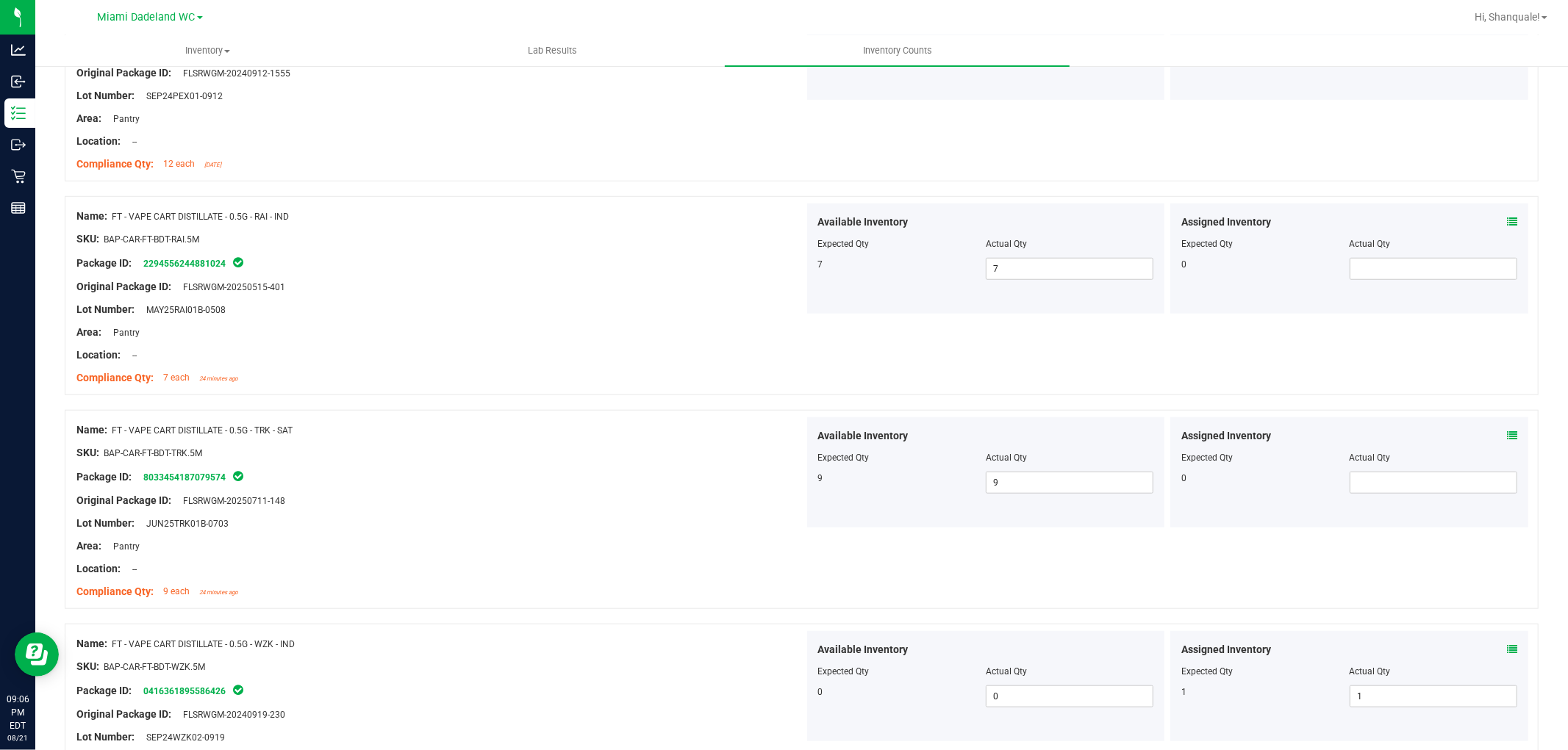
scroll to position [1225, 0]
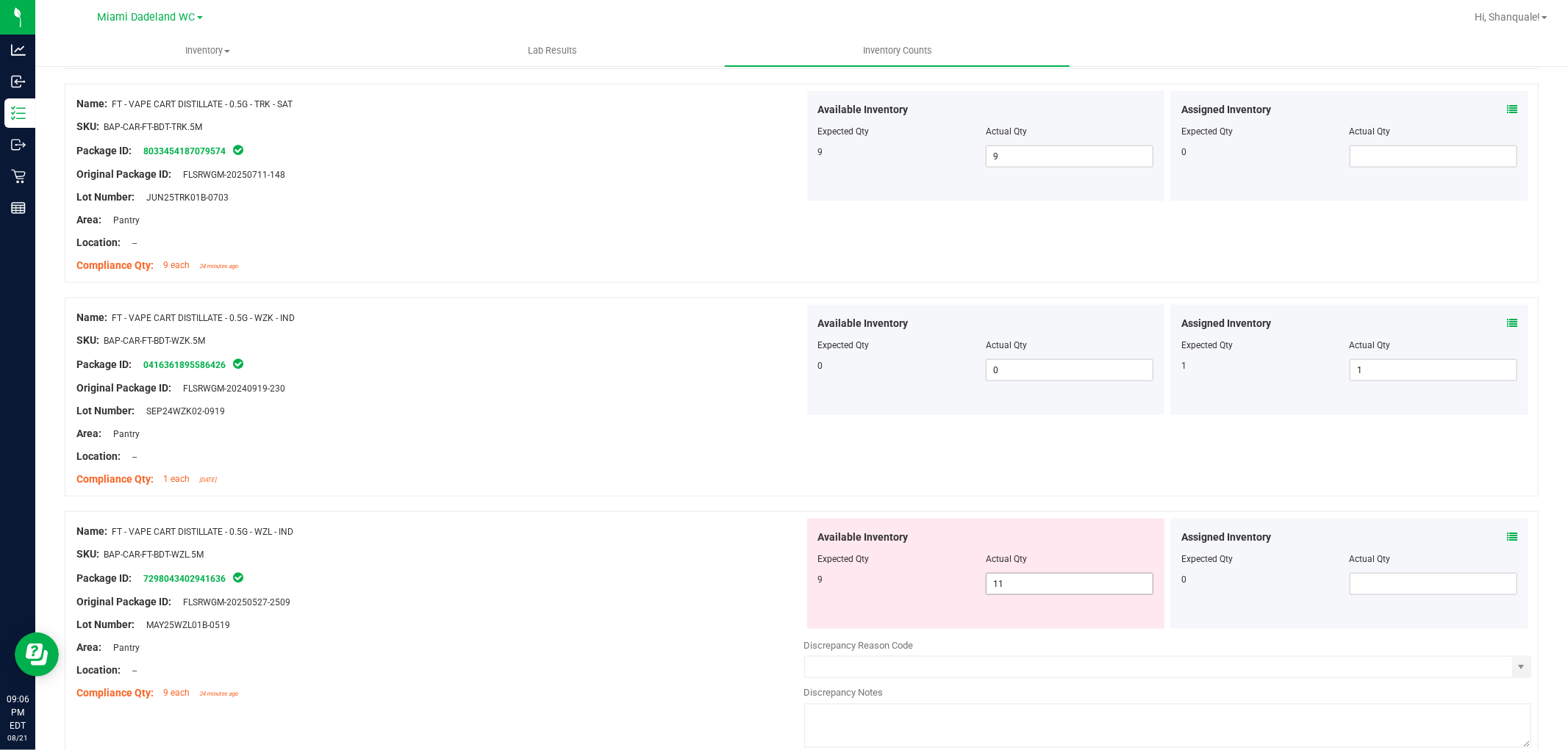
click at [1089, 583] on span "11 11" at bounding box center [1070, 584] width 168 height 22
type input "1"
type input "9"
click at [548, 401] on div at bounding box center [440, 400] width 728 height 7
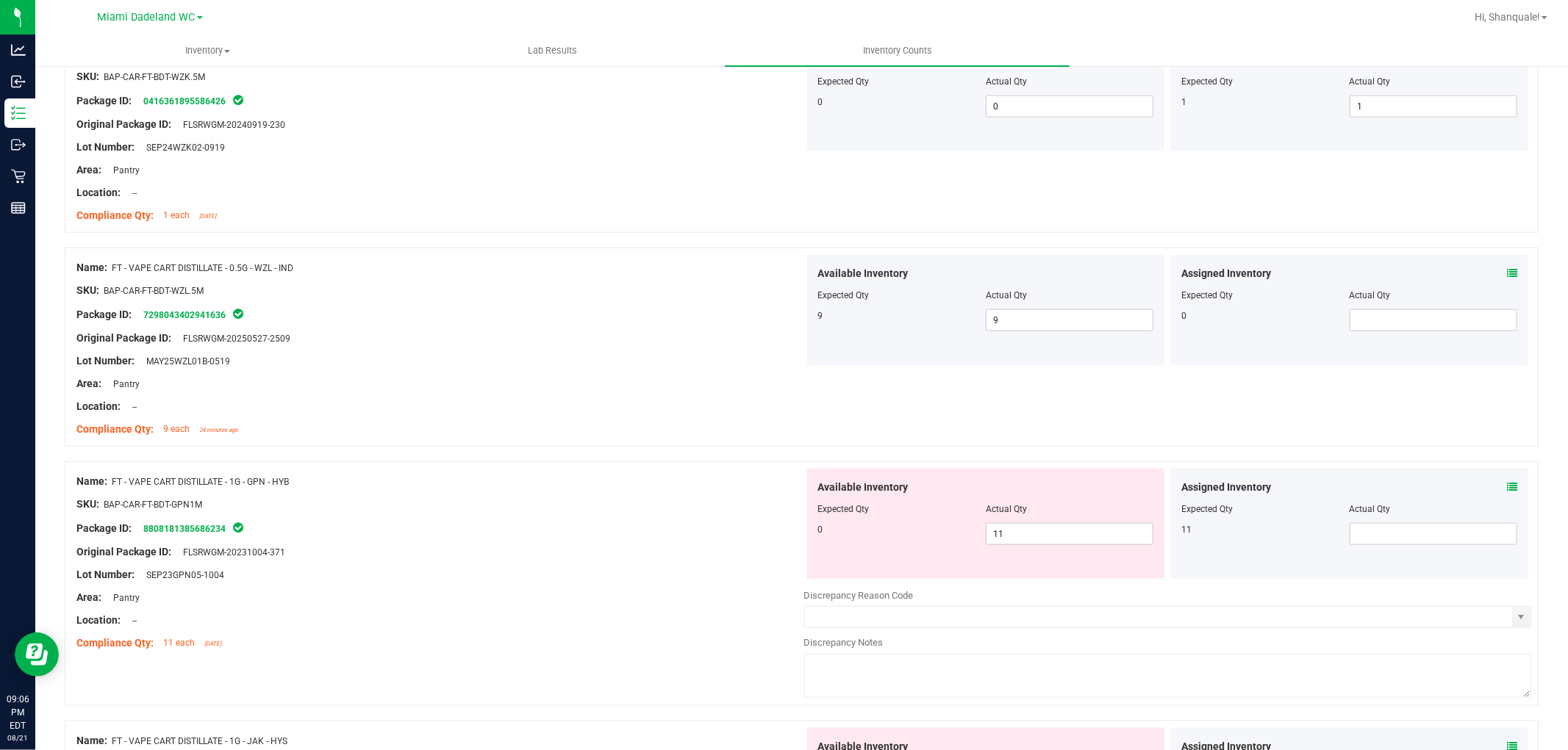
scroll to position [1714, 0]
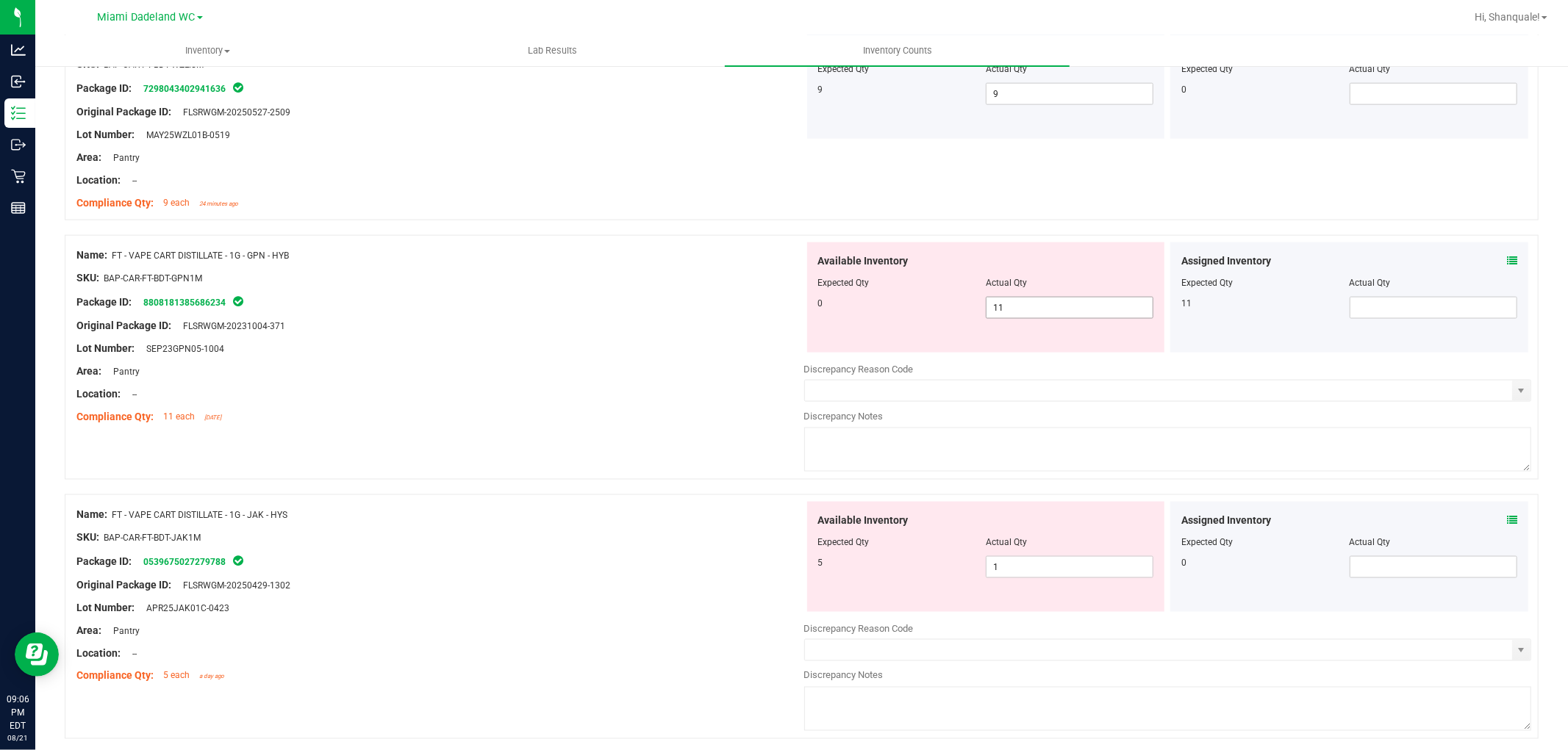
click at [1048, 313] on span "11 11" at bounding box center [1070, 308] width 168 height 22
type input "1"
type input "0"
click at [1446, 299] on span at bounding box center [1434, 308] width 168 height 22
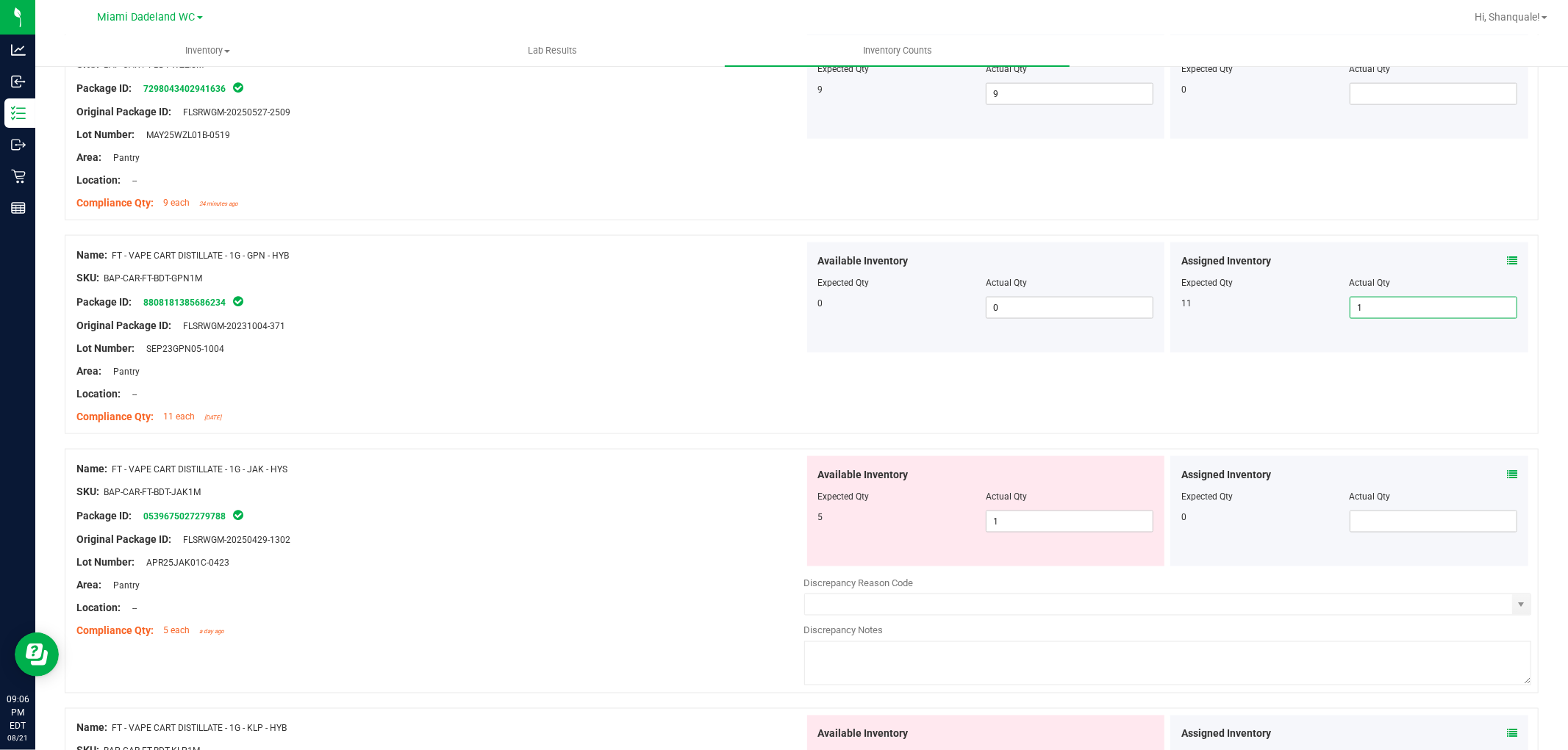
type input "11"
click at [711, 441] on div at bounding box center [801, 442] width 1474 height 15
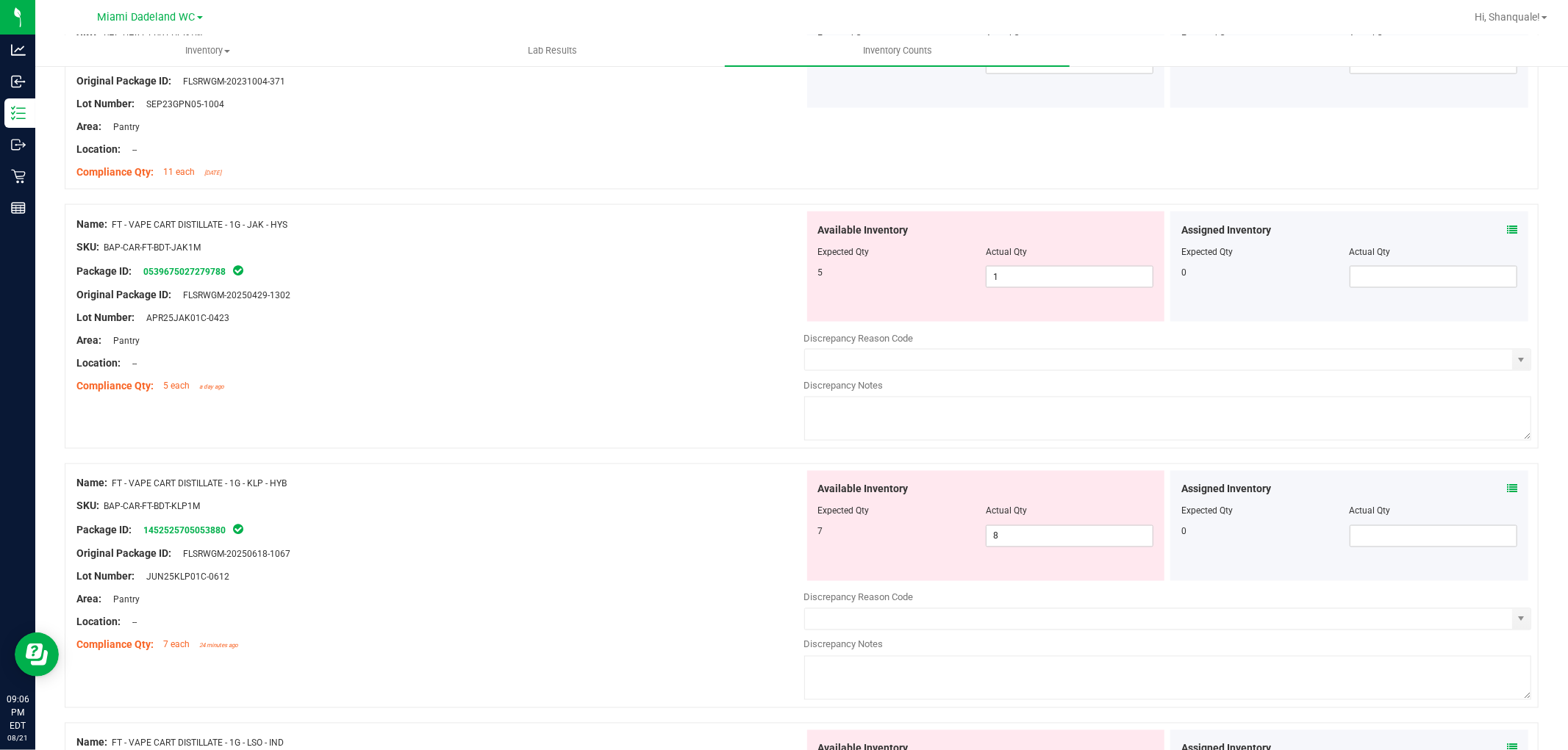
scroll to position [1633, 0]
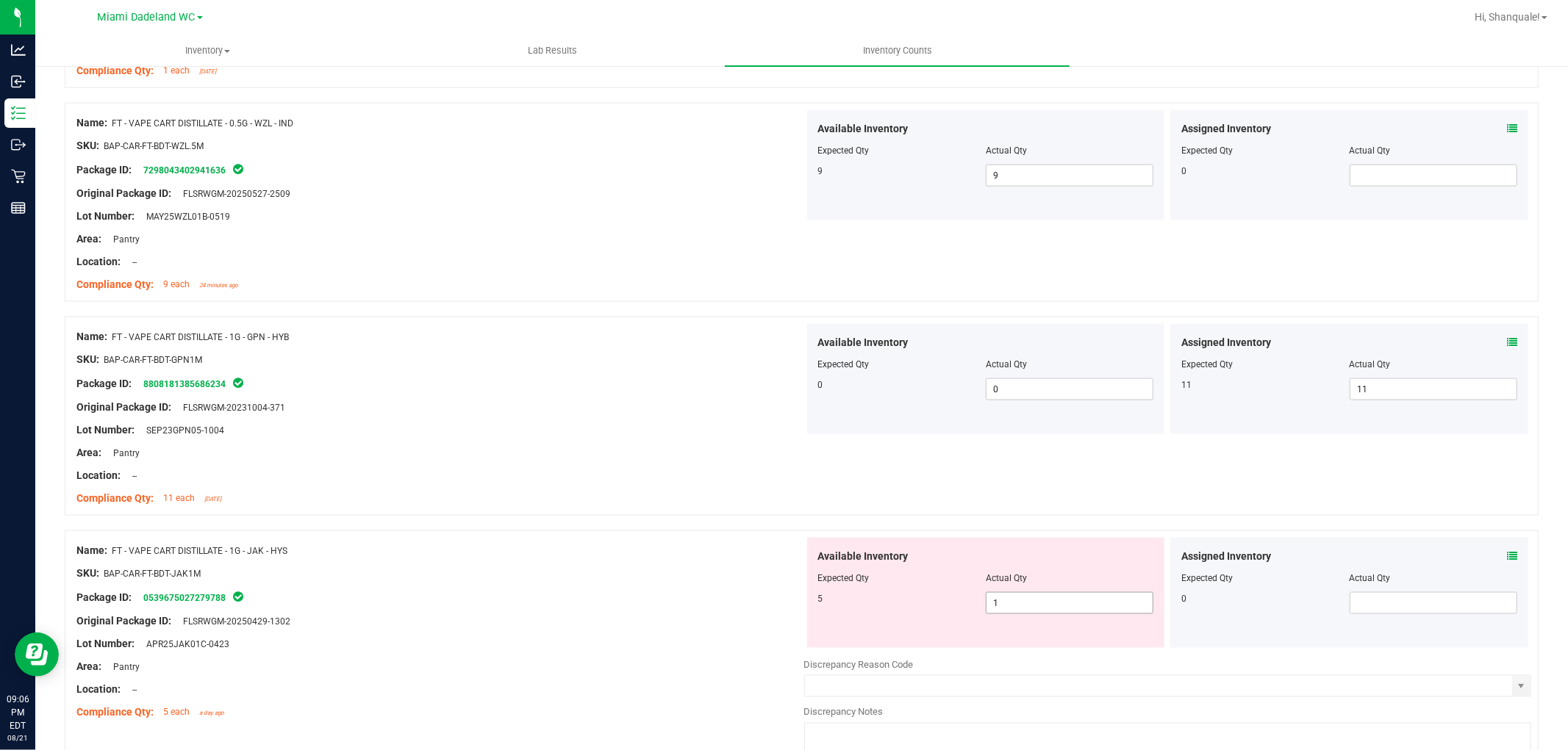
click at [1084, 594] on span "1 1" at bounding box center [1070, 604] width 168 height 22
type input "5"
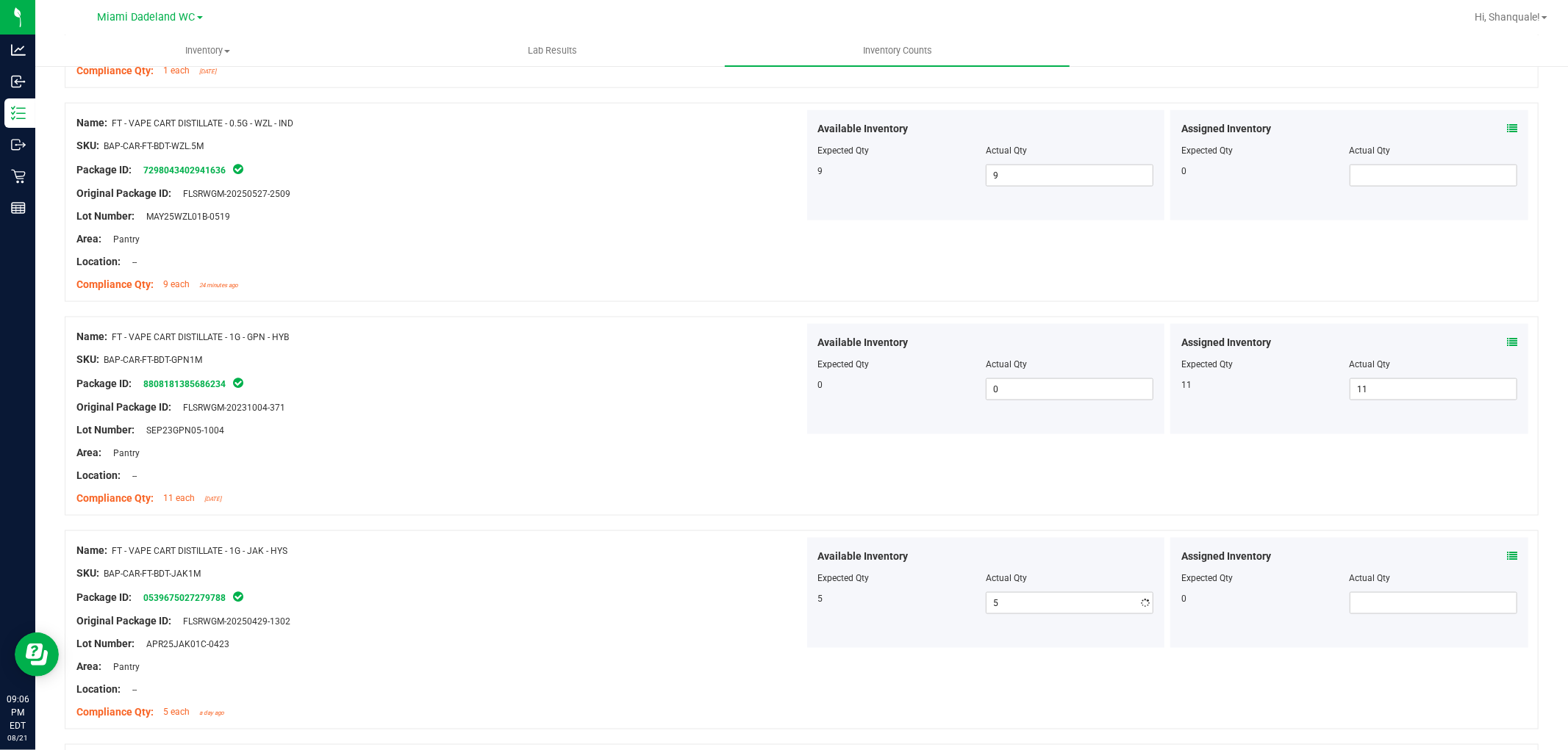
click at [666, 417] on div at bounding box center [440, 419] width 728 height 7
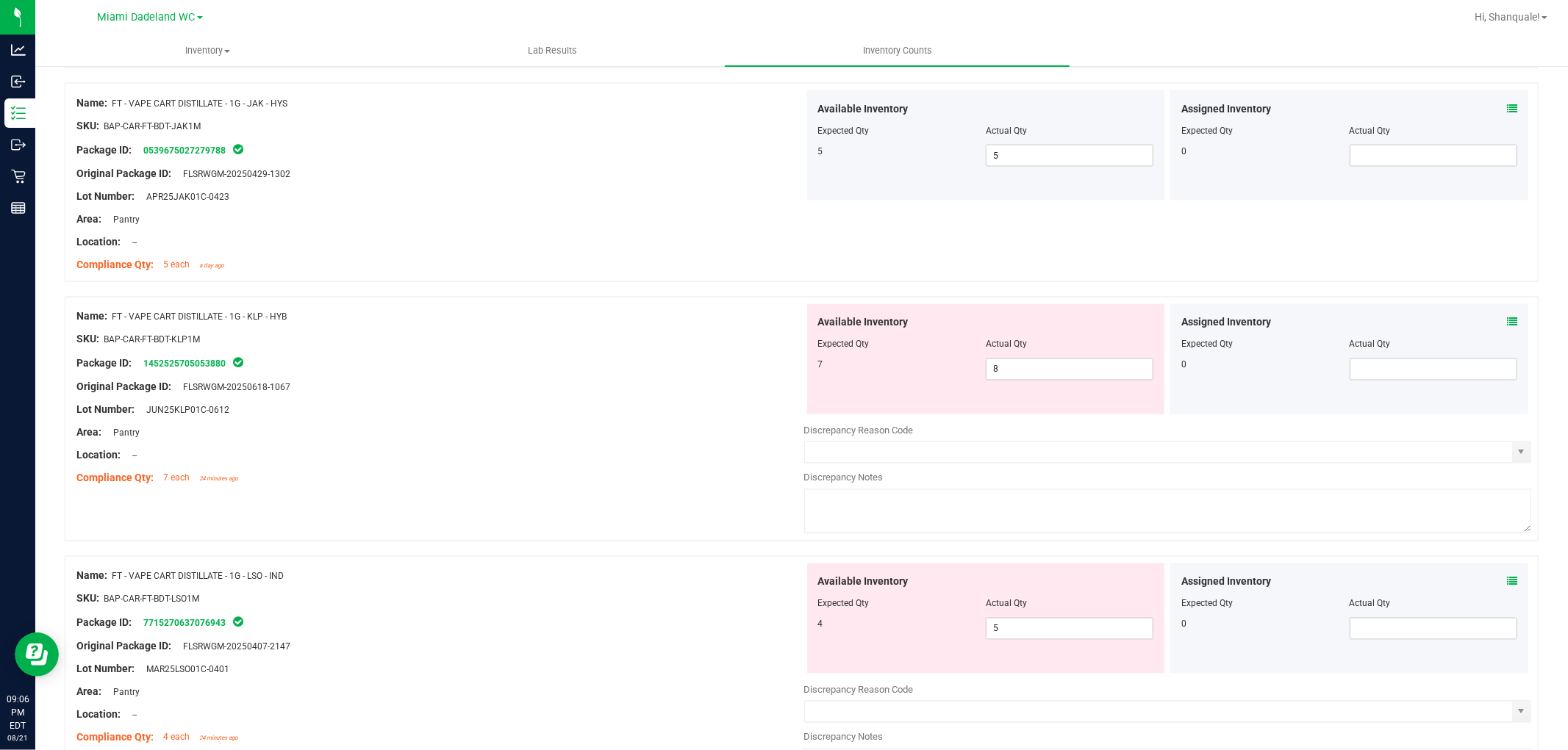
scroll to position [2041, 0]
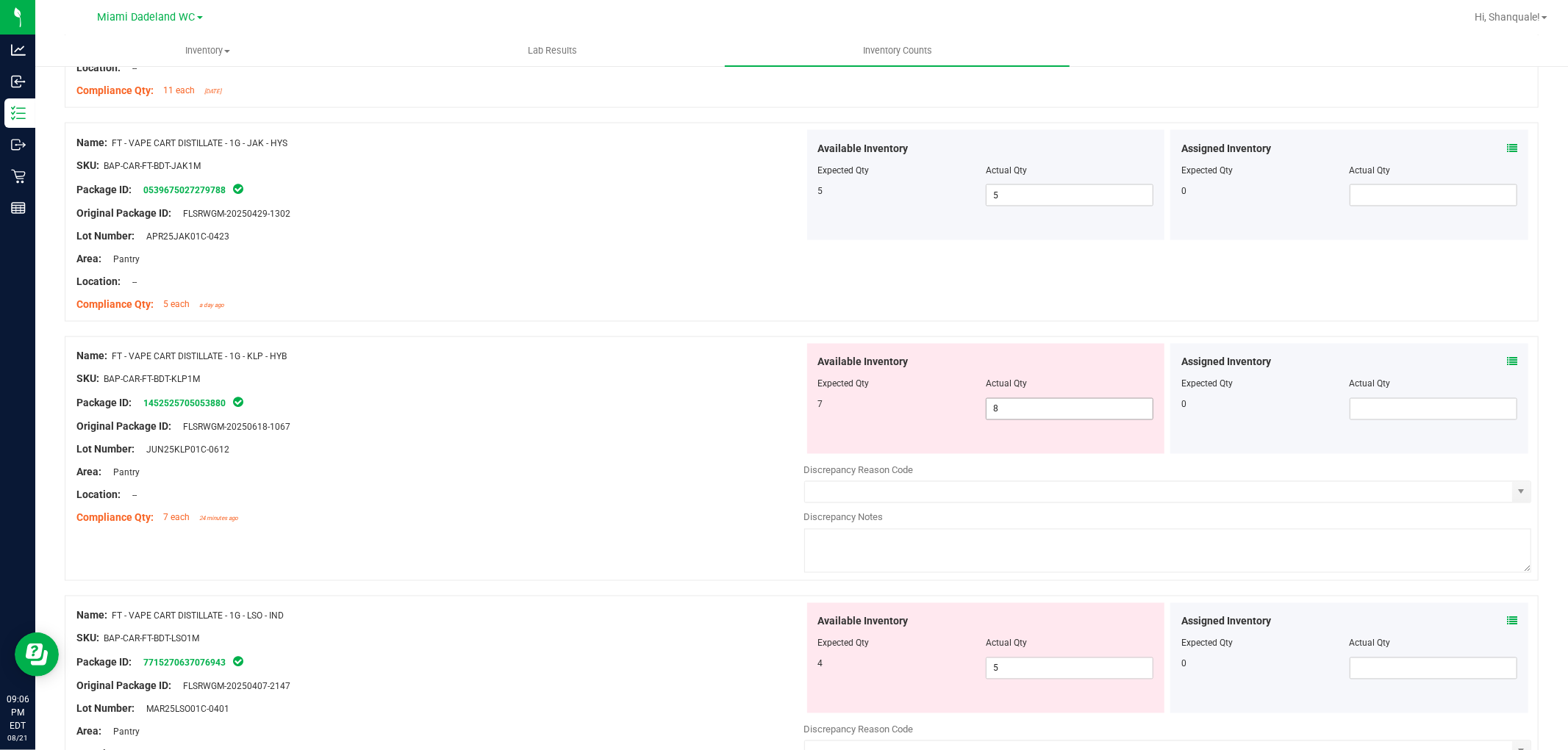
click at [1072, 408] on span "8 8" at bounding box center [1070, 409] width 168 height 22
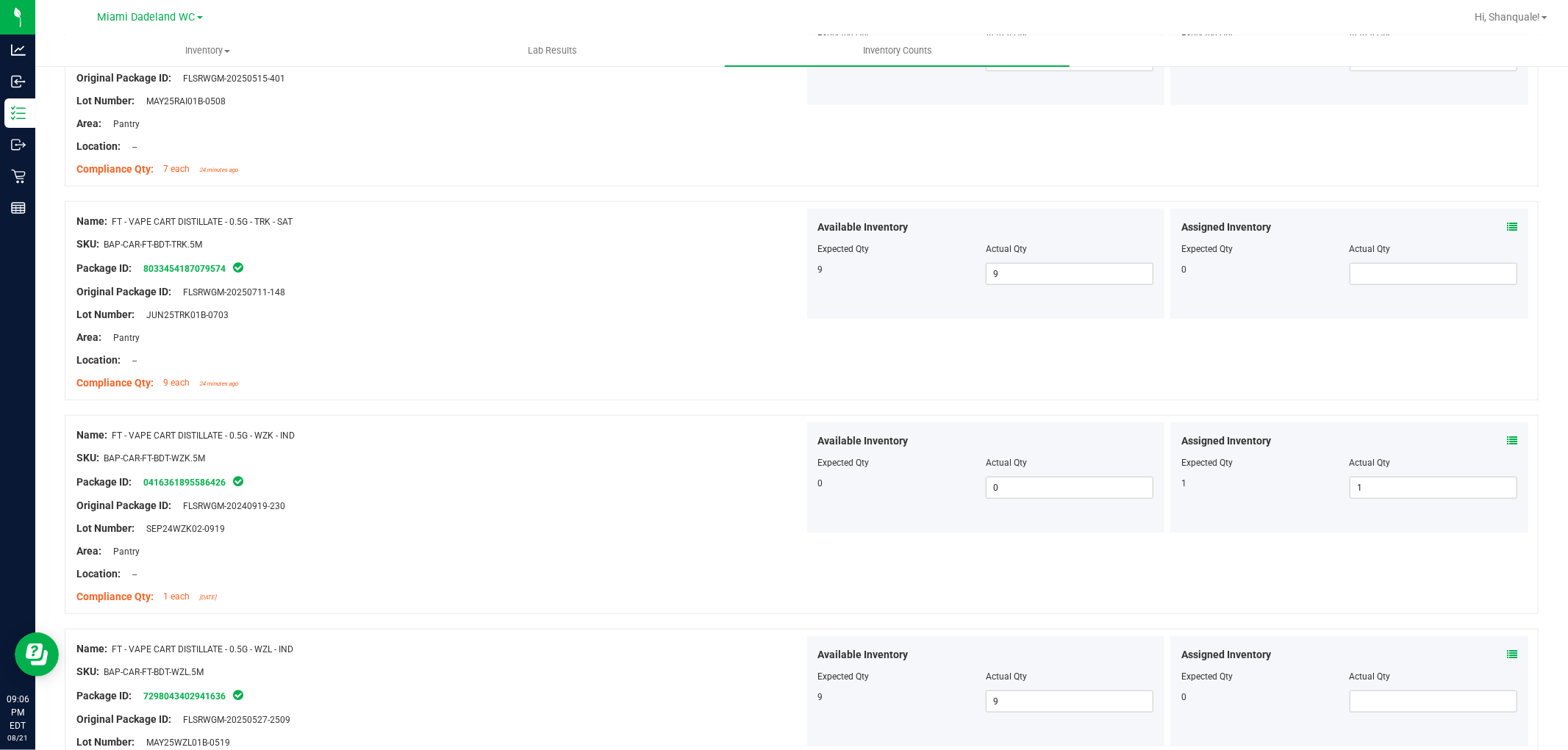
scroll to position [0, 0]
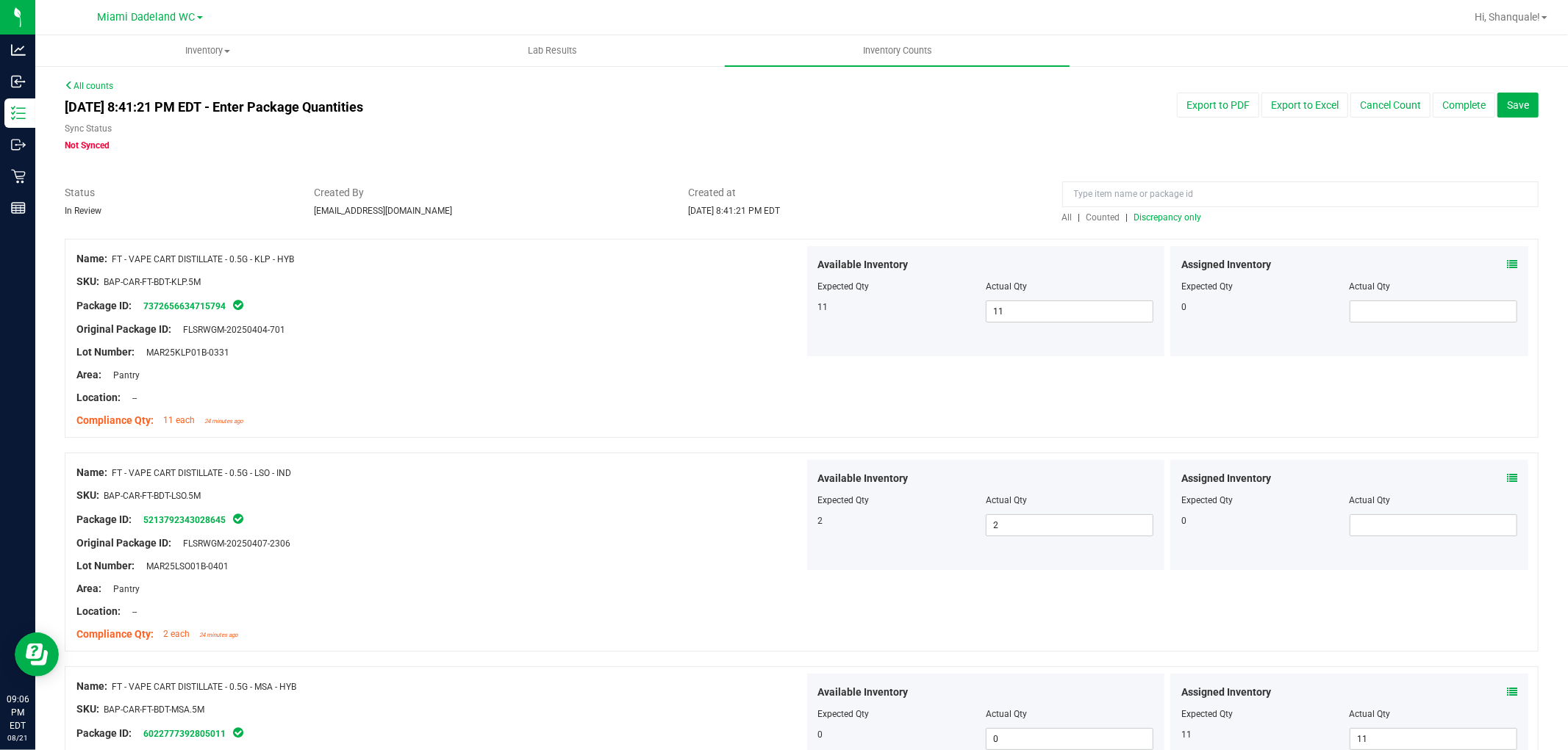
click at [1156, 219] on span "Discrepancy only" at bounding box center [1169, 217] width 68 height 10
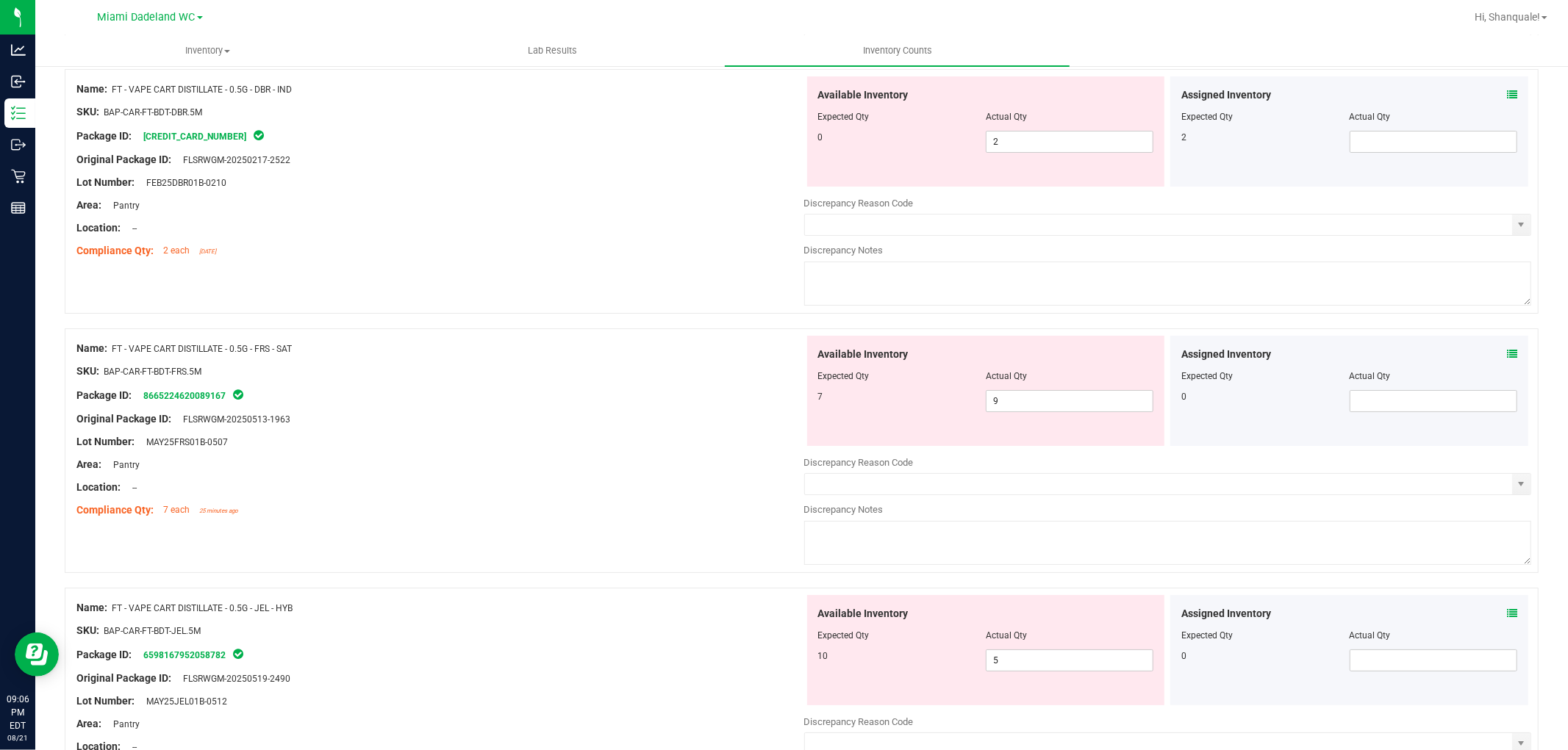
scroll to position [4498, 0]
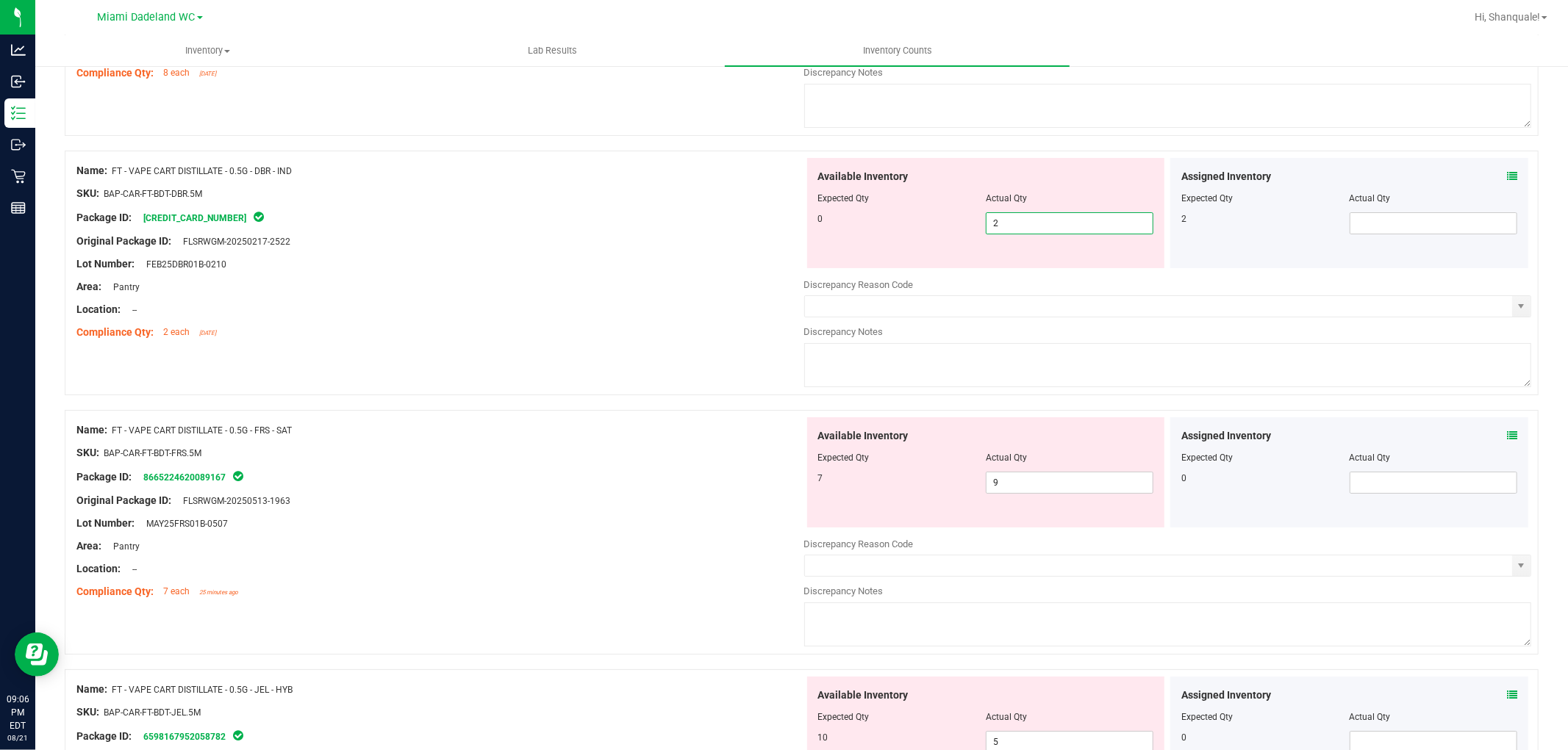
click at [1112, 234] on span "2 2" at bounding box center [1070, 223] width 168 height 22
type input "0"
click at [1425, 234] on span at bounding box center [1434, 223] width 168 height 22
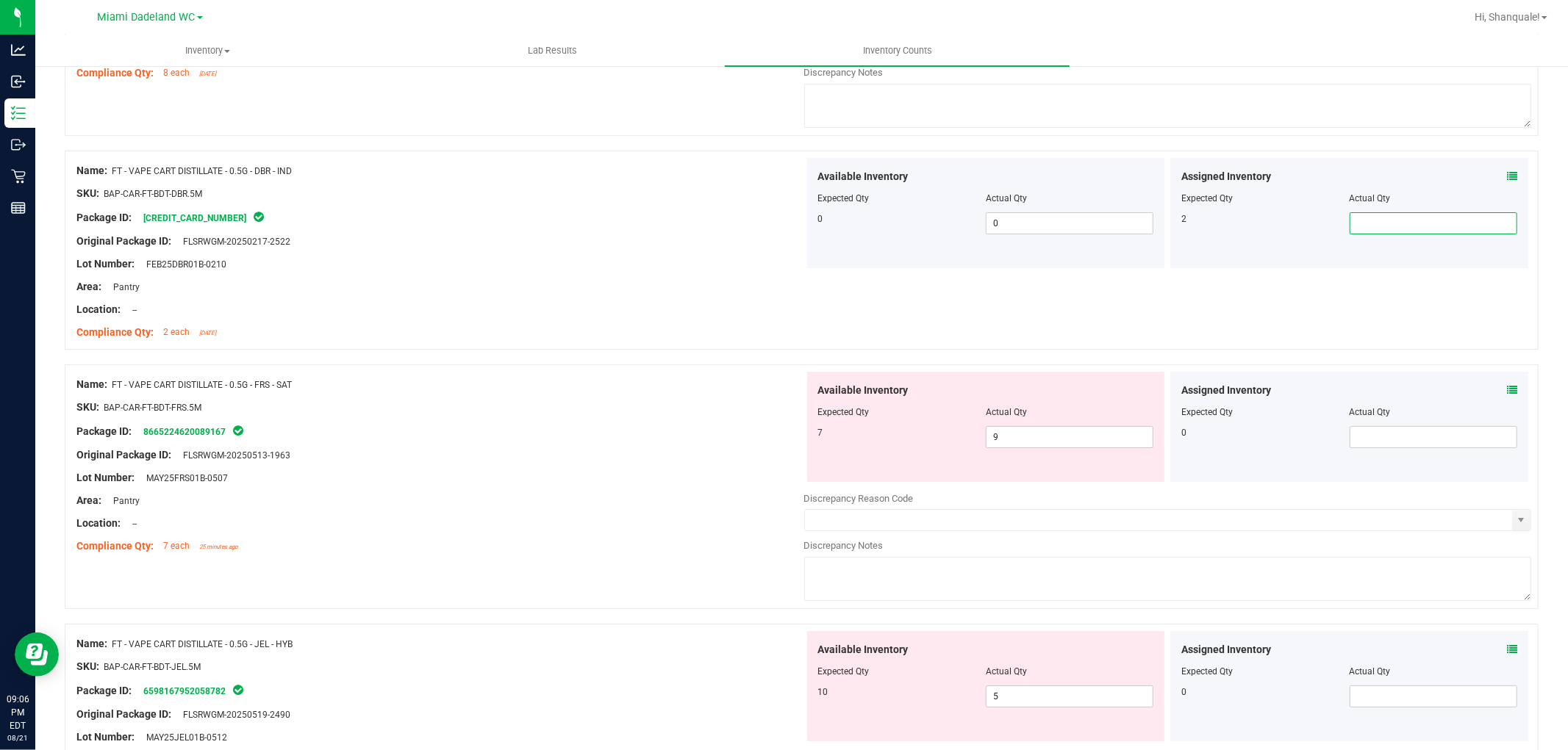
type input "2"
click at [1045, 449] on span "9 9" at bounding box center [1070, 437] width 168 height 22
type input "7"
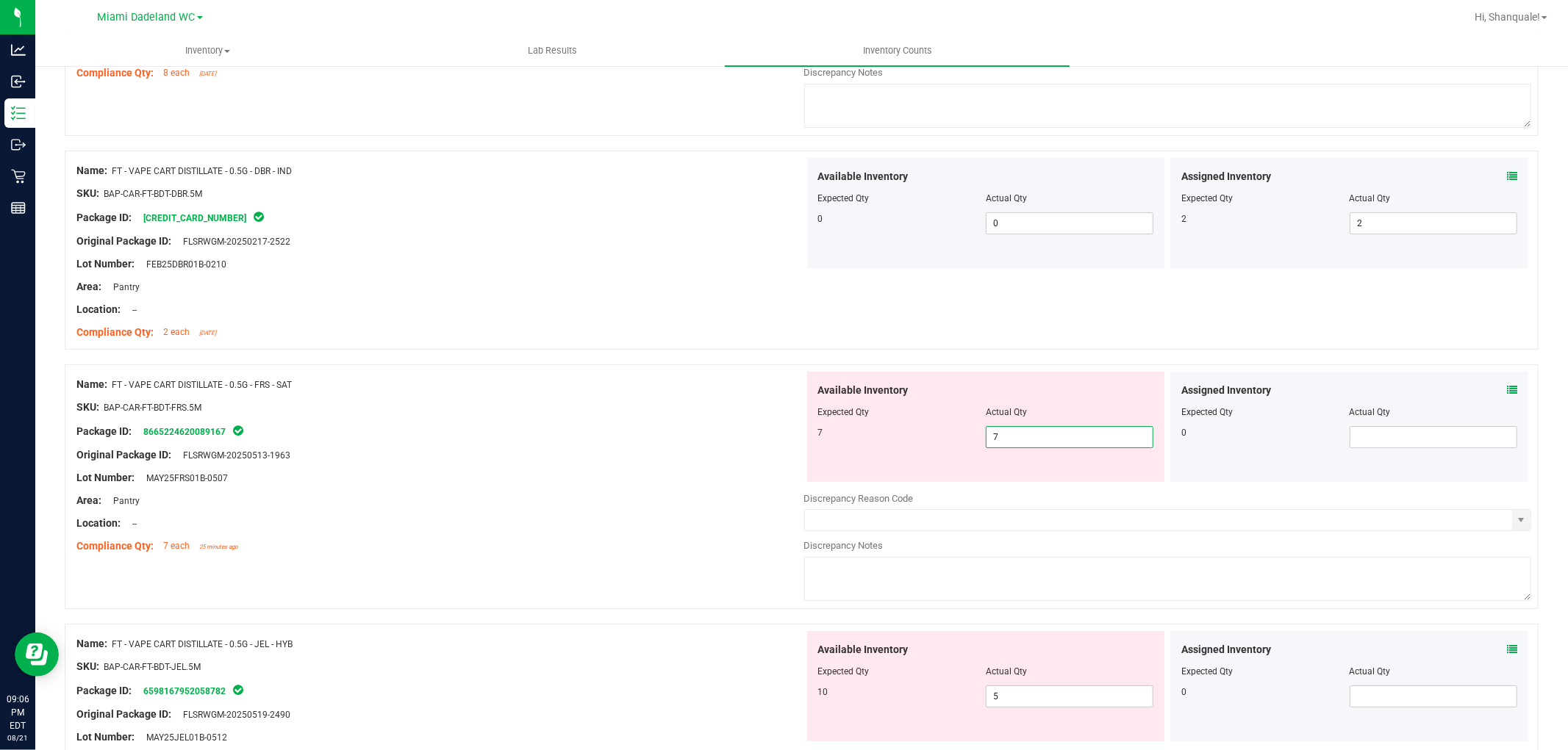
click at [534, 493] on div at bounding box center [440, 489] width 728 height 7
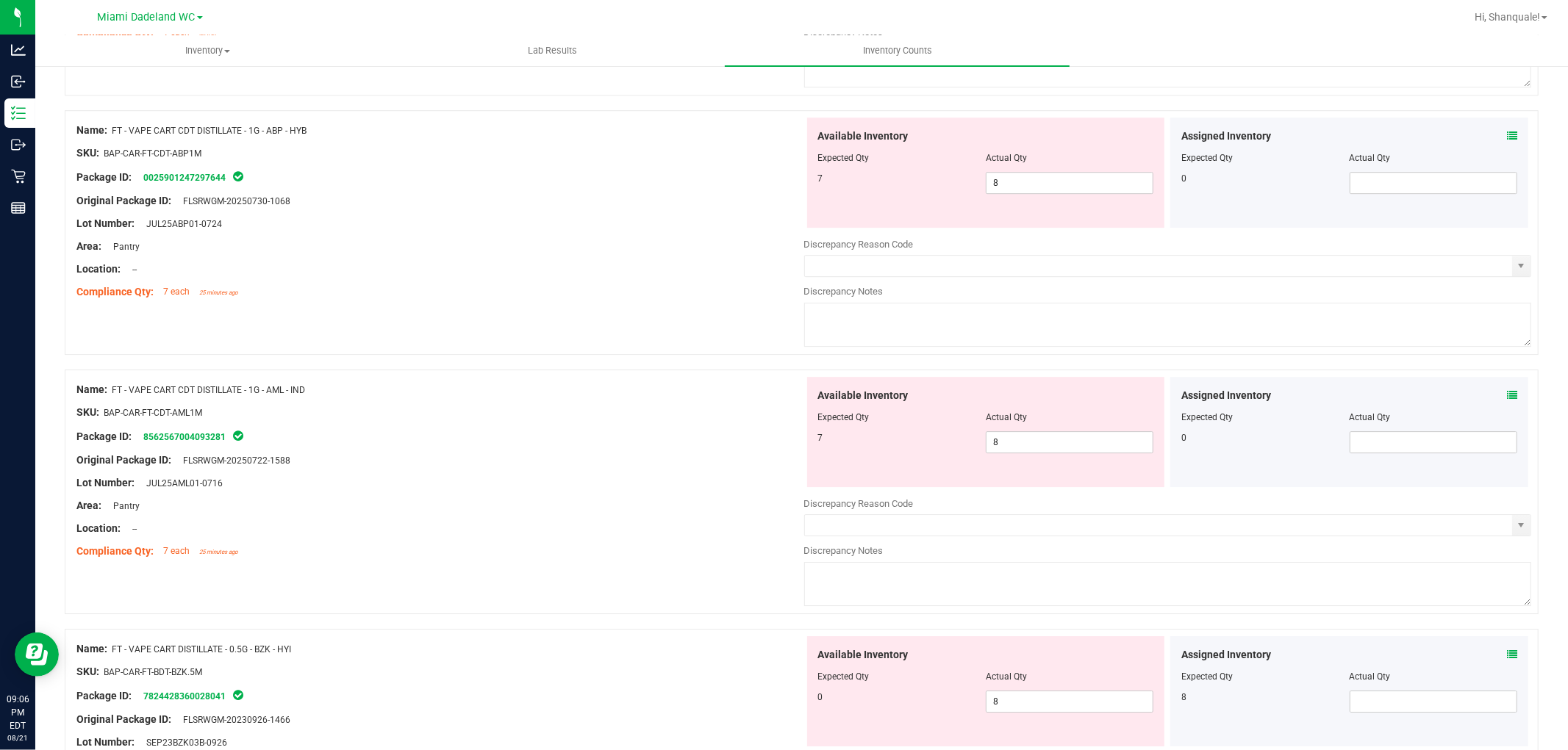
scroll to position [3758, 0]
click at [1022, 195] on span "8 8" at bounding box center [1070, 184] width 168 height 22
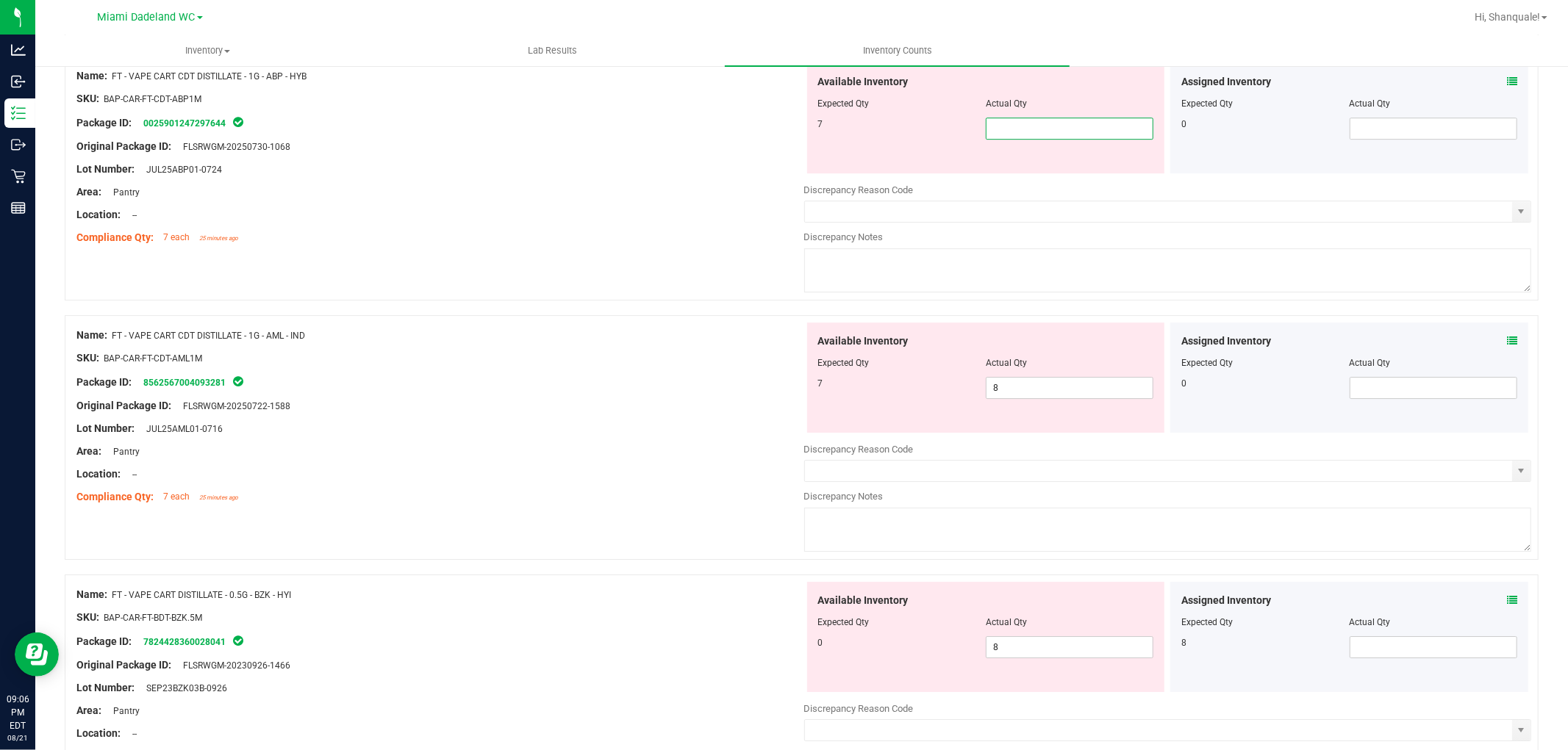
scroll to position [3840, 0]
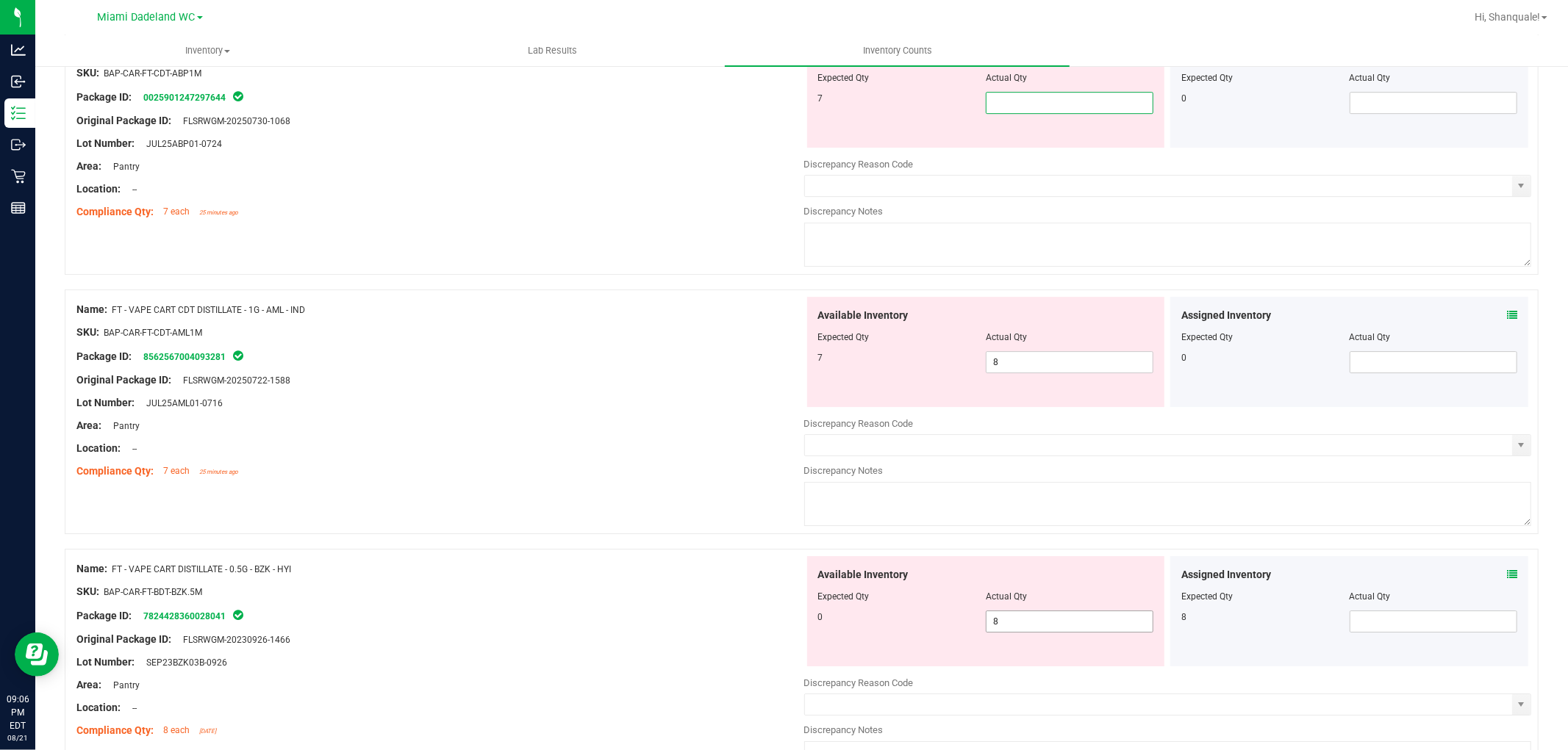
click at [1123, 635] on div "Available Inventory Expected Qty Actual Qty 0 8 8" at bounding box center [1169, 673] width 728 height 233
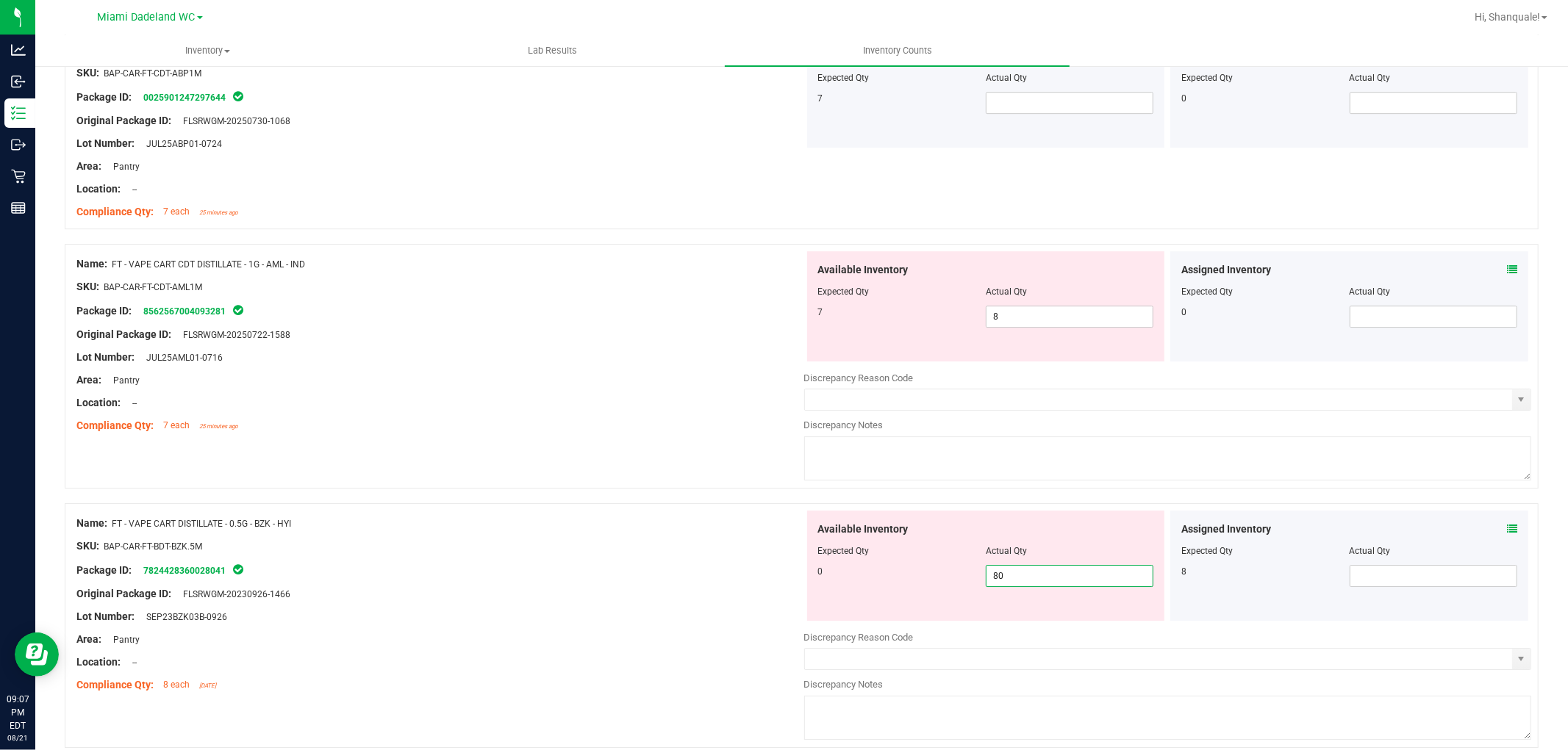
type input "8"
type input "0"
click at [1429, 587] on span at bounding box center [1434, 576] width 168 height 22
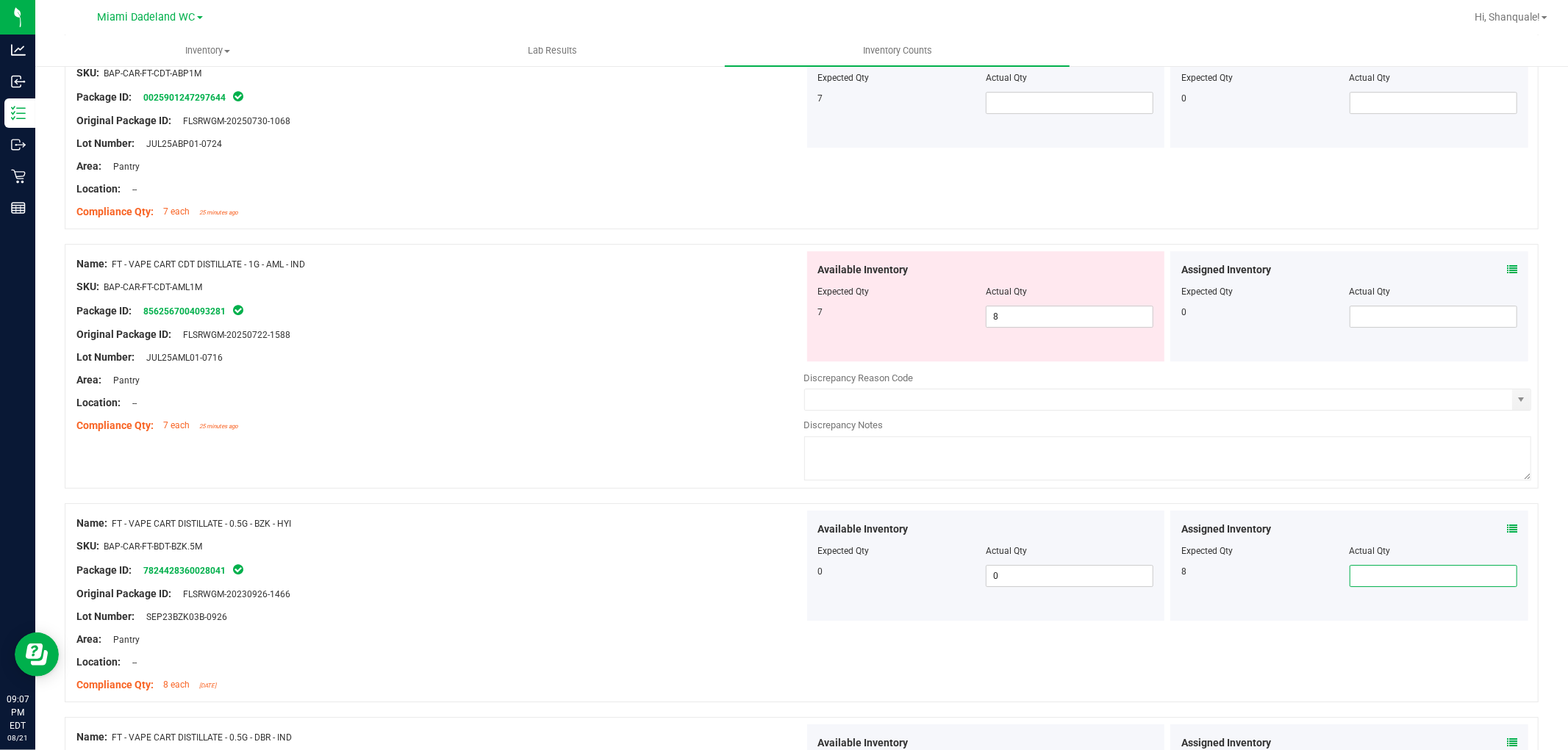
type input "8"
click at [729, 487] on div "Name: FT - VAPE CART CDT DISTILLATE - 1G - AML - IND SKU: BAP-CAR-FT-CDT-AML1M …" at bounding box center [801, 366] width 1474 height 245
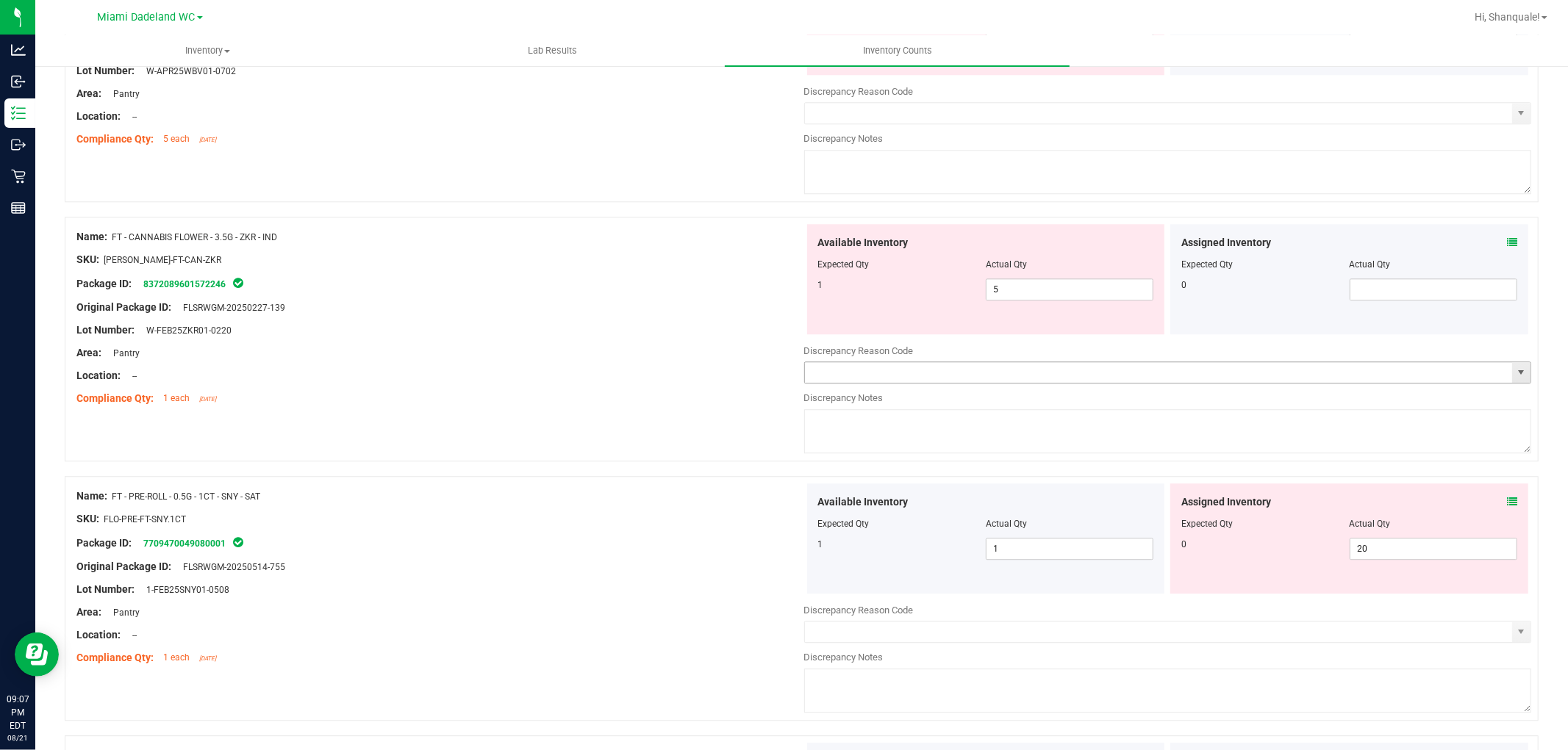
scroll to position [3024, 0]
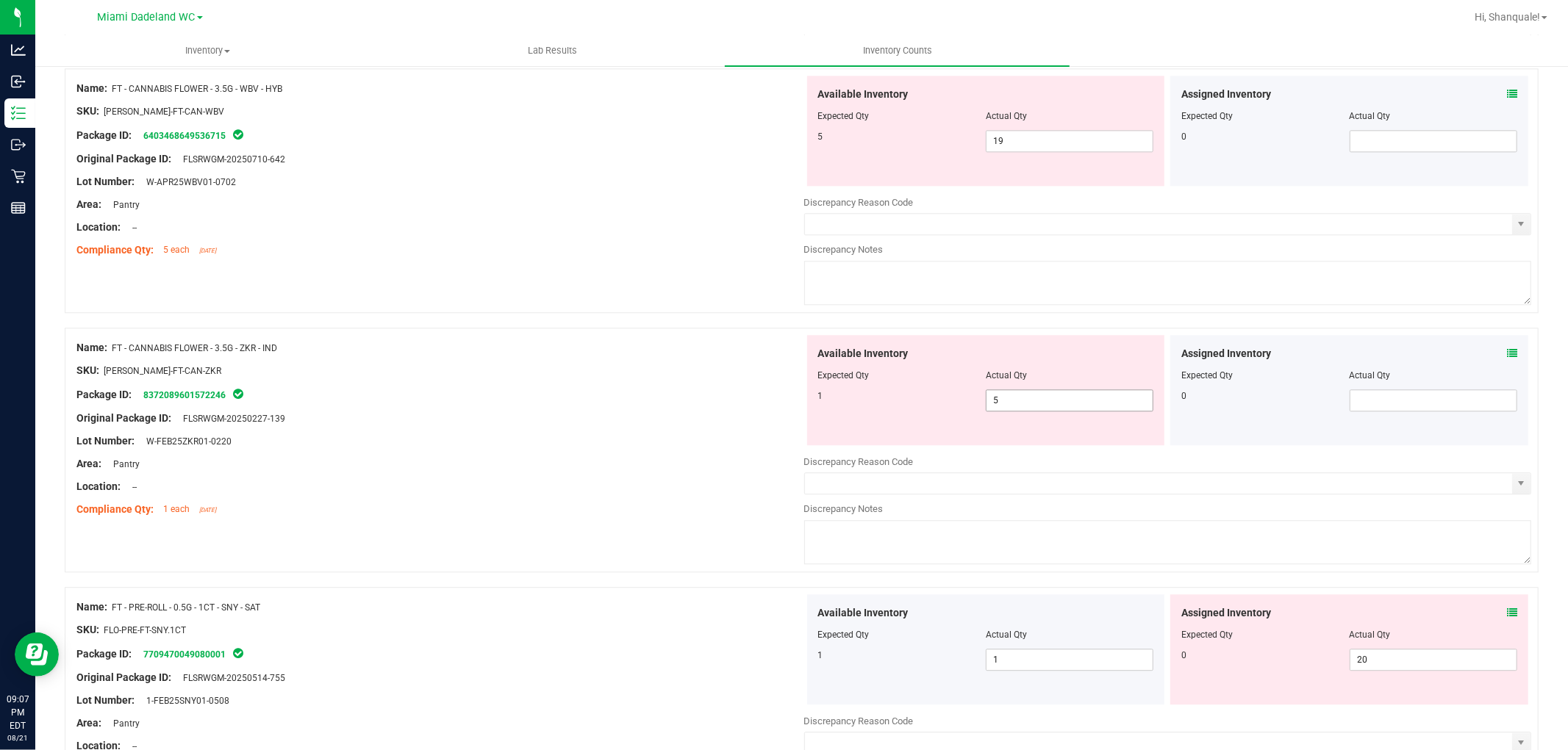
click at [1062, 404] on span "5 5" at bounding box center [1070, 401] width 168 height 22
click at [1061, 410] on input "5" at bounding box center [1070, 400] width 166 height 20
type input "1"
click at [678, 386] on div at bounding box center [440, 382] width 728 height 7
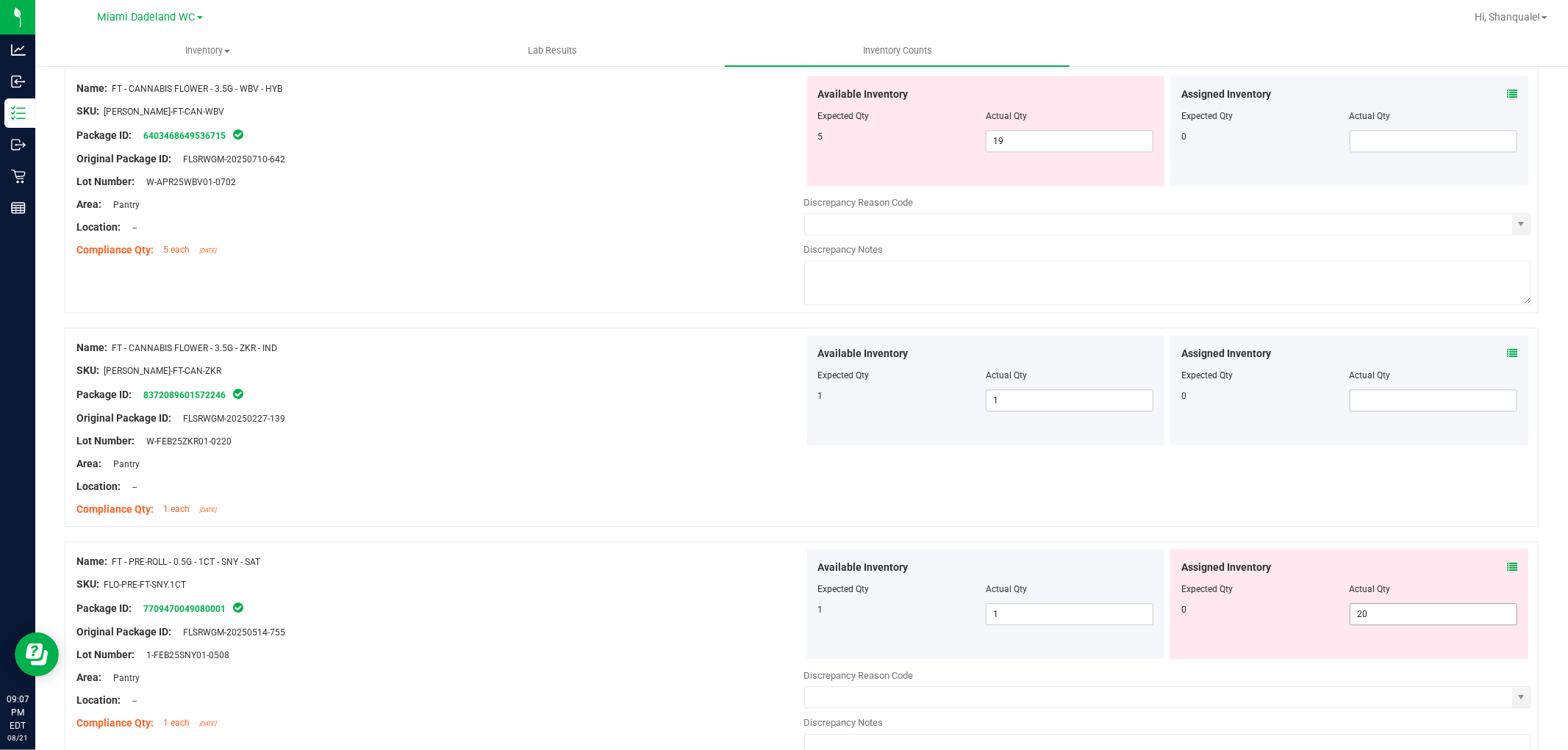
click at [1417, 621] on span "20 20" at bounding box center [1434, 614] width 168 height 22
type input "2"
type input "0"
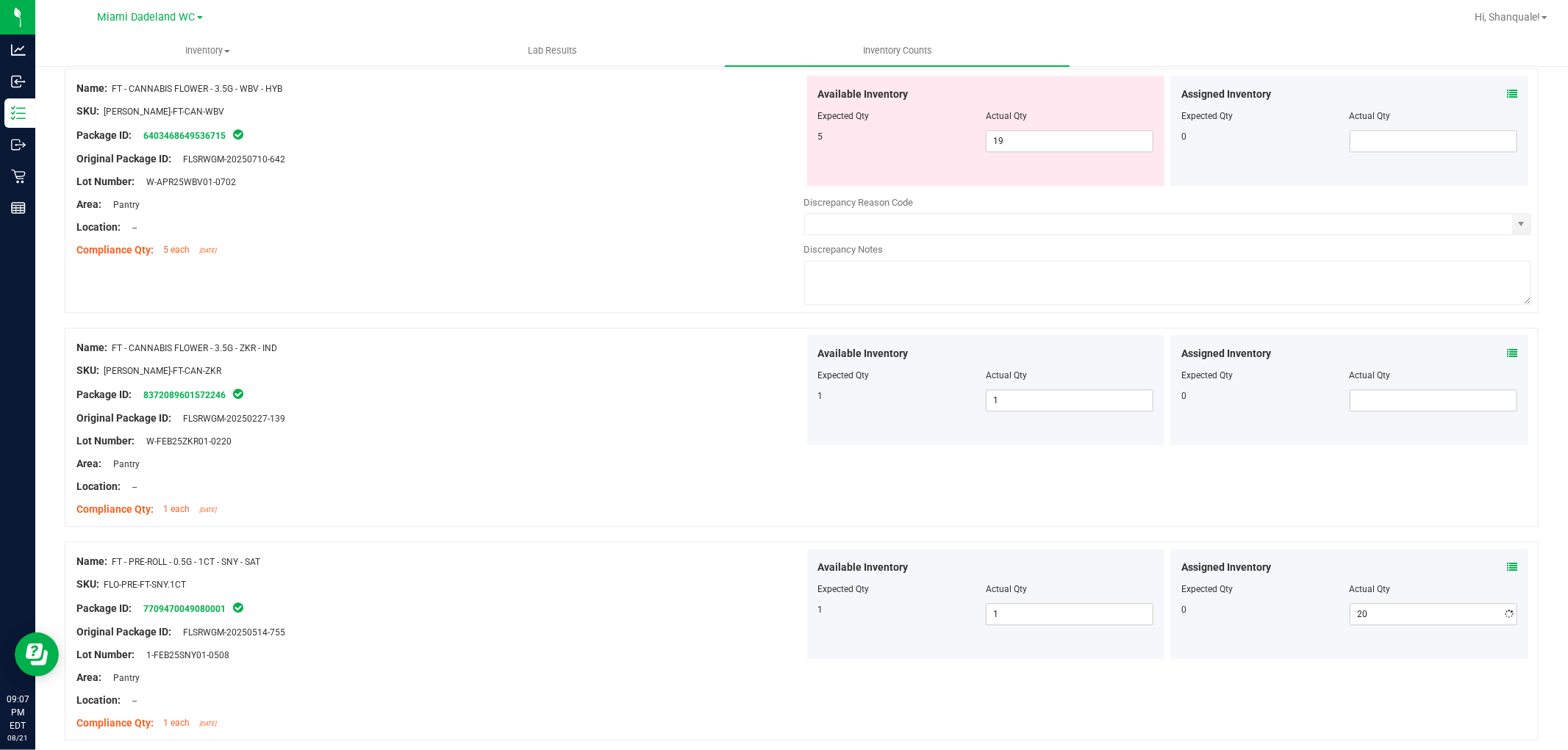
type input "0"
click at [436, 363] on div at bounding box center [440, 359] width 728 height 7
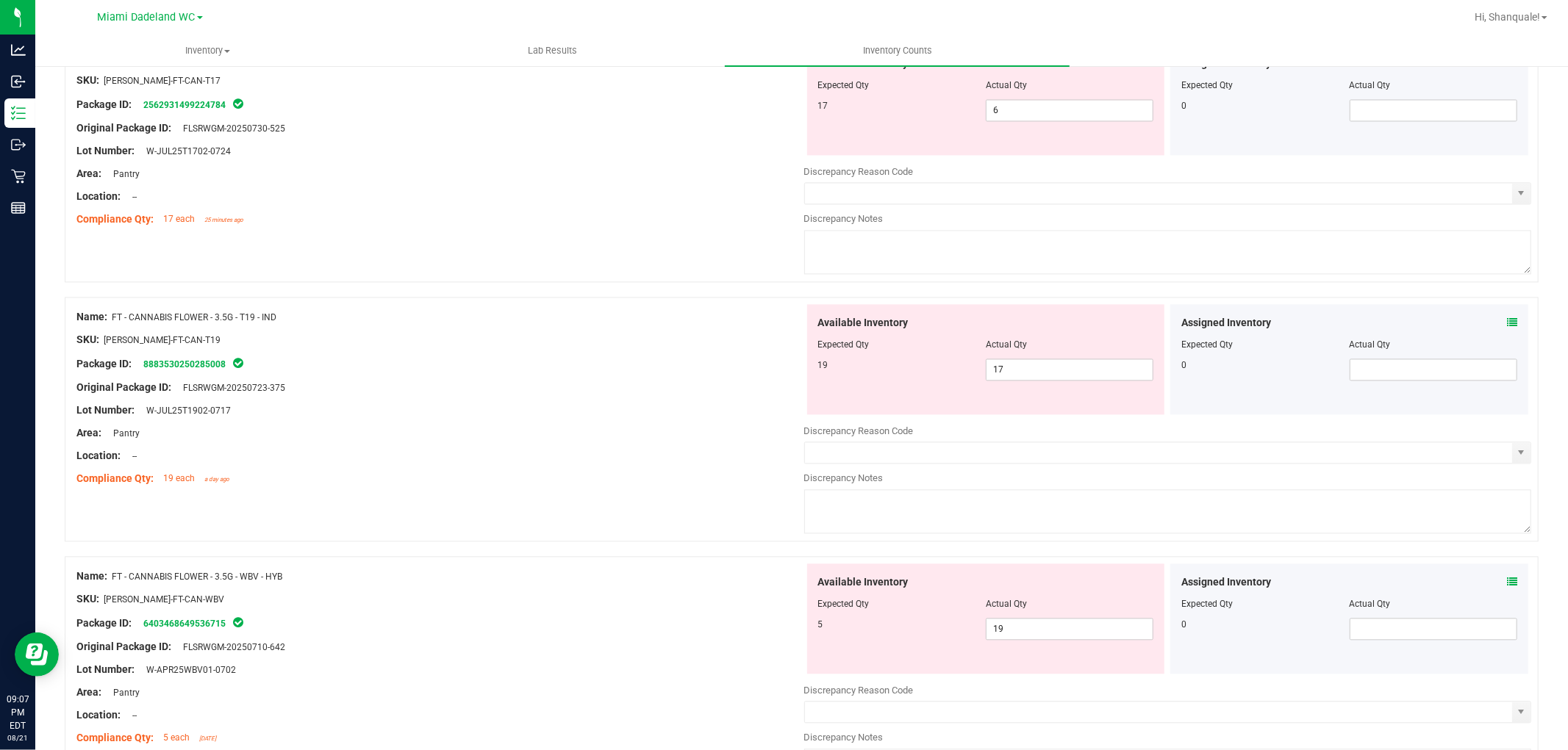
scroll to position [2616, 0]
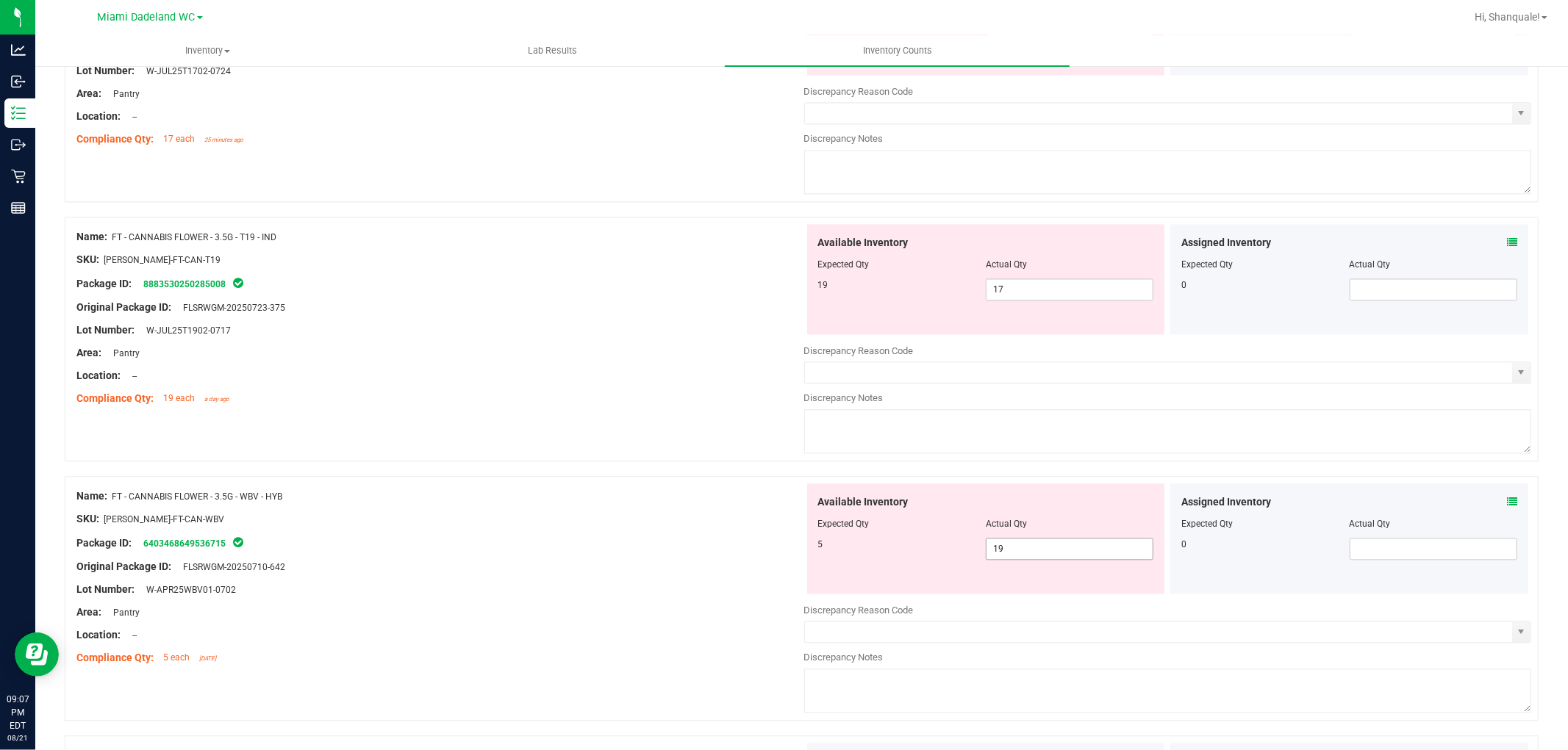
click at [1100, 556] on span "19 19" at bounding box center [1070, 549] width 168 height 22
type input "1"
type input "5"
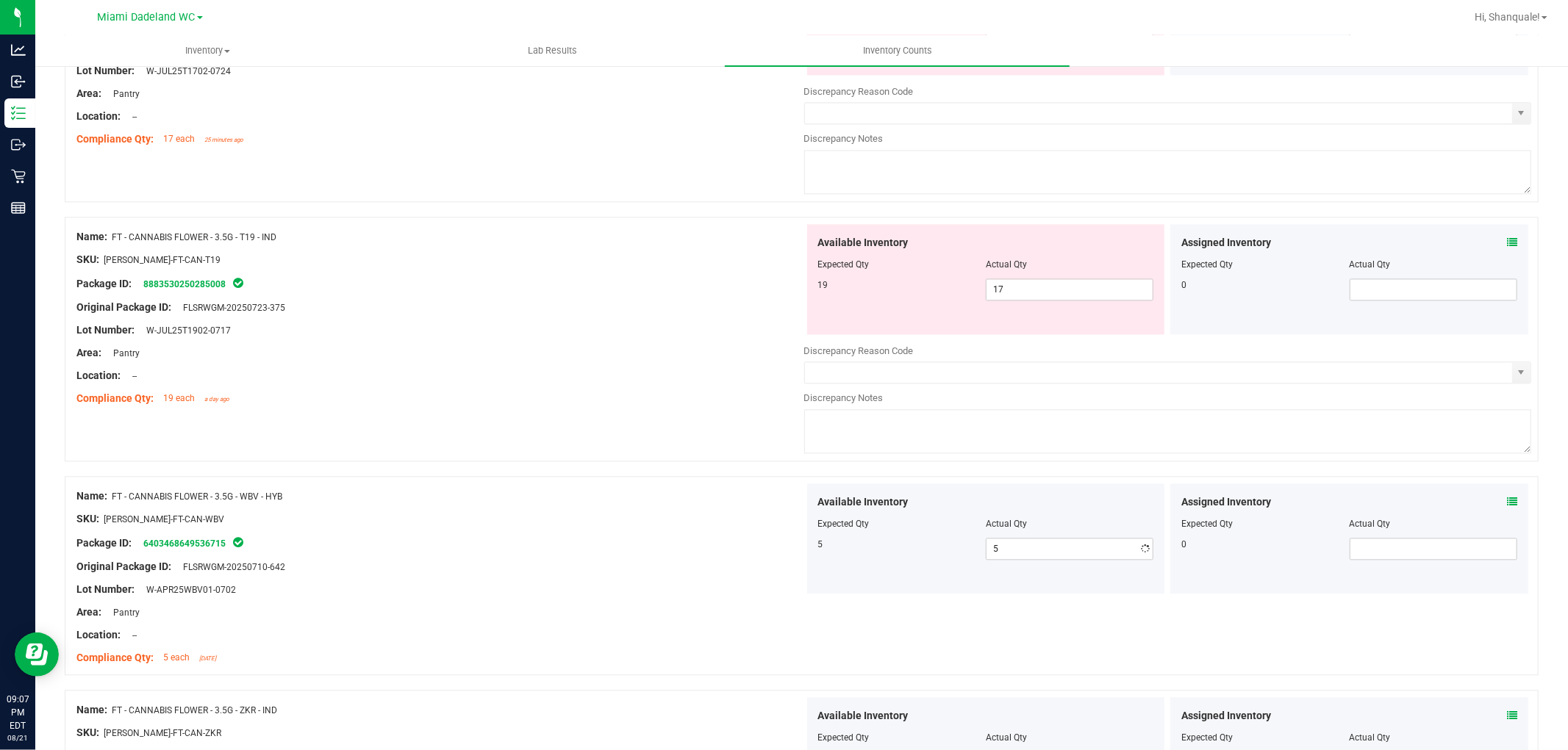
click at [642, 476] on div at bounding box center [801, 469] width 1474 height 15
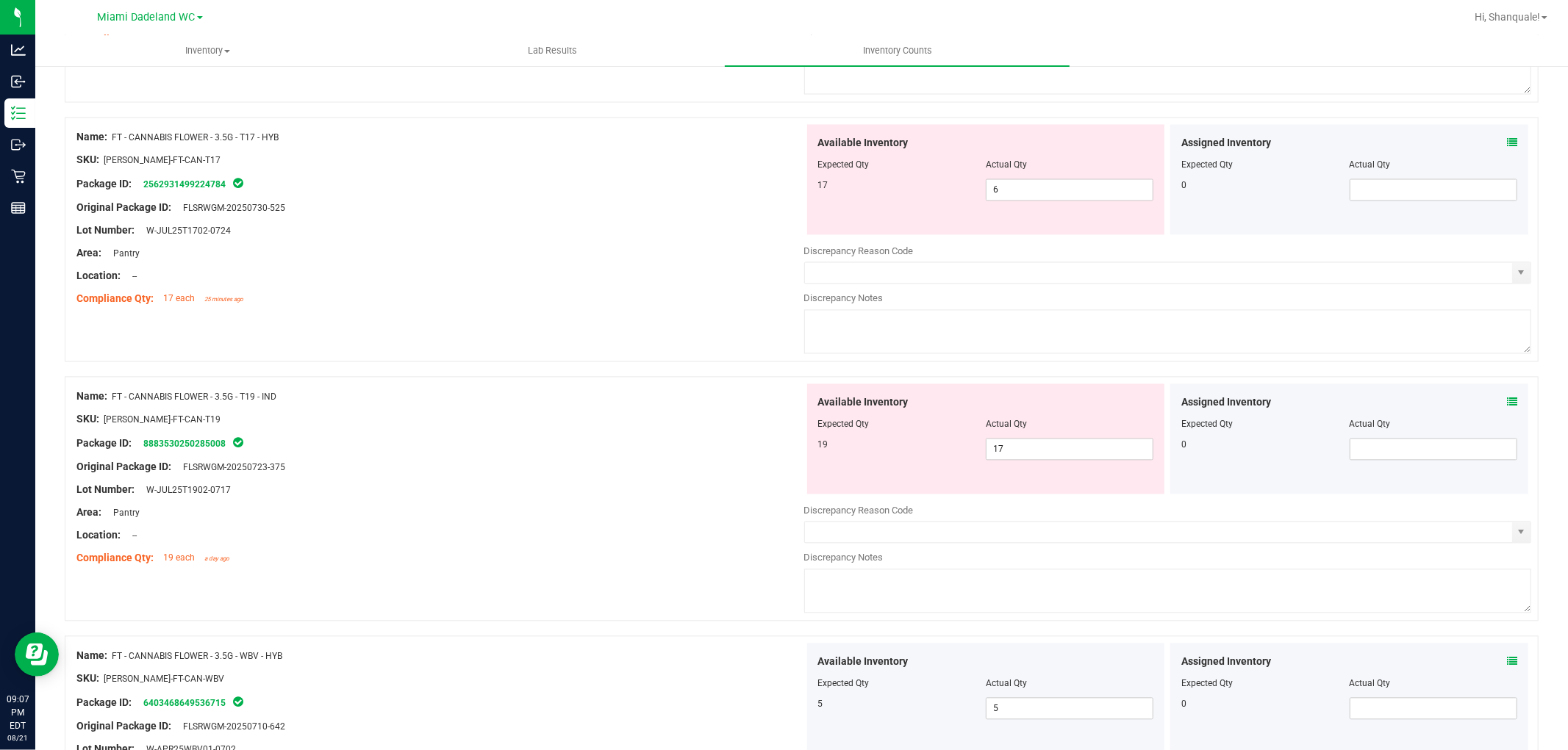
scroll to position [2452, 0]
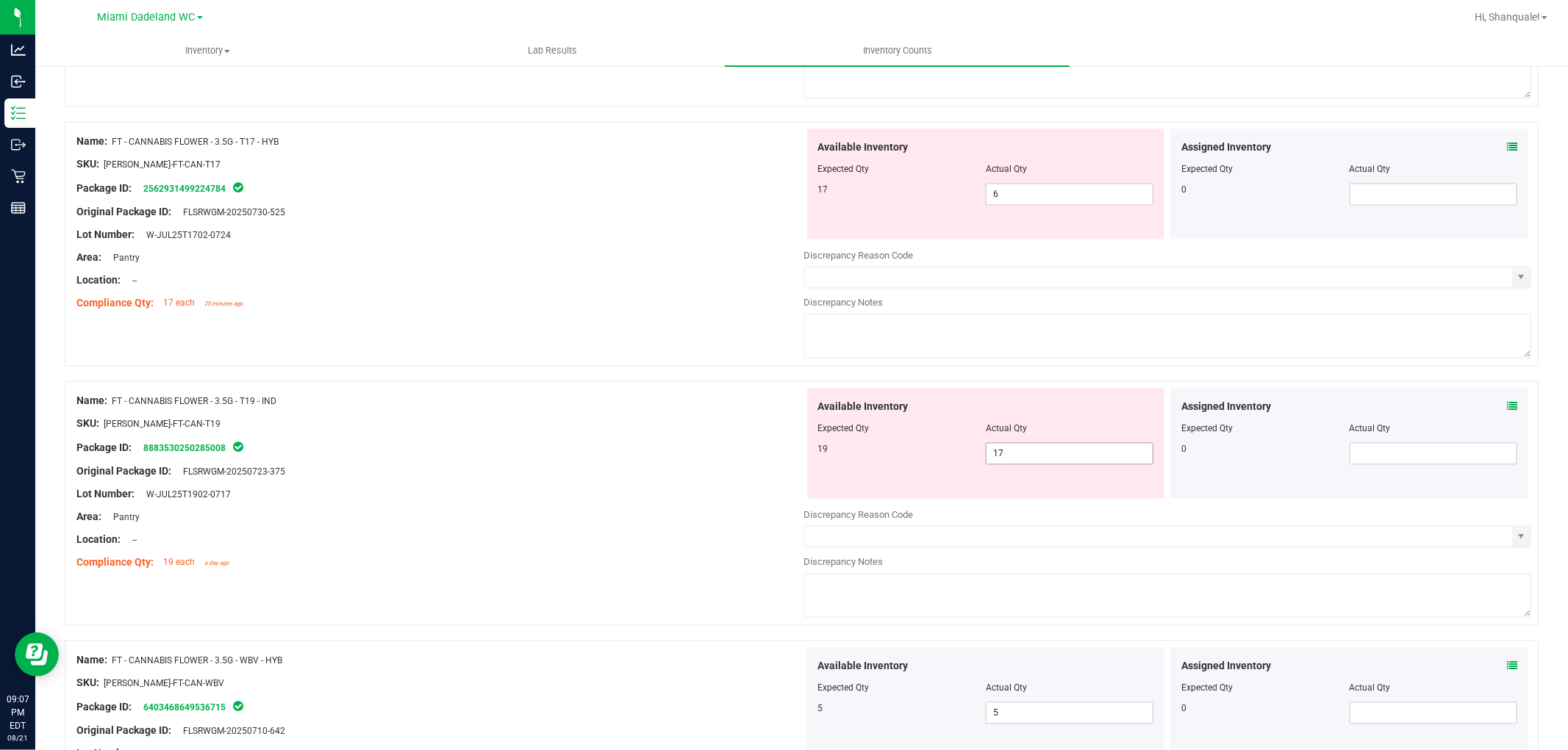
click at [1061, 463] on span "17 17" at bounding box center [1070, 453] width 168 height 22
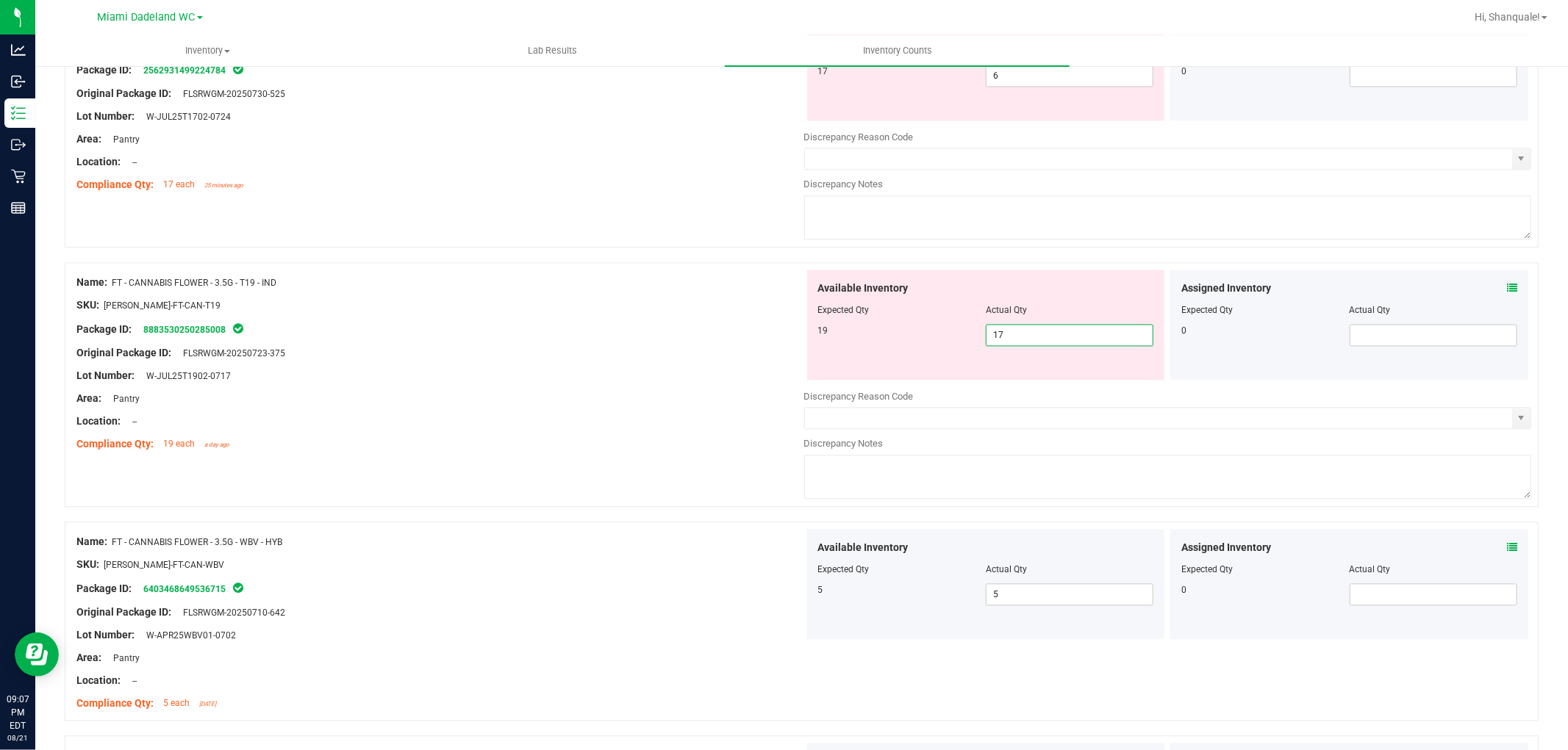
scroll to position [2616, 0]
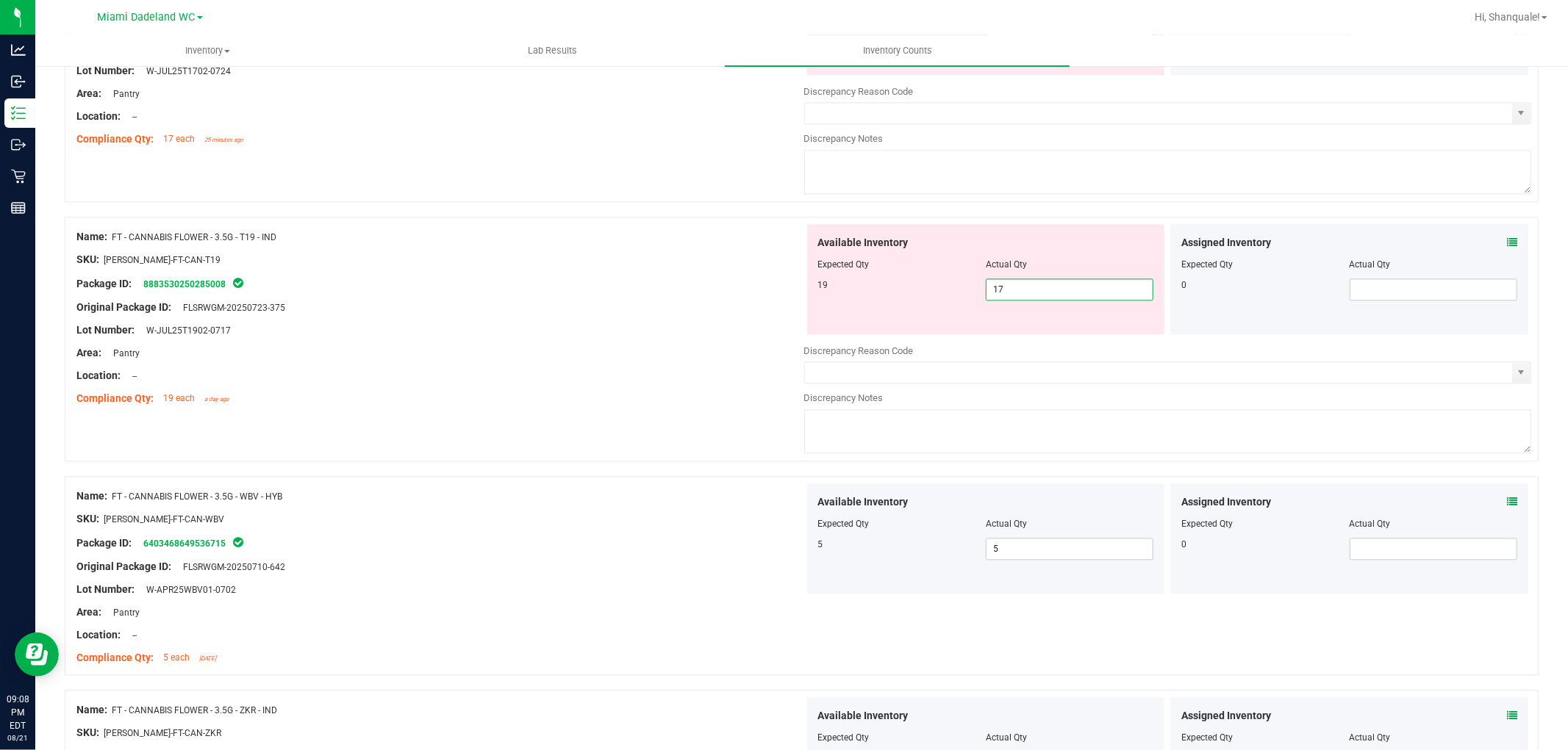
click at [1060, 299] on input "17" at bounding box center [1070, 289] width 166 height 20
type input "19"
click at [716, 313] on div "Original Package ID: FLSRWGM-20250723-375" at bounding box center [440, 307] width 728 height 16
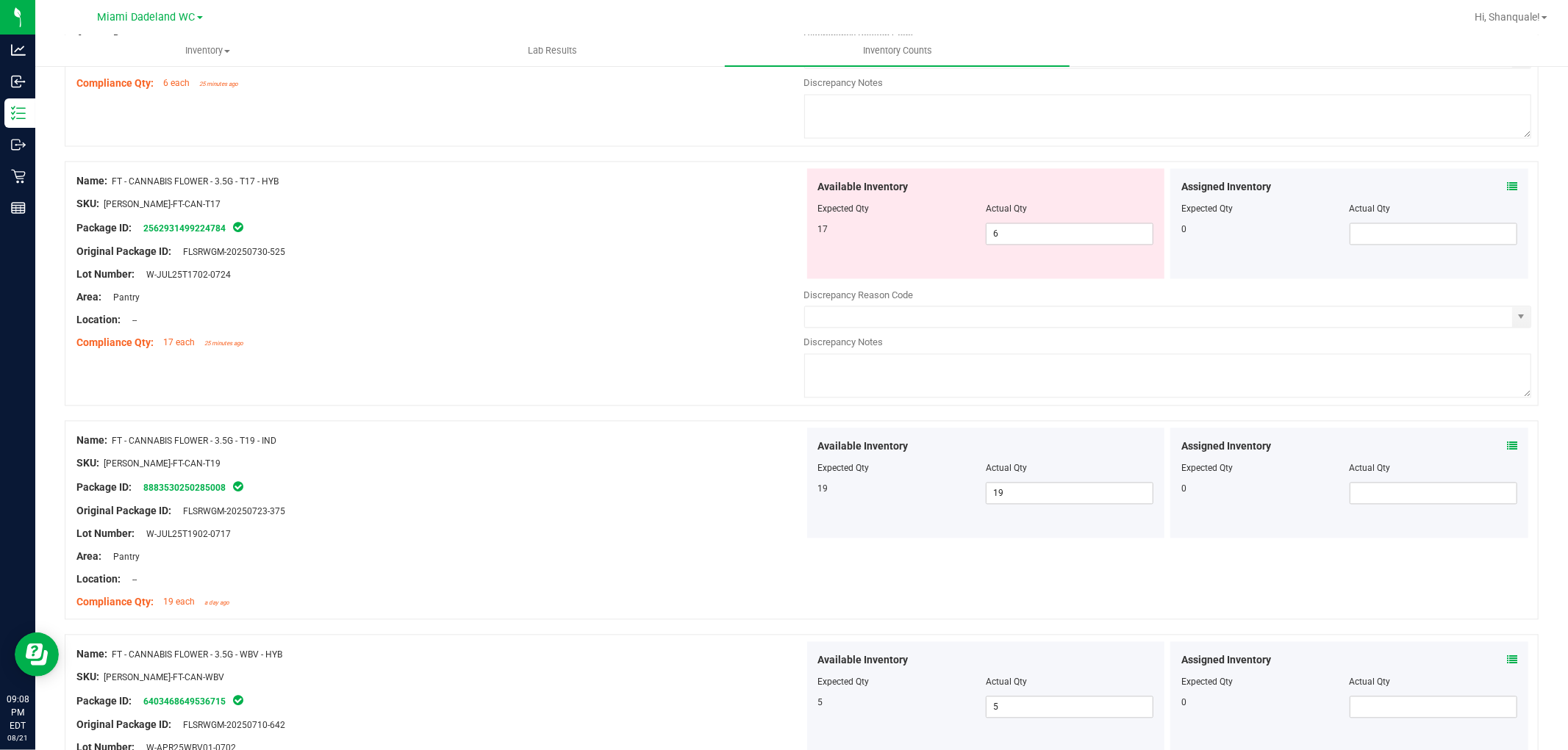
scroll to position [2289, 0]
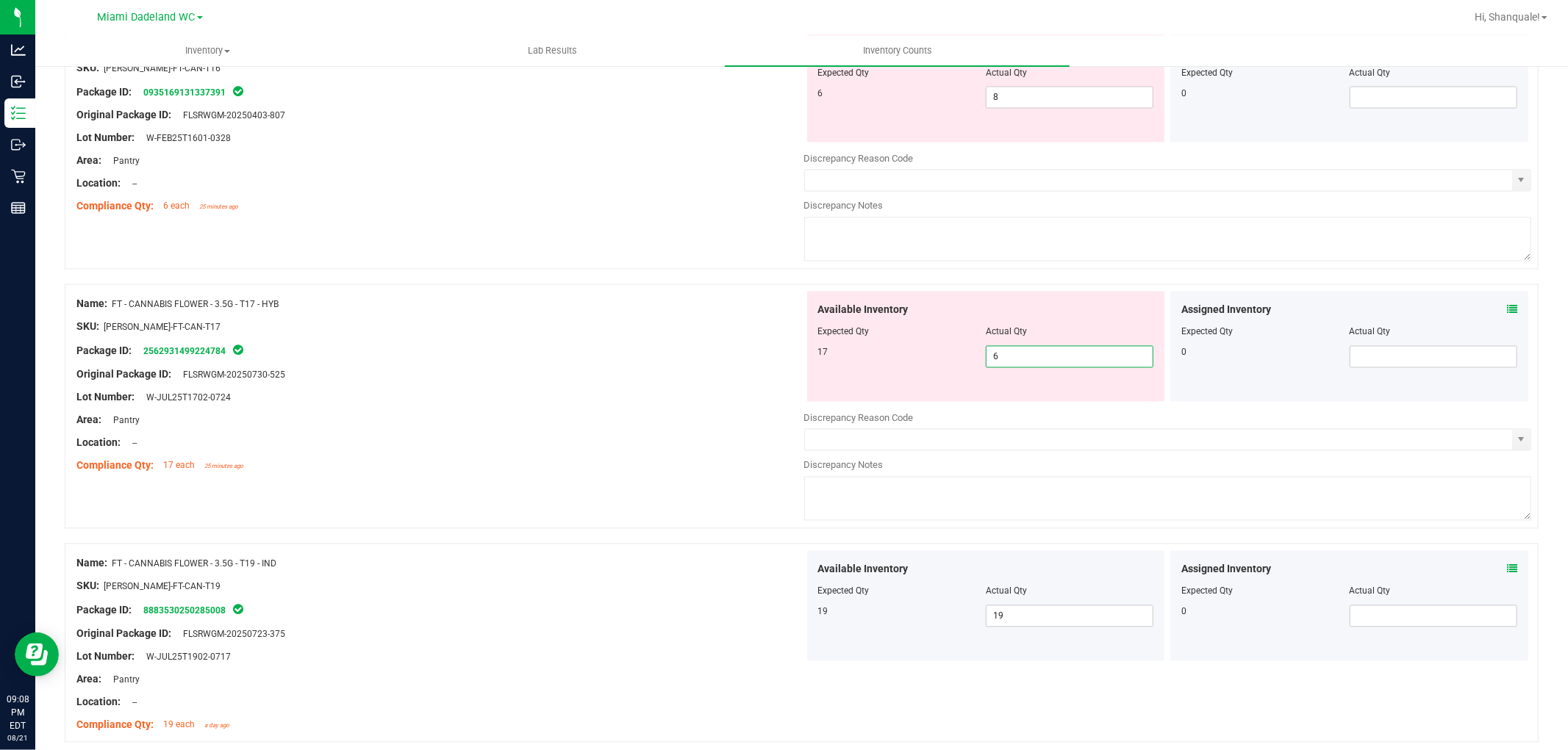
click at [1107, 368] on span "6 6" at bounding box center [1070, 357] width 168 height 22
type input "17"
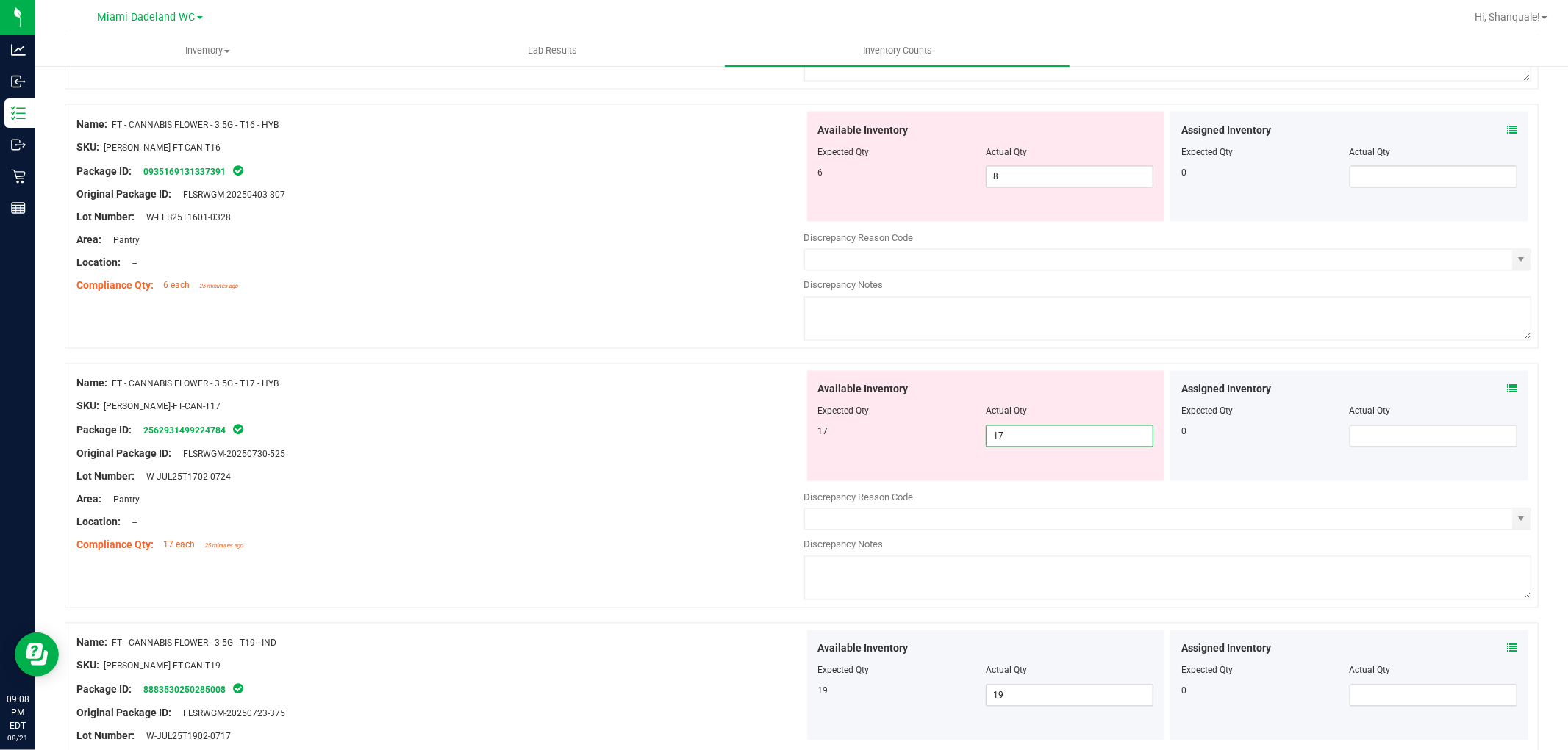
scroll to position [2126, 0]
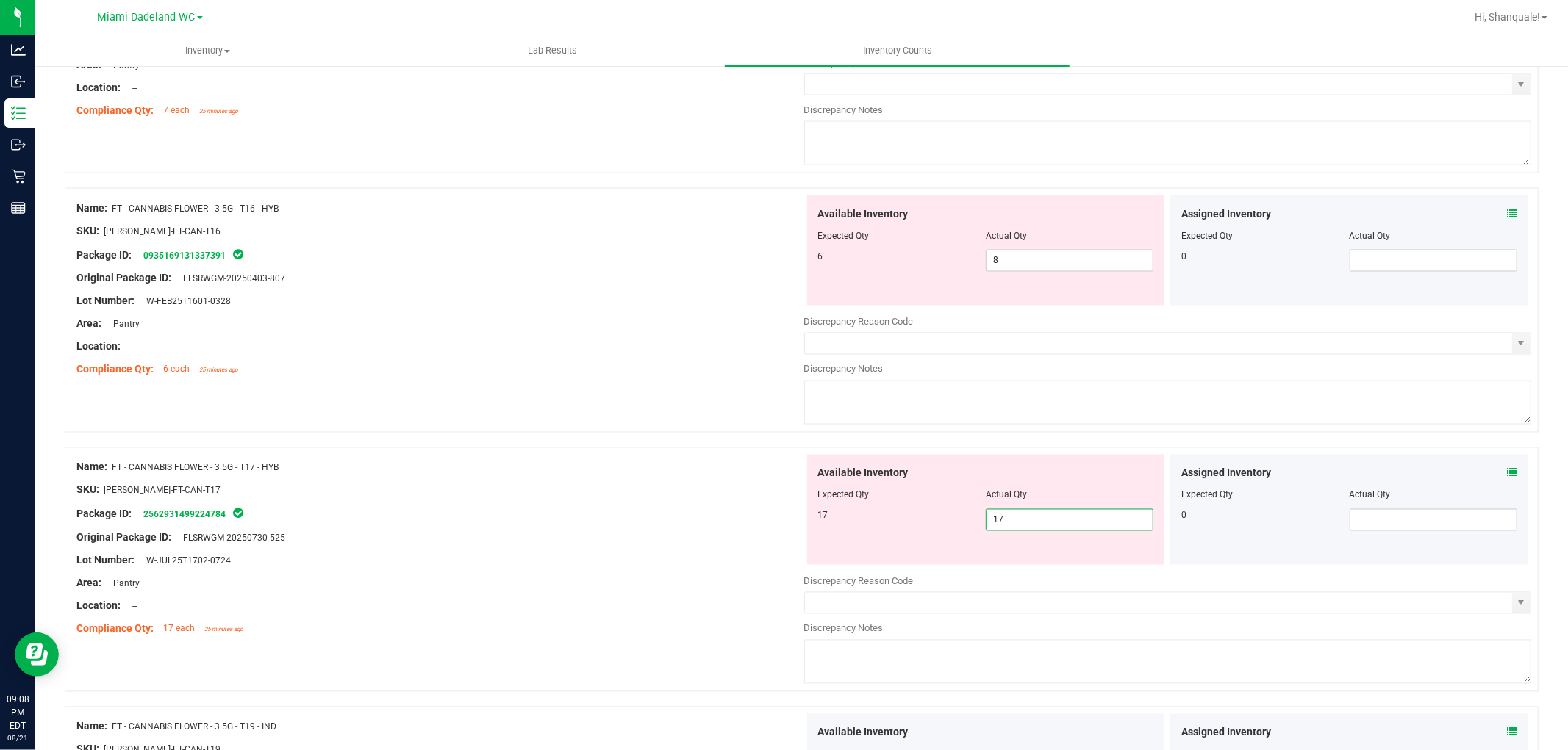
type input "17"
click at [725, 327] on div "Area: Pantry" at bounding box center [440, 324] width 728 height 16
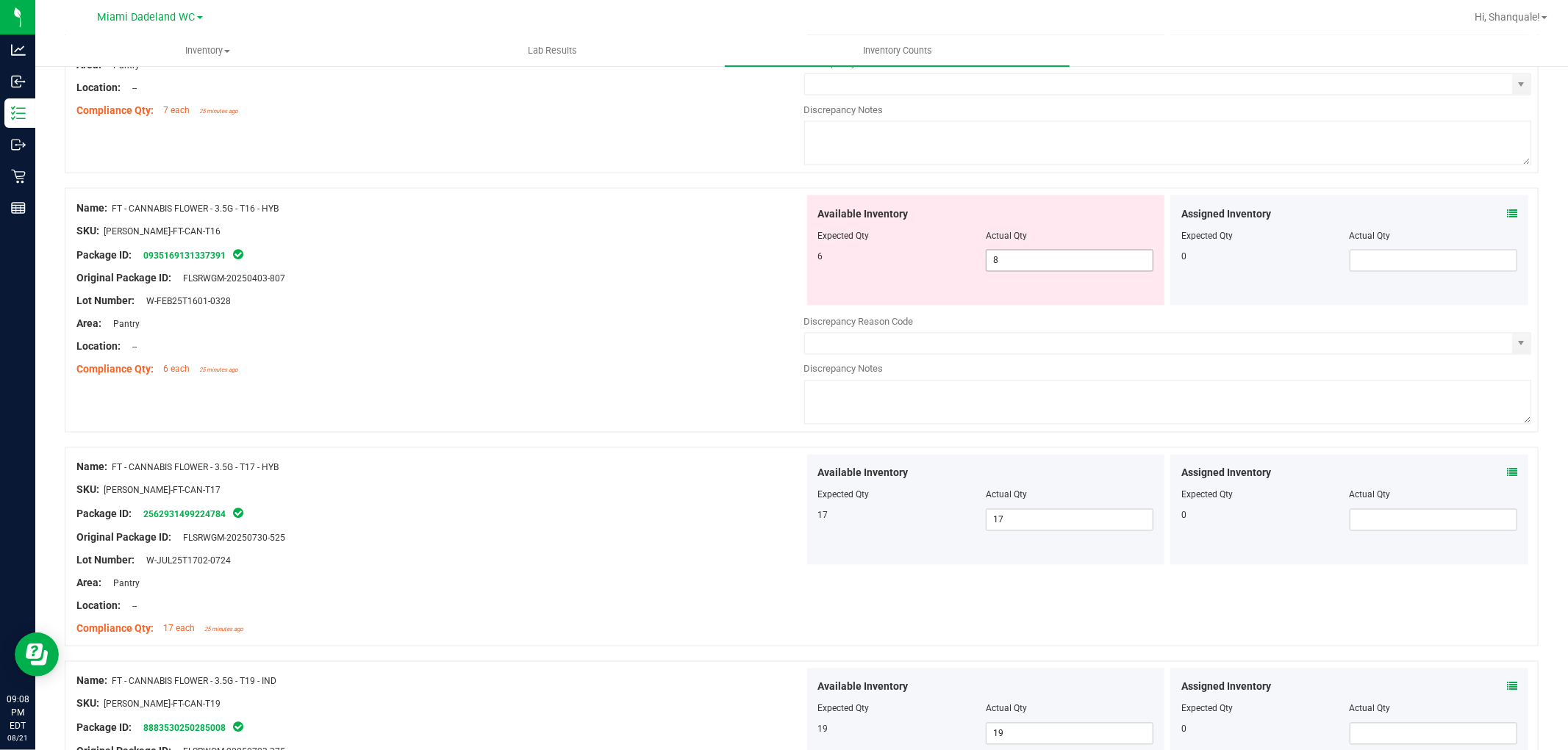
click at [1026, 267] on span "8 8" at bounding box center [1070, 261] width 168 height 22
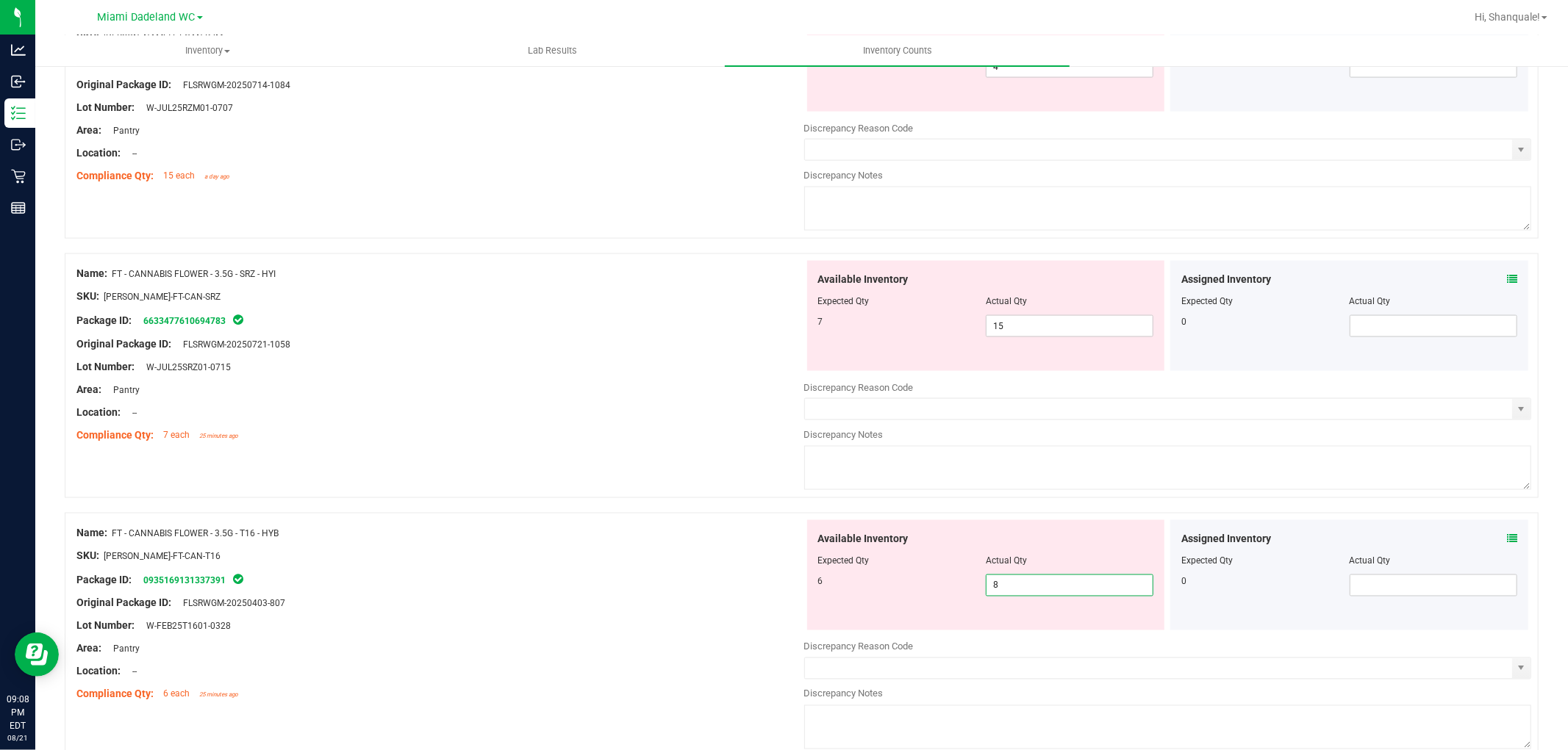
scroll to position [1799, 0]
type input "6"
click at [687, 435] on div "Compliance Qty: 7 each 25 minutes ago" at bounding box center [440, 437] width 728 height 16
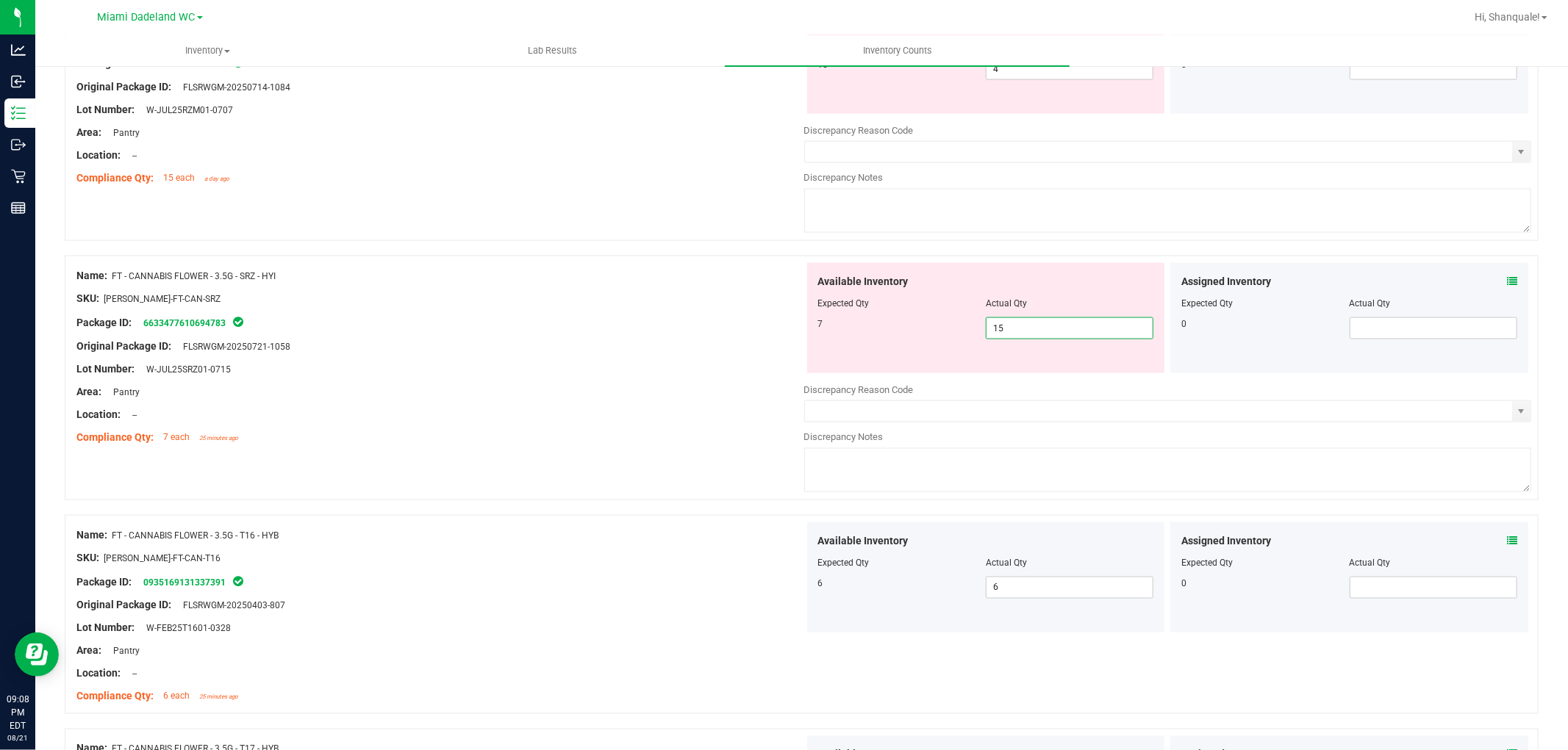
click at [1033, 332] on span "15 15" at bounding box center [1070, 328] width 168 height 22
type input "1"
type input "7"
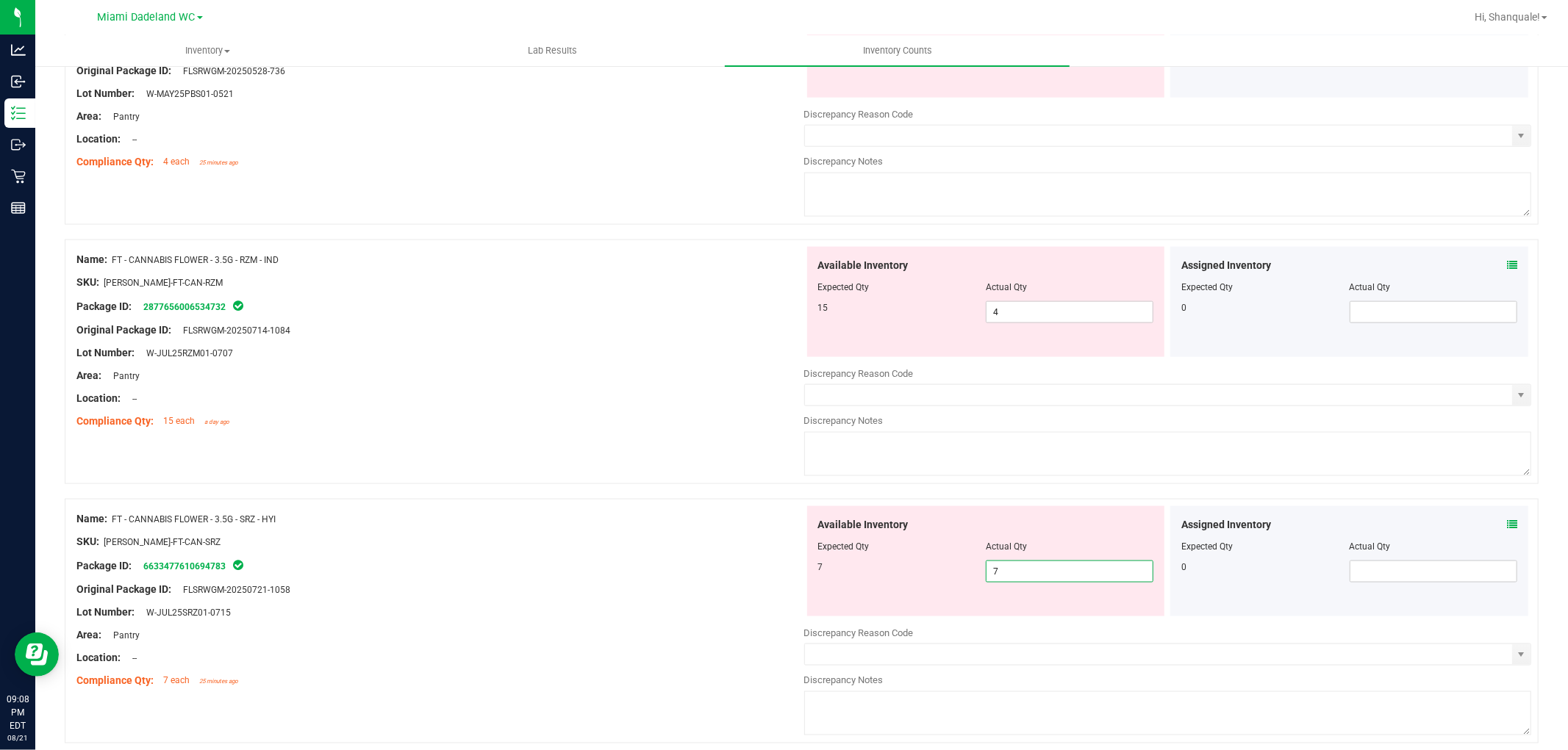
scroll to position [1554, 0]
type input "7"
click at [1100, 315] on span "4 4" at bounding box center [1070, 314] width 168 height 22
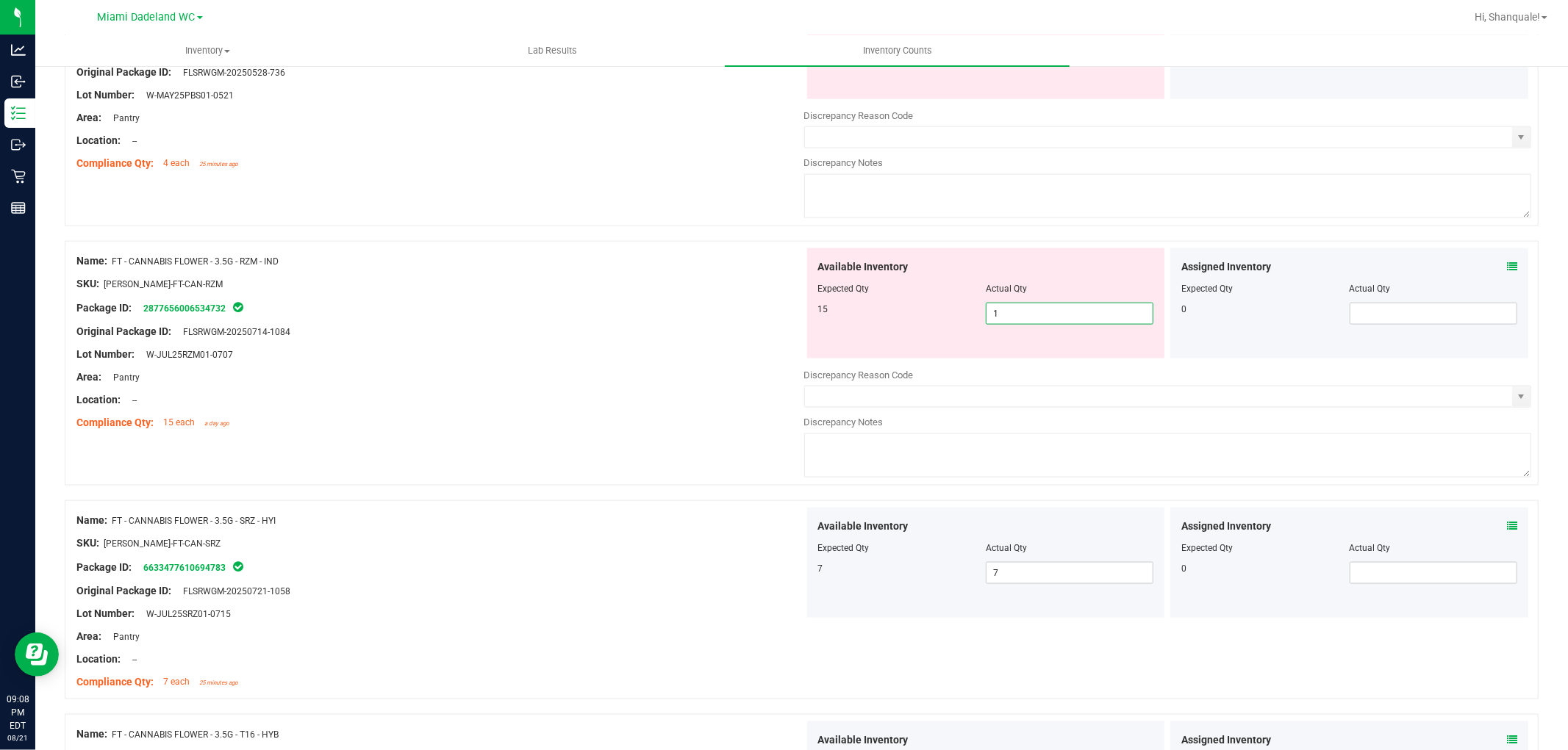
type input "15"
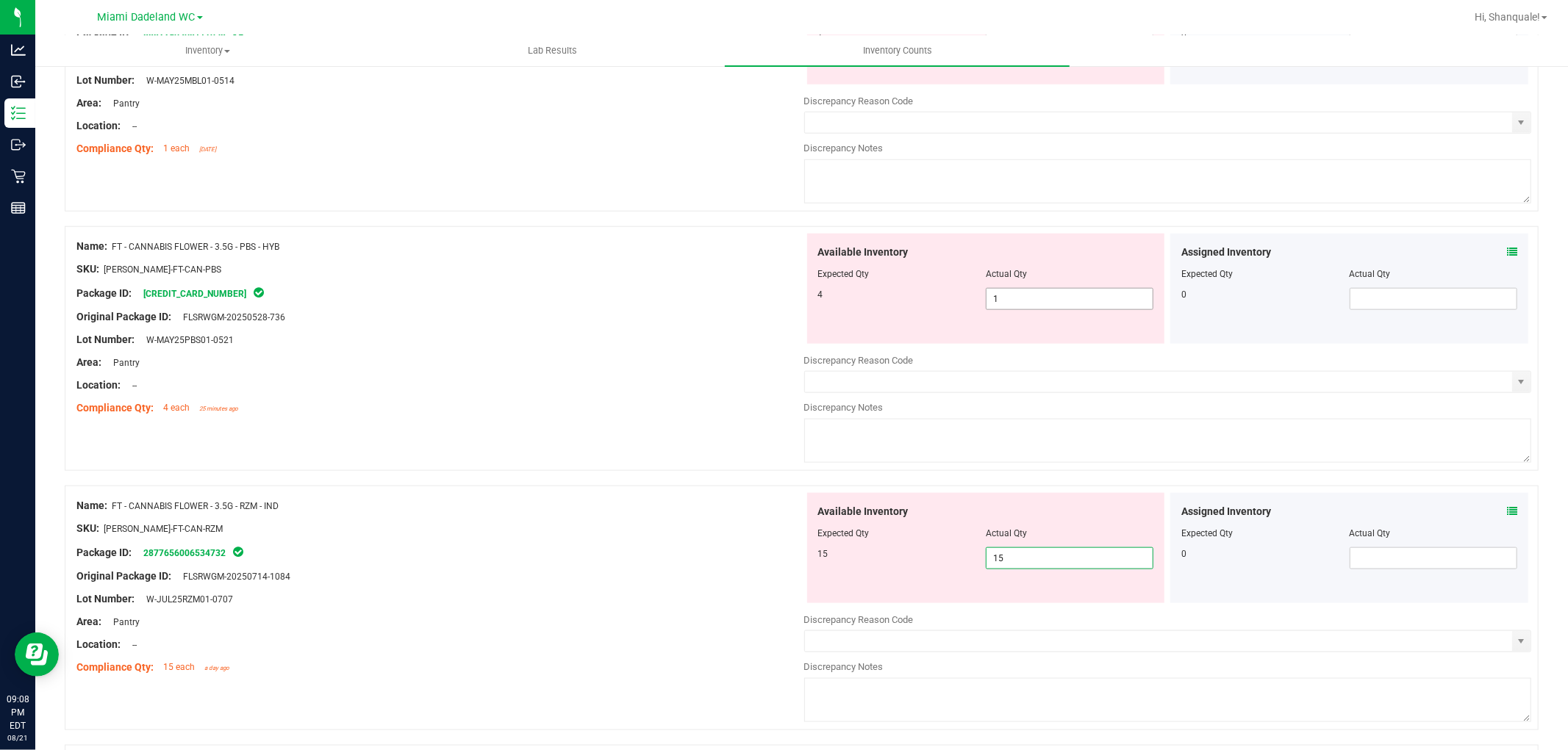
type input "15"
click at [1066, 306] on span "1 1" at bounding box center [1070, 300] width 168 height 22
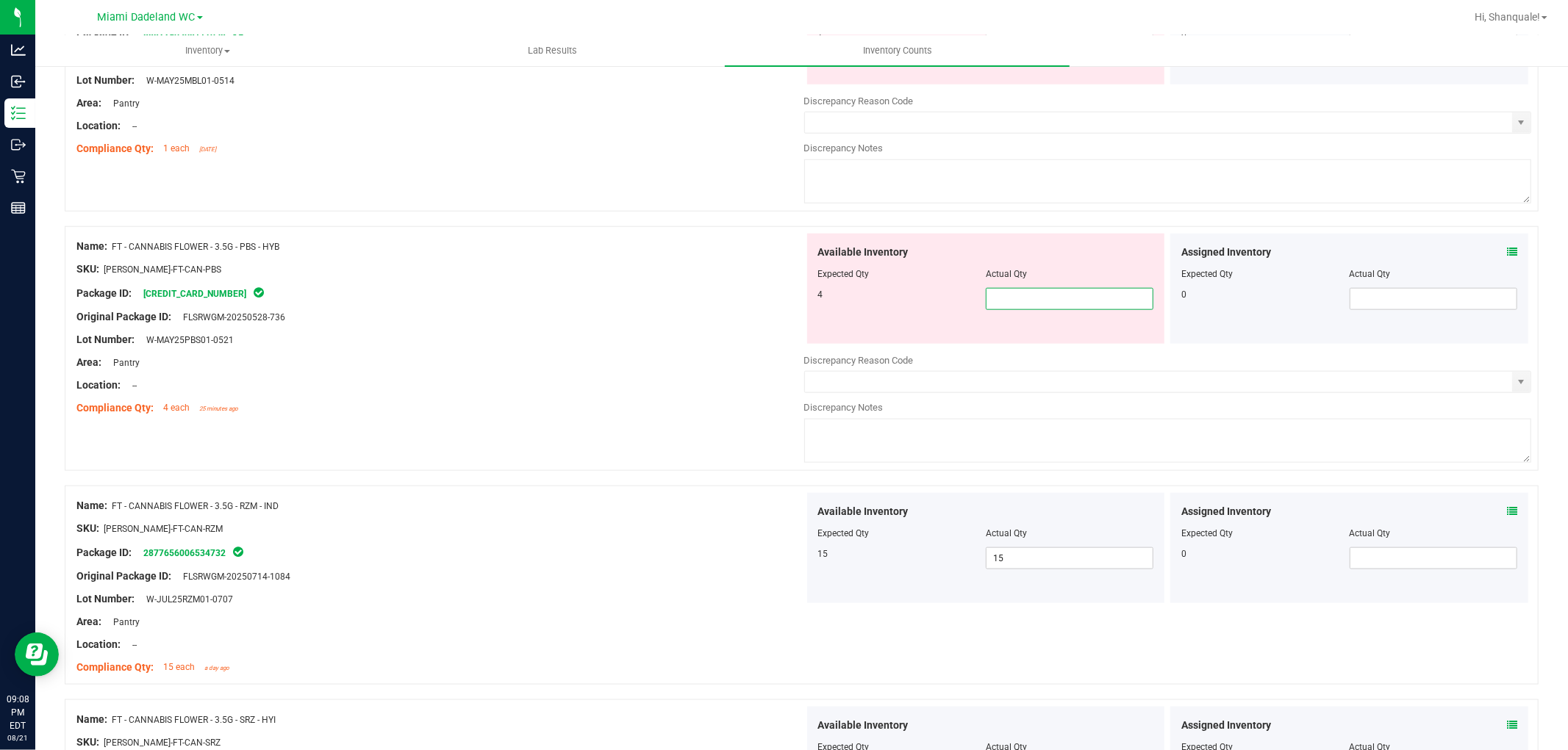
type input "4"
click at [668, 361] on div "Area: Pantry" at bounding box center [440, 362] width 728 height 16
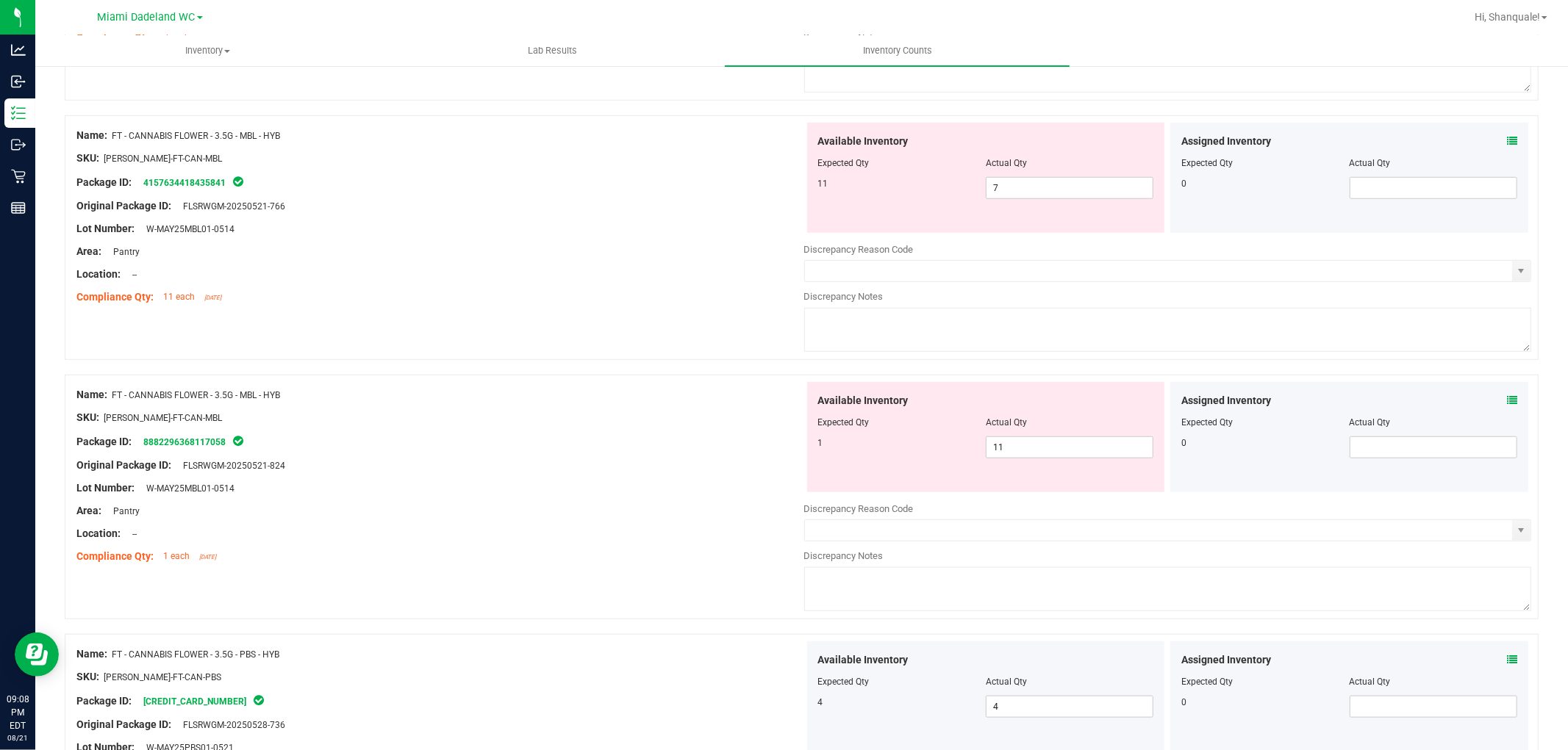
scroll to position [901, 0]
click at [1133, 445] on span "11 11" at bounding box center [1070, 449] width 168 height 22
type input "1"
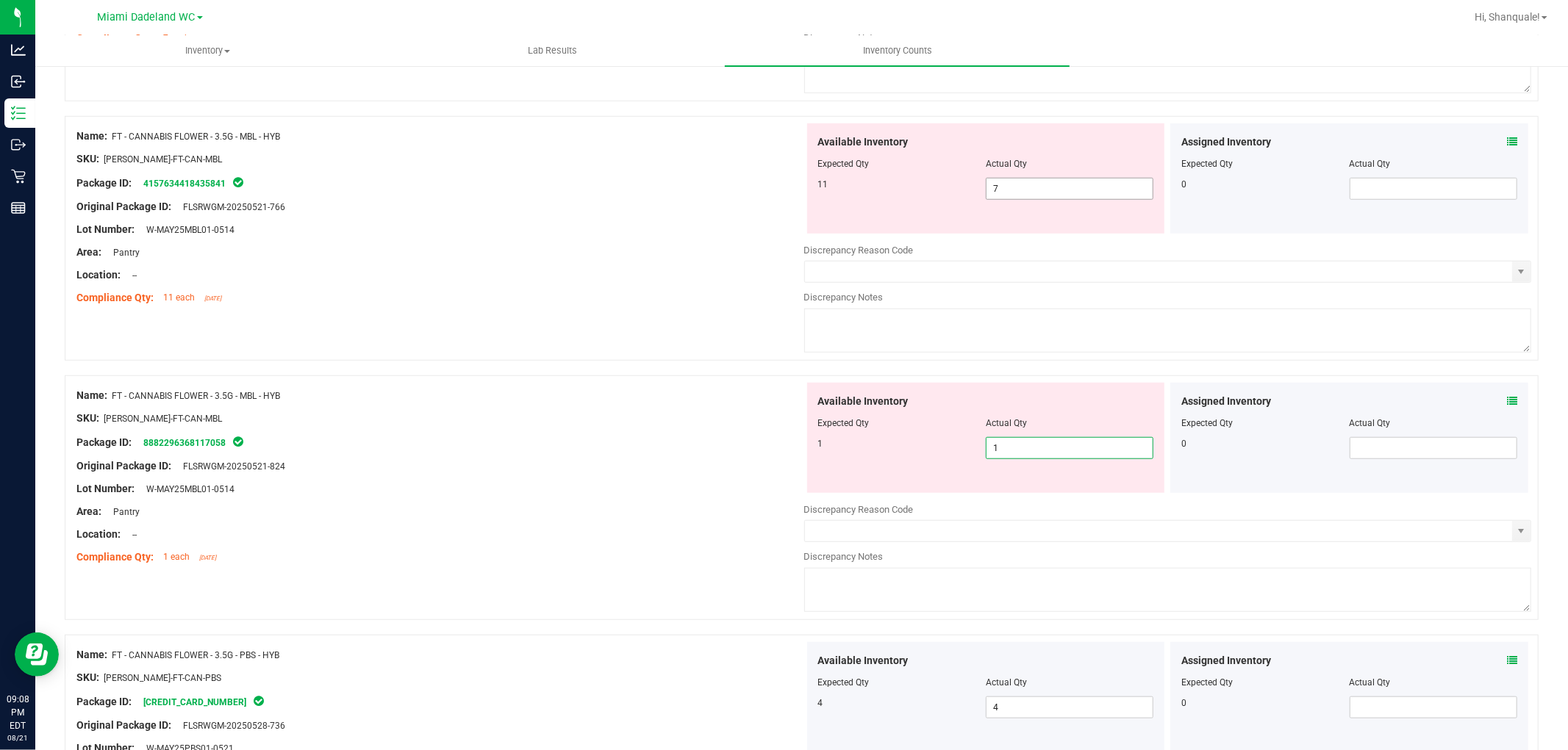
click at [1056, 187] on span "7 7" at bounding box center [1070, 189] width 168 height 22
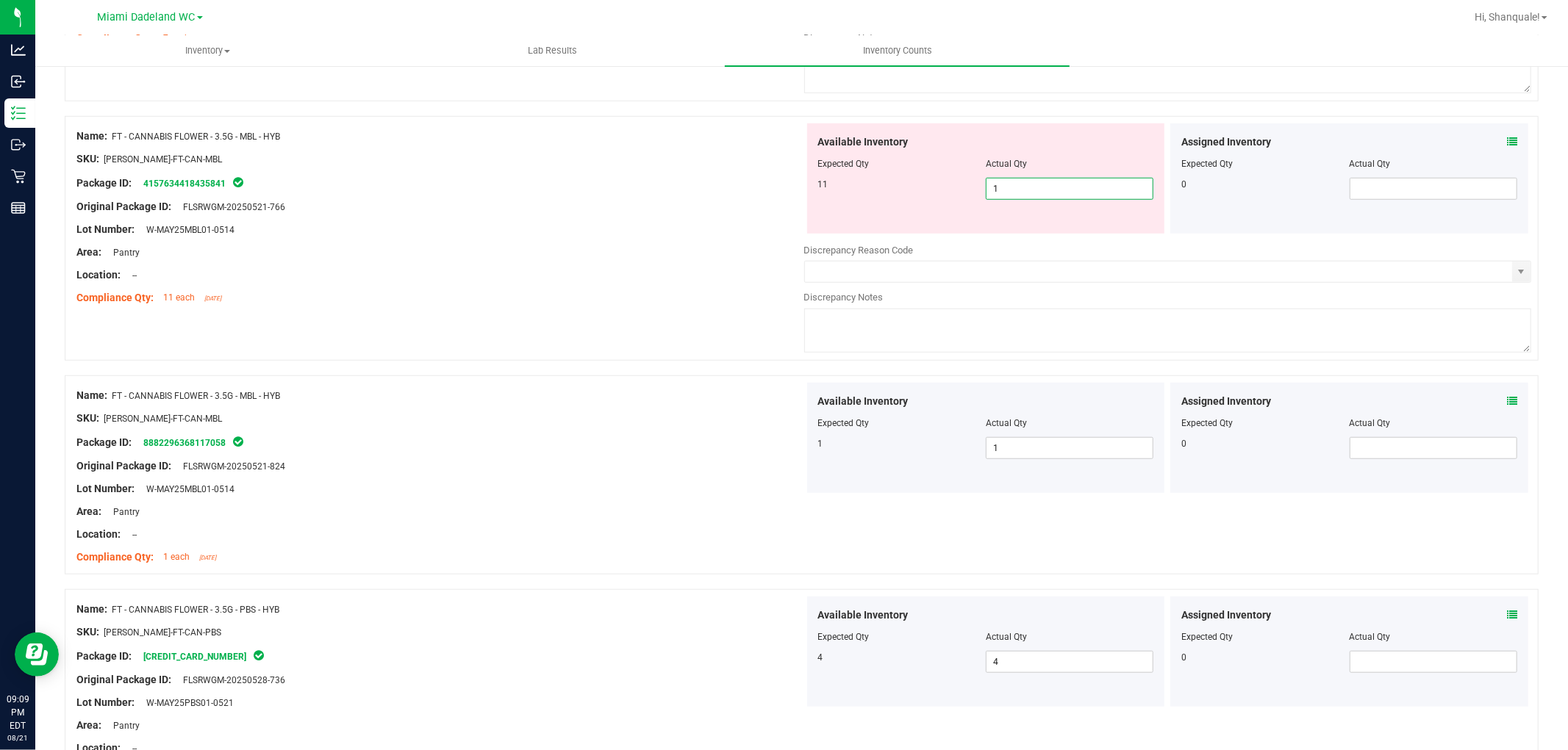
type input "11"
click at [710, 320] on div "Name: FT - CANNABIS FLOWER - 3.5G - MBL - HYB SKU: [PERSON_NAME]-FT-CAN-MBL Pac…" at bounding box center [801, 246] width 1474 height 260
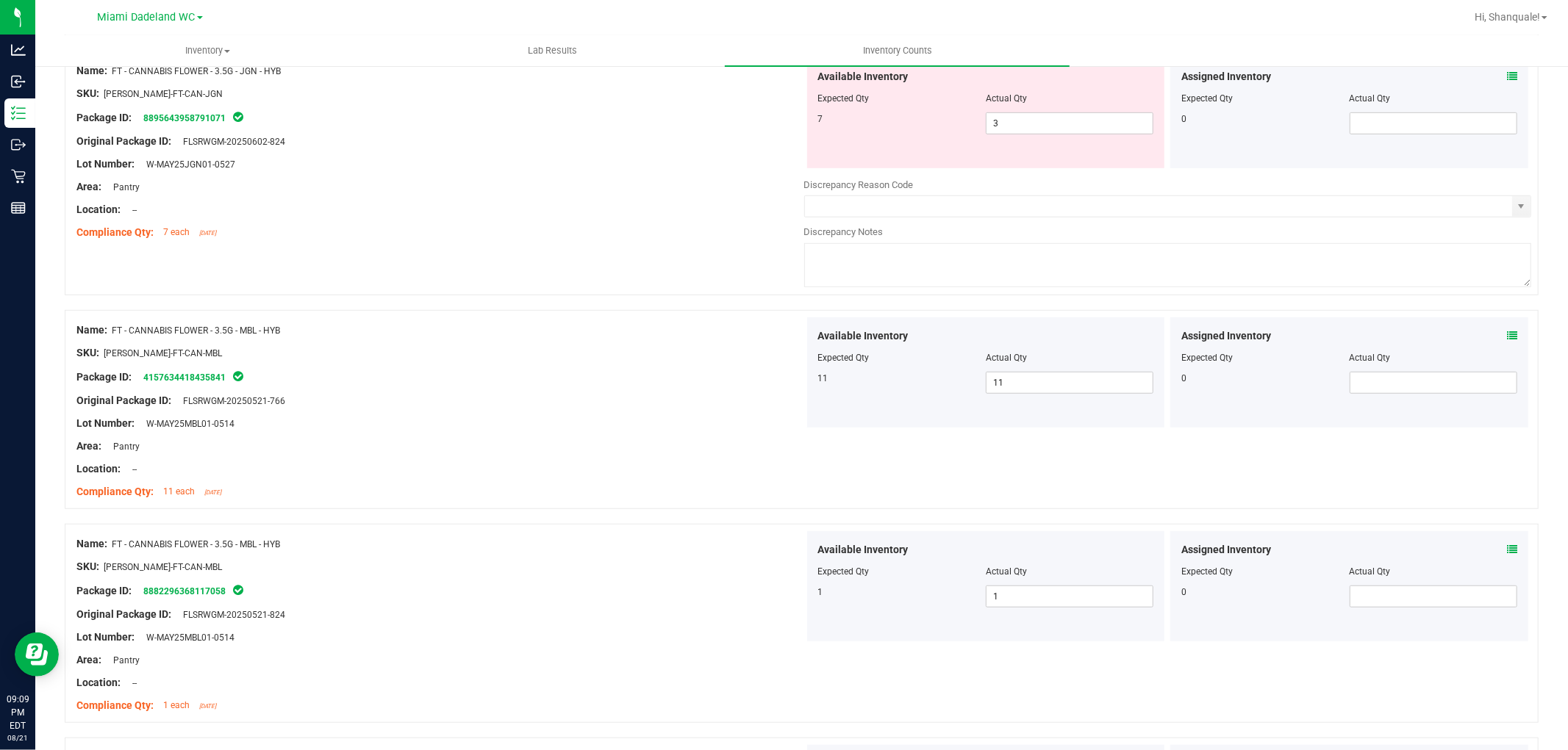
scroll to position [493, 0]
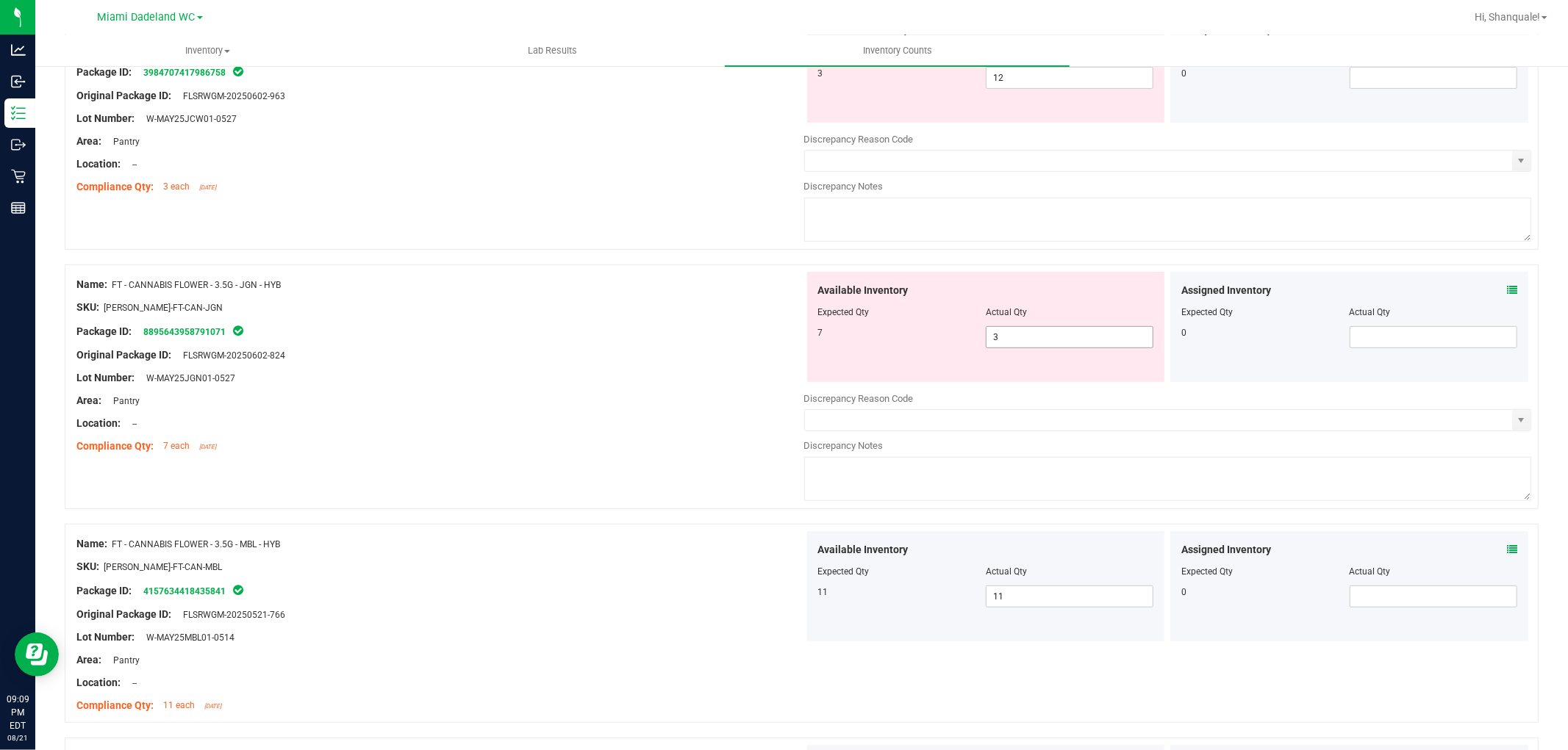
click at [1079, 340] on span "3 3" at bounding box center [1070, 338] width 168 height 22
type input "7"
click at [683, 435] on div at bounding box center [440, 435] width 728 height 7
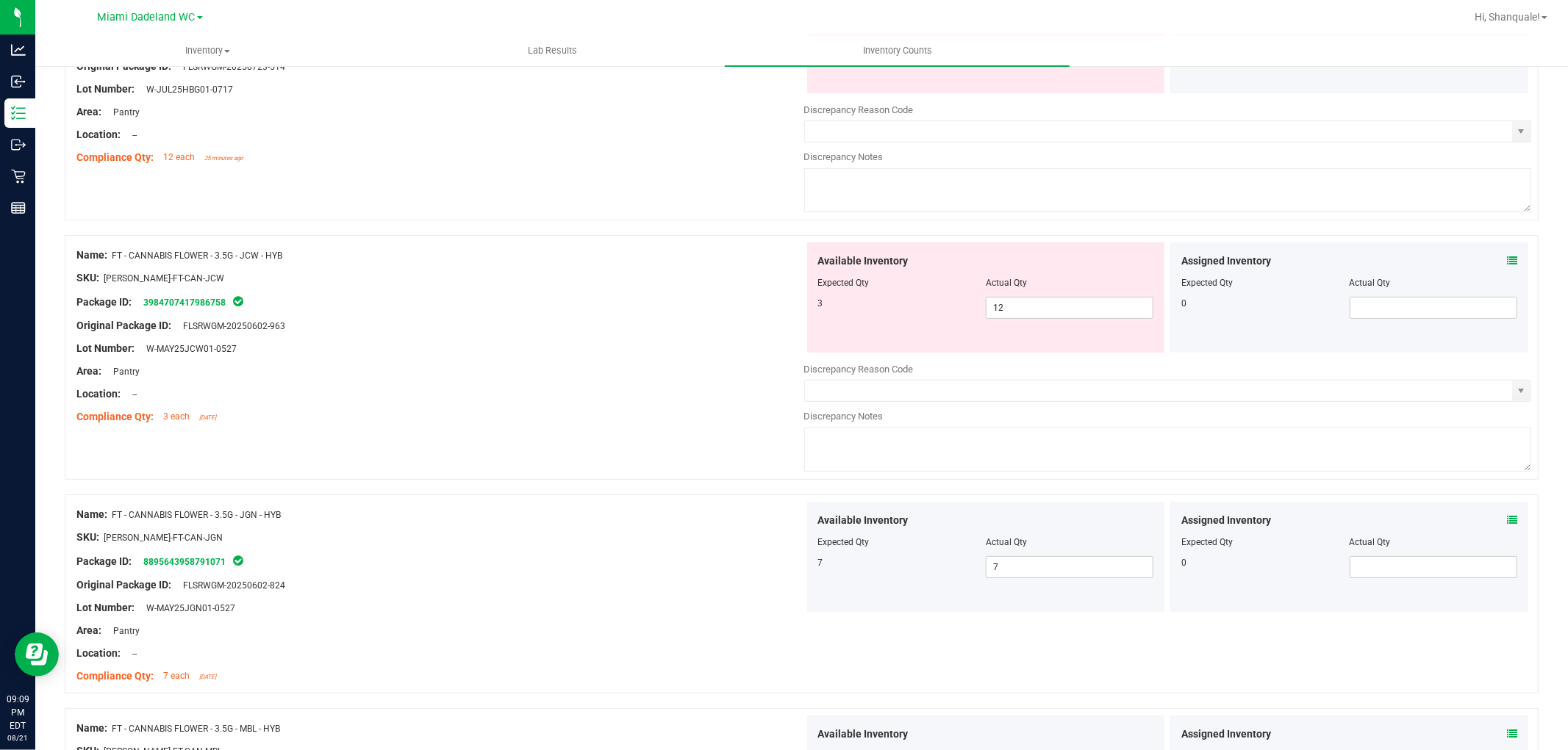
scroll to position [248, 0]
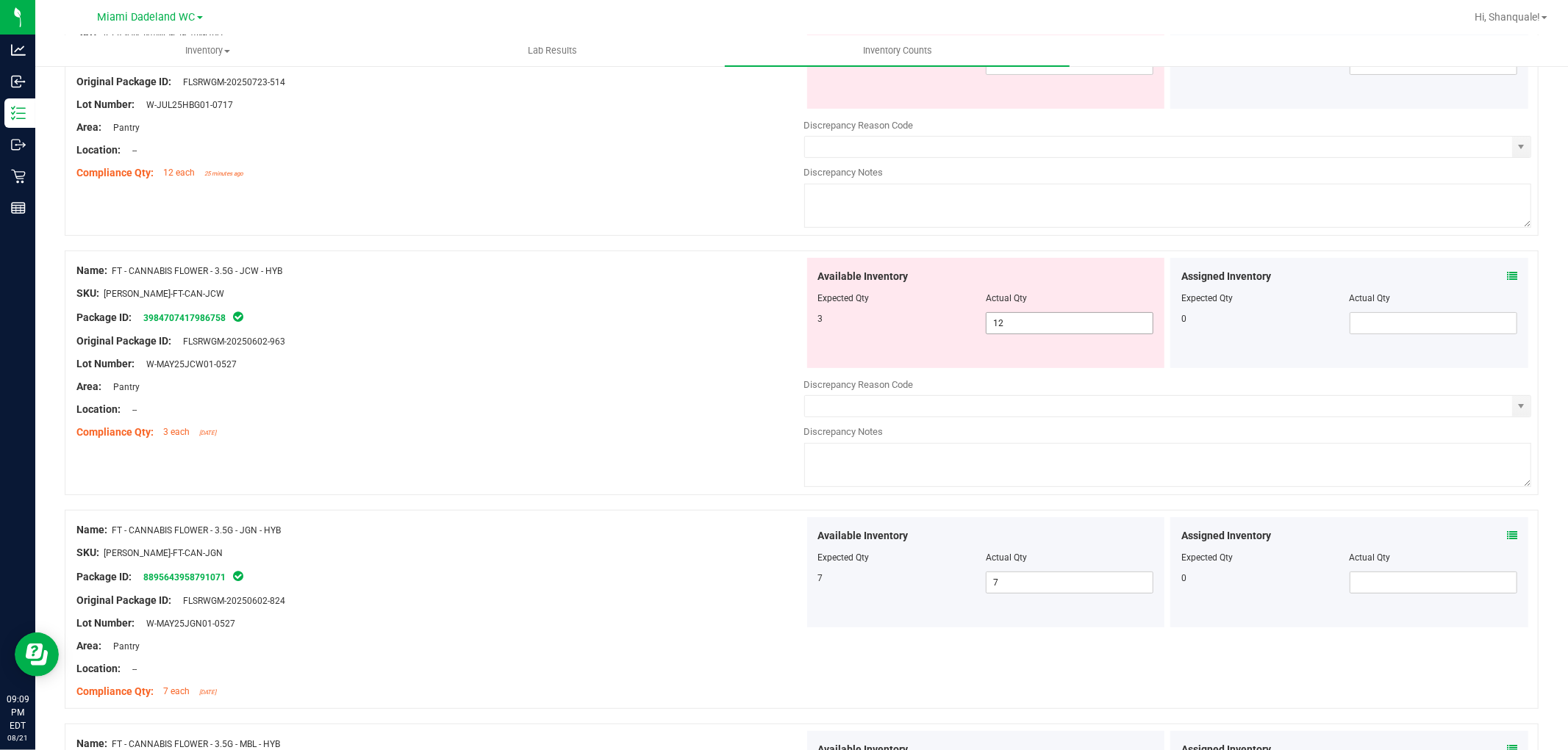
click at [1132, 321] on span "12 12" at bounding box center [1070, 324] width 168 height 22
type input "1"
type input "3"
click at [680, 399] on div at bounding box center [440, 398] width 728 height 7
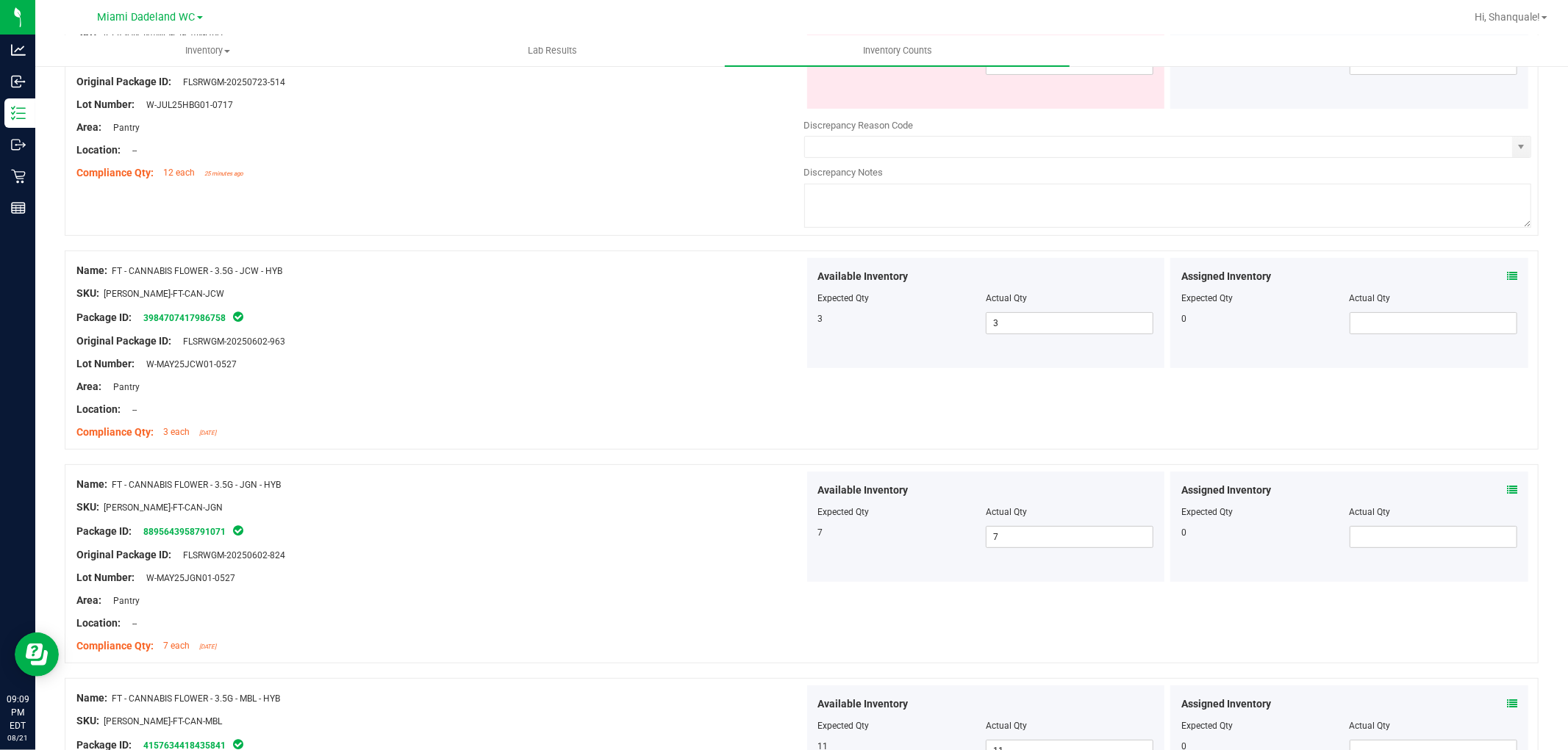
scroll to position [0, 0]
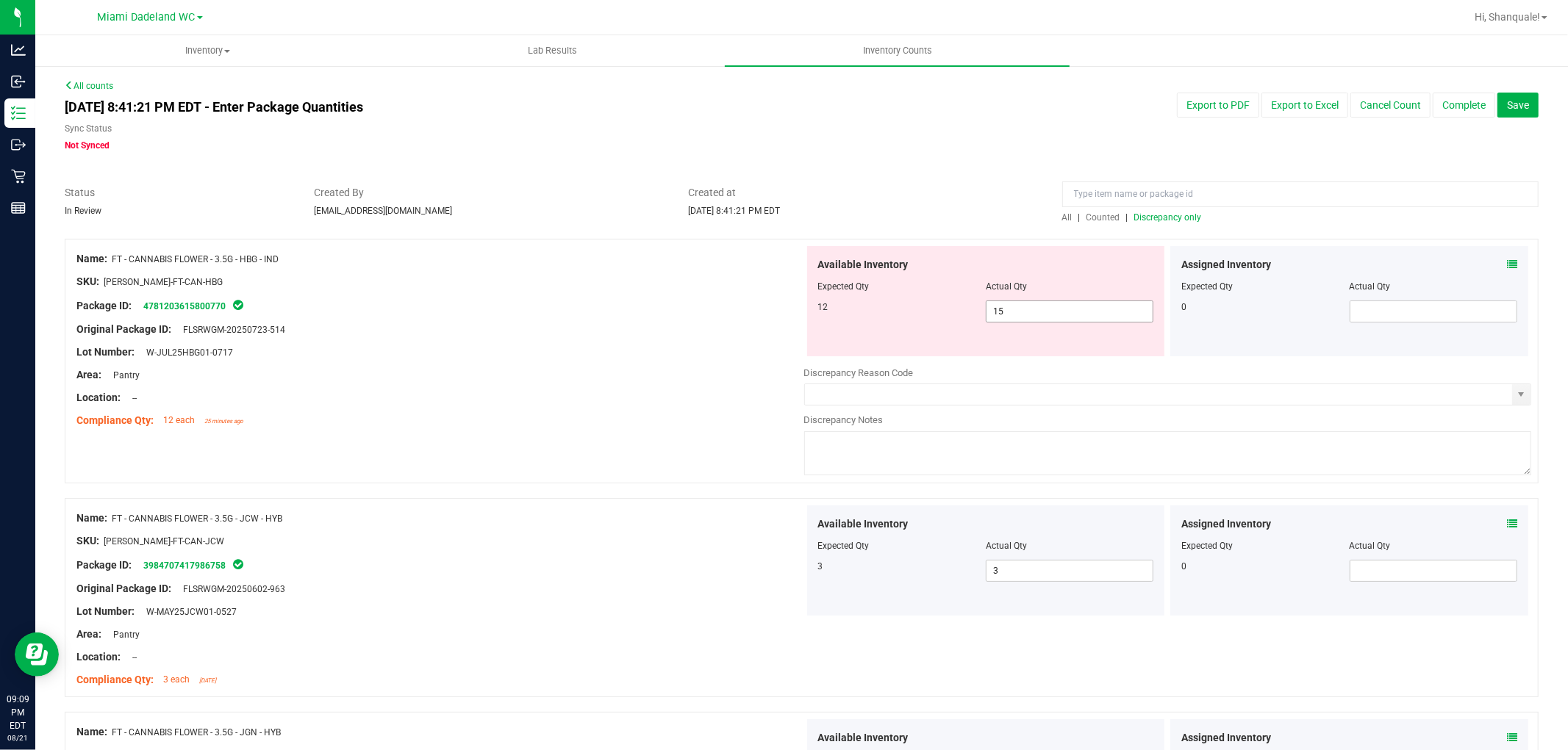
click at [1075, 315] on span "15 15" at bounding box center [1070, 312] width 168 height 22
type input "1"
type input "12"
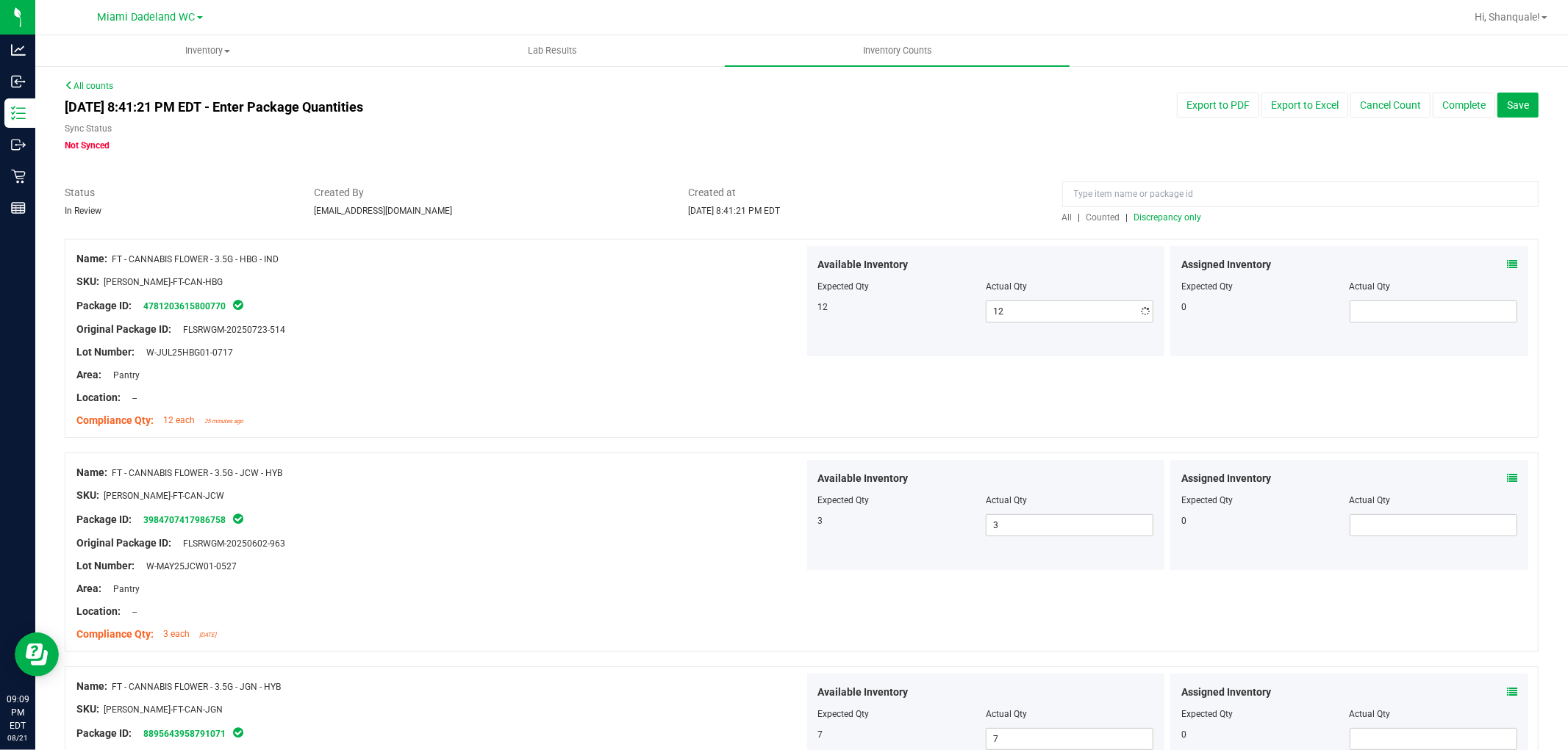
click at [975, 180] on div at bounding box center [801, 178] width 1474 height 15
click at [1183, 217] on span "Discrepancy only" at bounding box center [1169, 217] width 68 height 10
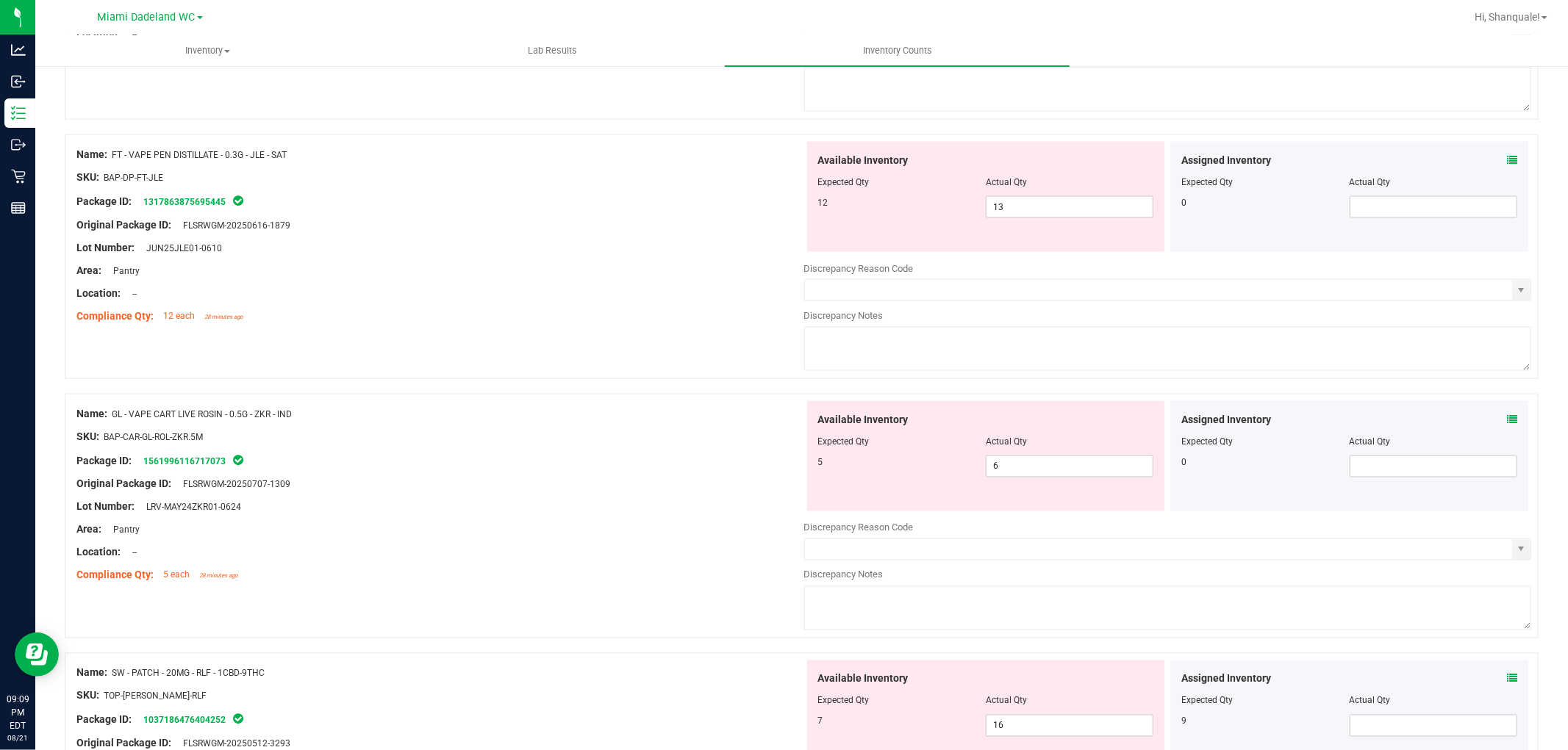
scroll to position [2921, 0]
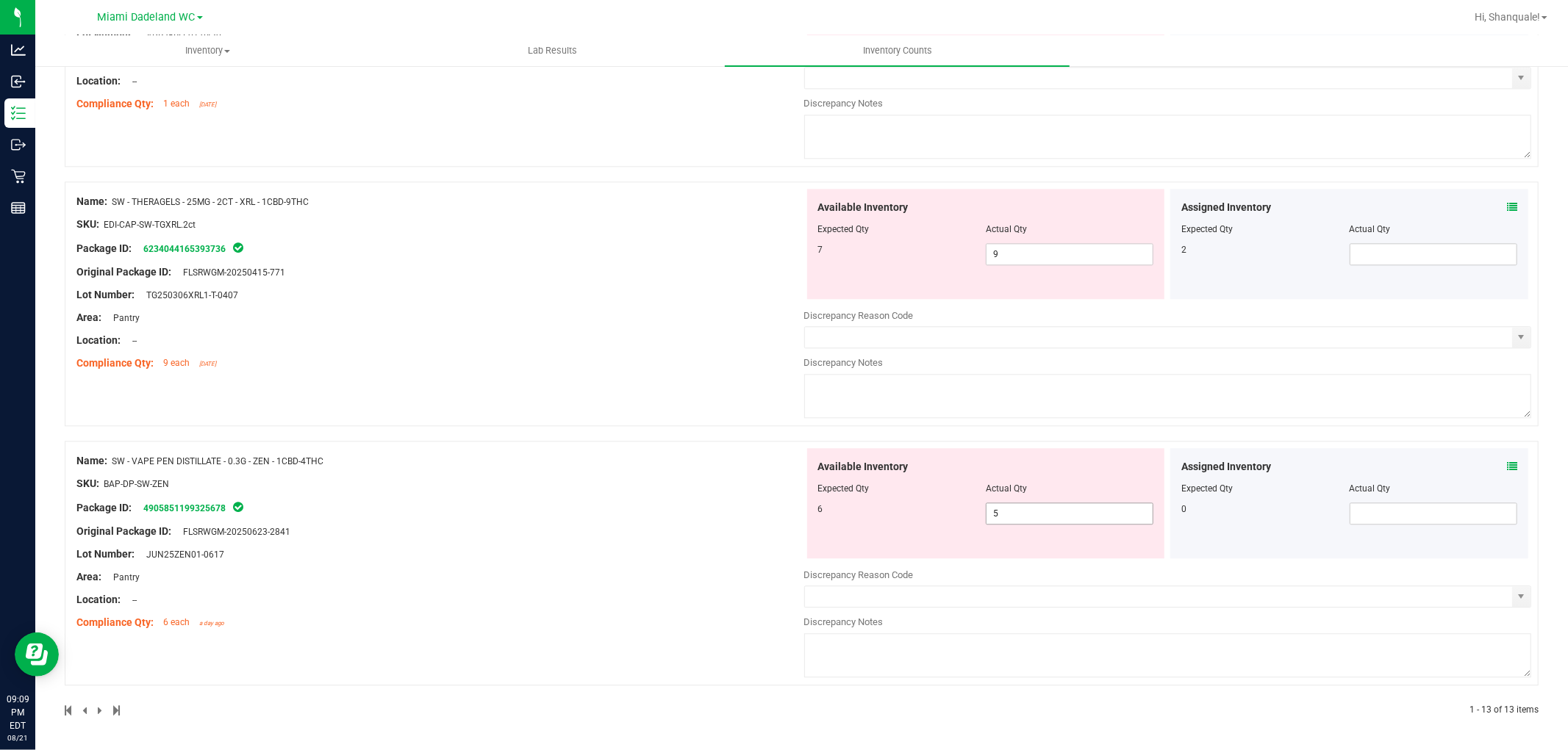
click at [1023, 510] on span "5 5" at bounding box center [1070, 514] width 168 height 22
type input "6"
click at [606, 573] on div "Name: SW - VAPE PEN DISTILLATE - 0.3G - ZEN - 1CBD-4THC SKU: BAP-DP-SW-ZEN Pack…" at bounding box center [440, 542] width 728 height 187
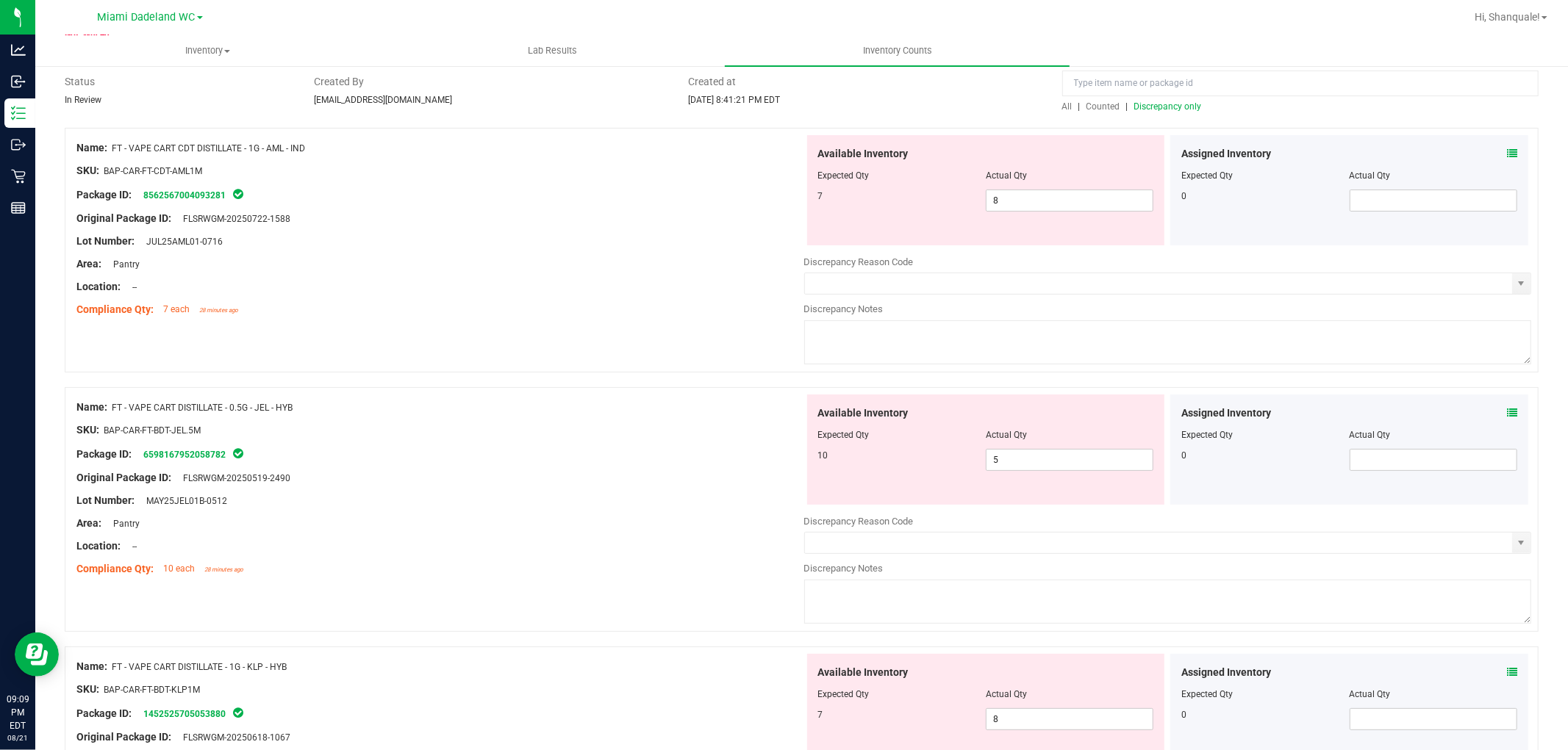
scroll to position [0, 0]
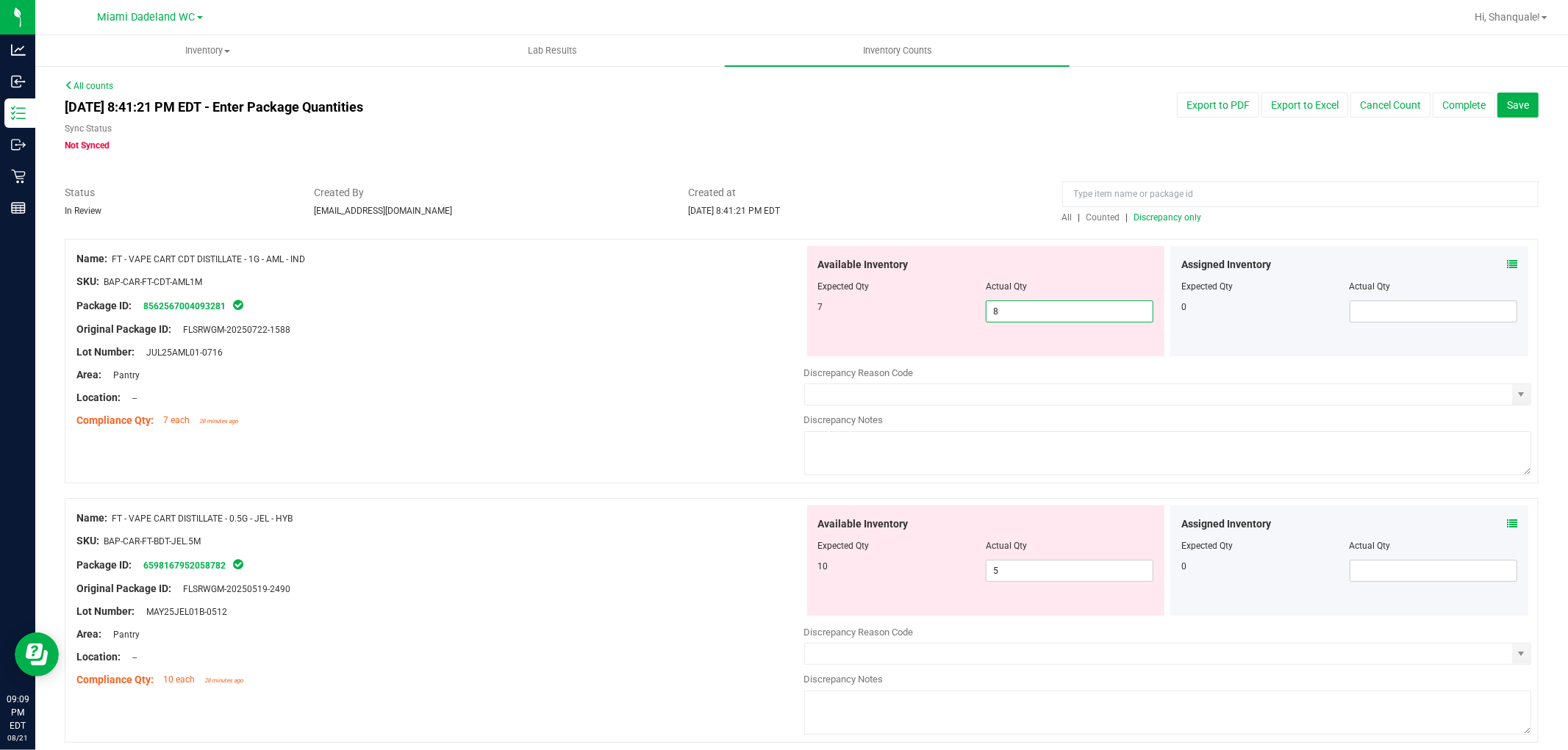
click at [1107, 316] on span "8 8" at bounding box center [1070, 312] width 168 height 22
type input "7"
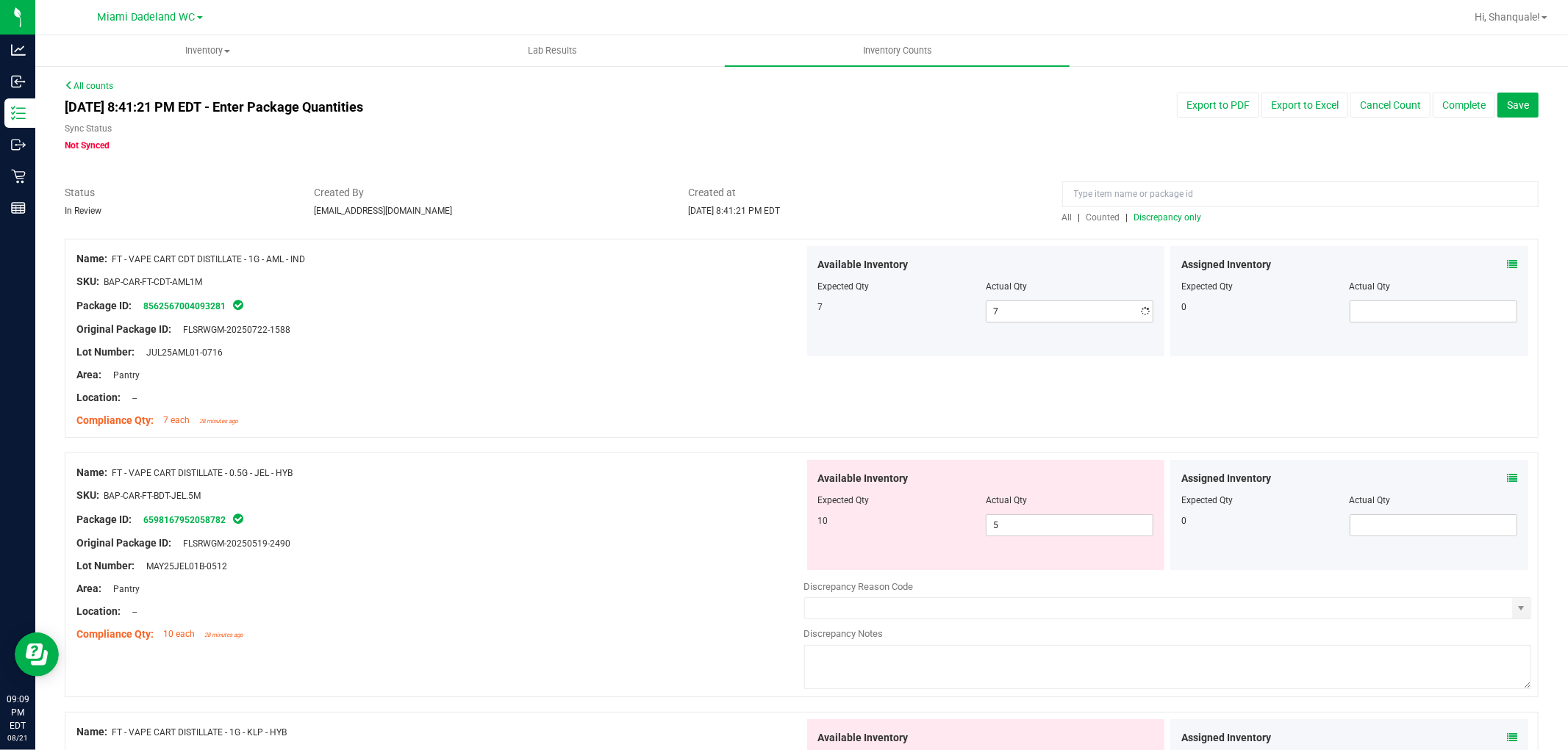
click at [674, 402] on div "Location: --" at bounding box center [440, 397] width 728 height 16
click at [1075, 525] on span "5 5" at bounding box center [1070, 526] width 168 height 22
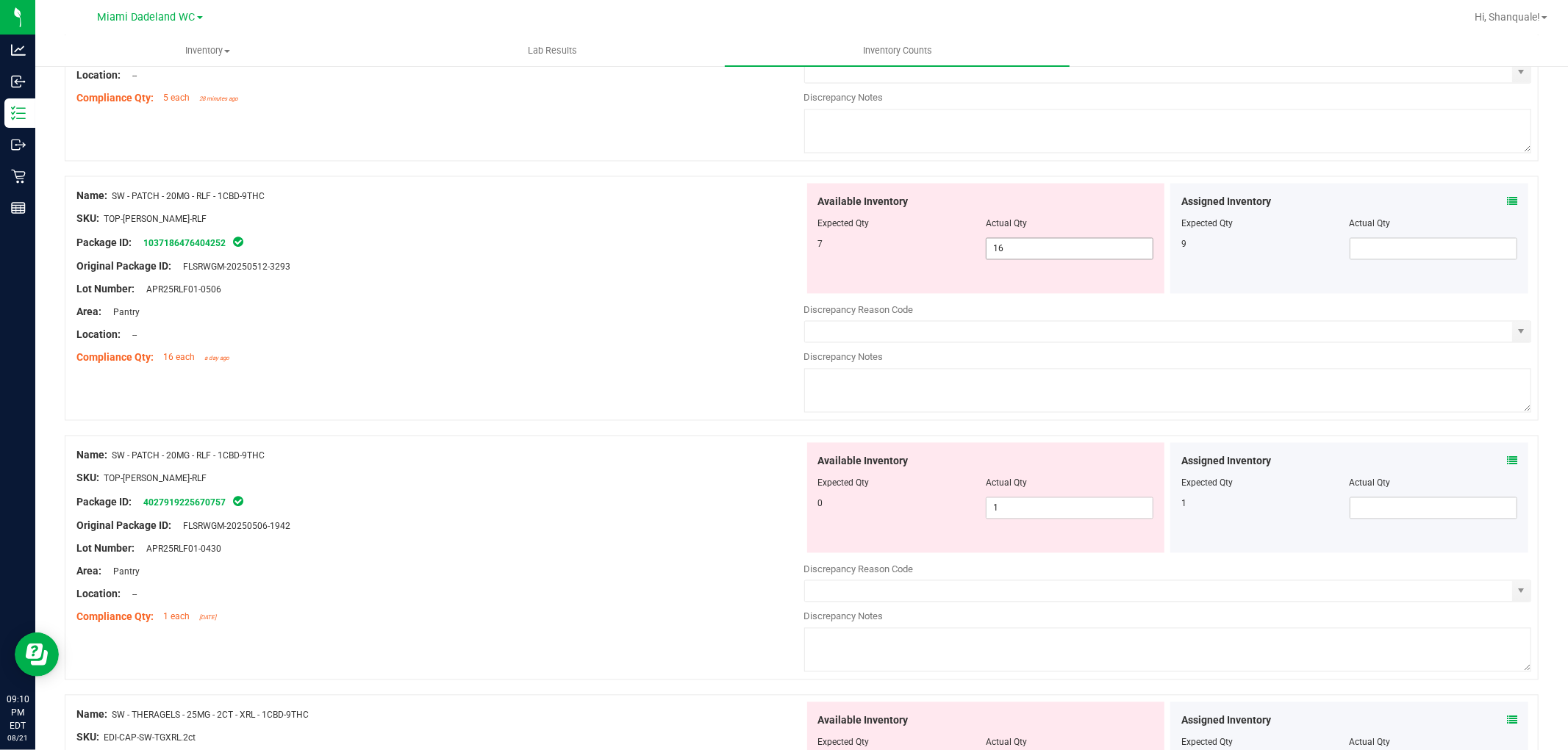
scroll to position [2449, 0]
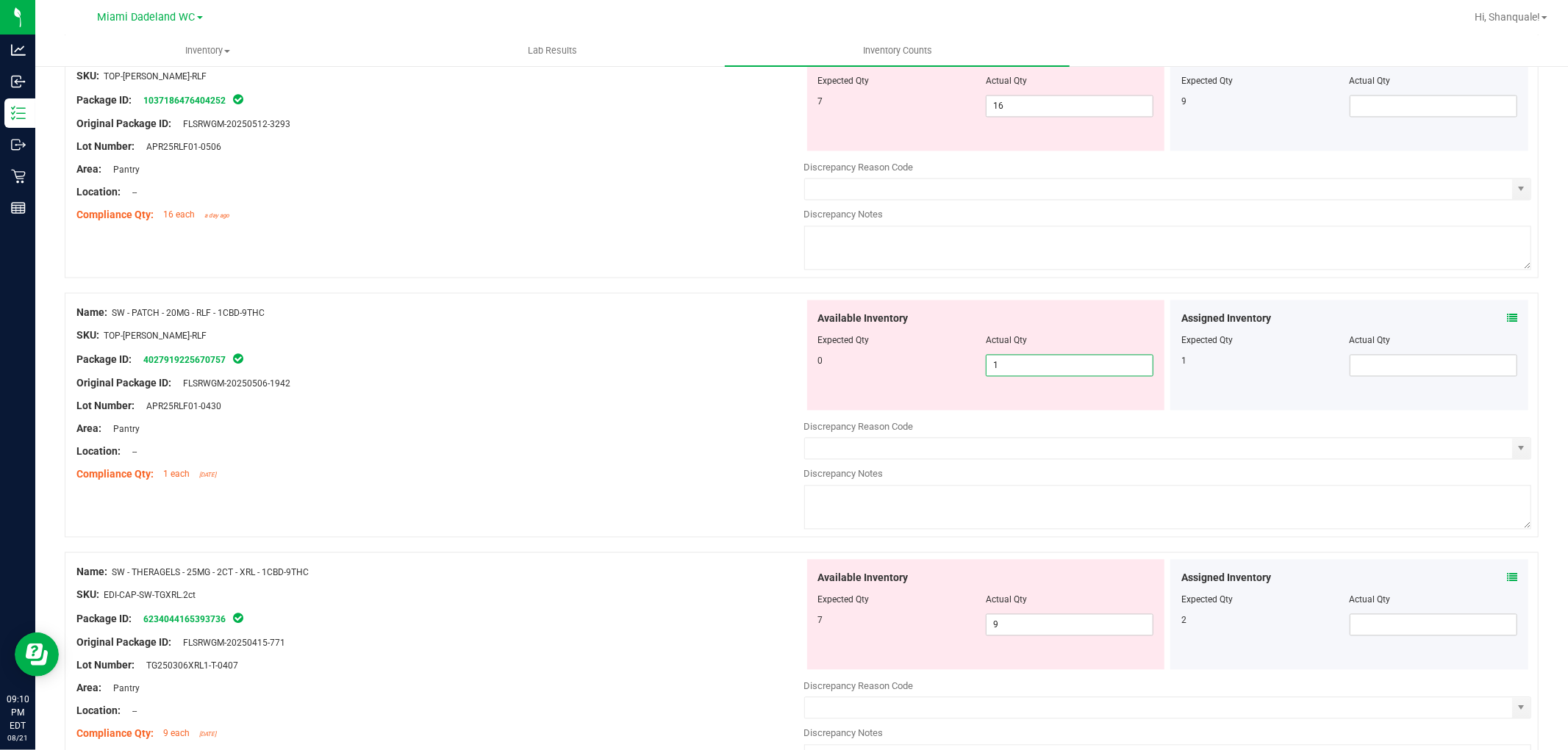
click at [1082, 376] on span "1 1" at bounding box center [1070, 366] width 168 height 22
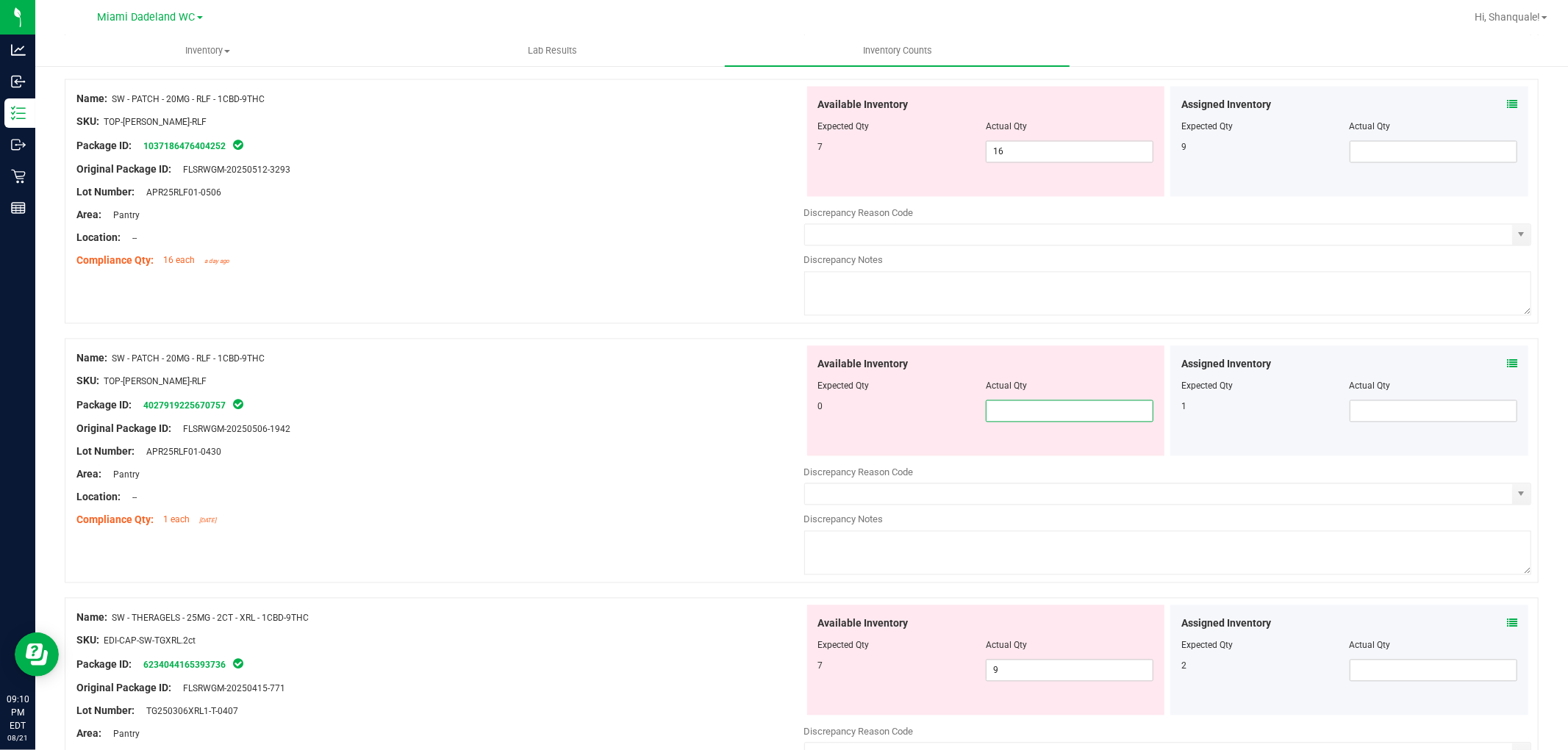
type input "0"
click at [1393, 422] on span at bounding box center [1434, 411] width 168 height 22
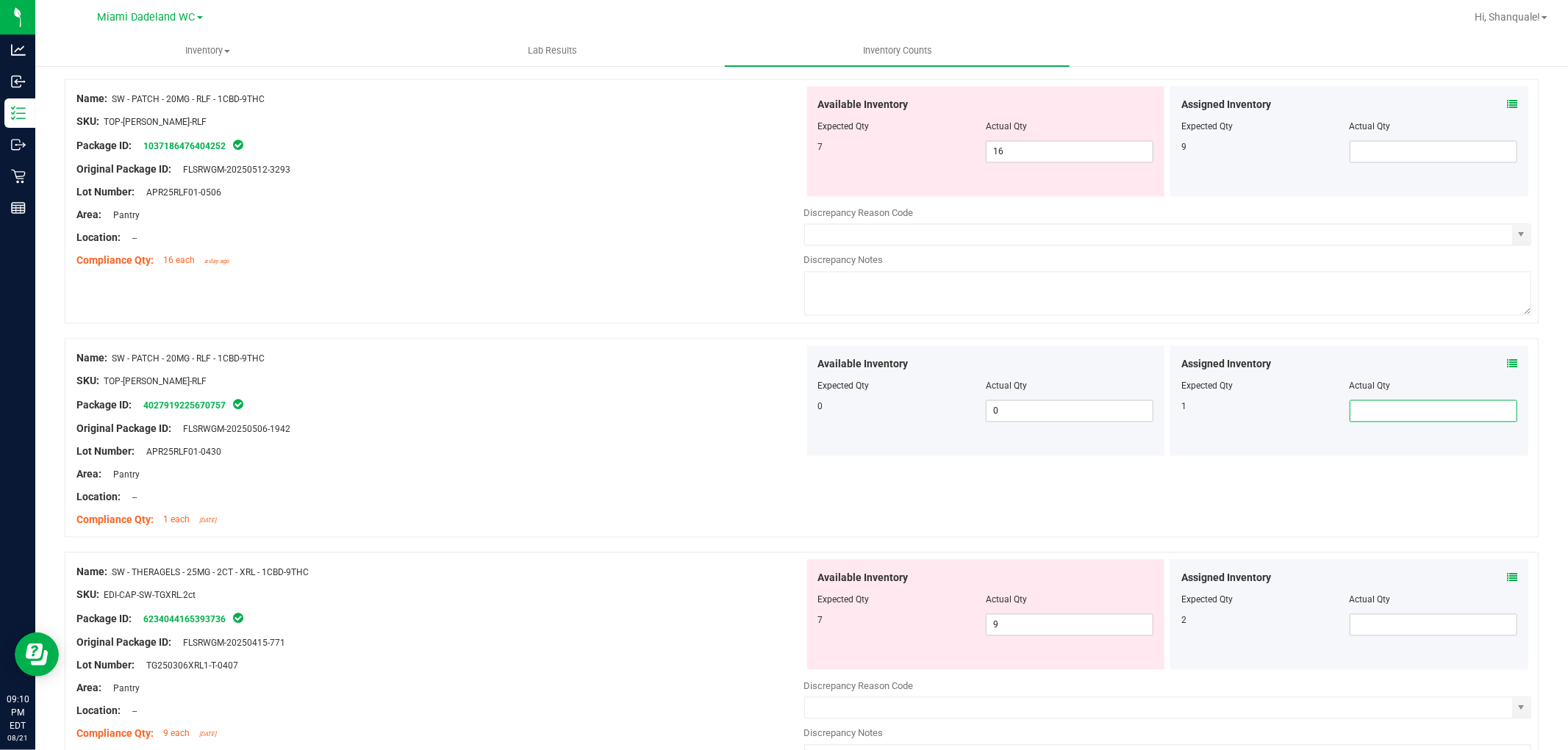
type input "1"
click at [534, 505] on div "Location: --" at bounding box center [440, 497] width 728 height 16
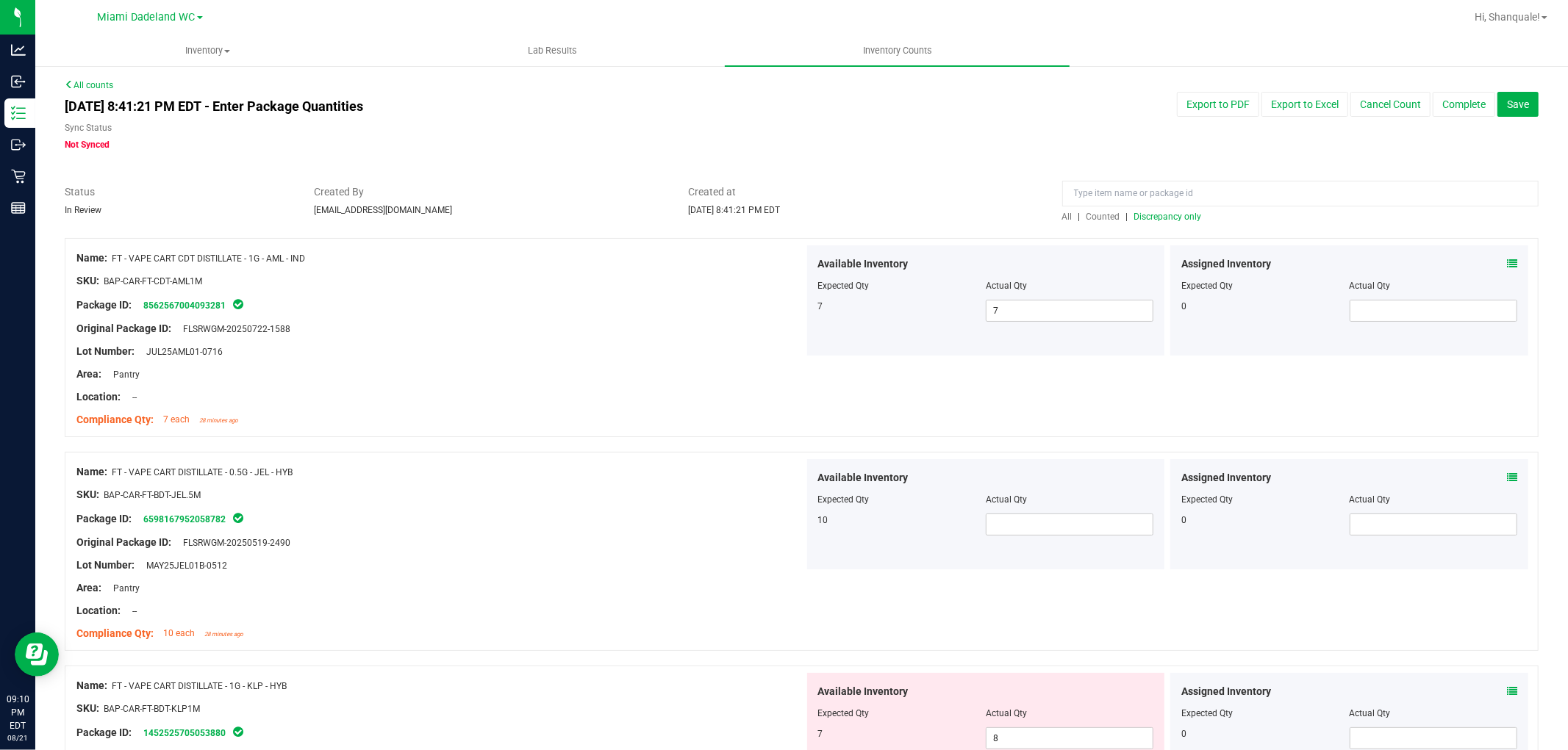
scroll to position [0, 0]
click at [1048, 520] on input "text" at bounding box center [1070, 526] width 166 height 20
type input "10"
click at [1178, 221] on span "Discrepancy only" at bounding box center [1169, 217] width 68 height 10
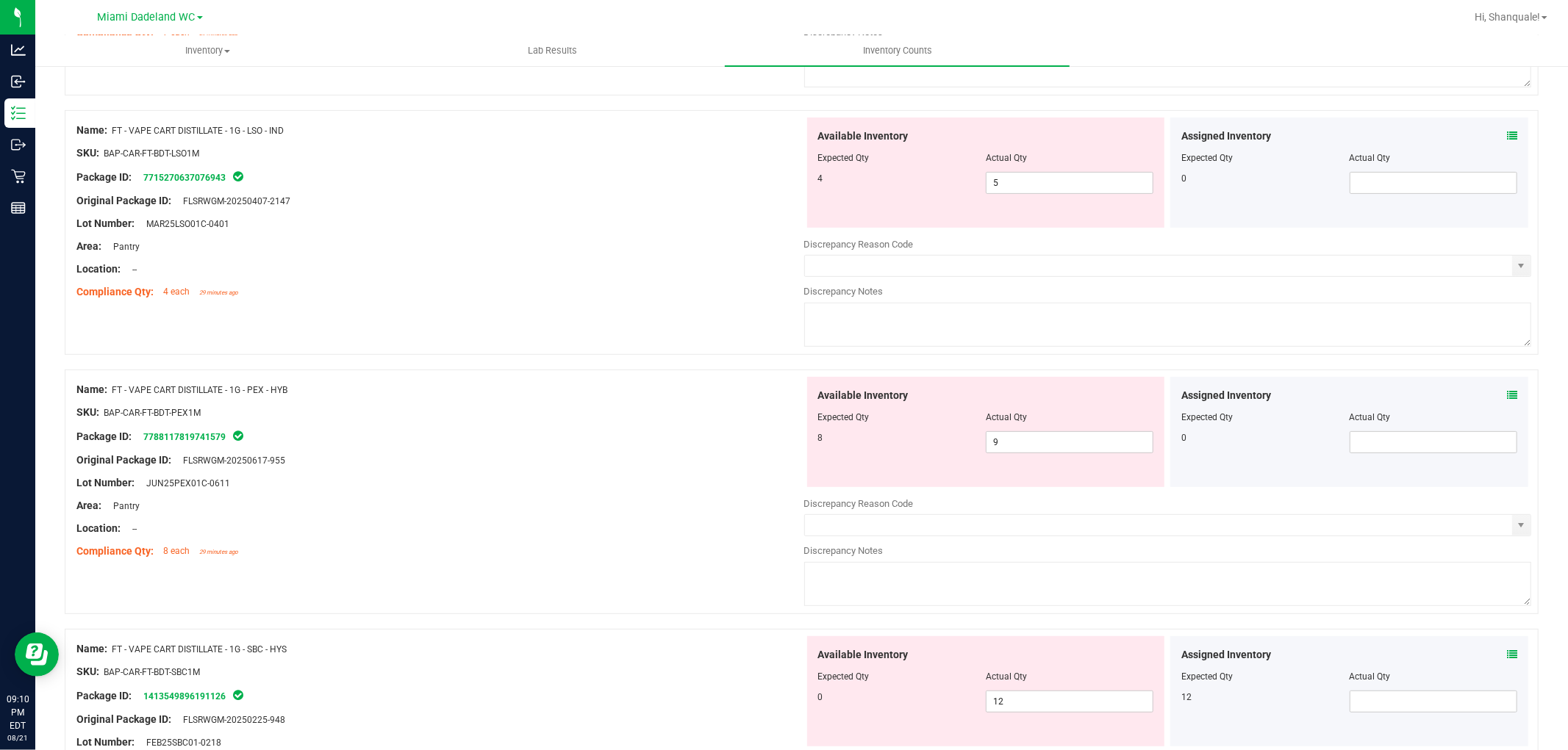
scroll to position [408, 0]
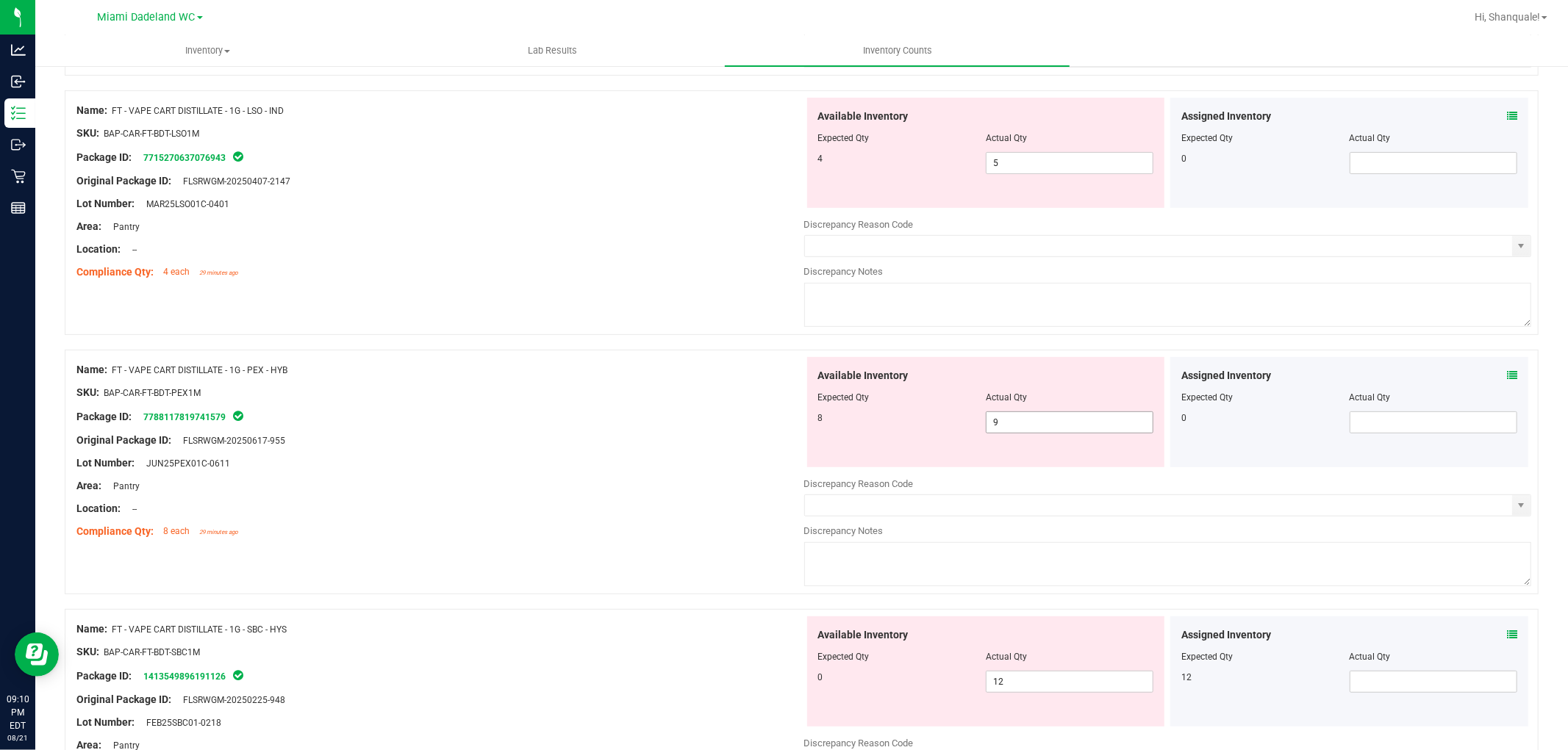
click at [1041, 430] on span "9 9" at bounding box center [1070, 422] width 168 height 22
type input "8"
click at [651, 377] on div "Name: FT - VAPE CART DISTILLATE - 1G - PEX - HYB" at bounding box center [440, 369] width 728 height 16
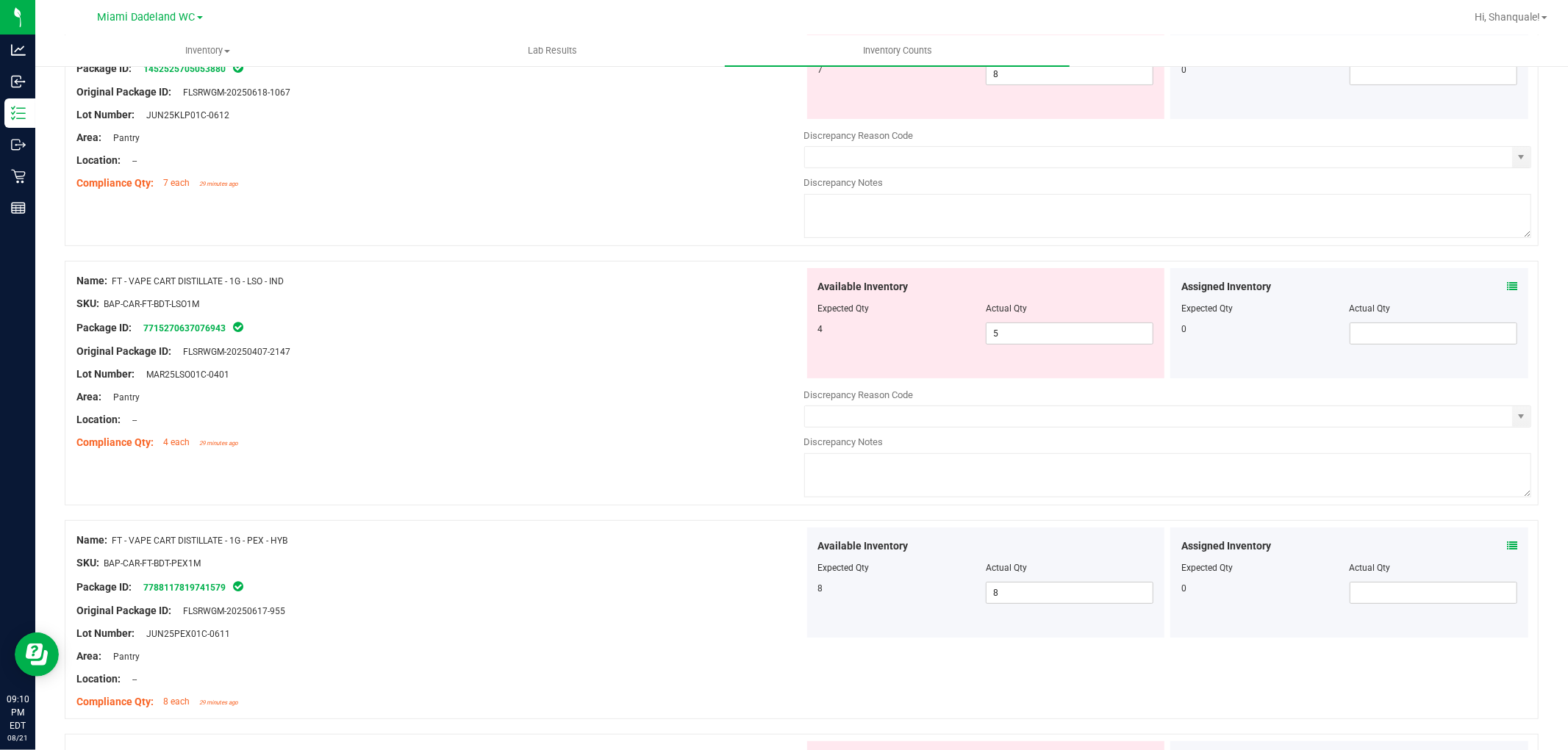
scroll to position [82, 0]
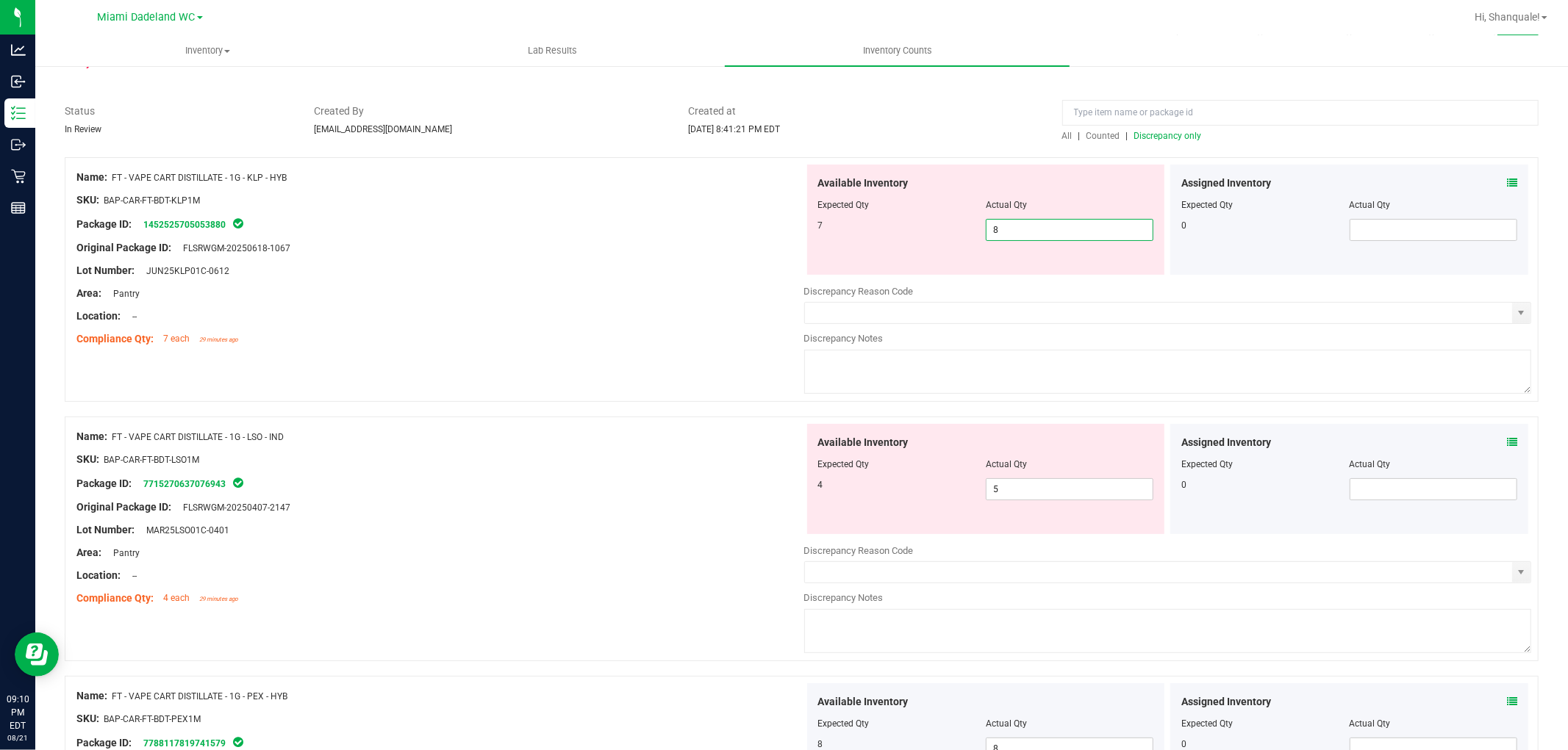
click at [1075, 239] on span "8 8" at bounding box center [1070, 230] width 168 height 22
type input "7"
click at [1084, 500] on div "Available Inventory Expected Qty Actual Qty 4 5 5" at bounding box center [1169, 541] width 728 height 233
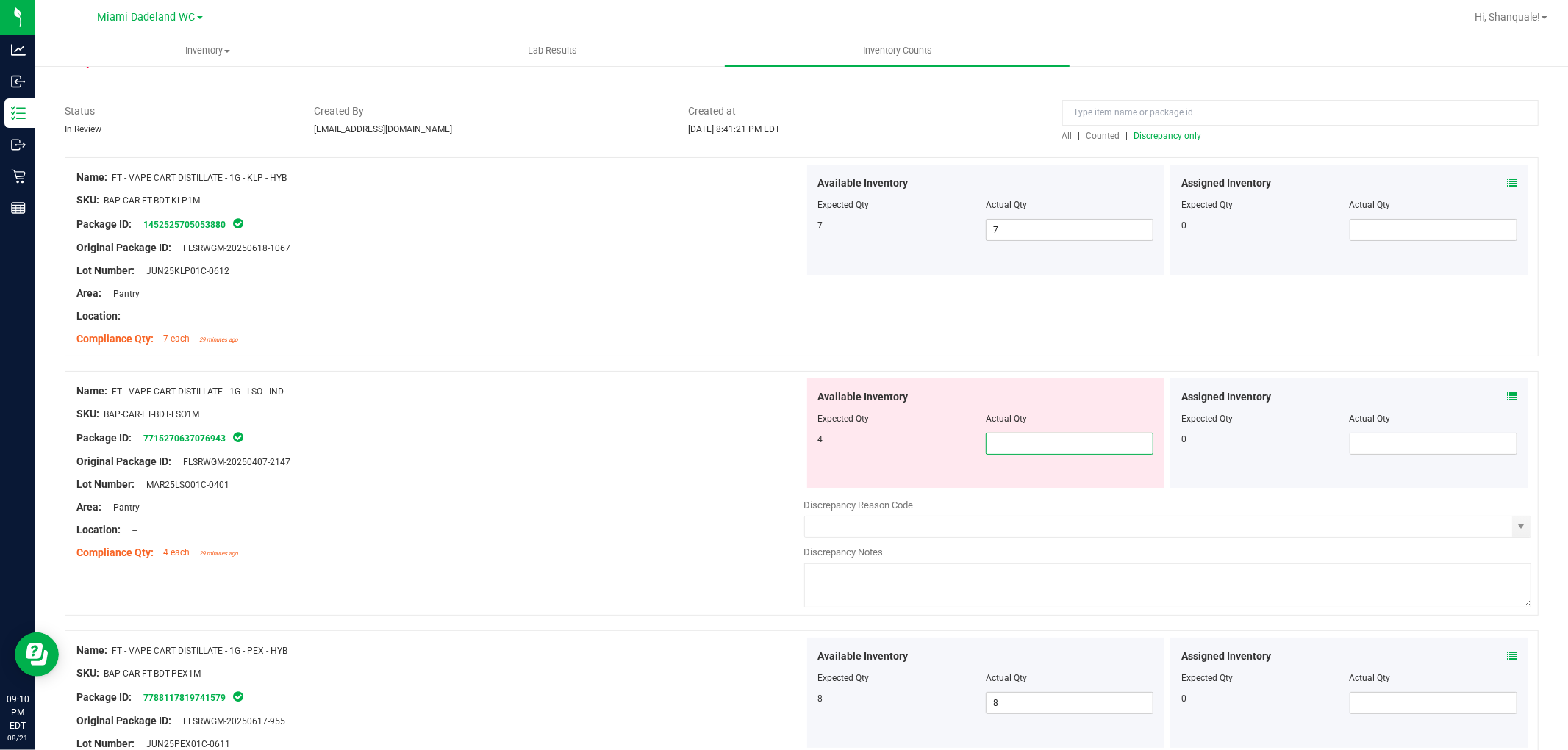
type input "5"
type input "4"
click at [516, 466] on div "Original Package ID: FLSRWGM-20250407-2147" at bounding box center [440, 462] width 728 height 16
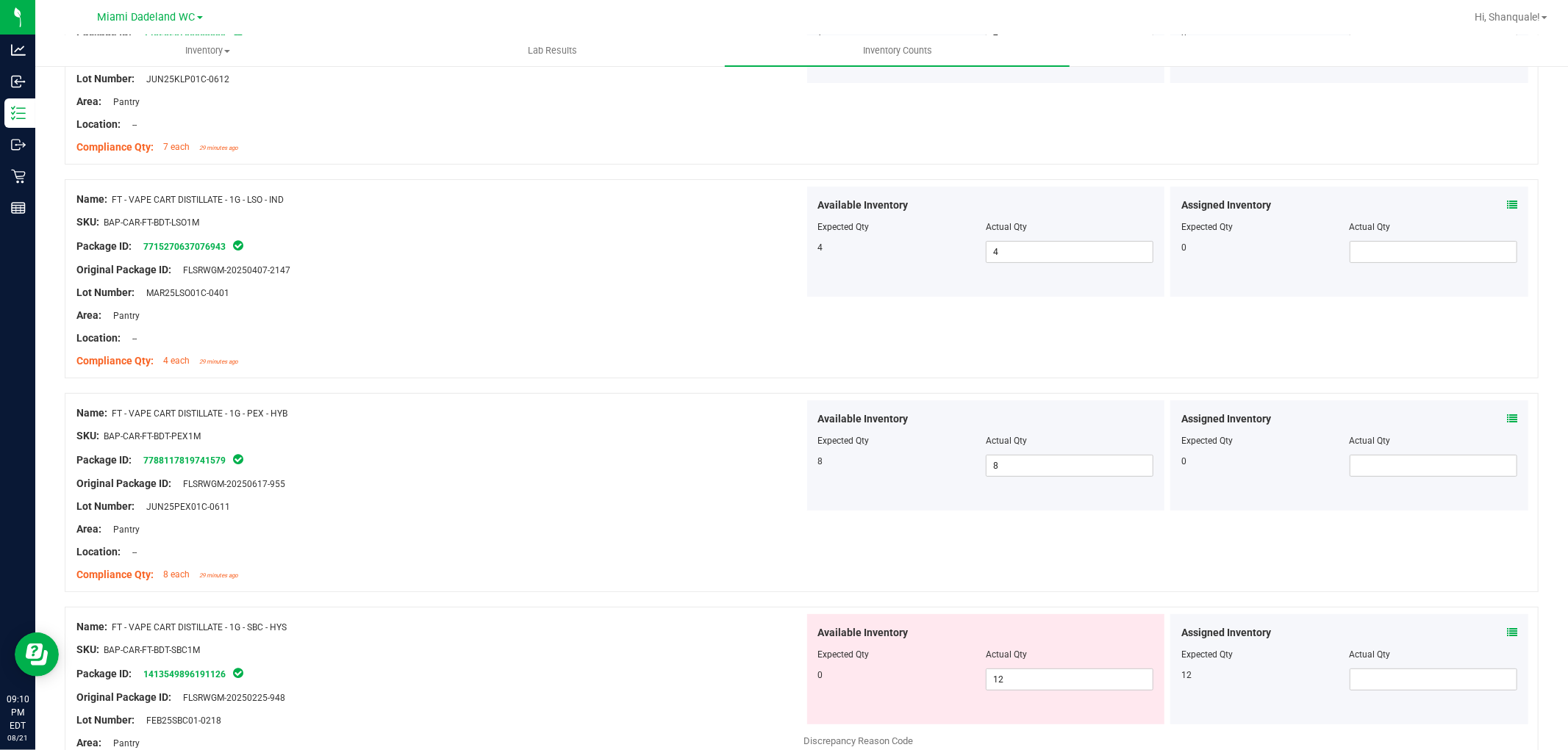
scroll to position [408, 0]
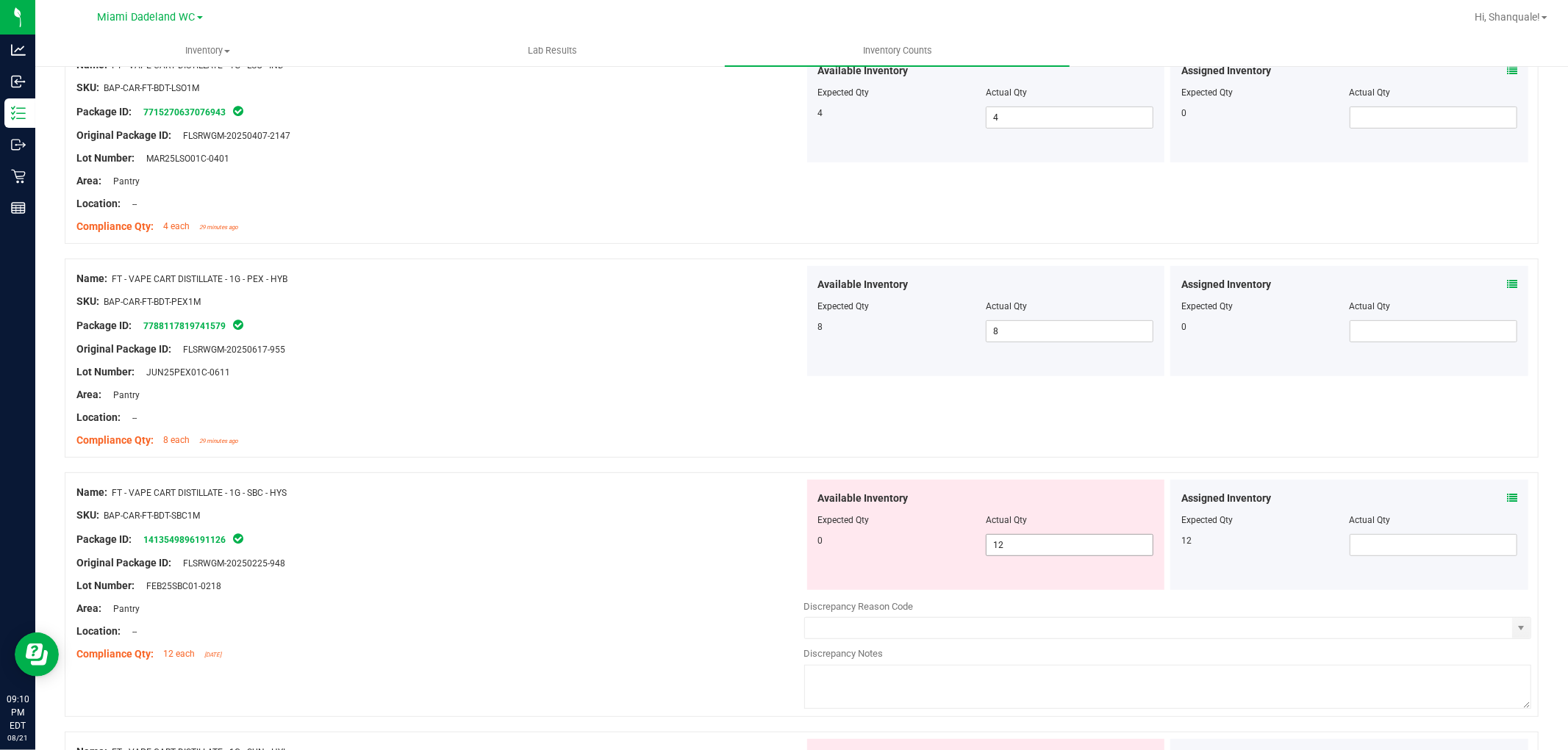
click at [1083, 540] on span "12 12" at bounding box center [1070, 545] width 168 height 22
type input "1"
type input "0"
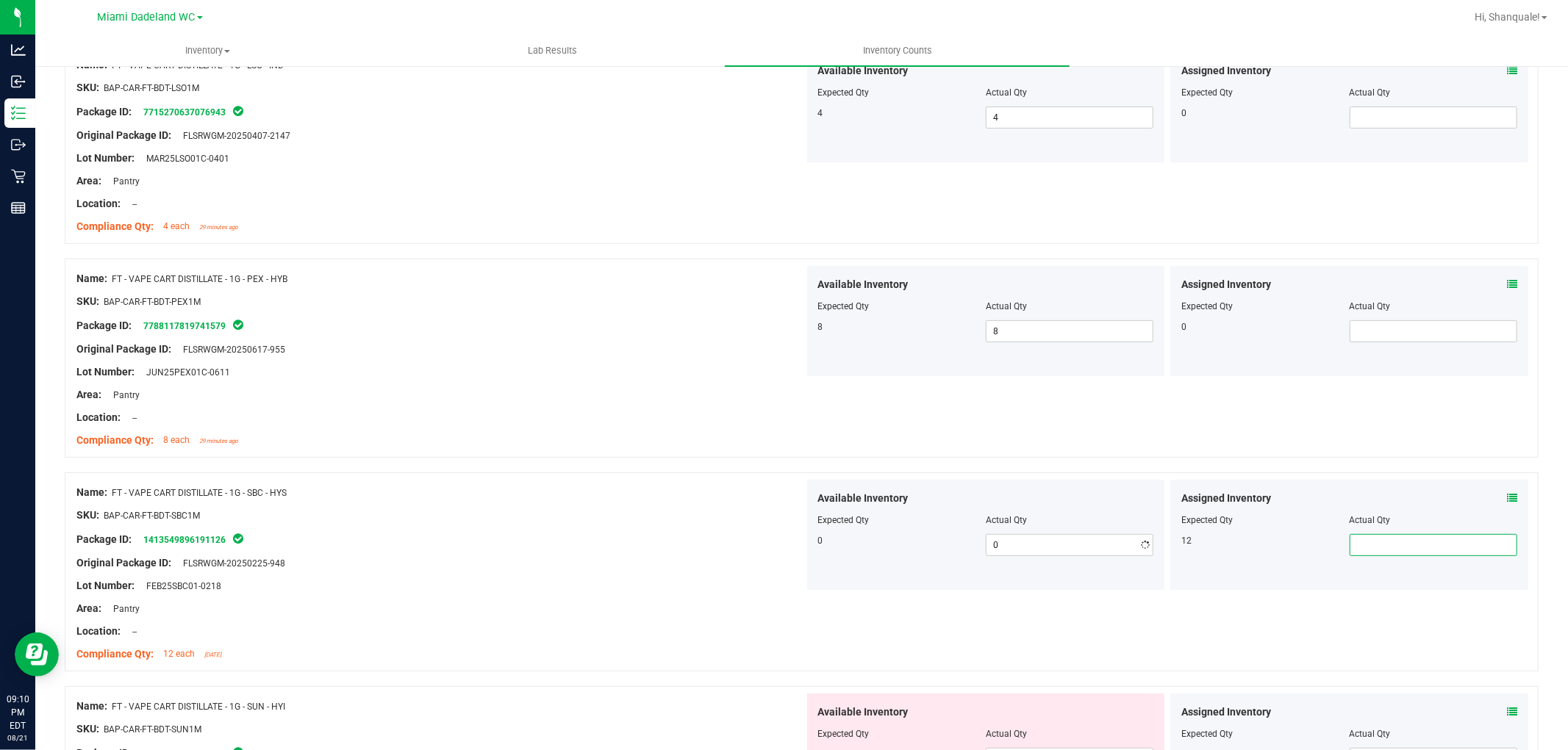
click at [1387, 548] on span at bounding box center [1434, 545] width 168 height 22
type input "12"
click at [807, 505] on div "Available Inventory Expected Qty Actual Qty 0 0 0" at bounding box center [986, 535] width 358 height 110
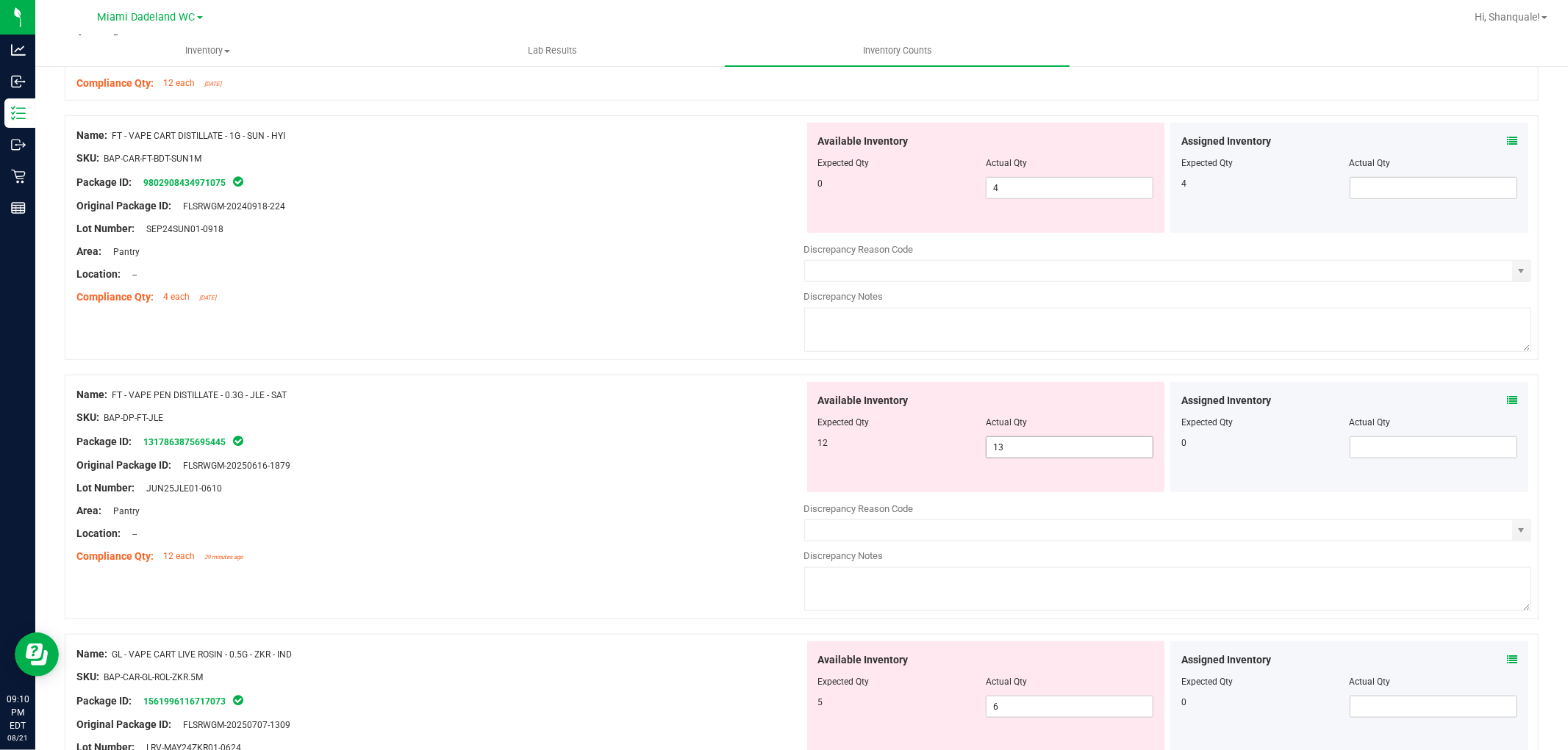
scroll to position [980, 0]
click at [1062, 445] on span "13 13" at bounding box center [1070, 447] width 168 height 22
type input "12"
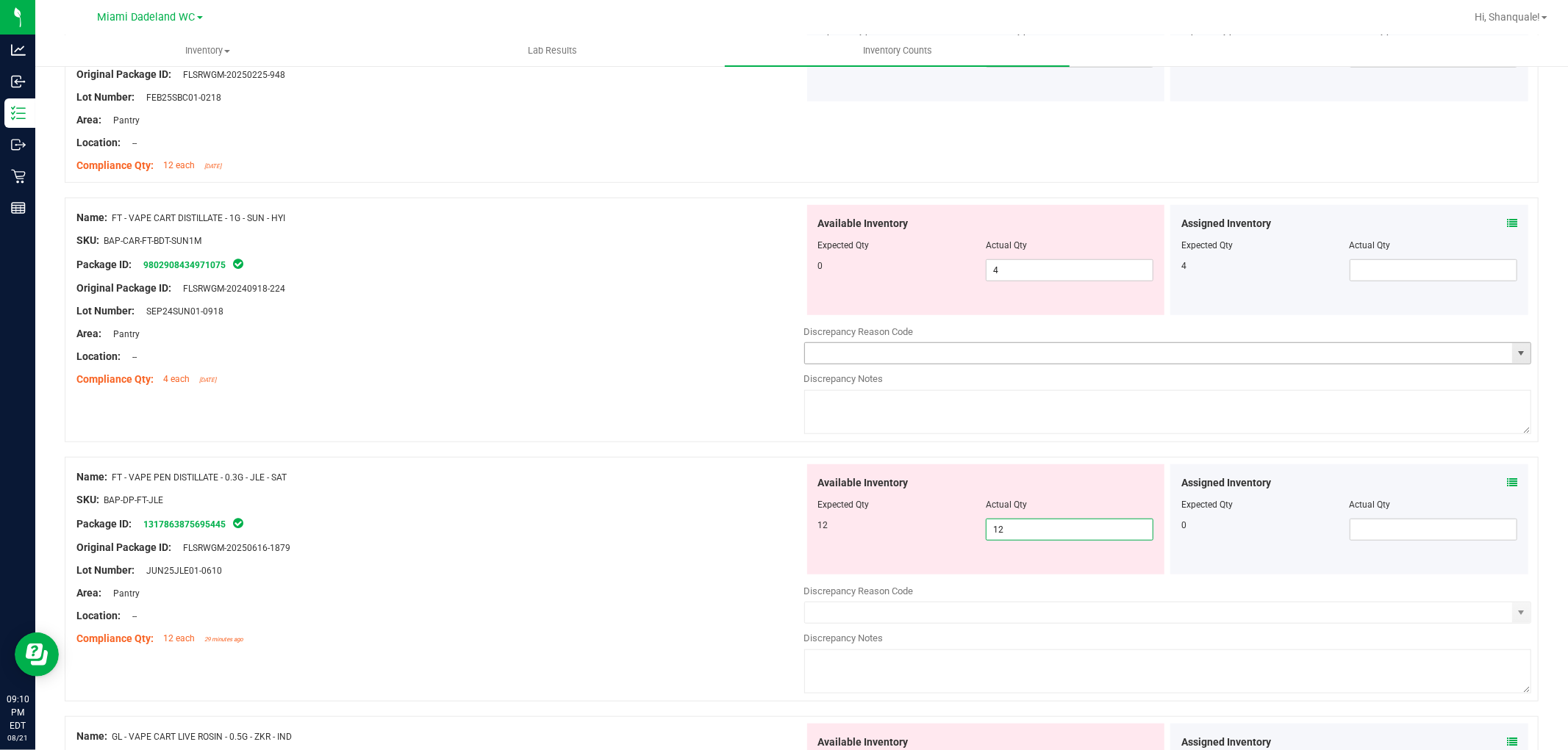
scroll to position [816, 0]
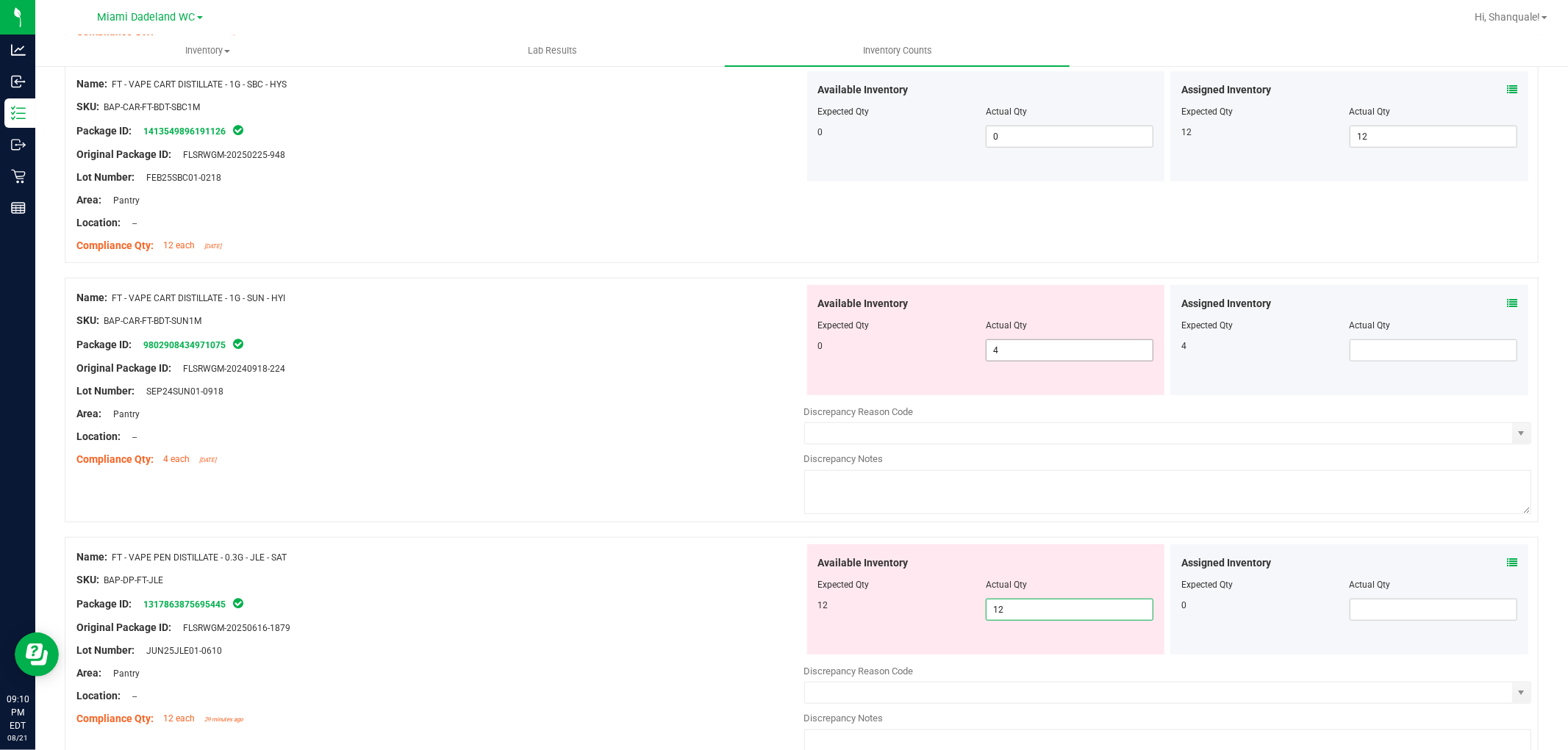
type input "12"
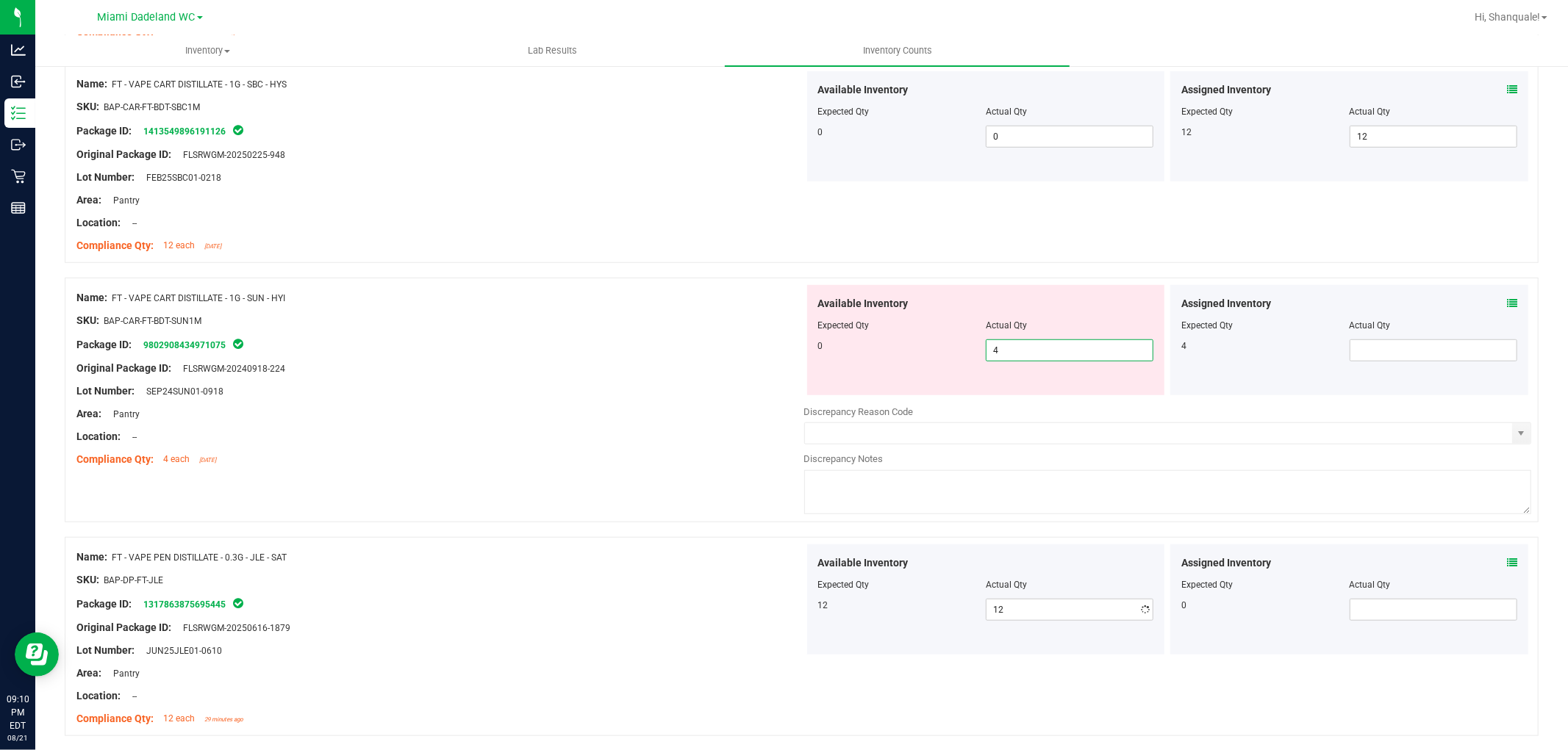
click at [1056, 351] on span "4 4" at bounding box center [1070, 351] width 168 height 22
type input "0"
click at [1350, 345] on span at bounding box center [1434, 351] width 168 height 22
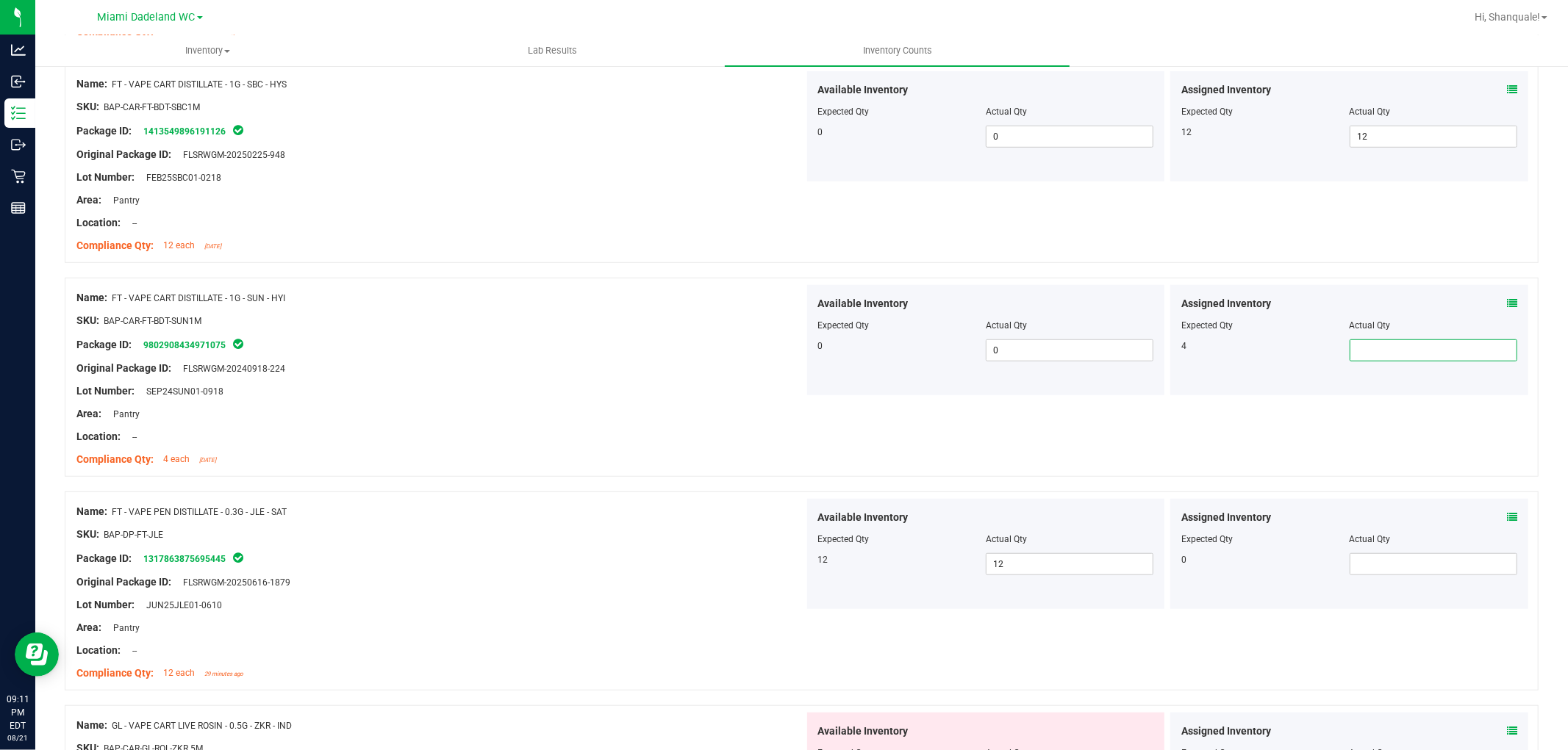
type input "4"
click at [552, 412] on div "Area: Pantry" at bounding box center [440, 414] width 728 height 16
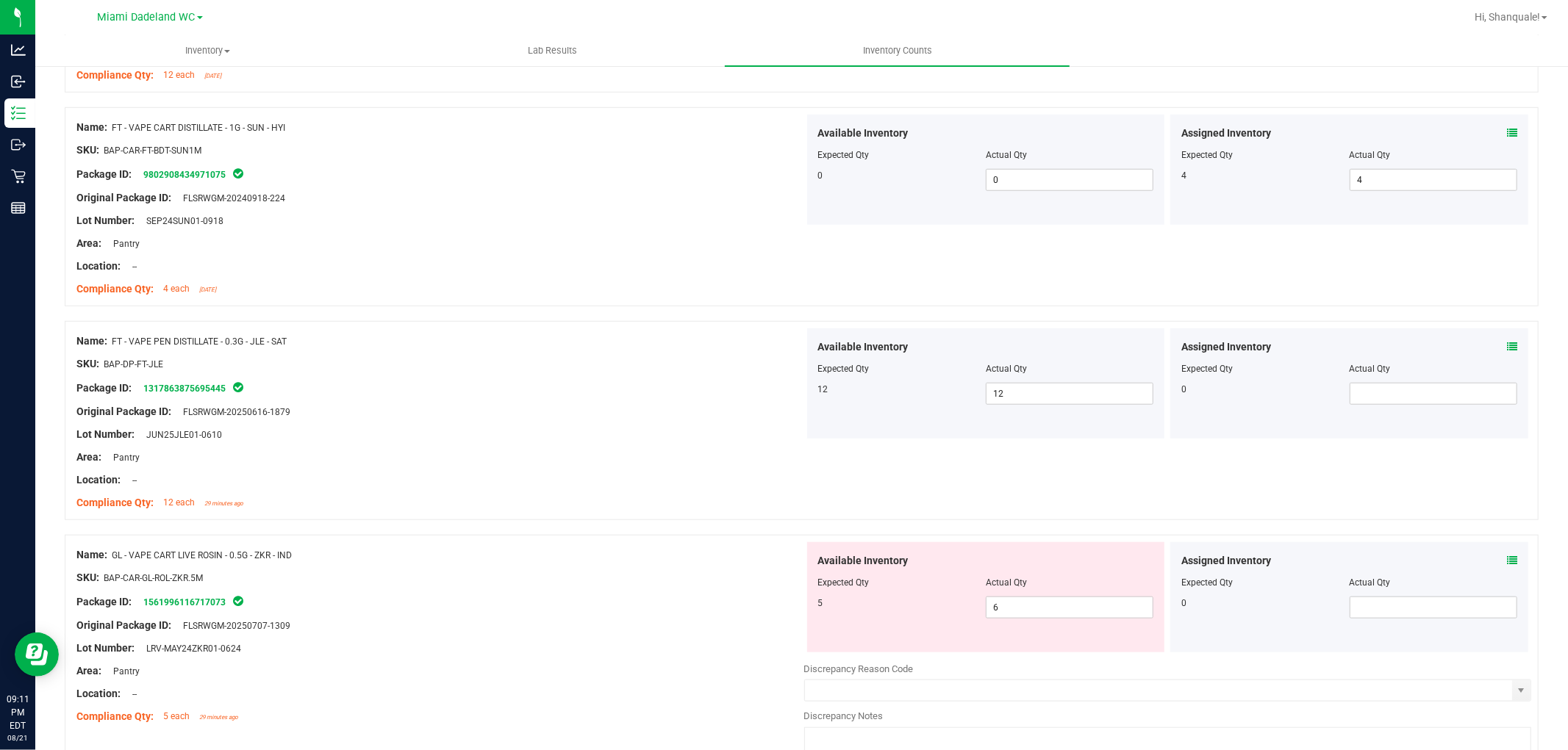
scroll to position [1143, 0]
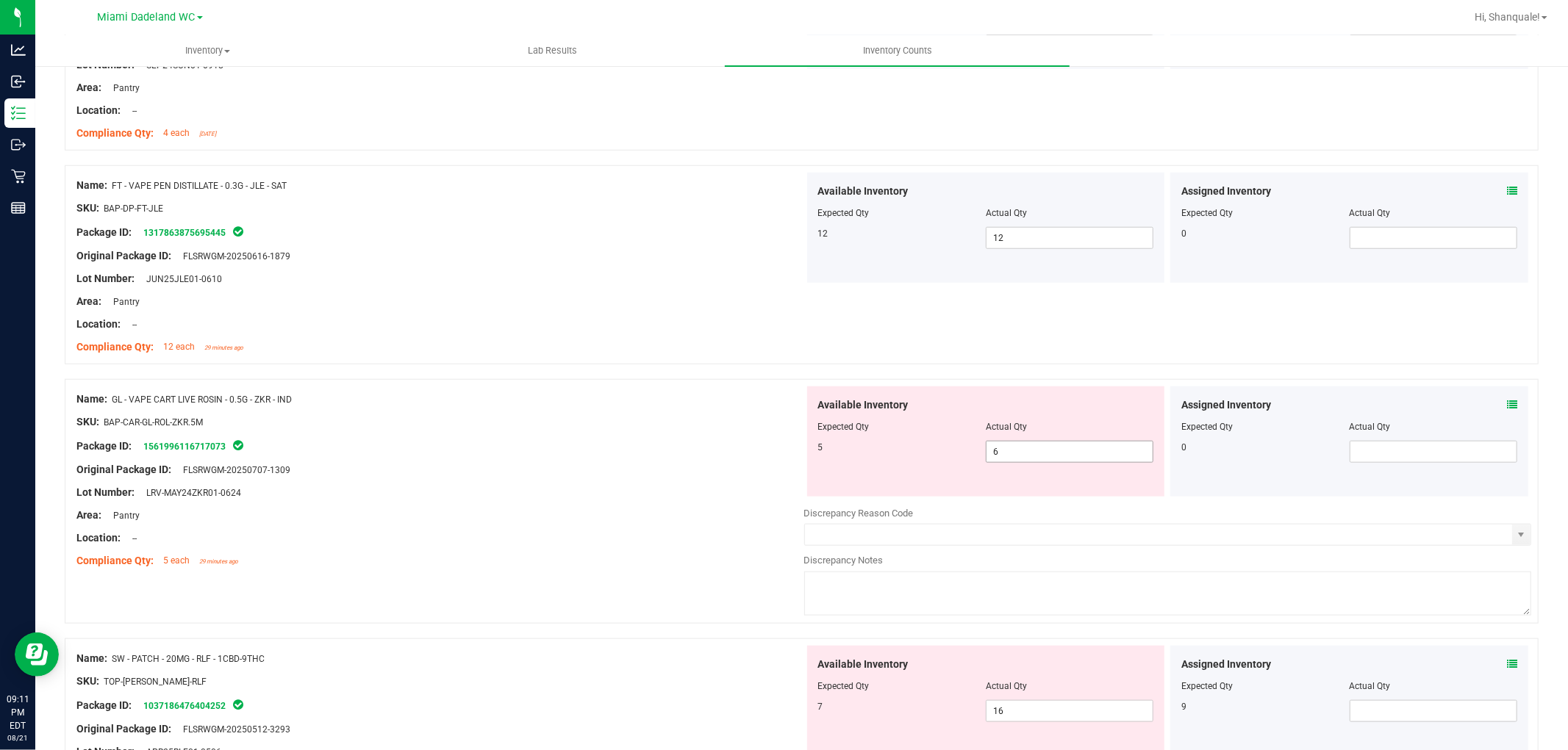
click at [1056, 456] on span "6 6" at bounding box center [1070, 452] width 168 height 22
type input "5"
click at [574, 422] on div "SKU: BAP-CAR-GL-ROL-ZKR.5M" at bounding box center [440, 422] width 728 height 16
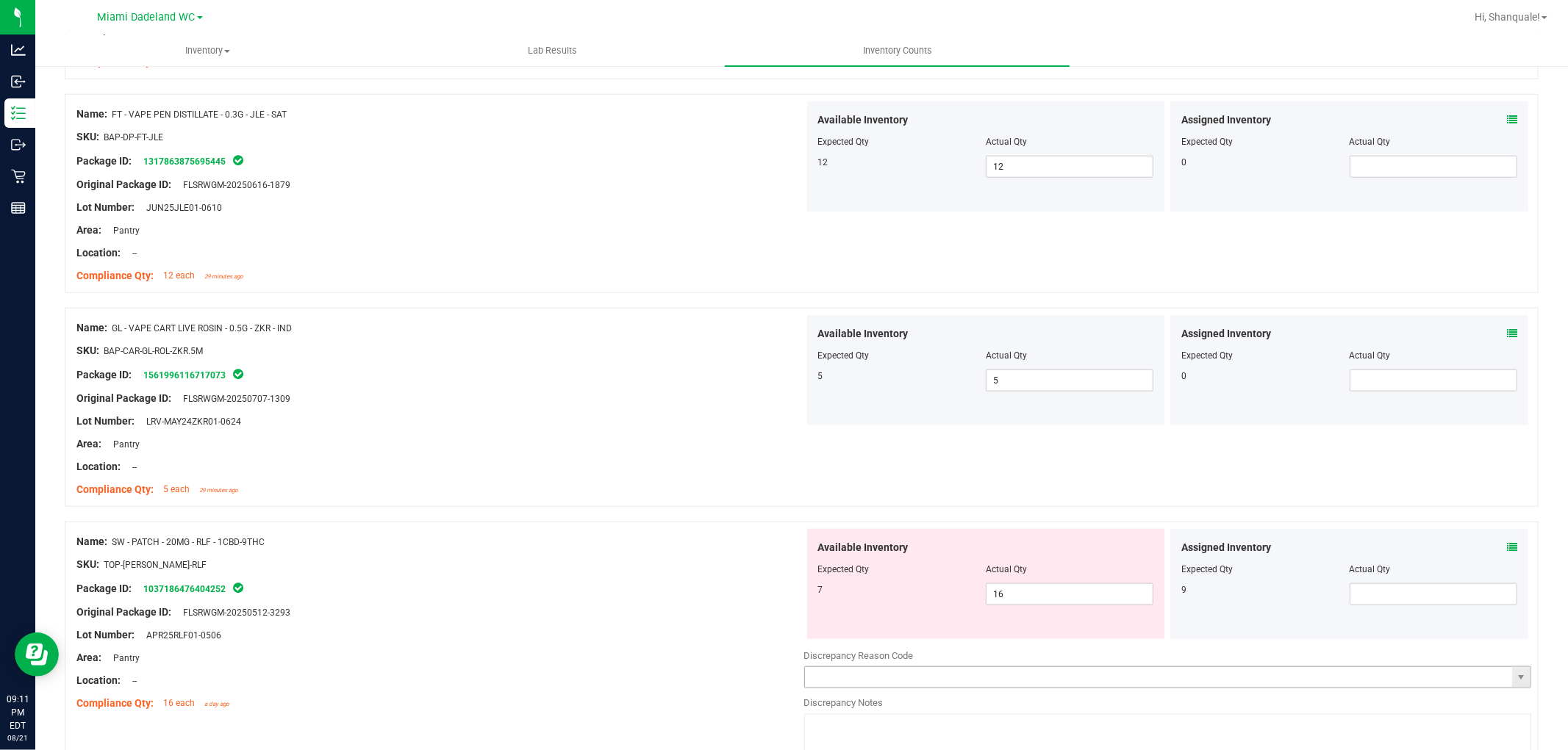
scroll to position [1306, 0]
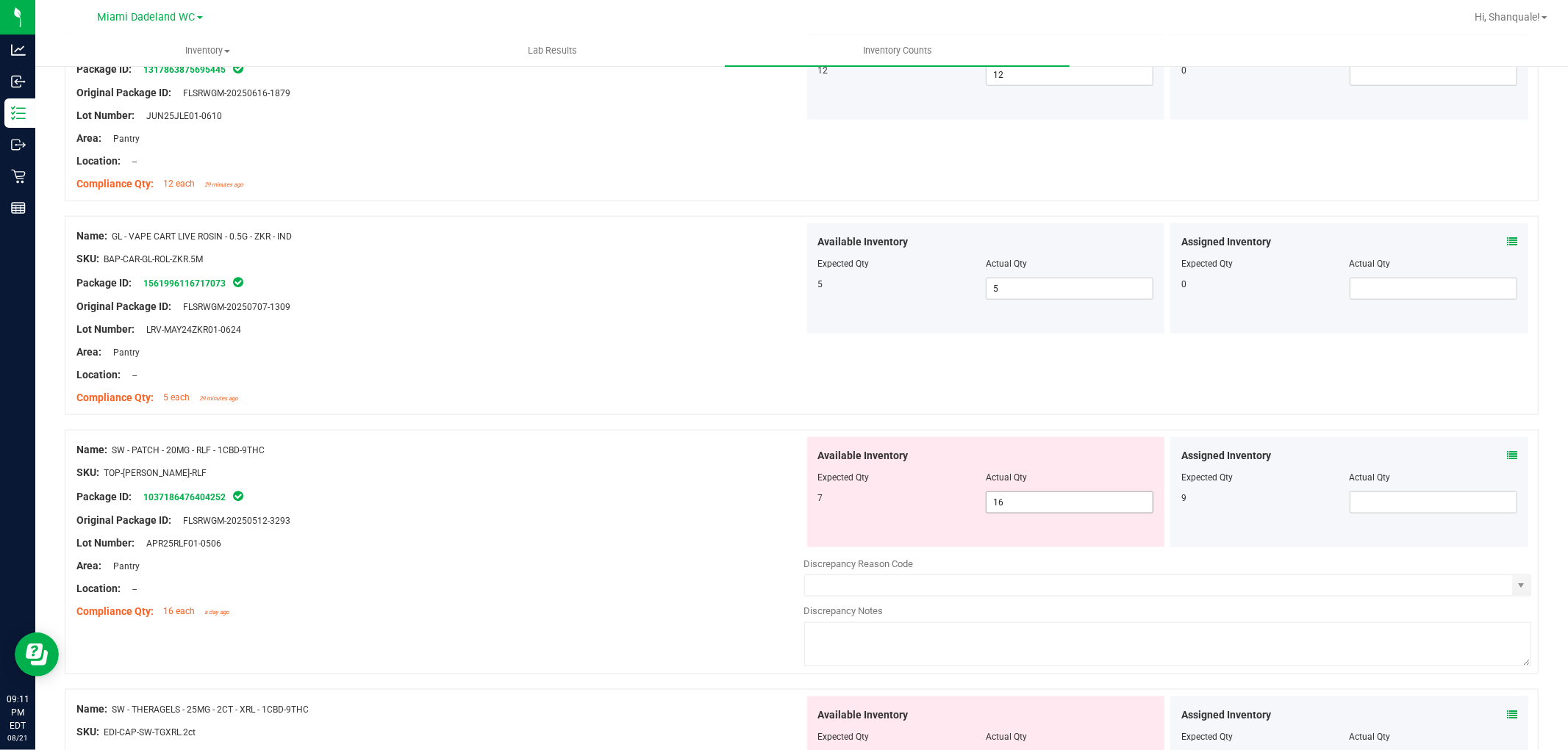
click at [1121, 505] on span "16 16" at bounding box center [1070, 502] width 168 height 22
type input "1"
type input "7"
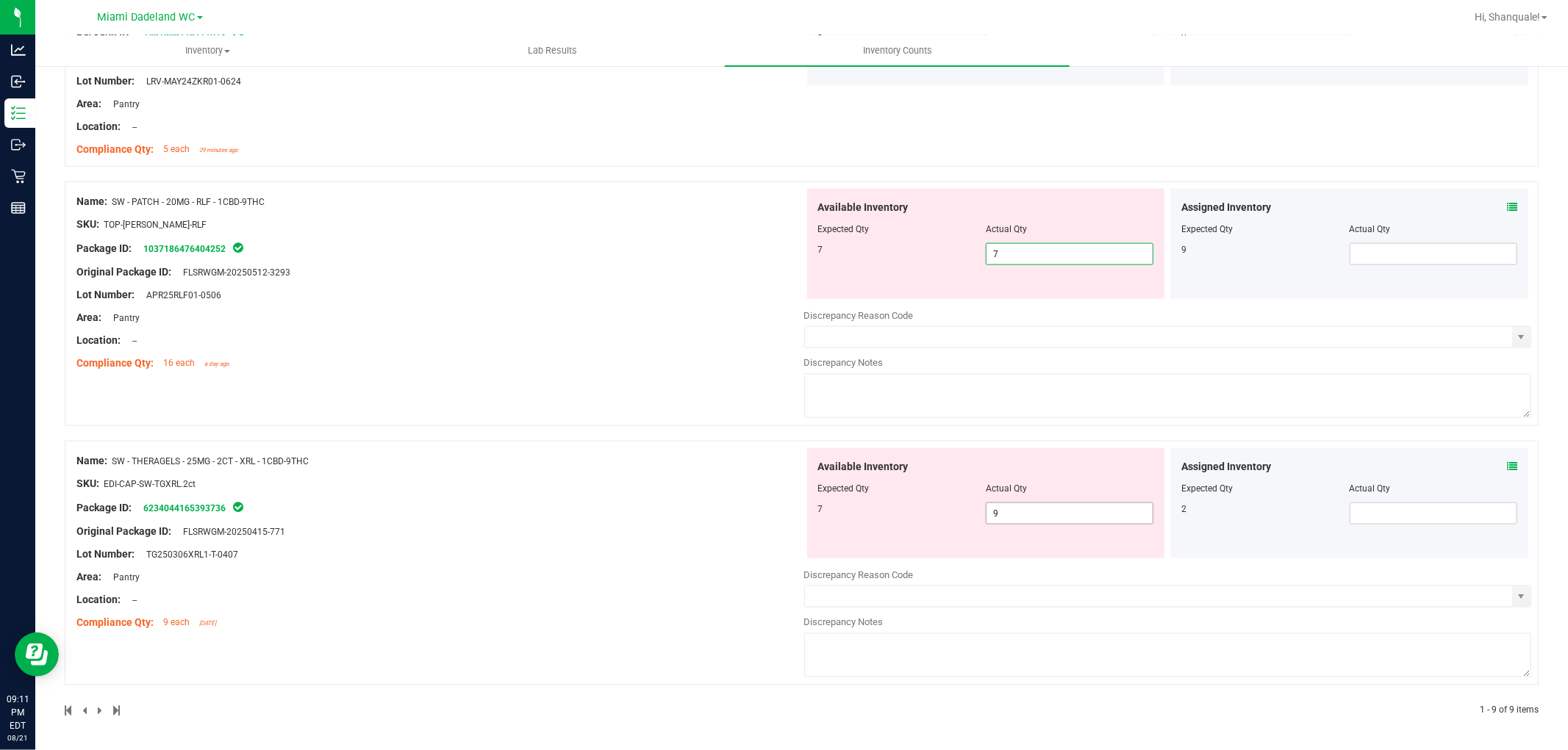
type input "7"
click at [1047, 515] on span "9 9" at bounding box center [1070, 514] width 168 height 22
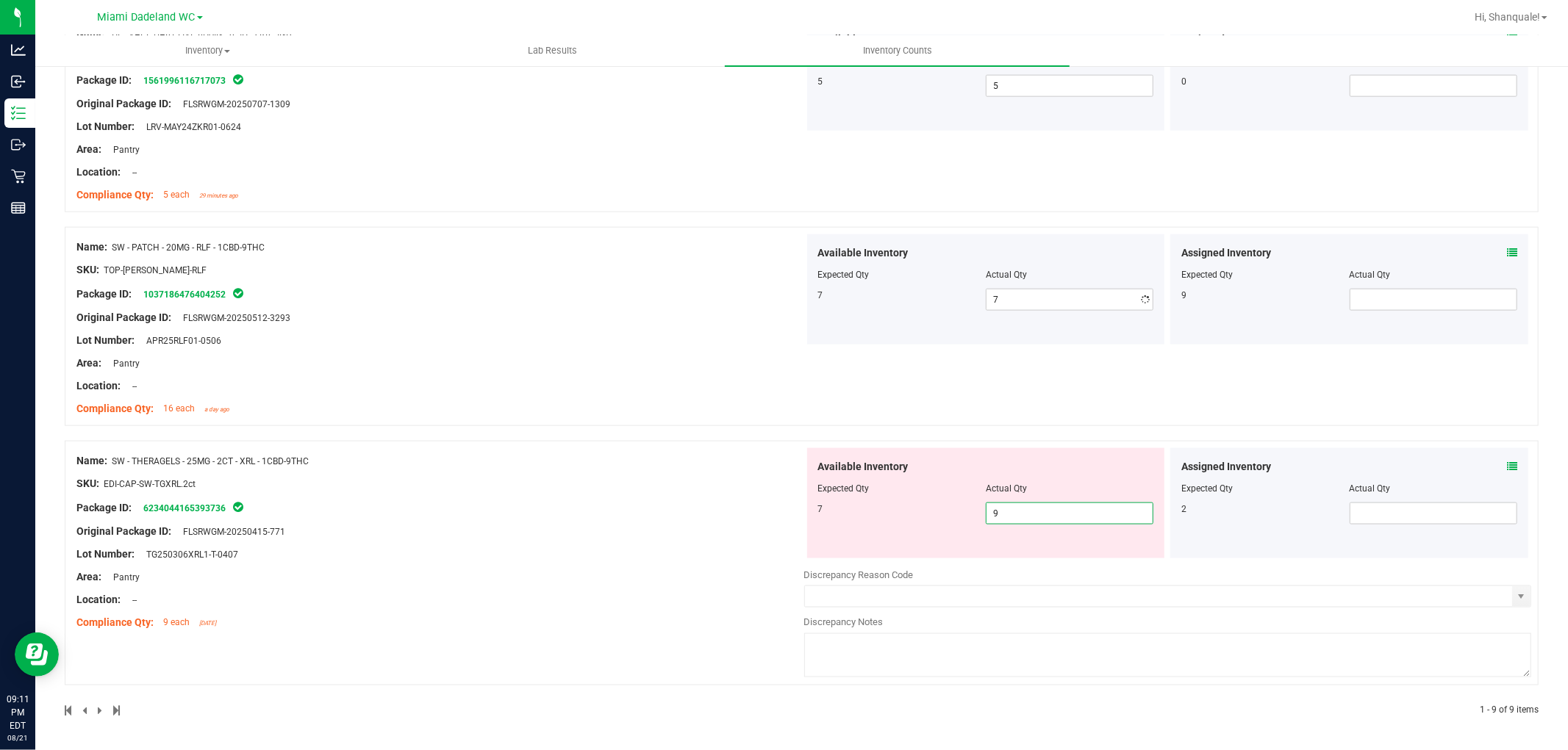
scroll to position [1509, 0]
click at [1110, 523] on input "9" at bounding box center [1070, 514] width 166 height 20
type input "7"
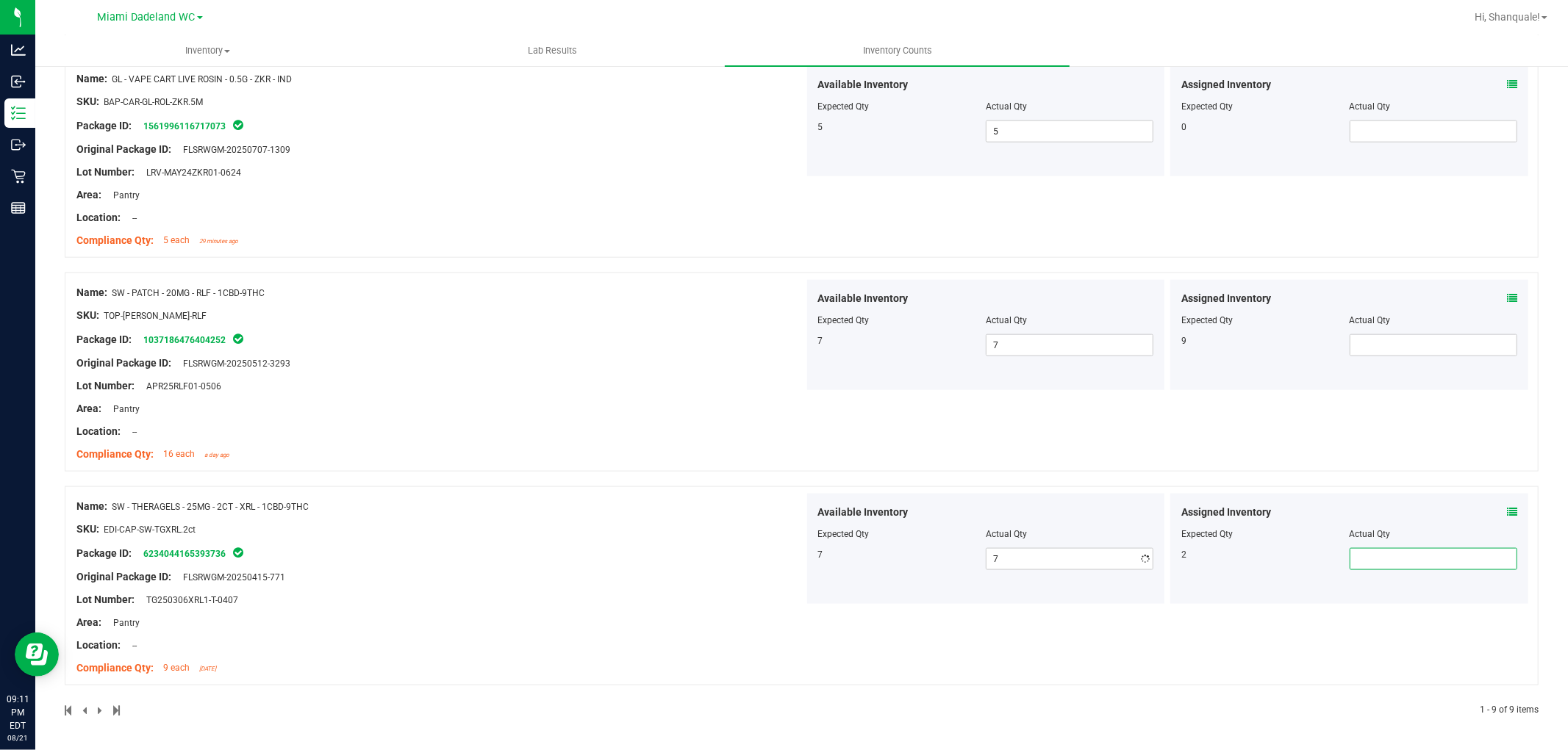
click at [1440, 512] on div "Assigned Inventory Expected Qty Actual Qty 2" at bounding box center [1349, 549] width 358 height 110
type input "2"
click at [561, 432] on div "Location: --" at bounding box center [440, 432] width 728 height 16
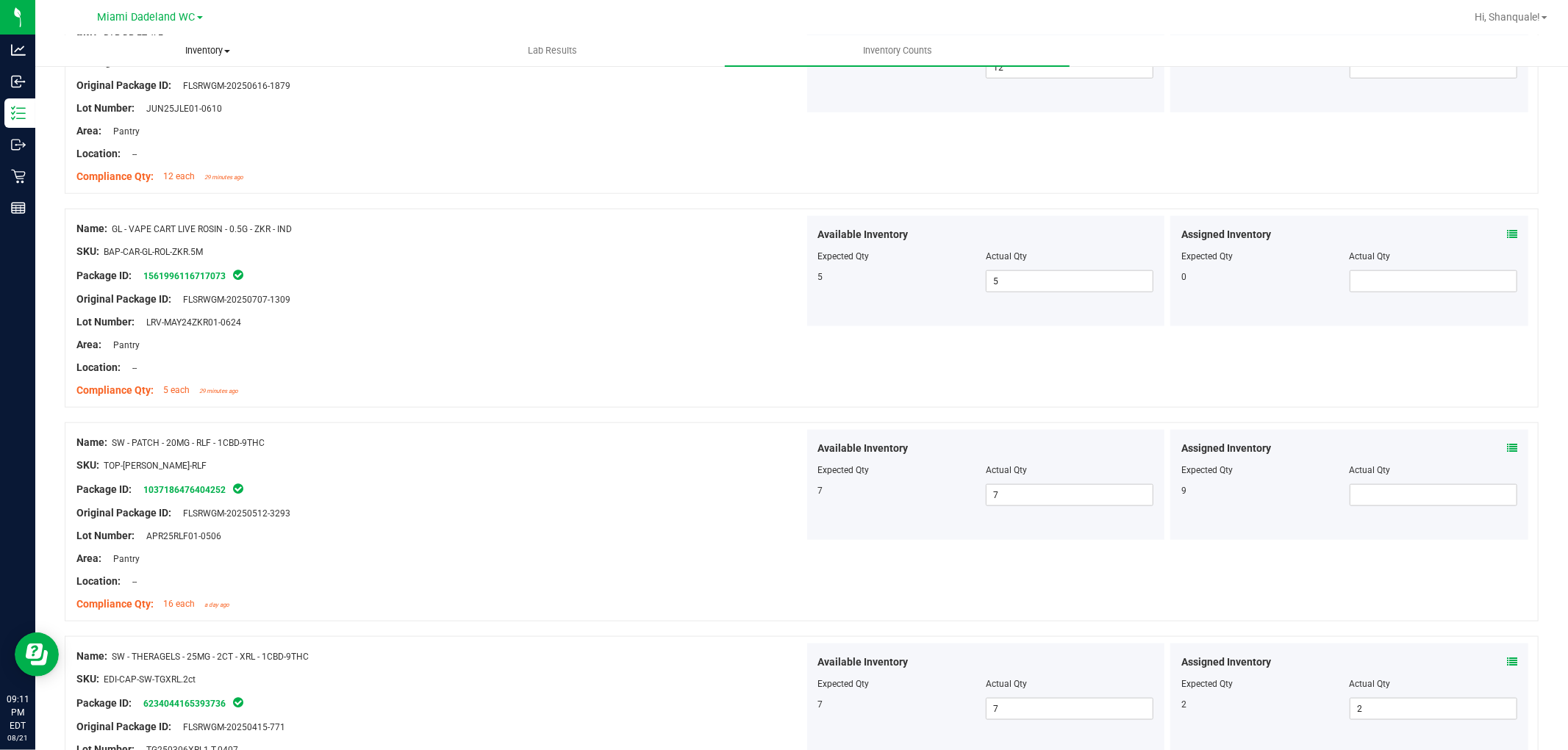
scroll to position [1301, 0]
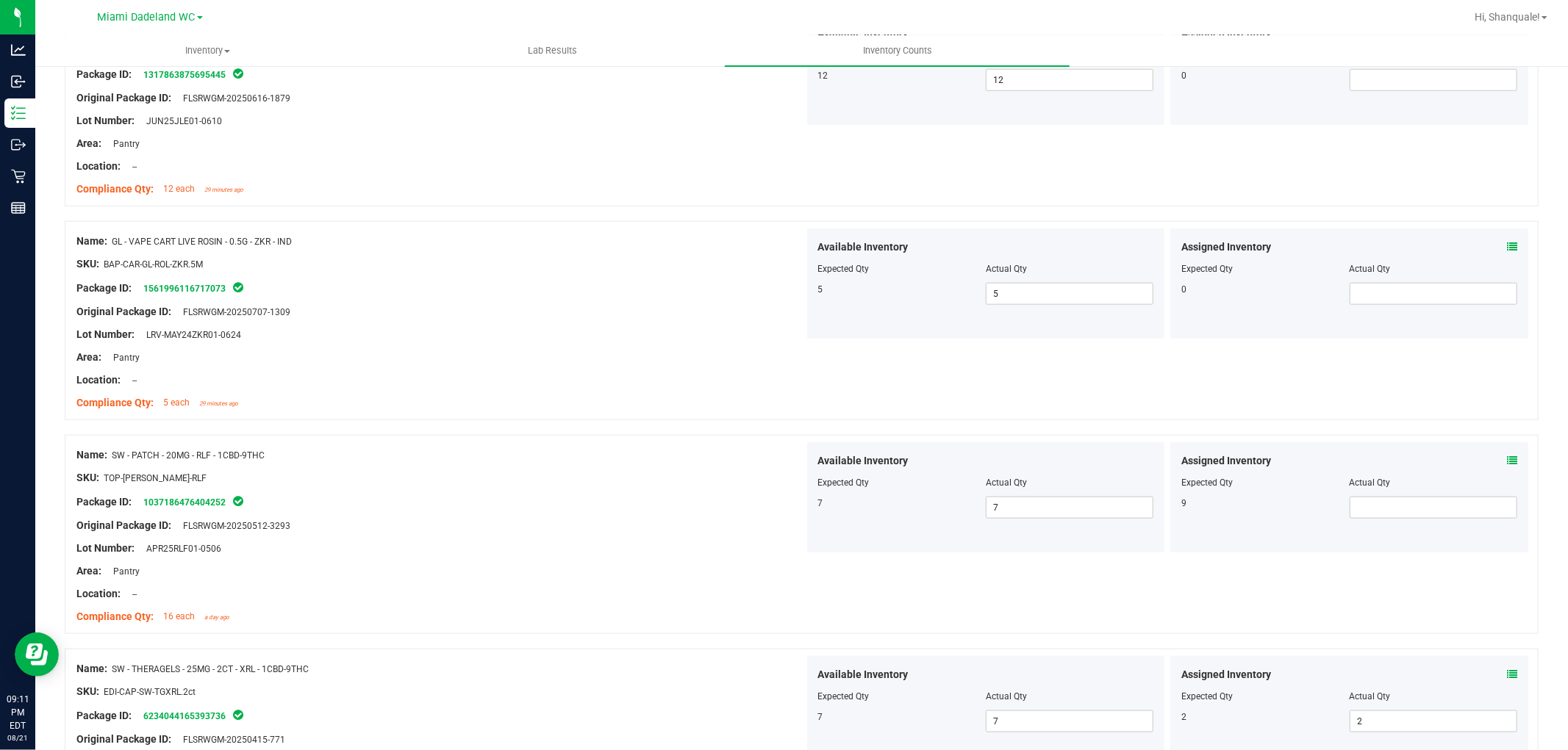
click at [524, 516] on div at bounding box center [440, 515] width 728 height 7
click at [192, 452] on span "SW - PATCH - 20MG - RLF - 1CBD-9THC" at bounding box center [188, 455] width 153 height 10
click at [117, 456] on span "SW - PATCH - 20MG - RLF - 1CBD-9THC" at bounding box center [188, 455] width 153 height 10
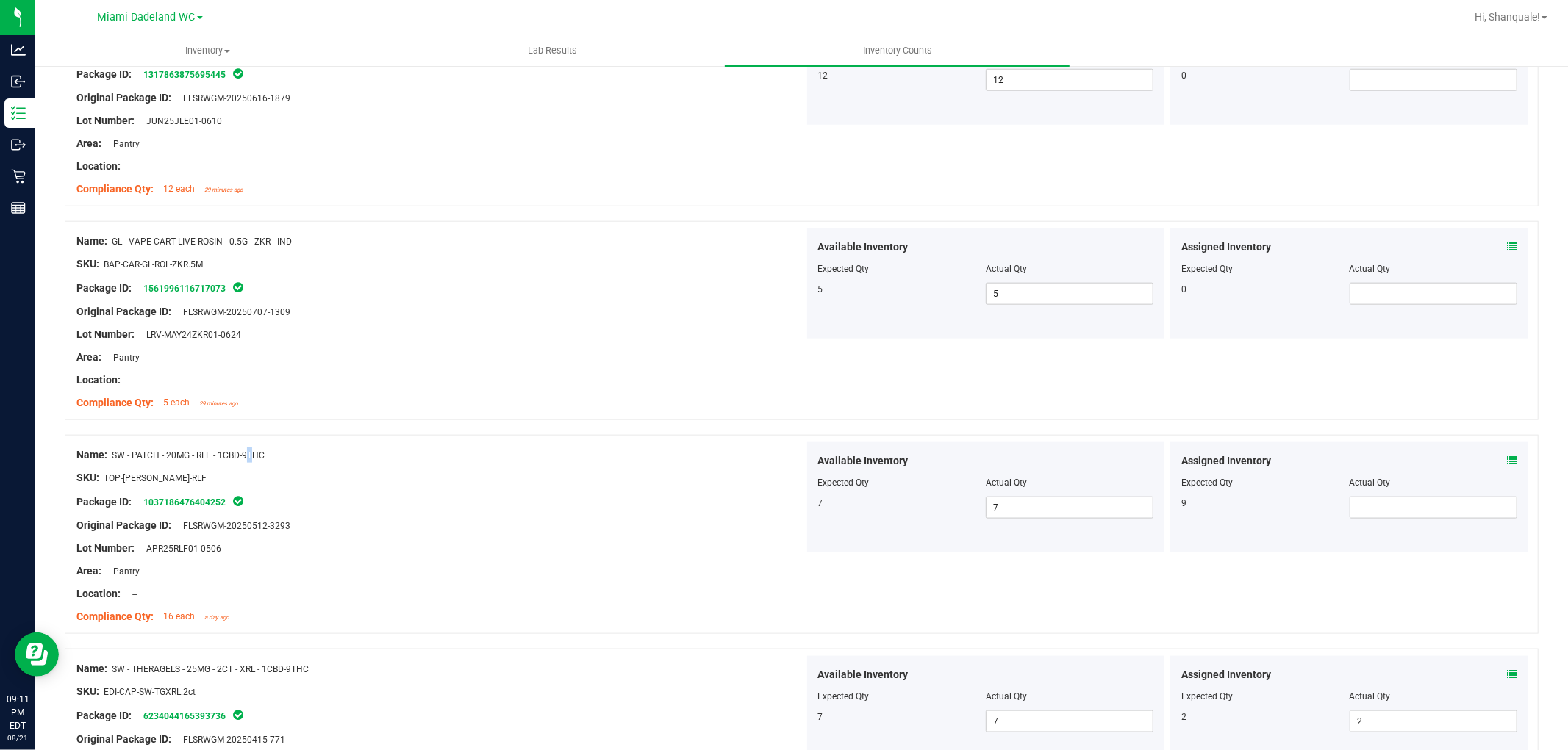
drag, startPoint x: 113, startPoint y: 453, endPoint x: 304, endPoint y: 459, distance: 191.1
click at [304, 459] on div "Name: SW - PATCH - 20MG - RLF - 1CBD-9THC" at bounding box center [440, 455] width 728 height 16
copy span "SW - PATCH - 20MG - RLF - 1CBD-9THC"
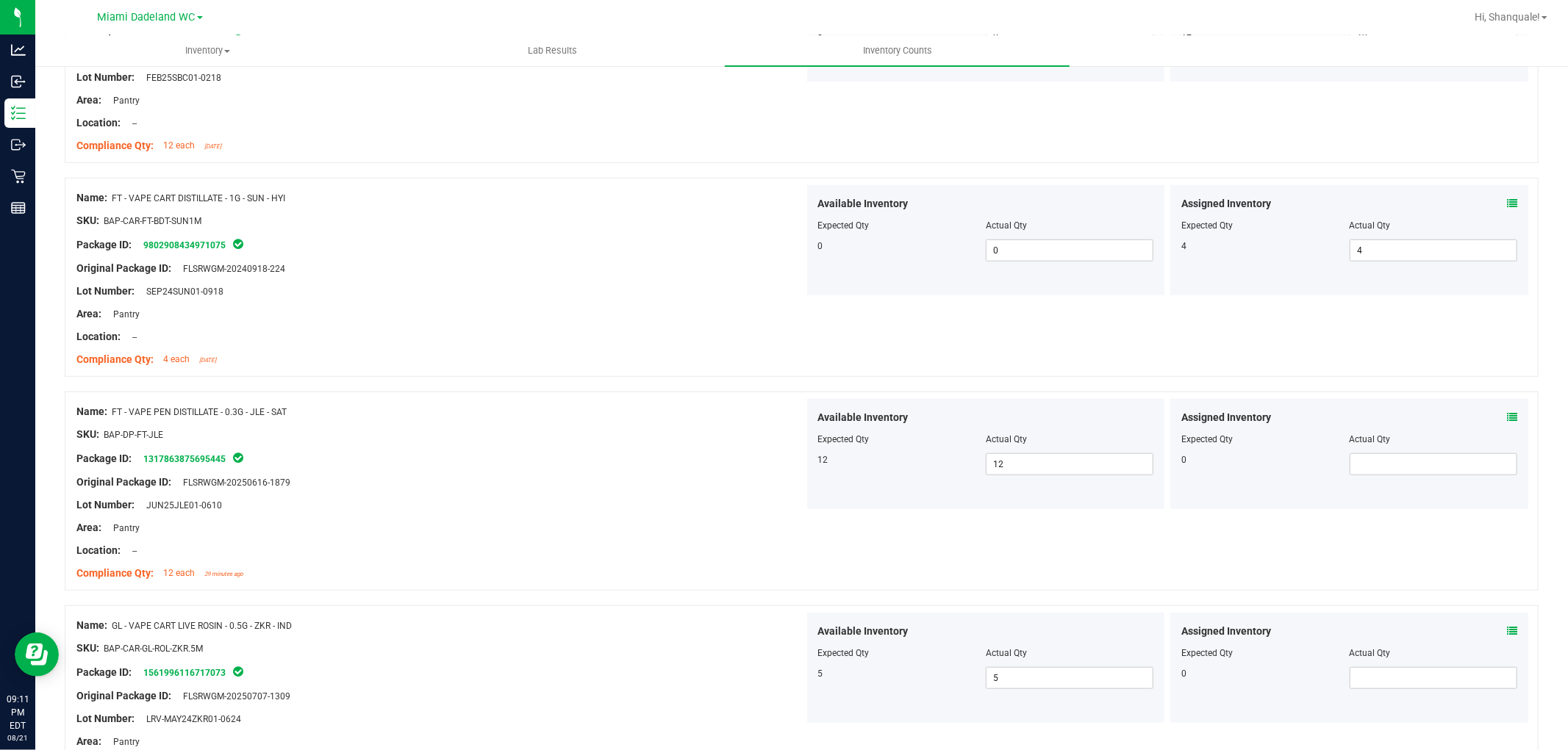
scroll to position [0, 0]
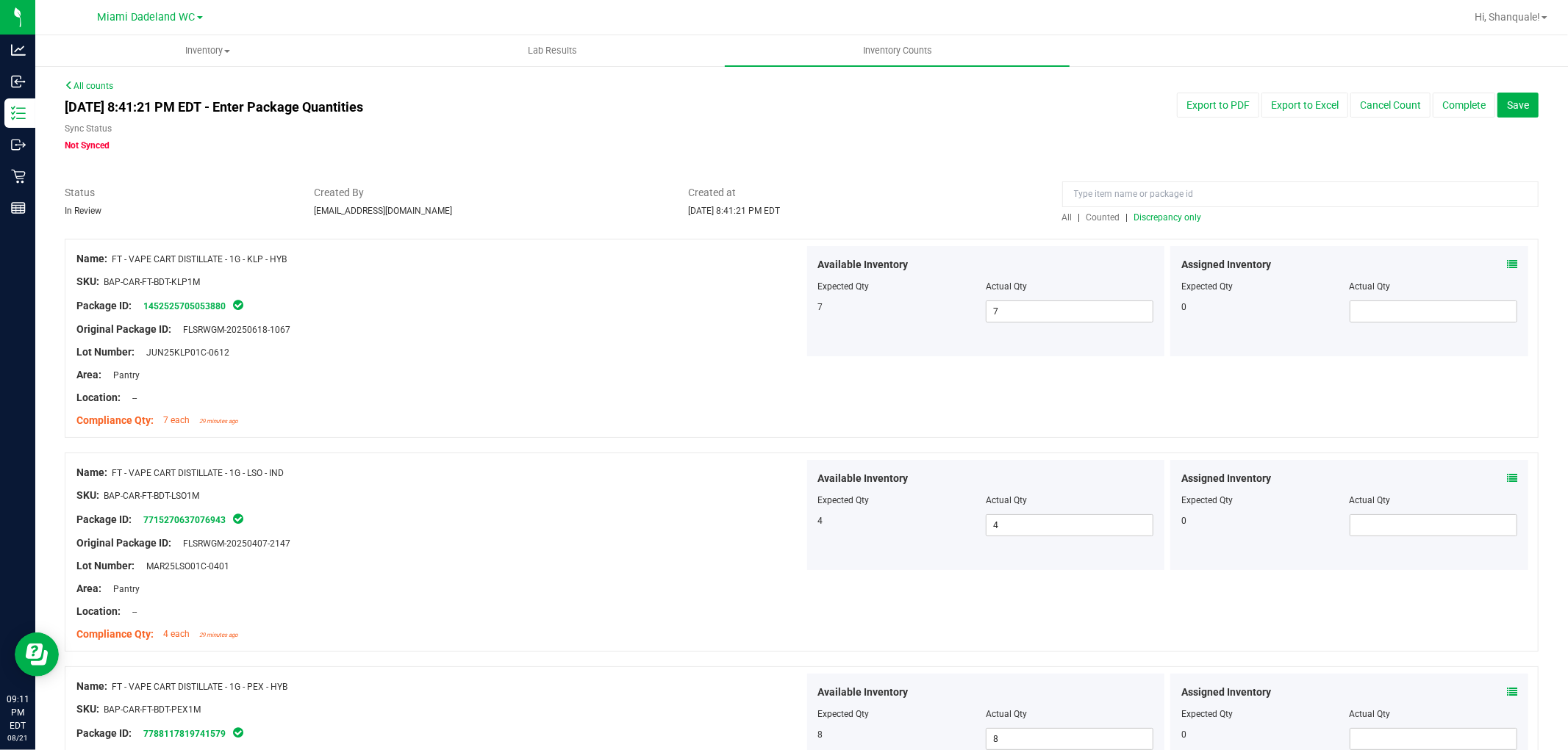
click at [1062, 215] on span "All" at bounding box center [1067, 217] width 10 height 10
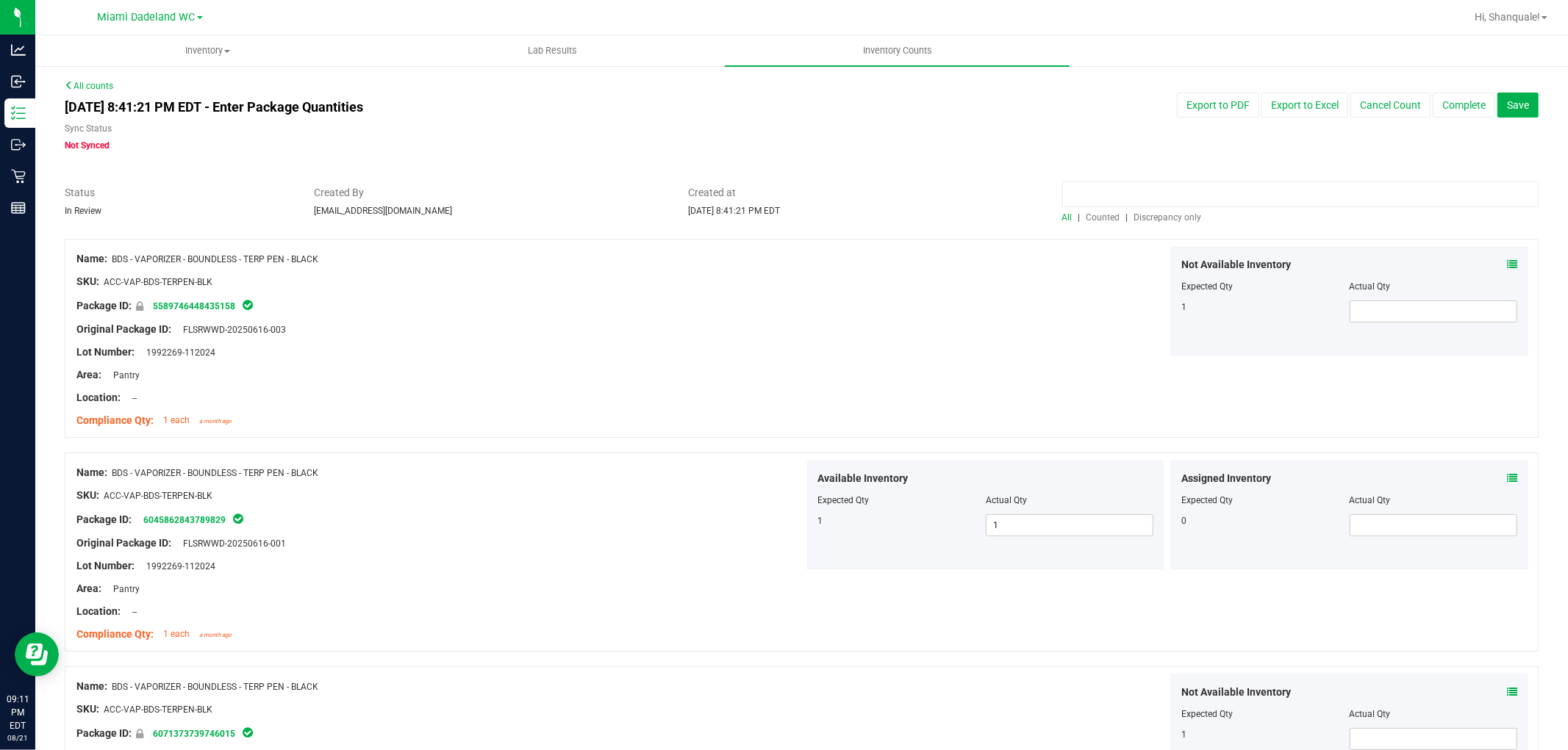
click at [1156, 188] on input at bounding box center [1301, 194] width 477 height 26
paste input "SW - PATCH - 20MG - RLF - 1CBD-9THC"
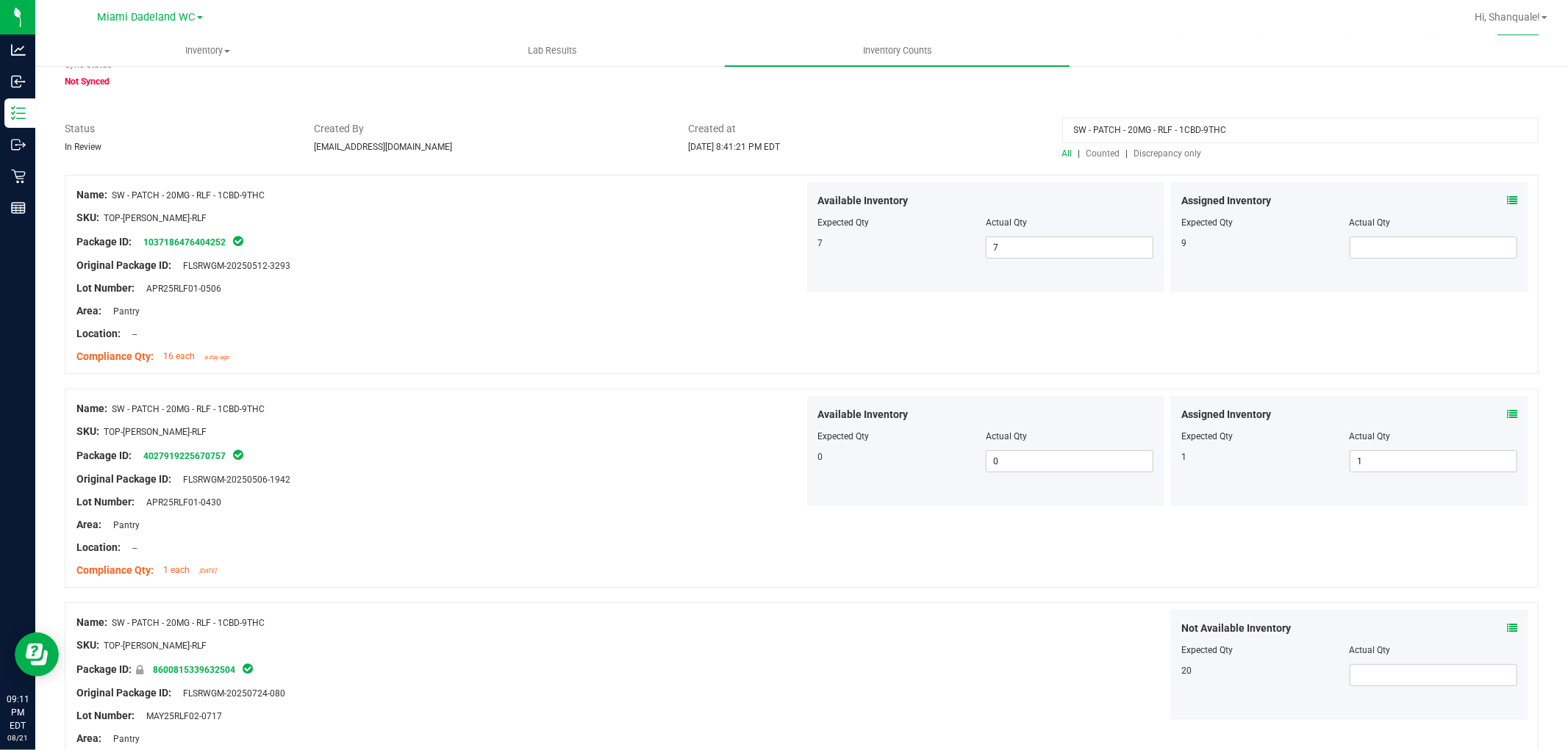
scroll to position [163, 0]
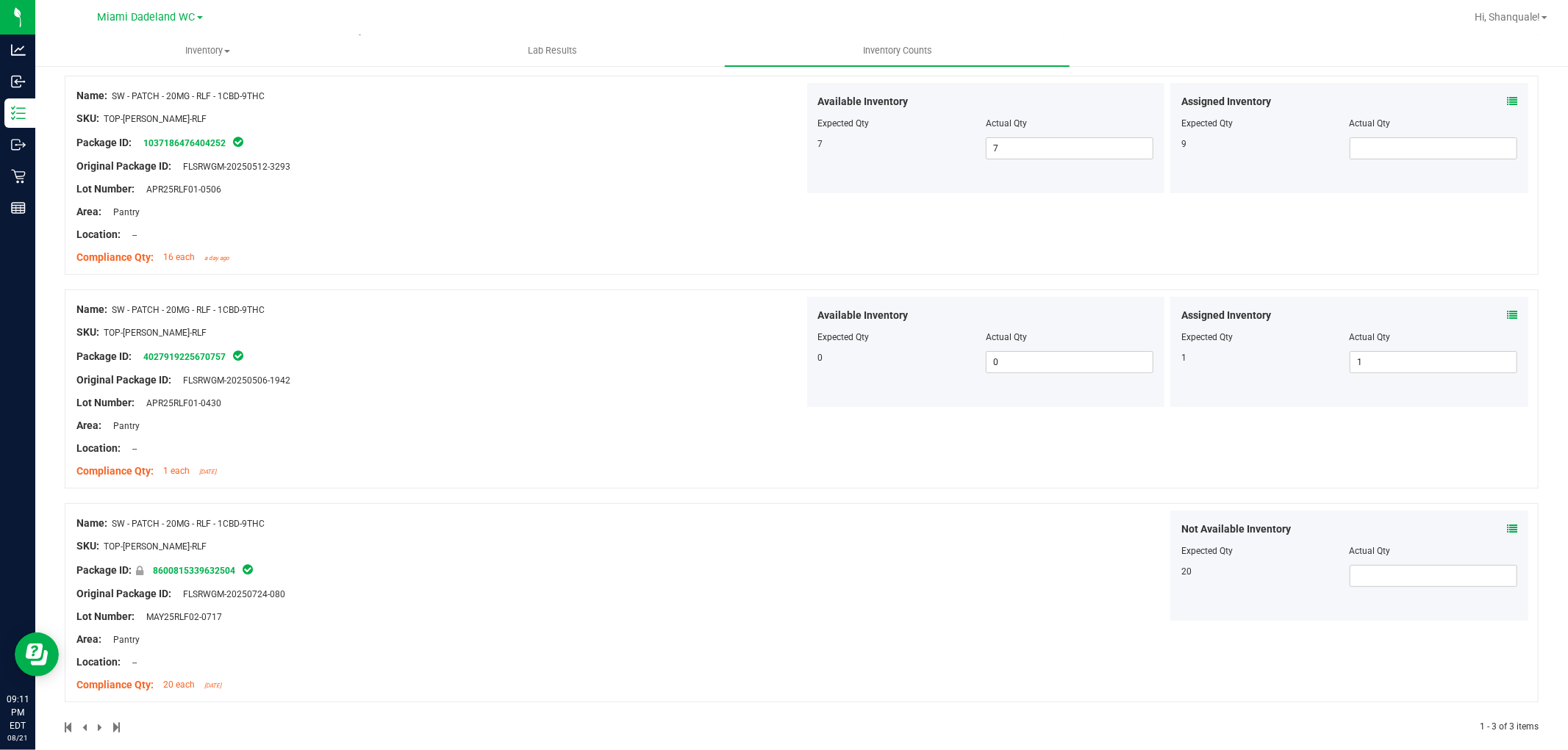
type input "SW - PATCH - 20MG - RLF - 1CBD-9THC"
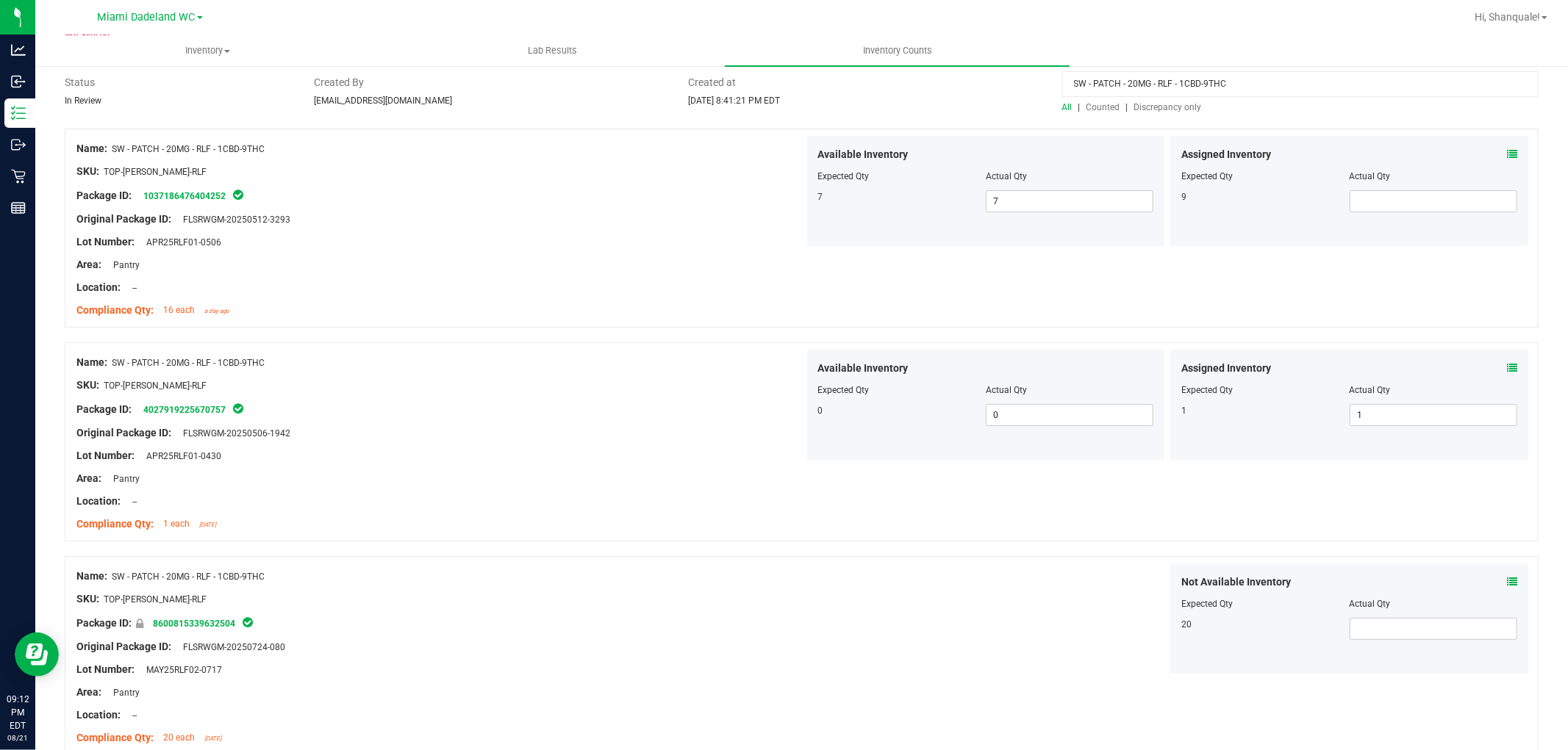
scroll to position [0, 0]
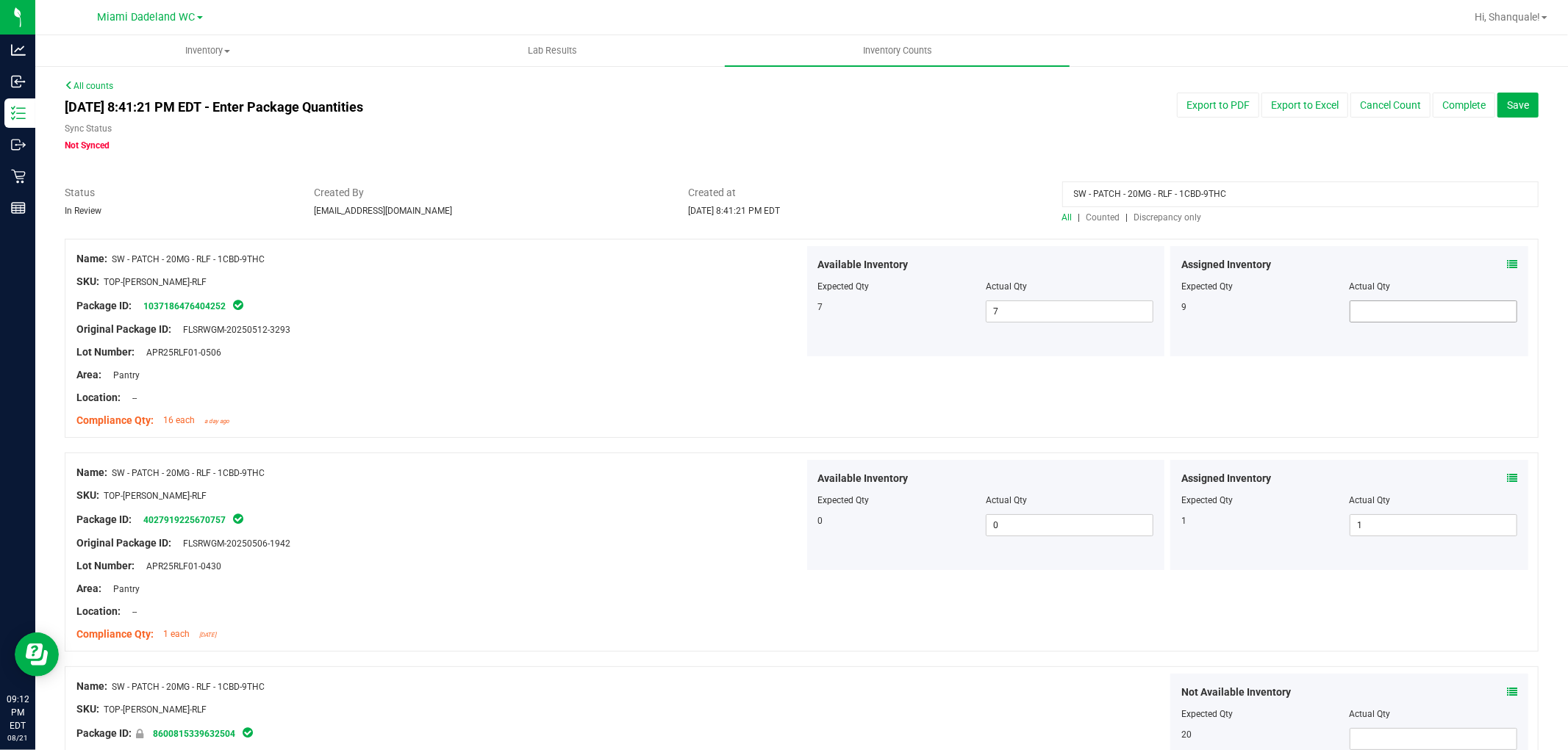
click at [1377, 316] on span at bounding box center [1434, 312] width 168 height 22
type input "9"
click at [987, 138] on div "[DATE] 8:41:21 PM EDT - Enter Package Quantities Sync Status Not Synced Export …" at bounding box center [802, 123] width 1496 height 60
click at [1537, 16] on span "Hi, Shanquale!" at bounding box center [1507, 17] width 65 height 12
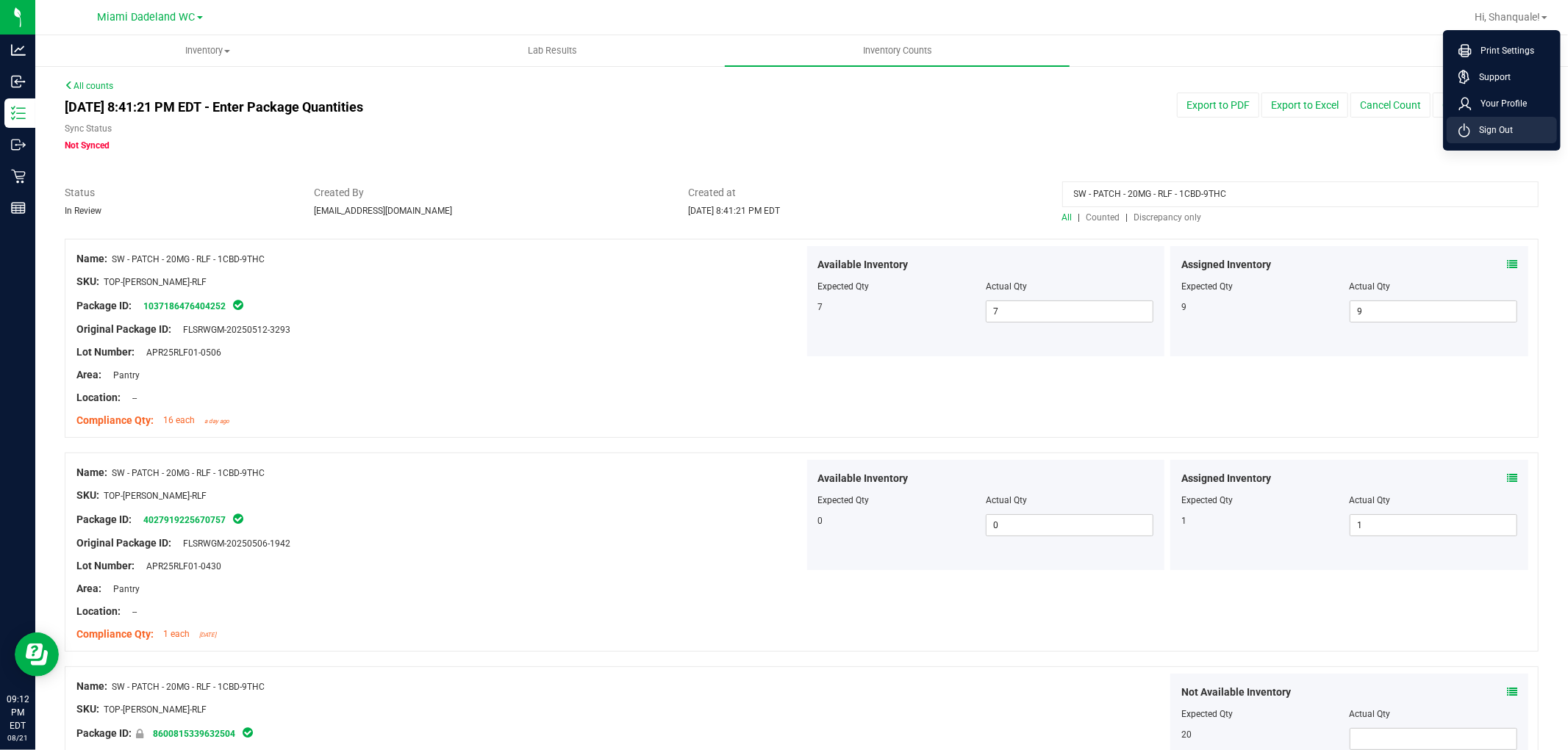
click at [1490, 128] on span "Sign Out" at bounding box center [1492, 130] width 43 height 15
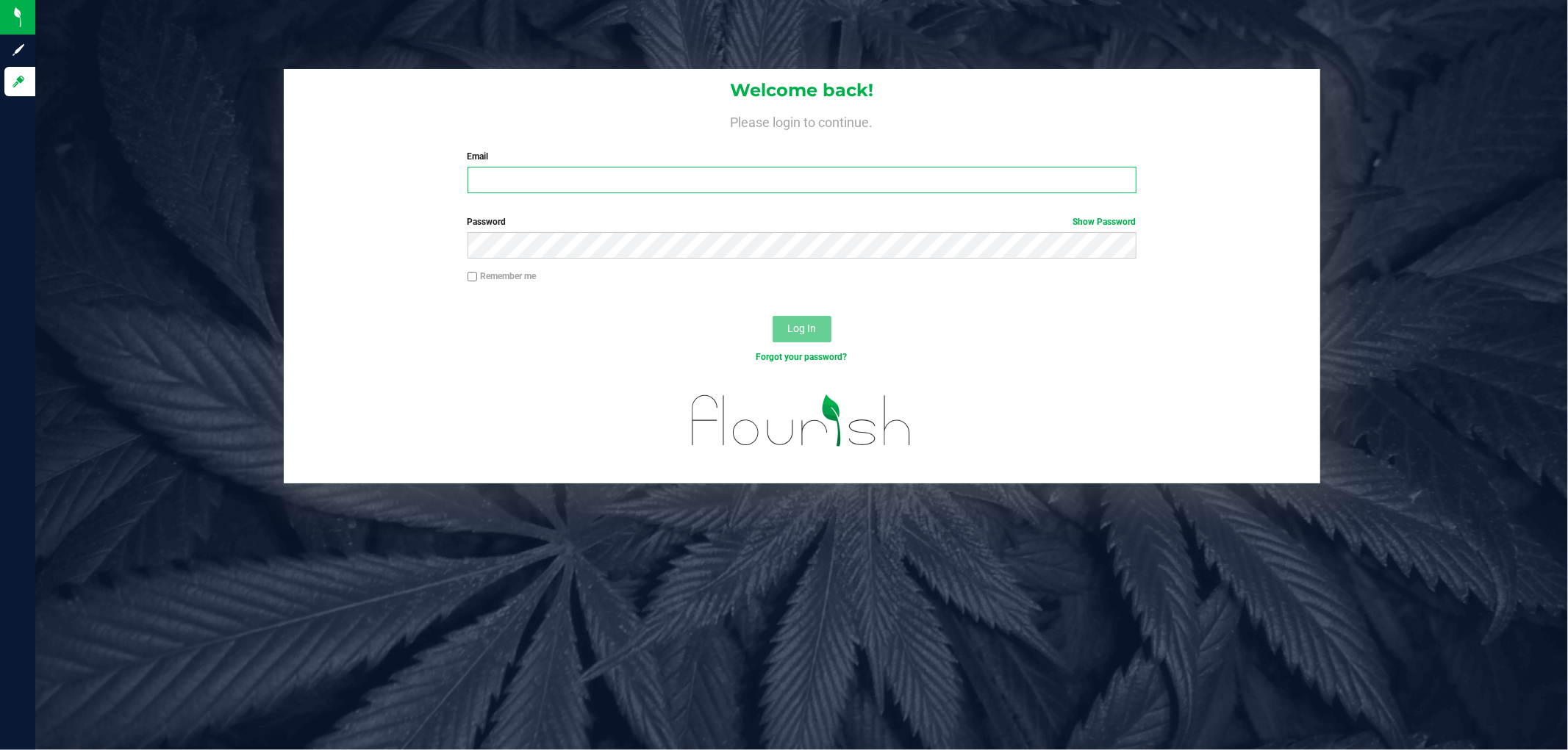
click at [687, 181] on input "Email" at bounding box center [802, 180] width 669 height 26
type input "[EMAIL_ADDRESS][DOMAIN_NAME]"
click at [773, 316] on button "Log In" at bounding box center [802, 329] width 59 height 26
